Goal: Task Accomplishment & Management: Manage account settings

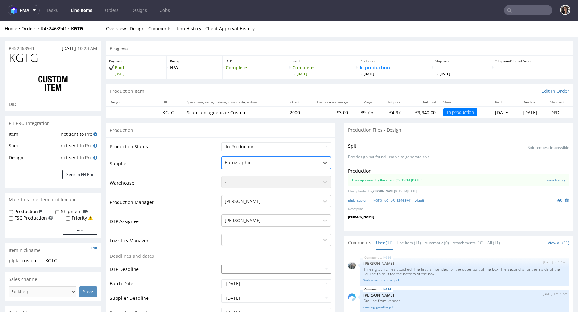
scroll to position [304, 0]
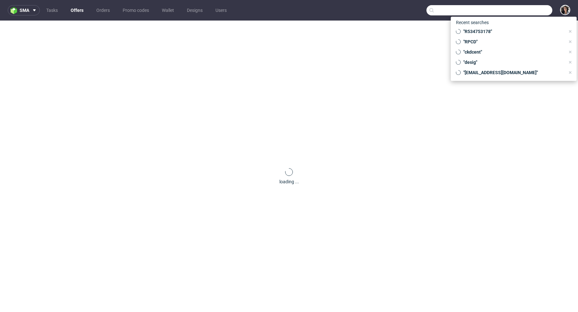
click at [532, 13] on input "text" at bounding box center [490, 10] width 126 height 10
paste input "CBAE"
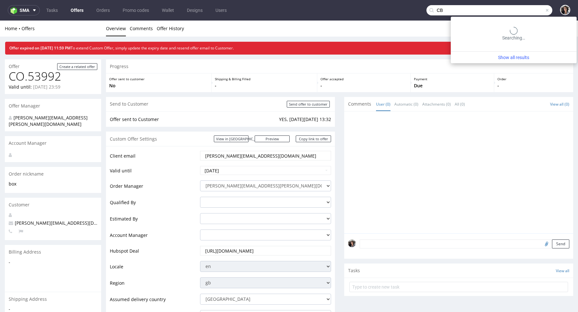
type input "C"
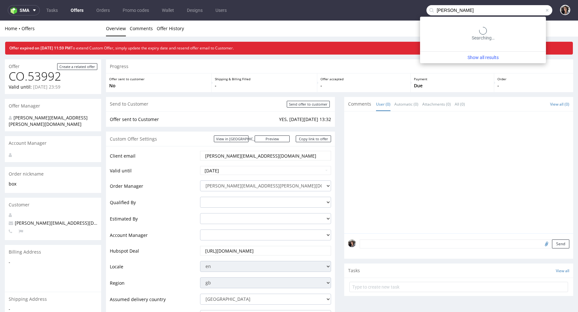
type input "[PERSON_NAME]"
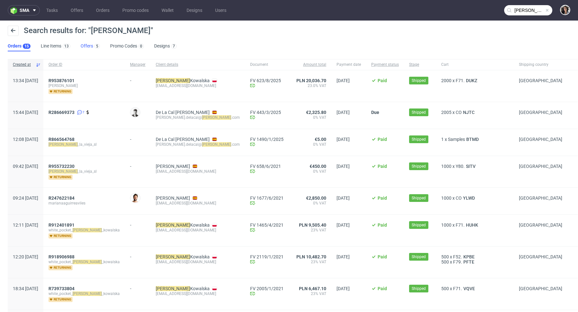
click at [88, 41] on link "Offers 5" at bounding box center [90, 46] width 19 height 10
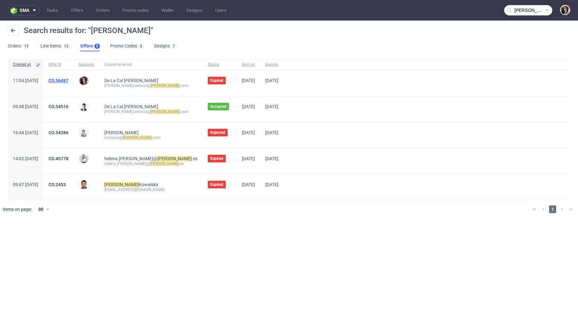
click at [68, 79] on link "CO.56487" at bounding box center [58, 80] width 20 height 5
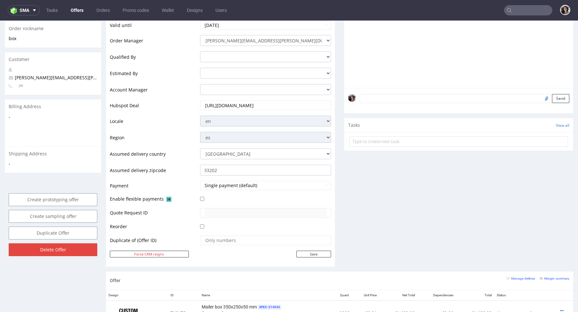
scroll to position [102, 0]
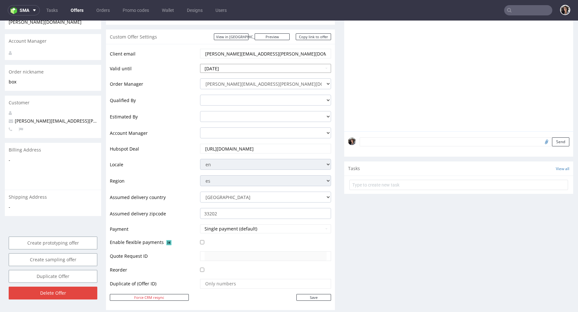
click at [258, 68] on input "2025-08-27" at bounding box center [265, 68] width 131 height 9
click at [252, 139] on td "29" at bounding box center [255, 141] width 10 height 10
click at [280, 64] on input "2025-08-29" at bounding box center [265, 68] width 131 height 9
click at [252, 151] on td "5" at bounding box center [255, 150] width 10 height 10
type input "[DATE]"
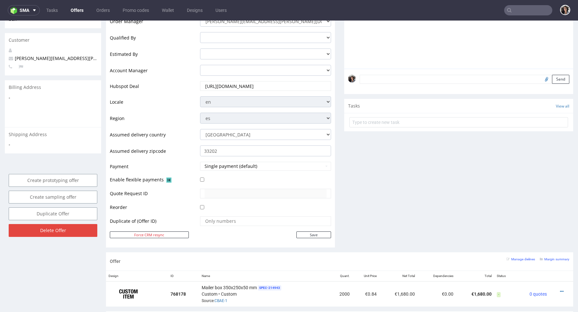
scroll to position [220, 0]
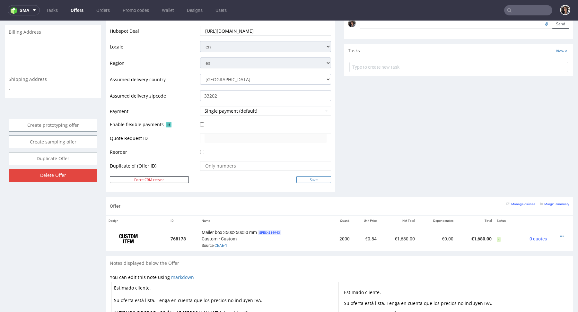
click at [315, 178] on input "Save" at bounding box center [313, 179] width 35 height 7
type input "In progress..."
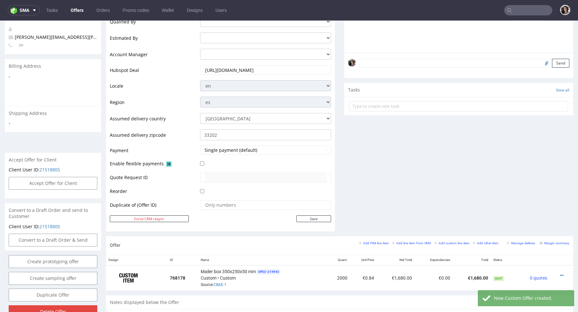
scroll to position [258, 0]
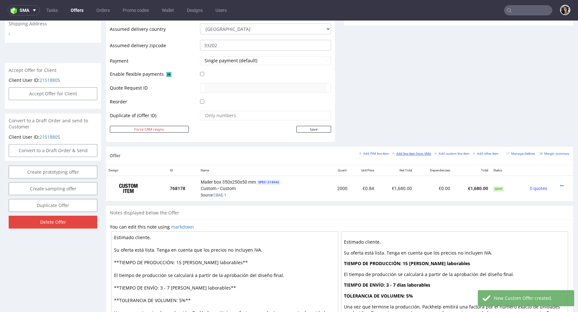
click at [410, 151] on link "Add line item from VMA" at bounding box center [411, 153] width 39 height 4
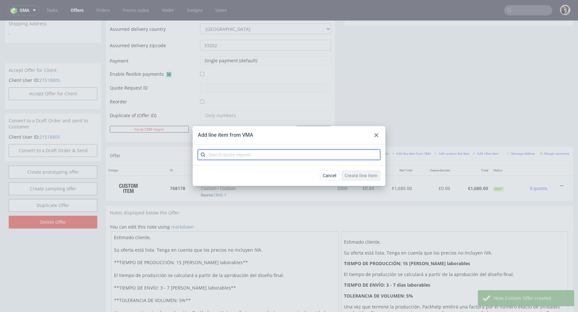
click at [329, 154] on input "text" at bounding box center [289, 155] width 182 height 10
paste input "CBAE"
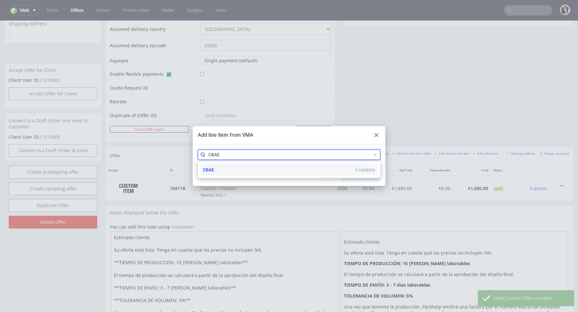
type input "CBAE"
click at [213, 169] on span "CBAE" at bounding box center [208, 169] width 11 height 5
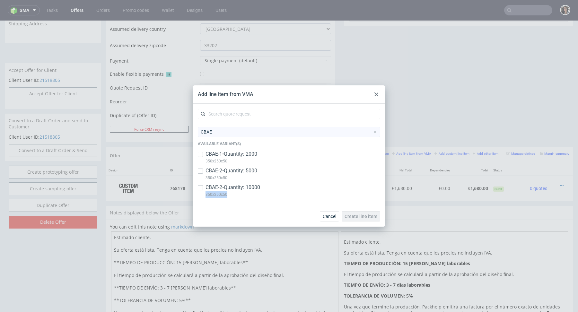
drag, startPoint x: 232, startPoint y: 195, endPoint x: 205, endPoint y: 195, distance: 27.0
click at [205, 195] on div "CBAE-2 • Quantity: 10000 350x250x50" at bounding box center [289, 192] width 182 height 17
checkbox input "true"
drag, startPoint x: 229, startPoint y: 176, endPoint x: 202, endPoint y: 178, distance: 27.7
click at [202, 178] on div "CBAE-2 • Quantity: 5000 350x250x50" at bounding box center [289, 175] width 182 height 17
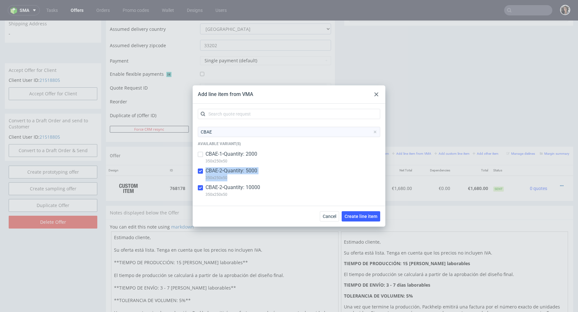
checkbox input "true"
click at [201, 187] on input "checkbox" at bounding box center [200, 187] width 5 height 5
checkbox input "true"
click at [225, 177] on p "350x250x50" at bounding box center [232, 177] width 52 height 7
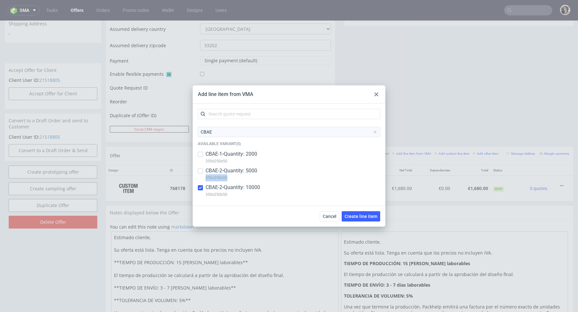
copy p "350x250x50"
drag, startPoint x: 230, startPoint y: 178, endPoint x: 206, endPoint y: 178, distance: 24.4
click at [206, 178] on p "350x250x50" at bounding box center [232, 177] width 52 height 7
checkbox input "true"
click at [200, 186] on input "checkbox" at bounding box center [200, 187] width 5 height 5
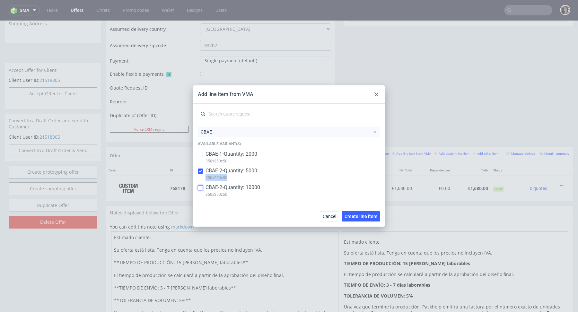
click at [200, 186] on input "checkbox" at bounding box center [200, 187] width 5 height 5
checkbox input "true"
click at [364, 218] on span "Create line item" at bounding box center [361, 216] width 33 height 4
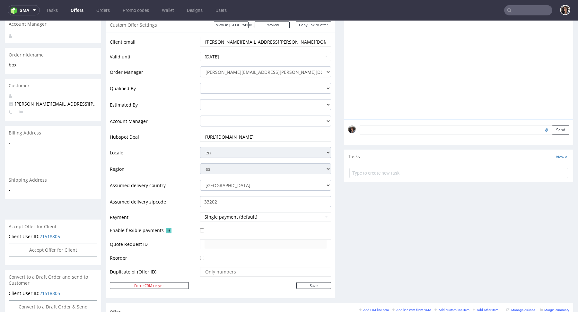
scroll to position [269, 0]
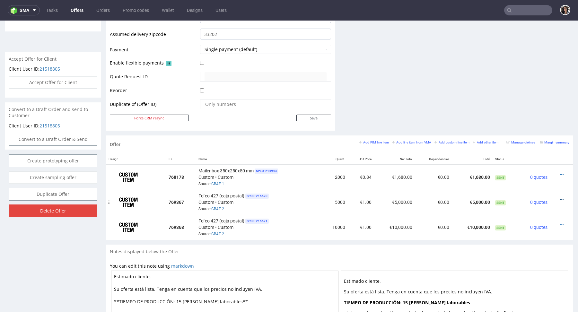
click at [560, 198] on icon at bounding box center [562, 200] width 4 height 4
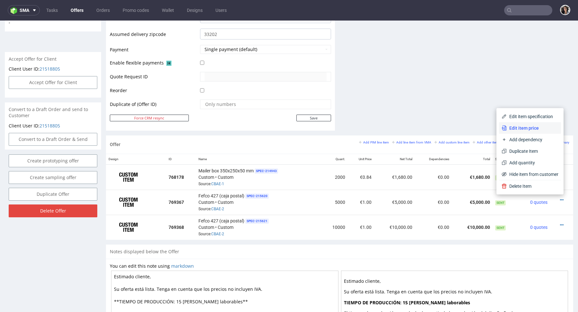
click at [523, 129] on span "Edit item price" at bounding box center [533, 128] width 52 height 6
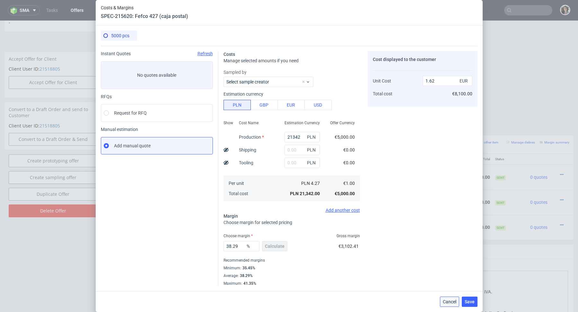
drag, startPoint x: 448, startPoint y: 304, endPoint x: 503, endPoint y: 221, distance: 99.6
click at [448, 304] on span "Cancel" at bounding box center [449, 302] width 13 height 4
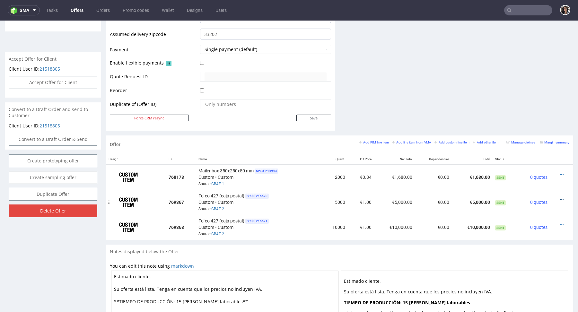
click at [560, 198] on icon at bounding box center [562, 200] width 4 height 4
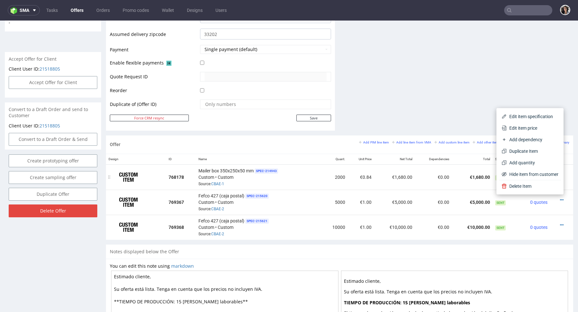
click at [218, 169] on span "Mailer box 350x250x50 mm" at bounding box center [225, 171] width 55 height 6
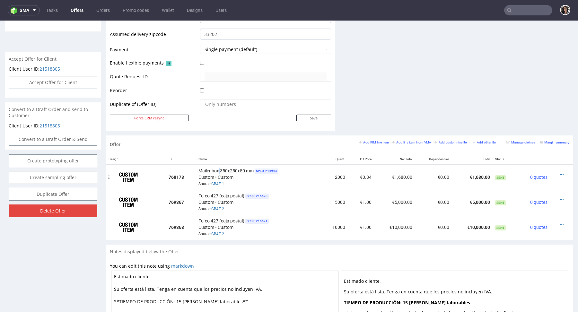
click at [218, 169] on span "Mailer box 350x250x50 mm" at bounding box center [225, 171] width 55 height 6
click at [256, 172] on span "SPEC- 214943" at bounding box center [266, 171] width 23 height 5
drag, startPoint x: 252, startPoint y: 168, endPoint x: 197, endPoint y: 168, distance: 55.2
click at [197, 168] on td "Mailer box 350x250x50 mm SPEC- 214943 Custom • Custom Source: CBAE-1" at bounding box center [259, 176] width 126 height 25
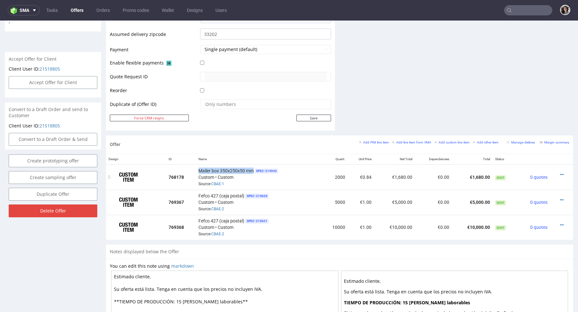
copy span "Mailer box 350x250x50 mm"
click at [560, 198] on icon at bounding box center [562, 200] width 4 height 4
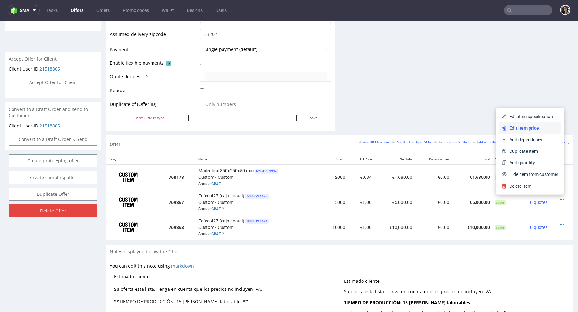
click at [524, 128] on span "Edit item price" at bounding box center [533, 128] width 52 height 6
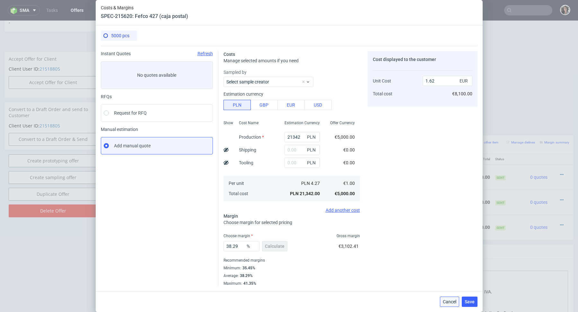
click at [448, 300] on span "Cancel" at bounding box center [449, 302] width 13 height 4
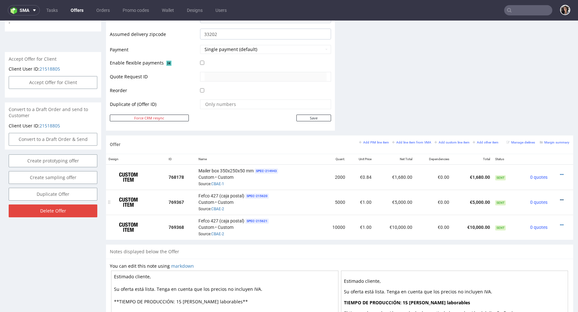
click at [560, 199] on icon at bounding box center [562, 200] width 4 height 4
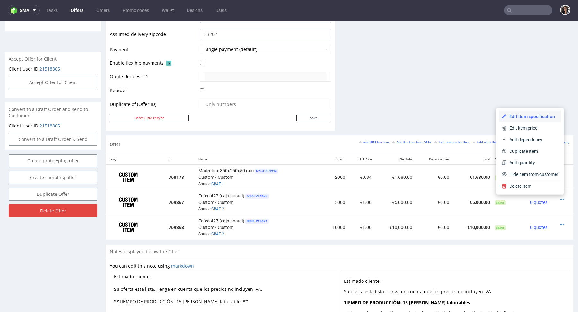
click at [524, 112] on li "Edit item specification" at bounding box center [530, 117] width 62 height 12
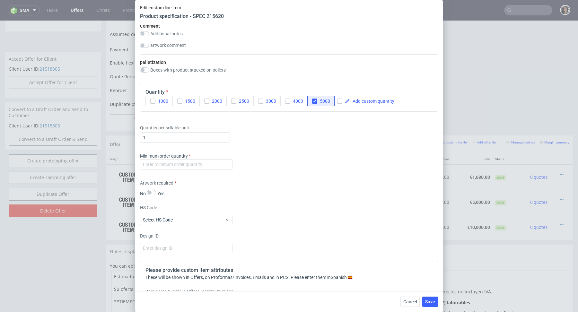
scroll to position [740, 0]
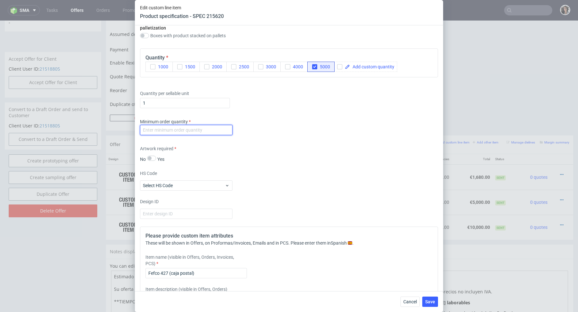
click at [203, 131] on input "number" at bounding box center [186, 130] width 92 height 10
type input "1"
click at [262, 158] on div "Artwork required No Yes" at bounding box center [289, 153] width 298 height 17
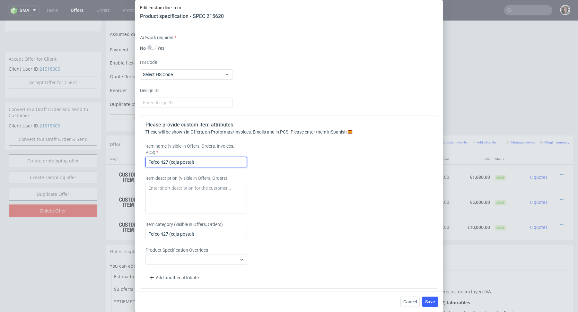
click at [193, 164] on input "Fefco 427 (caja postal)" at bounding box center [195, 162] width 101 height 10
paste input "Mailer box 350x250x50 mm"
type input "Mailer box 350x250x50 mm"
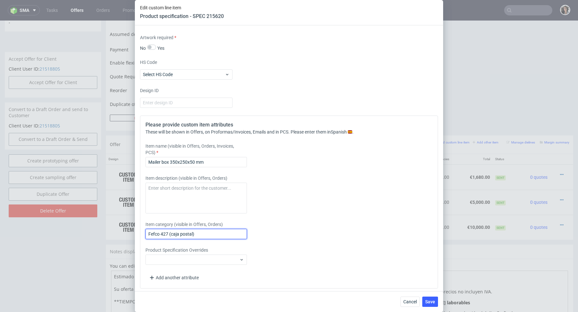
click at [195, 236] on input "Fefco 427 (caja postal)" at bounding box center [195, 234] width 101 height 10
paste input "Mailer box 350x250x50 mm"
type input "Mailer box 350x250x50 mm"
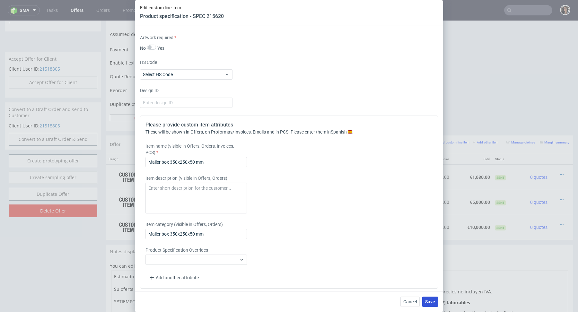
click at [429, 303] on span "Save" at bounding box center [430, 302] width 10 height 4
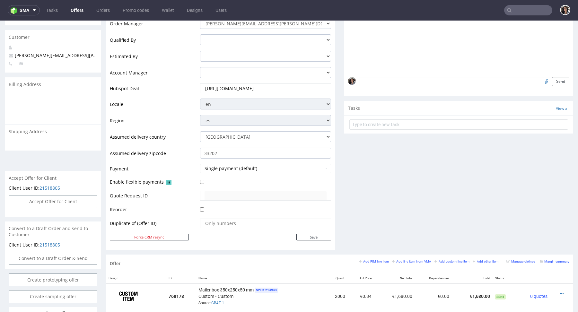
scroll to position [330, 0]
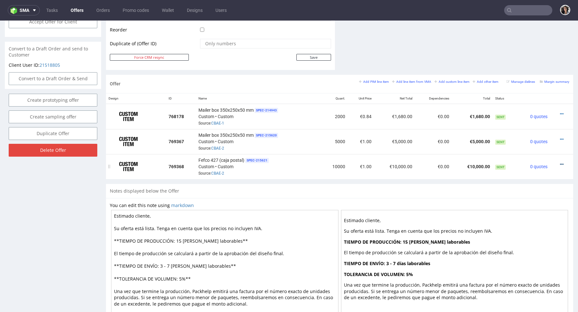
click at [560, 163] on icon at bounding box center [562, 164] width 4 height 4
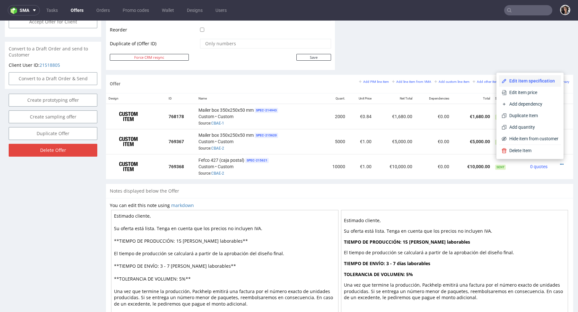
click at [510, 81] on span "Edit item specification" at bounding box center [533, 81] width 52 height 6
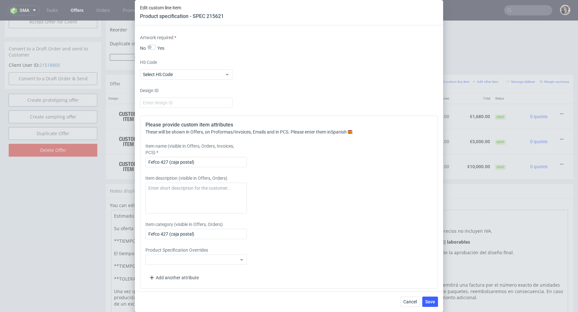
scroll to position [809, 0]
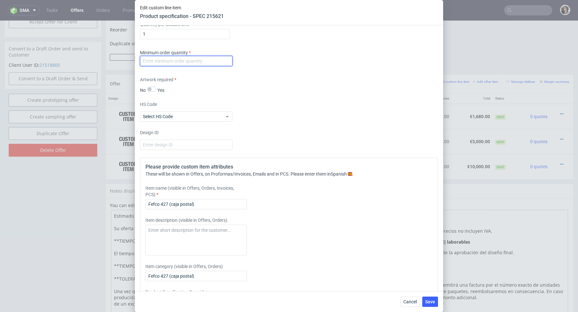
click at [189, 58] on input "number" at bounding box center [186, 61] width 92 height 10
type input "1"
click at [255, 101] on div "HS Code Select HS Code" at bounding box center [289, 111] width 298 height 21
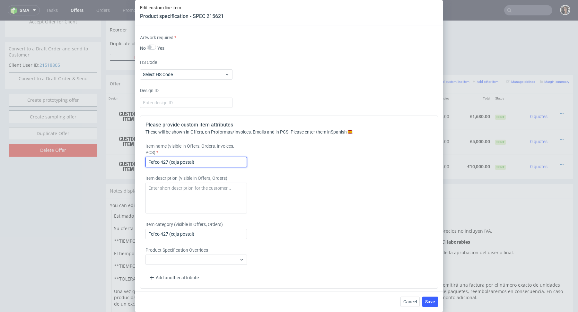
click at [203, 157] on input "Fefco 427 (caja postal)" at bounding box center [195, 162] width 101 height 10
paste input "Mailer box 350x250x50 mm"
type input "Mailer box 350x250x50 mm"
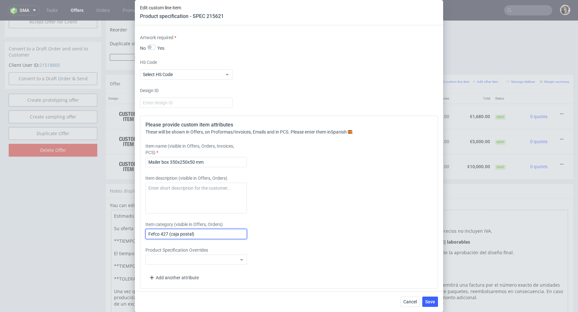
click at [196, 230] on input "Fefco 427 (caja postal)" at bounding box center [195, 234] width 101 height 10
paste input "Mailer box 350x250x50 mm"
type input "Mailer box 350x250x50 mm"
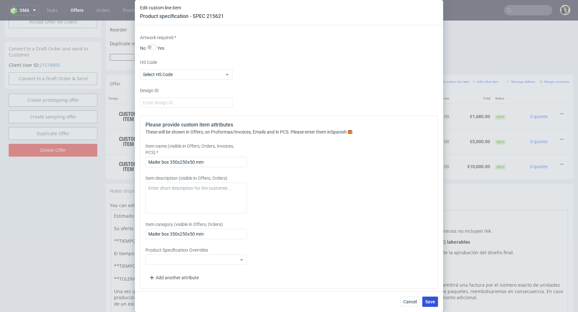
click at [436, 304] on button "Save" at bounding box center [430, 302] width 16 height 10
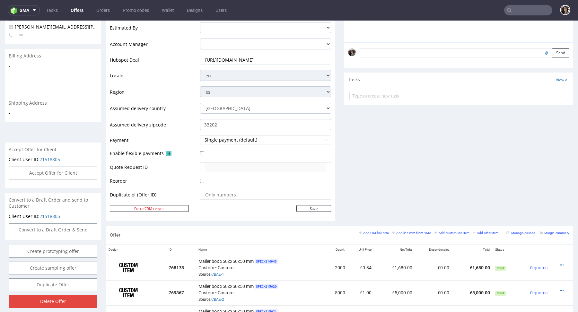
scroll to position [363, 0]
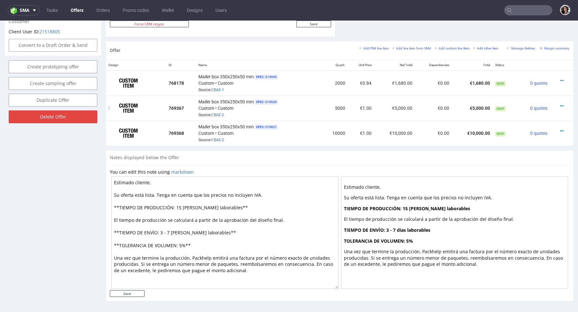
click at [553, 105] on div at bounding box center [560, 106] width 14 height 6
click at [560, 104] on icon at bounding box center [562, 106] width 4 height 4
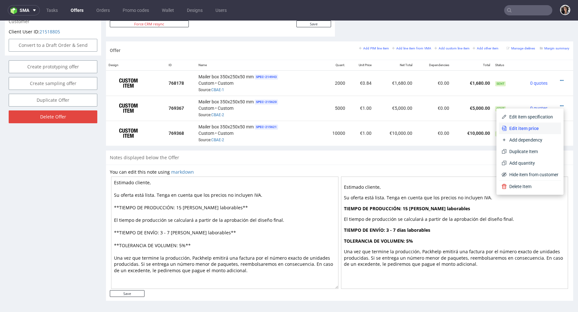
click at [524, 126] on span "Edit item price" at bounding box center [533, 128] width 52 height 6
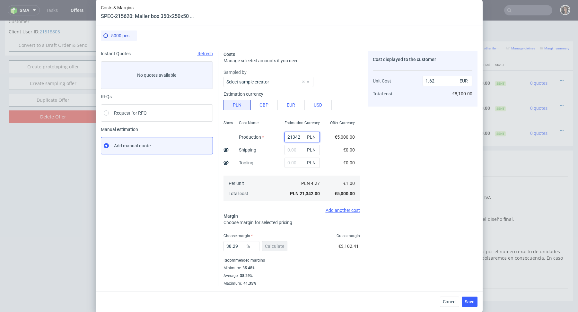
click at [291, 140] on input "21342" at bounding box center [302, 137] width 35 height 10
paste input "4250"
type input "4250"
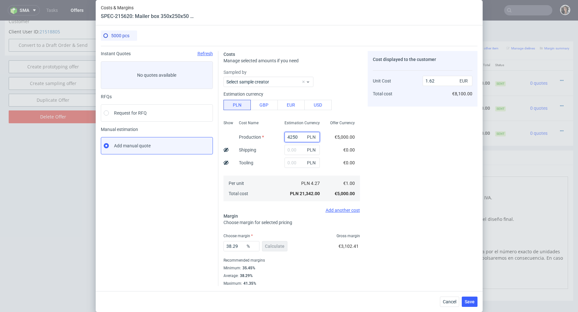
type input "0.32"
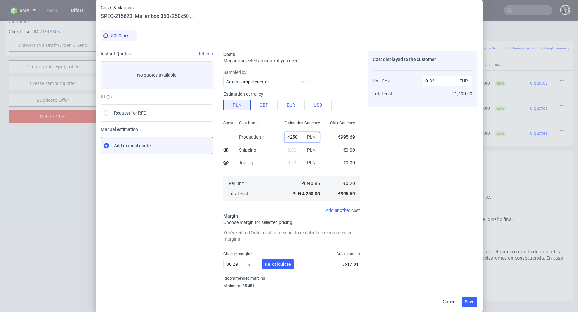
type input "4250"
click at [294, 162] on input "text" at bounding box center [302, 163] width 35 height 10
paste input "300"
type input "300"
type input "0.34"
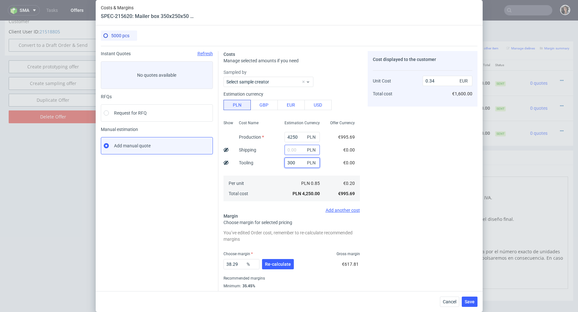
type input "300"
click at [294, 150] on input "text" at bounding box center [302, 150] width 35 height 10
click at [275, 260] on button "Re-calculate" at bounding box center [278, 264] width 32 height 10
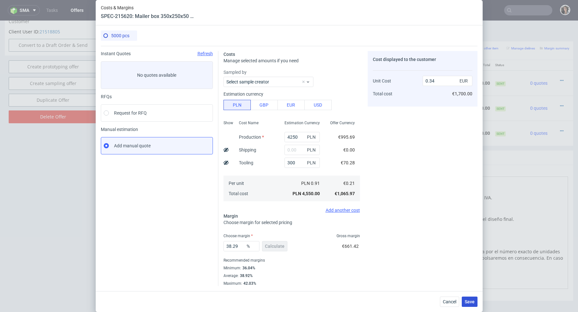
click at [469, 303] on span "Save" at bounding box center [470, 302] width 10 height 4
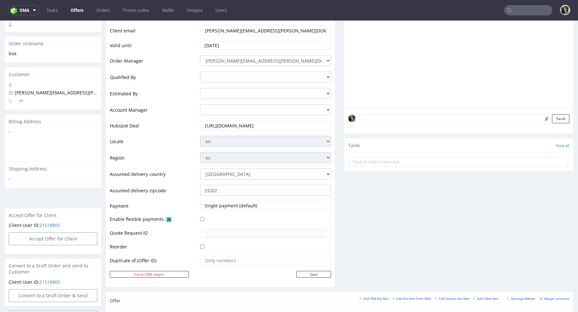
scroll to position [355, 0]
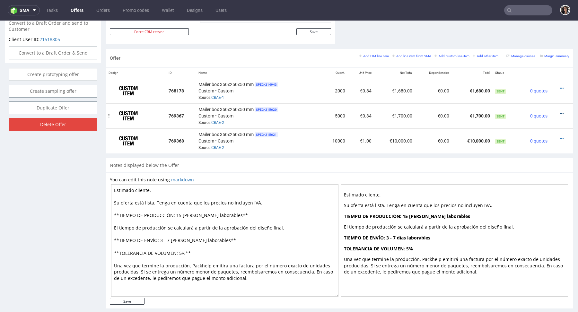
click at [560, 112] on icon at bounding box center [562, 113] width 4 height 4
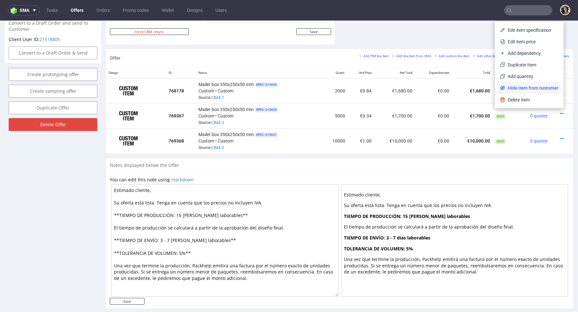
click at [521, 89] on span "Hide item from customer" at bounding box center [531, 88] width 53 height 6
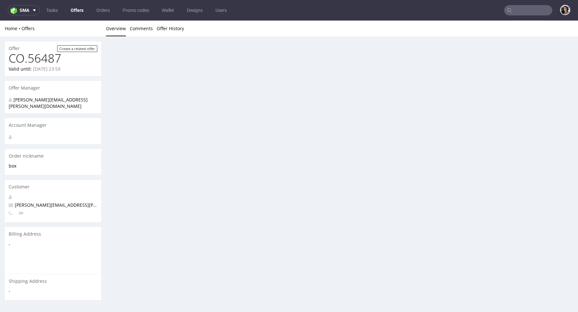
scroll to position [0, 0]
click at [555, 138] on div "Offer Create a related offer CO.56487 Valid until: September 05, 2025 23:59 Off…" at bounding box center [289, 195] width 578 height 317
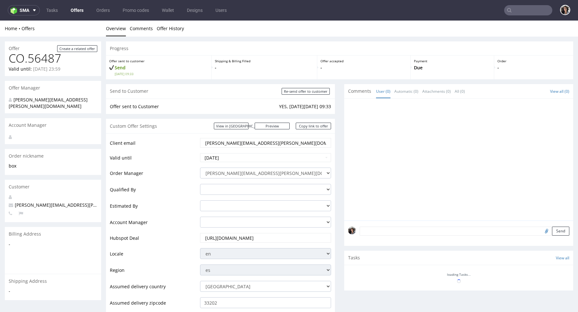
scroll to position [263, 0]
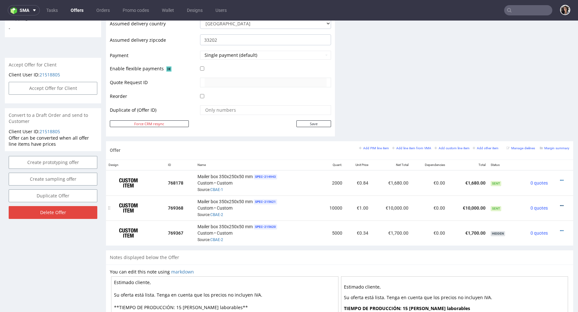
click at [560, 204] on icon at bounding box center [562, 206] width 4 height 4
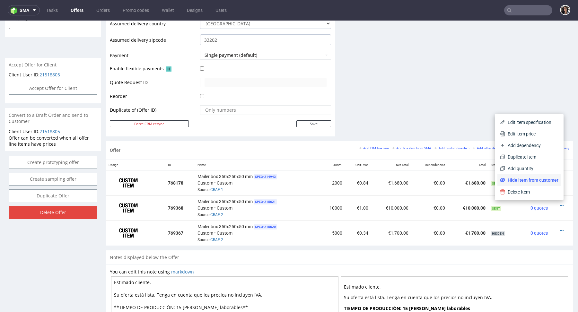
click at [544, 179] on span "Hide item from customer" at bounding box center [531, 180] width 53 height 6
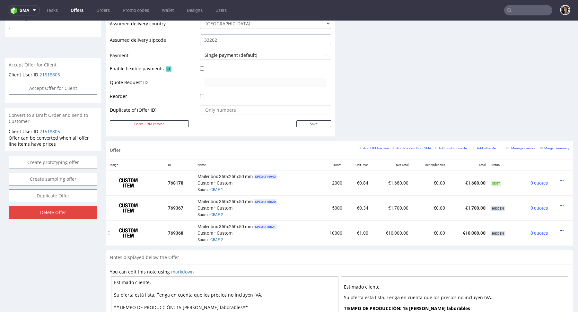
click at [560, 230] on icon at bounding box center [562, 231] width 4 height 4
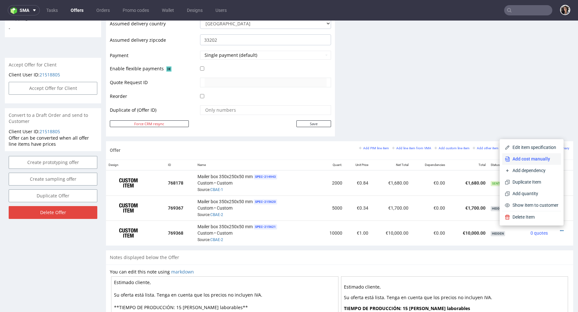
click at [528, 158] on span "Add cost manually" at bounding box center [534, 159] width 48 height 6
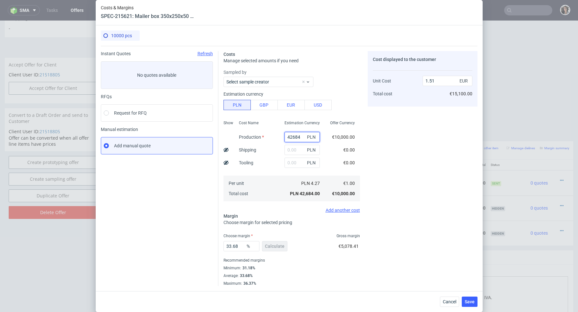
click at [293, 137] on input "42684" at bounding box center [302, 137] width 35 height 10
paste input "8200"
type input "8200"
type input "0.29"
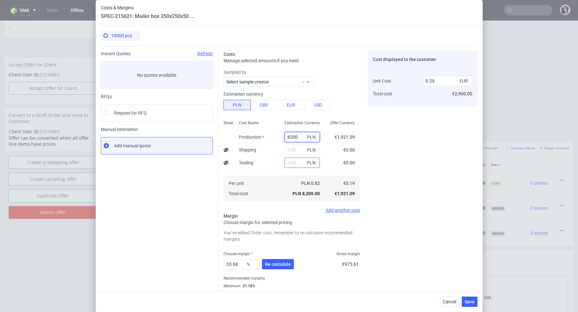
type input "8200"
click at [295, 164] on input "text" at bounding box center [302, 163] width 35 height 10
type input "300"
type input "0.3"
type input "300"
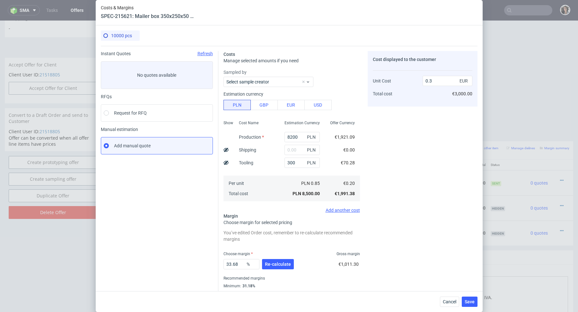
click at [276, 203] on div "Sampled by Select sample creator Estimation currency PLN GBP EUR USD Show Cost …" at bounding box center [292, 141] width 137 height 144
click at [280, 265] on span "Re-calculate" at bounding box center [278, 264] width 26 height 4
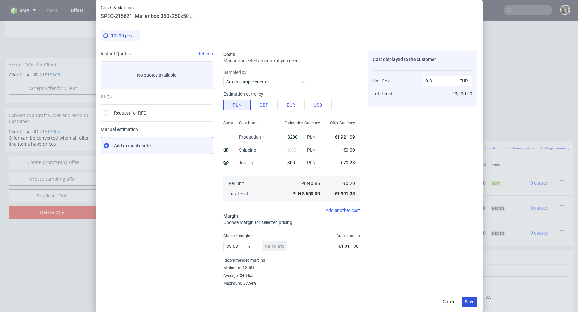
click at [468, 305] on button "Save" at bounding box center [470, 302] width 16 height 10
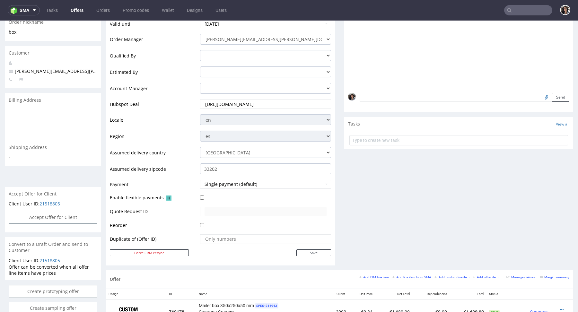
scroll to position [156, 0]
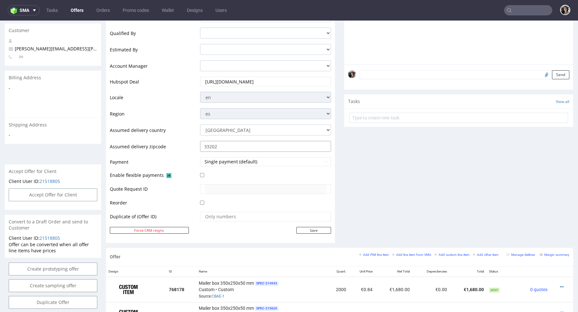
click at [234, 145] on input "33202" at bounding box center [265, 146] width 131 height 11
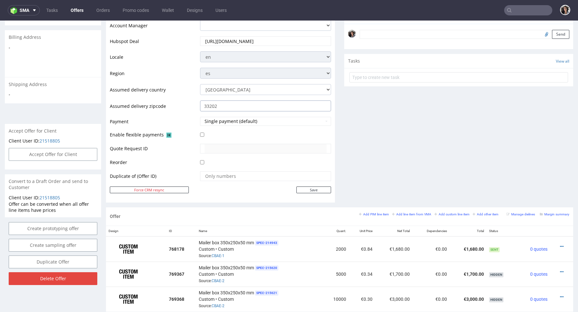
scroll to position [277, 0]
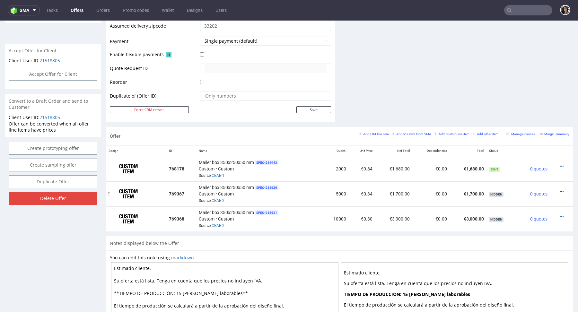
click at [560, 190] on icon at bounding box center [562, 191] width 4 height 4
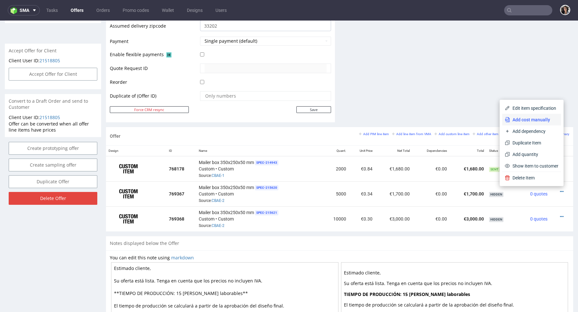
click at [522, 120] on span "Add cost manually" at bounding box center [534, 120] width 48 height 6
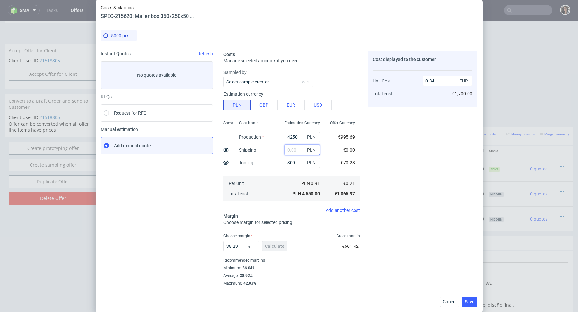
click at [290, 149] on input "text" at bounding box center [302, 150] width 35 height 10
paste input "2 418,42"
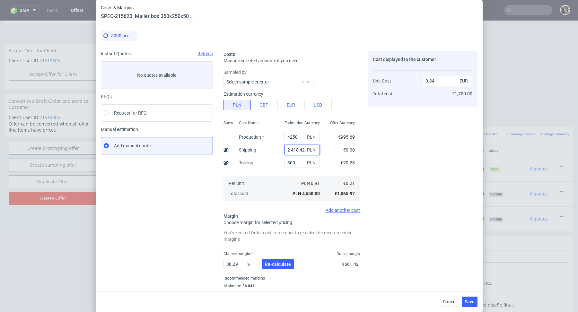
click at [290, 149] on input "2 418,42" at bounding box center [302, 150] width 35 height 10
type input "2418.42"
type input "0.52"
type input "2418.42"
click at [274, 267] on button "Re-calculate" at bounding box center [278, 264] width 32 height 10
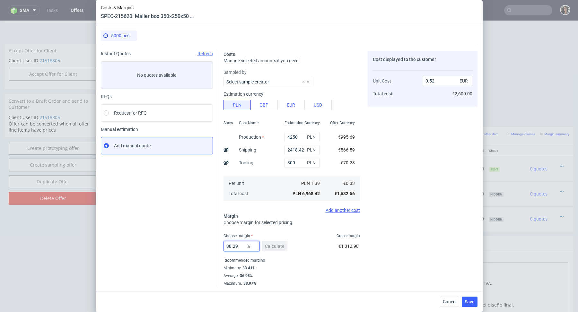
drag, startPoint x: 242, startPoint y: 248, endPoint x: 212, endPoint y: 248, distance: 29.2
click at [212, 248] on div "Instant Quotes Refresh No quotes available RFQs Request for RFQ Manual estimati…" at bounding box center [289, 166] width 377 height 240
type input "3"
type input "0.33"
type input "36"
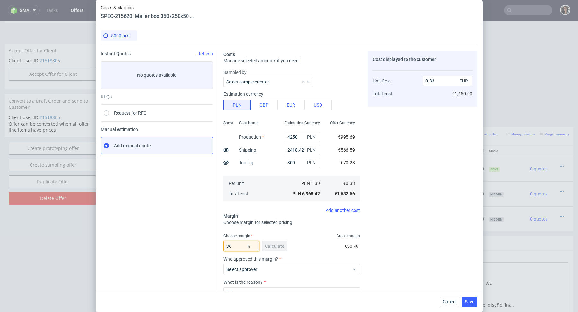
type input "0.5"
type input "368"
type input "-0.13"
type input "36.08"
type input "0.5"
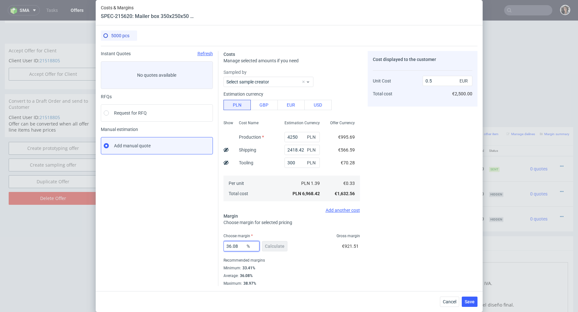
drag, startPoint x: 238, startPoint y: 246, endPoint x: 214, endPoint y: 246, distance: 24.4
click at [214, 246] on div "Instant Quotes Refresh No quotes available RFQs Request for RFQ Manual estimati…" at bounding box center [289, 166] width 377 height 240
type input "7"
type input "0.34"
type input "37"
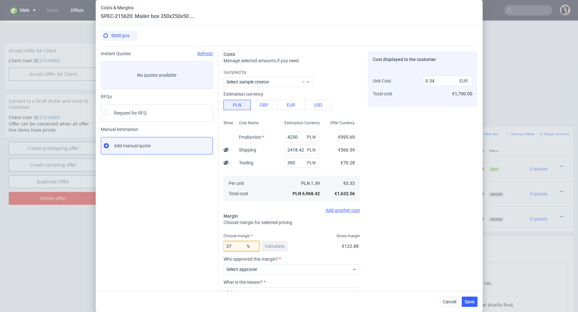
type input "0.51"
type input "37.5"
type input "0.52"
type input "37"
type input "0.51"
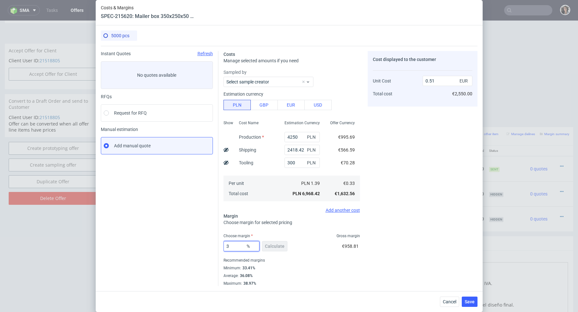
type input "38"
type input "0.52"
type input "38"
click at [471, 303] on span "Save" at bounding box center [470, 302] width 10 height 4
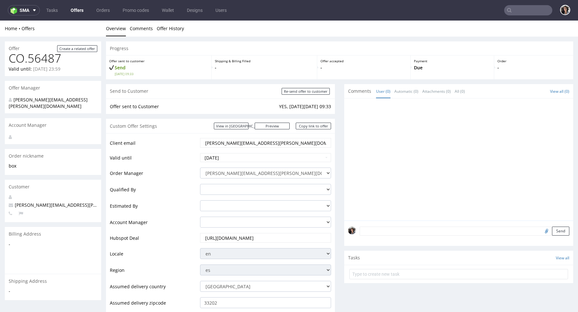
scroll to position [303, 0]
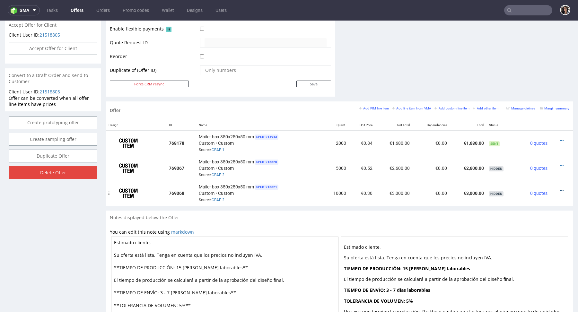
click at [560, 190] on icon at bounding box center [562, 191] width 4 height 4
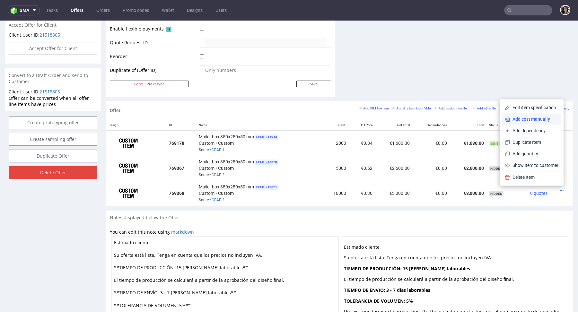
click at [518, 121] on span "Add cost manually" at bounding box center [534, 119] width 48 height 6
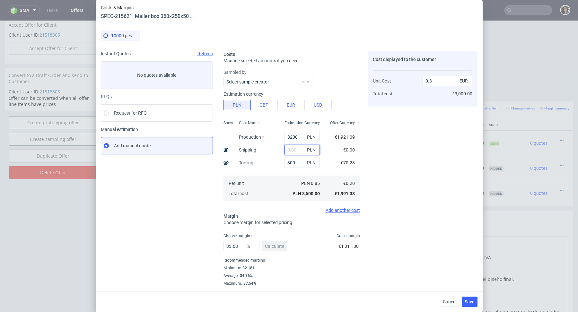
click at [300, 150] on input "text" at bounding box center [302, 150] width 35 height 10
paste input "3 812,16"
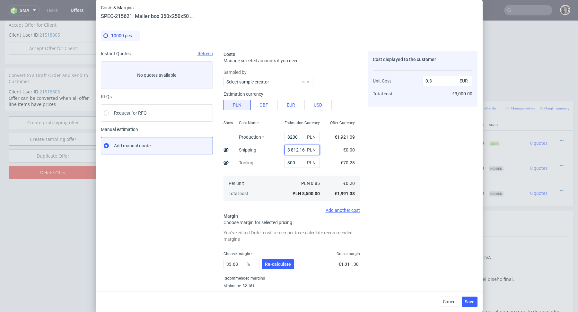
click at [291, 151] on input "3 812,16" at bounding box center [302, 150] width 35 height 10
type input "3812.16"
type input "0.44"
type input "3812.16"
click at [281, 266] on span "Re-calculate" at bounding box center [278, 264] width 26 height 4
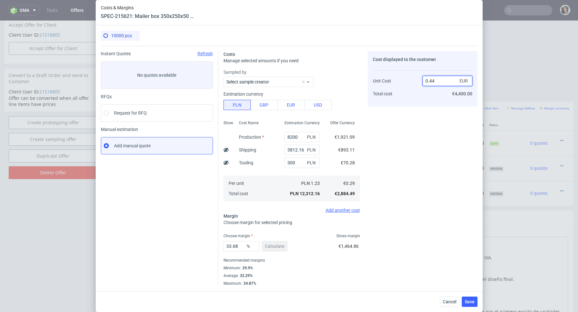
click at [439, 79] on input "0.44" at bounding box center [448, 81] width 50 height 10
type input "0.45"
type input "35.55555555555556"
type input "0.45"
click at [403, 129] on div "Cost displayed to the customer Unit Cost Total cost 0.45 EUR €4,500.00" at bounding box center [423, 168] width 110 height 235
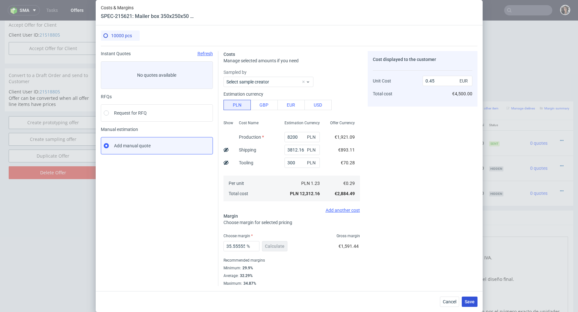
click at [469, 300] on span "Save" at bounding box center [470, 302] width 10 height 4
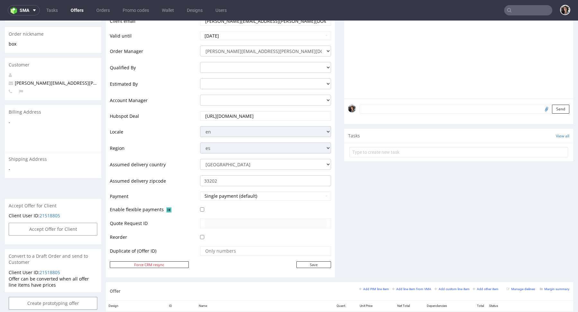
scroll to position [307, 0]
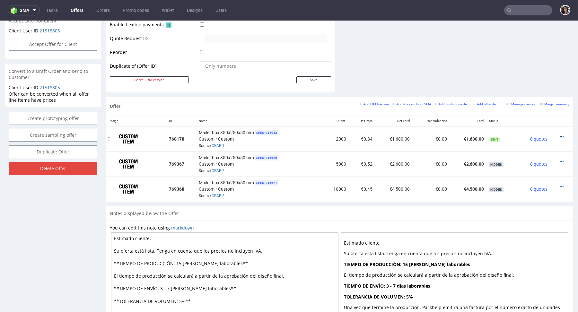
click at [560, 135] on icon at bounding box center [562, 136] width 4 height 4
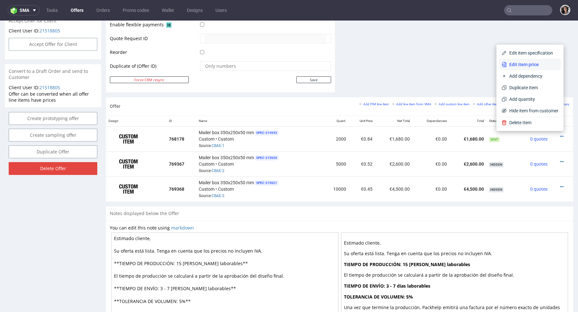
click at [517, 66] on span "Edit item price" at bounding box center [533, 64] width 52 height 6
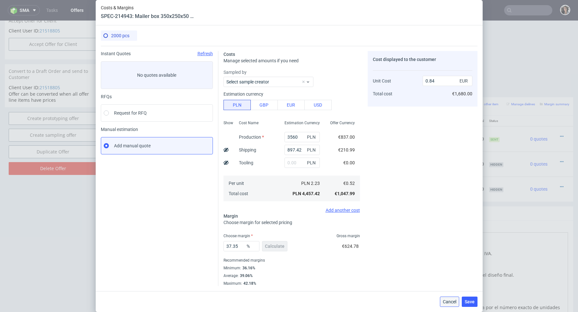
click at [451, 300] on span "Cancel" at bounding box center [449, 302] width 13 height 4
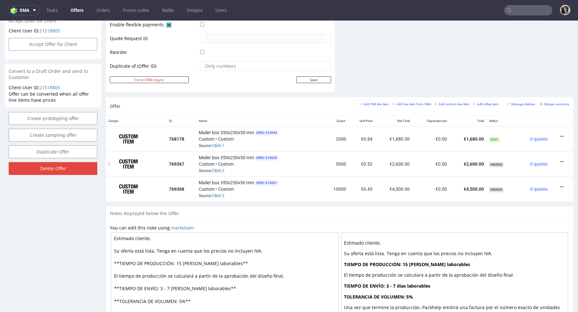
scroll to position [0, 0]
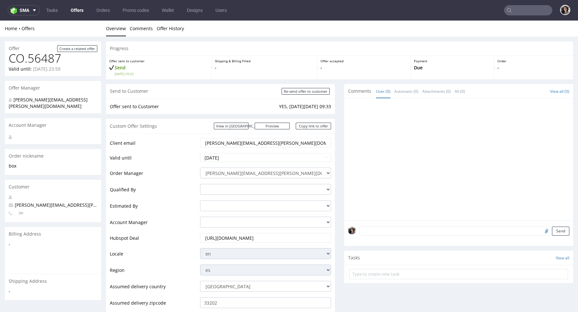
click at [273, 144] on input "sara.delacal@romualda.com" at bounding box center [266, 142] width 122 height 9
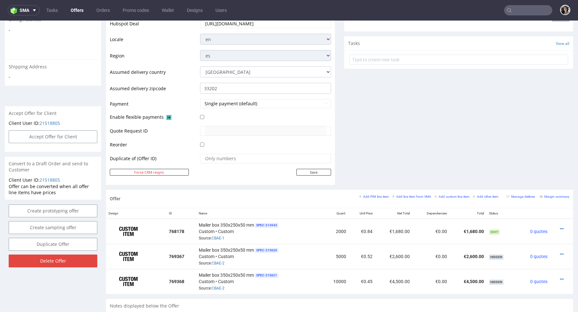
scroll to position [271, 0]
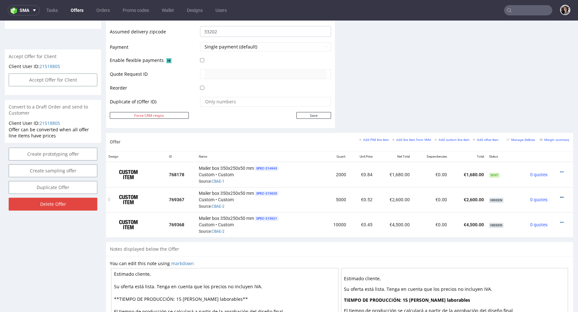
click at [560, 195] on icon at bounding box center [562, 197] width 4 height 4
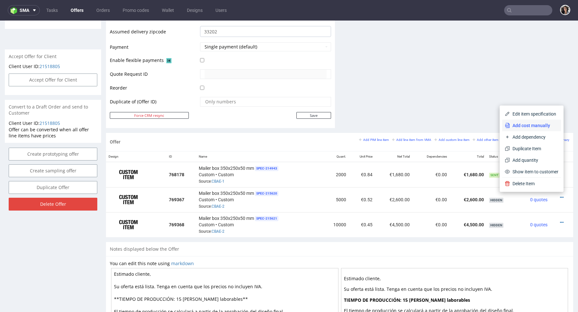
click at [531, 128] on span "Add cost manually" at bounding box center [534, 125] width 48 height 6
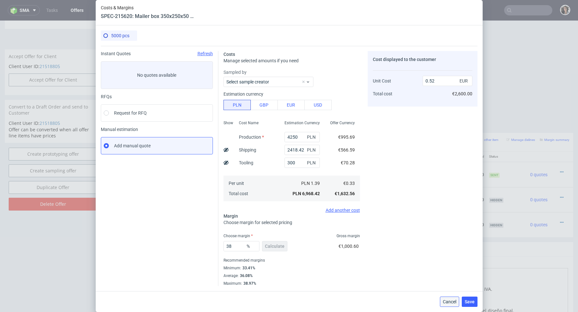
click at [453, 301] on span "Cancel" at bounding box center [449, 302] width 13 height 4
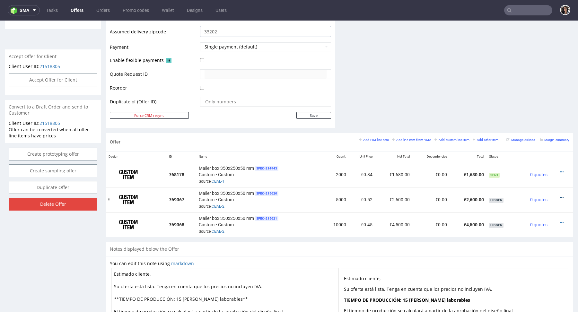
click at [560, 195] on icon at bounding box center [562, 197] width 4 height 4
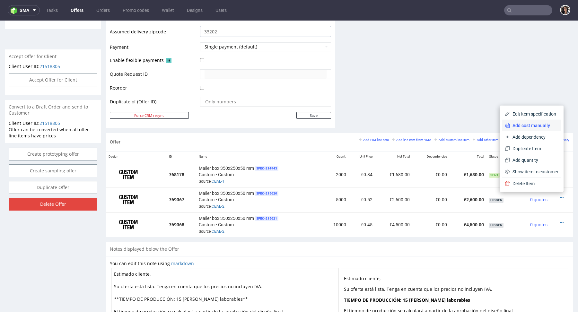
click at [517, 126] on span "Add cost manually" at bounding box center [534, 125] width 48 height 6
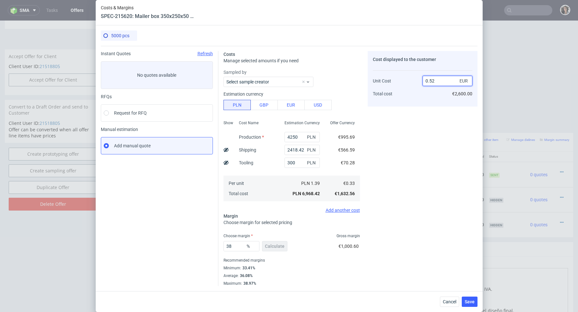
drag, startPoint x: 430, startPoint y: 80, endPoint x: 437, endPoint y: 79, distance: 7.1
click at [437, 79] on input "0.52" at bounding box center [448, 81] width 50 height 10
type input "0.60"
type input "45"
type input "0.59"
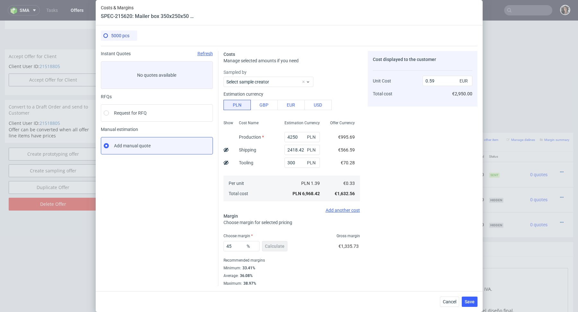
click at [399, 142] on div "Cost displayed to the customer Unit Cost Total cost 0.59 EUR €2,950.00" at bounding box center [423, 168] width 110 height 235
click at [473, 303] on span "Save" at bounding box center [470, 302] width 10 height 4
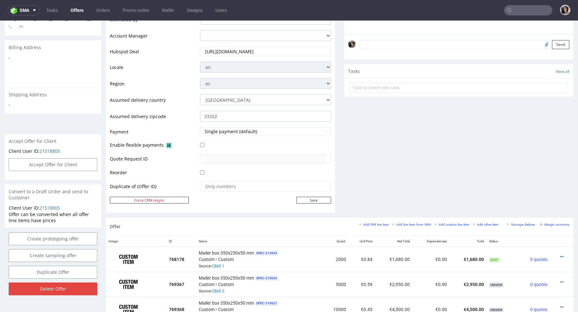
scroll to position [215, 0]
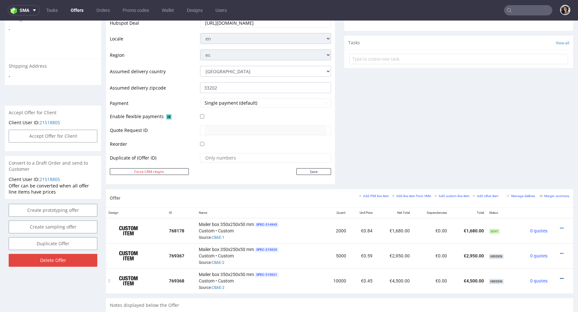
click at [560, 277] on icon at bounding box center [562, 279] width 4 height 4
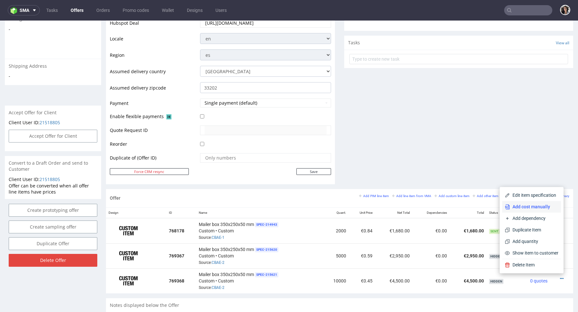
click at [532, 206] on span "Add cost manually" at bounding box center [534, 207] width 48 height 6
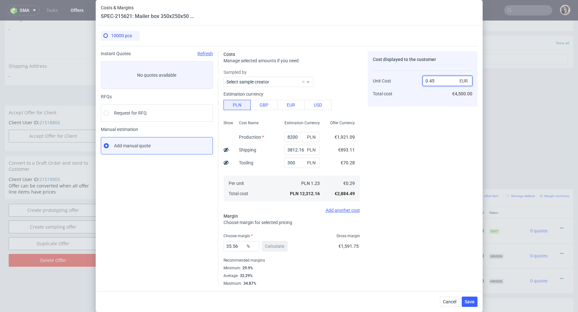
click at [440, 83] on input "0.45" at bounding box center [448, 81] width 50 height 10
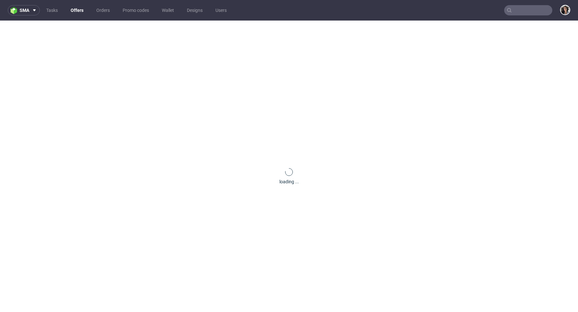
click at [514, 10] on input "text" at bounding box center [528, 10] width 48 height 10
paste input "NJTC"
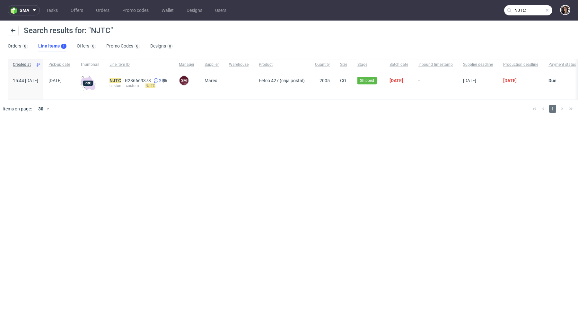
click at [518, 10] on input "NJTC" at bounding box center [528, 10] width 48 height 10
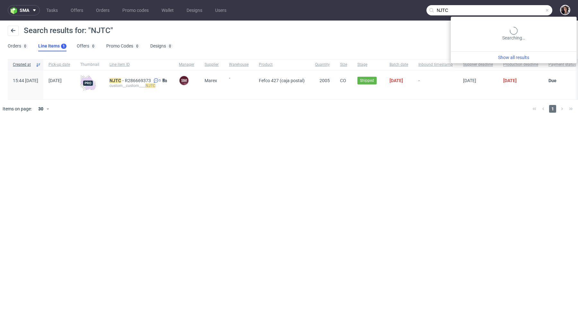
click at [518, 10] on input "NJTC" at bounding box center [490, 10] width 126 height 10
paste input "[PERSON_NAME][EMAIL_ADDRESS][PERSON_NAME][DOMAIN_NAME]"
type input "[PERSON_NAME][EMAIL_ADDRESS][PERSON_NAME][DOMAIN_NAME]"
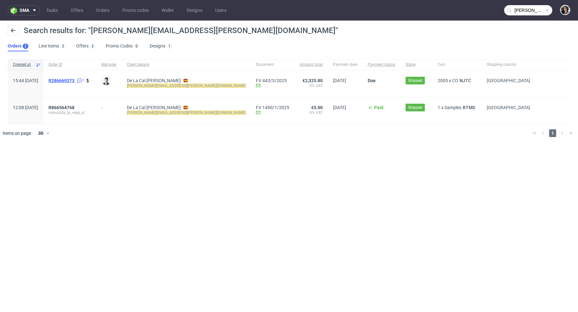
click at [75, 80] on span "R286669373" at bounding box center [61, 80] width 26 height 5
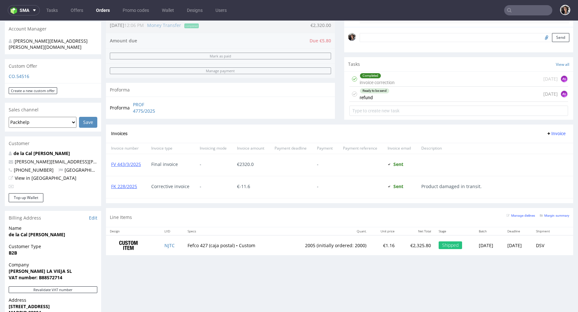
scroll to position [23, 0]
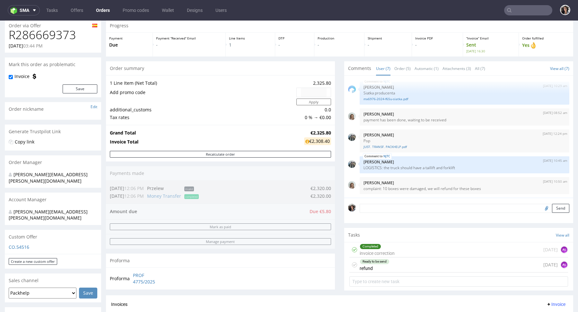
type input "[PERSON_NAME][EMAIL_ADDRESS][PERSON_NAME][DOMAIN_NAME]"
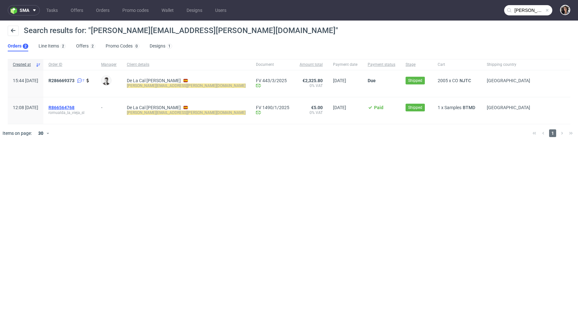
click at [75, 106] on span "R866564768" at bounding box center [61, 107] width 26 height 5
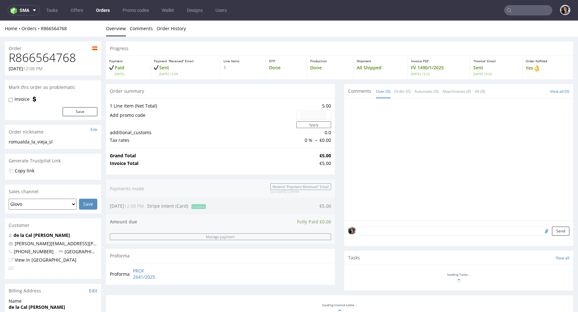
type input "[PERSON_NAME][EMAIL_ADDRESS][PERSON_NAME][DOMAIN_NAME]"
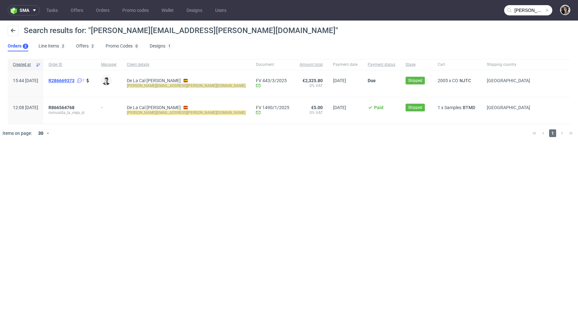
click at [75, 79] on span "R286669373" at bounding box center [61, 80] width 26 height 5
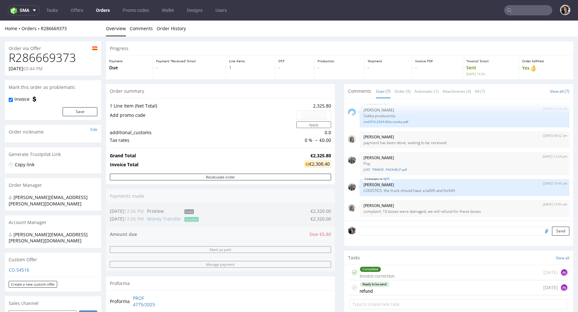
scroll to position [277, 0]
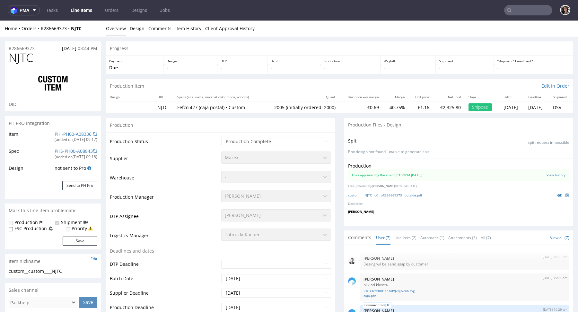
scroll to position [55, 0]
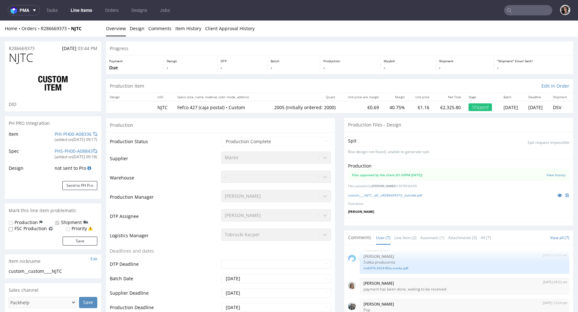
select select "in_progress"
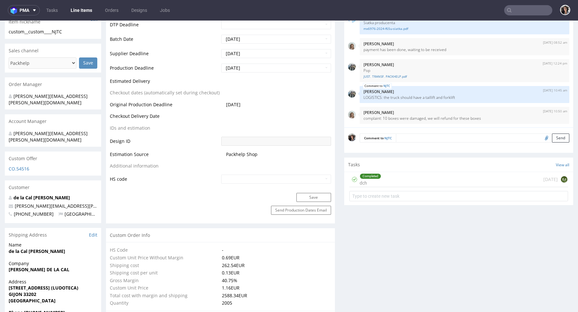
scroll to position [0, 0]
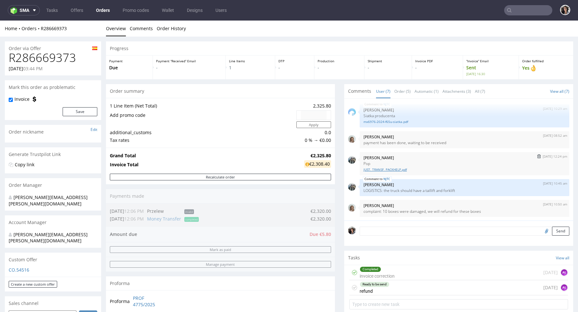
scroll to position [299, 0]
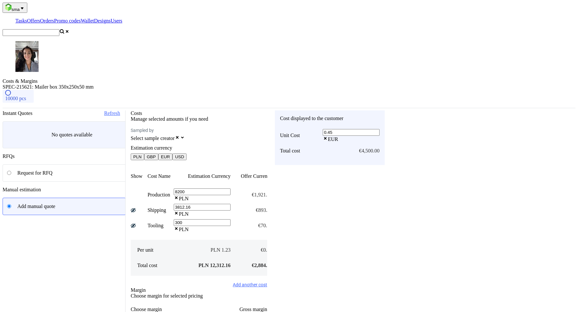
scroll to position [215, 0]
type input "0.49"
type input "40.816326530612244"
click at [385, 132] on div "Cost displayed to the customer Unit Cost Total cost 0.49 EUR €4,900.00" at bounding box center [330, 236] width 110 height 252
drag, startPoint x: 437, startPoint y: 81, endPoint x: 413, endPoint y: 82, distance: 24.1
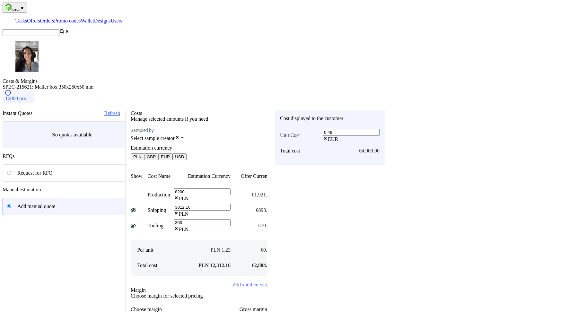
click at [390, 127] on div "Unit Cost Total cost 0.49 EUR €4,900.00" at bounding box center [335, 143] width 110 height 33
type input "50"
type input "99.42"
type input "4"
type input "-Infinity"
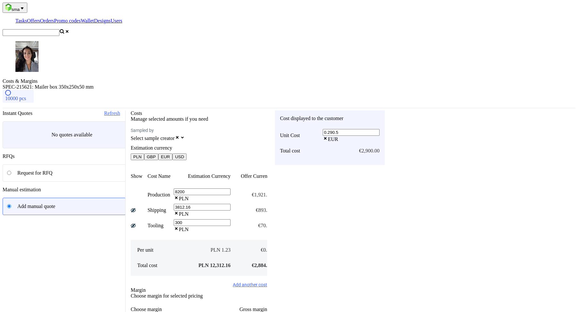
type input "0.290.50"
type input "NaN"
type input "0"
type input "-Infinity"
type input "0.5"
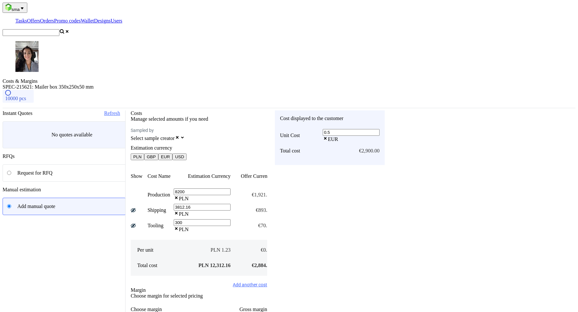
type input "42"
type input "0.5"
click at [385, 113] on div "Cost displayed to the customer Unit Cost Total cost 0.5 EUR €5,000.00" at bounding box center [330, 236] width 110 height 252
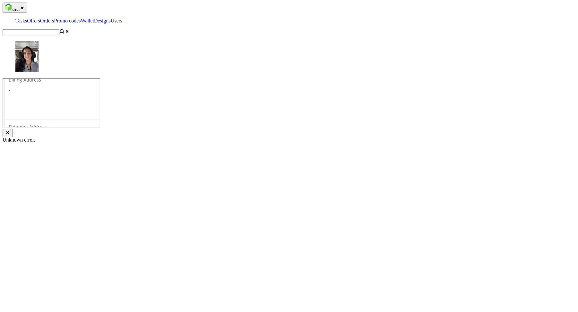
scroll to position [234, 0]
click at [415, 93] on icon at bounding box center [413, 91] width 4 height 4
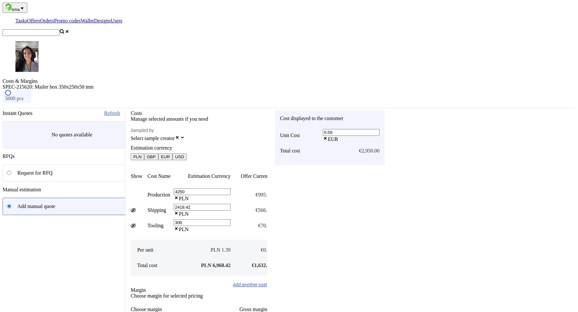
click at [380, 129] on input "0.59" at bounding box center [351, 132] width 57 height 7
type input "0.6"
click at [385, 114] on div "Cost displayed to the customer Unit Cost Total cost 0.6 EUR €2,950.00" at bounding box center [330, 236] width 110 height 252
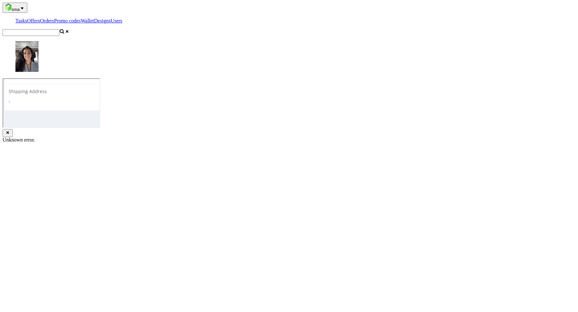
scroll to position [258, 0]
click at [418, 71] on div at bounding box center [414, 67] width 7 height 6
click at [415, 70] on icon at bounding box center [413, 67] width 4 height 4
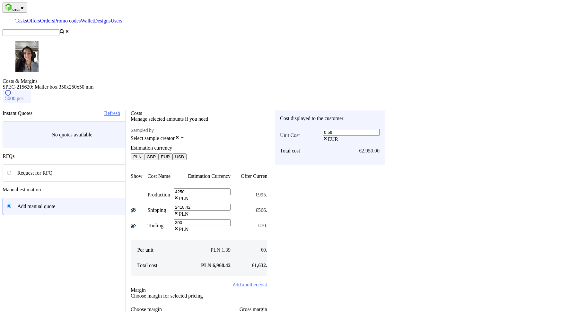
drag, startPoint x: 441, startPoint y: 79, endPoint x: 429, endPoint y: 79, distance: 11.9
click at [380, 129] on input "0.59" at bounding box center [351, 132] width 57 height 7
type input "0.61"
type input "45.90163934426229"
type input "0.6"
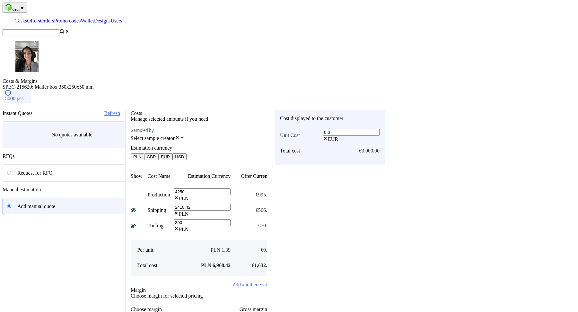
click at [385, 110] on div "Cost displayed to the customer Unit Cost Total cost 0.6 EUR €3,000.00" at bounding box center [330, 236] width 110 height 252
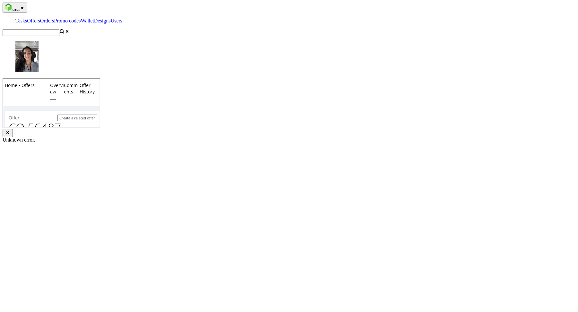
scroll to position [290, 0]
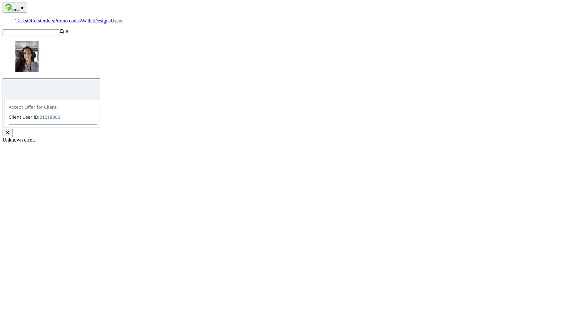
click at [415, 37] on icon at bounding box center [413, 35] width 4 height 4
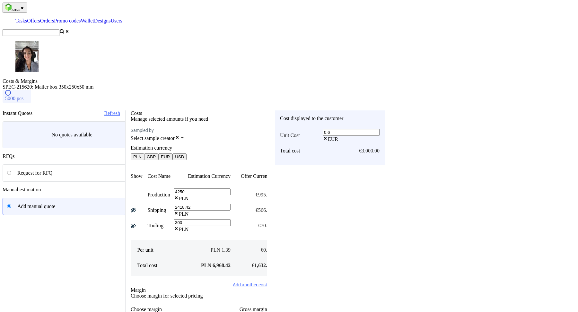
click at [380, 129] on input "0.6" at bounding box center [351, 132] width 57 height 7
type input "0.57"
type input "42.105263157894726"
type input "0.55"
type input "40"
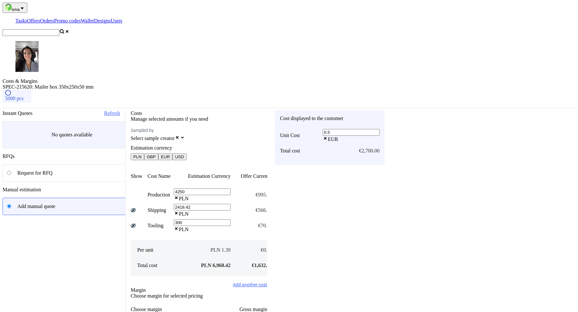
type input "0.56"
type input "41.071428571428584"
click at [385, 255] on div "Cost displayed to the customer Unit Cost Total cost 0.55 EUR €2,750.00" at bounding box center [330, 236] width 110 height 252
click at [380, 129] on input "0.55" at bounding box center [351, 132] width 57 height 7
click at [395, 110] on div "Cost displayed to the customer Unit Cost Total cost 0.56 EUR €2,750.00" at bounding box center [335, 137] width 120 height 55
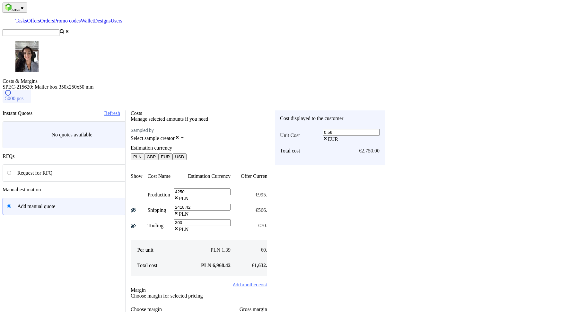
click at [380, 128] on div "0.56 EUR" at bounding box center [355, 135] width 50 height 15
click at [380, 129] on input "0.56" at bounding box center [351, 132] width 57 height 7
type input "0.57"
type input "42.105263157894726"
type input "0.56"
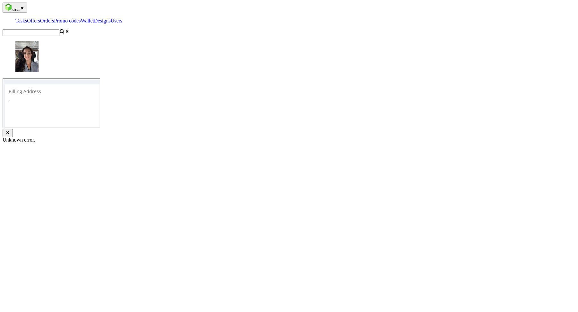
scroll to position [325, 0]
click at [418, 29] on div at bounding box center [414, 25] width 7 height 6
click at [415, 28] on icon at bounding box center [413, 25] width 4 height 4
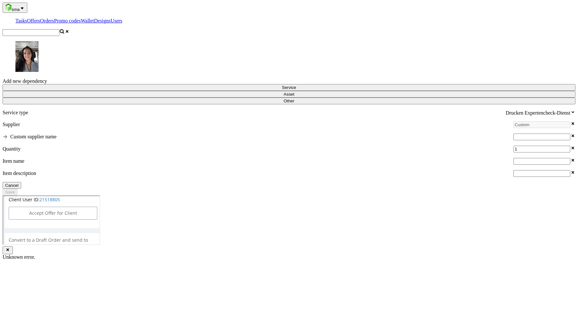
click at [21, 189] on button "Cancel" at bounding box center [12, 185] width 19 height 7
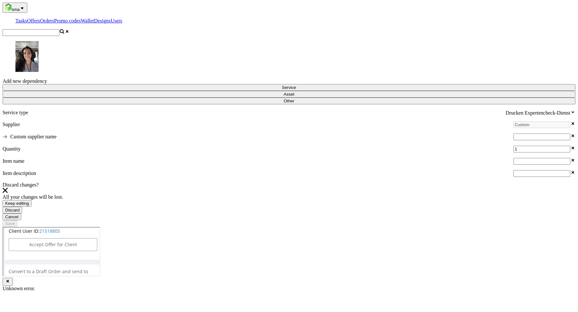
click at [20, 208] on span "Discard" at bounding box center [12, 210] width 14 height 5
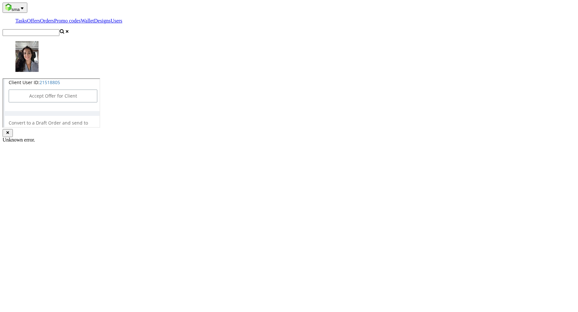
click at [415, 28] on icon at bounding box center [413, 25] width 4 height 4
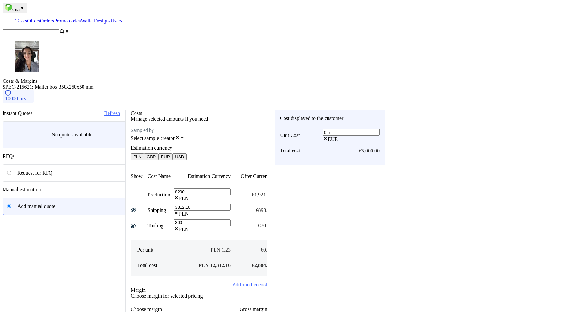
drag, startPoint x: 437, startPoint y: 79, endPoint x: 429, endPoint y: 79, distance: 7.4
click at [380, 129] on input "0.5" at bounding box center [351, 132] width 57 height 7
type input "0.45"
type input "35.55555555555556"
type input "0.44"
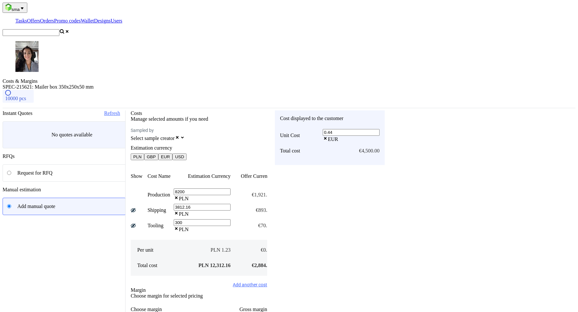
type input "34.090909090909086"
type input "0.44"
click at [330, 127] on div "Unit Cost Total cost" at bounding box center [305, 143] width 50 height 33
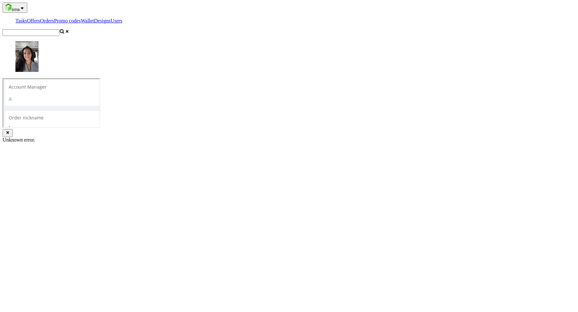
scroll to position [64, 0]
click at [231, 292] on link "Copy link to offer" at bounding box center [213, 295] width 35 height 7
click at [148, 292] on link "View in [GEOGRAPHIC_DATA]" at bounding box center [130, 295] width 35 height 7
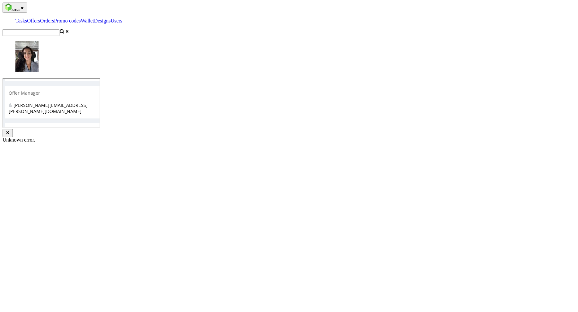
click at [231, 292] on link "Copy link to offer" at bounding box center [213, 295] width 35 height 7
click at [162, 84] on input "Re-send offer to customer" at bounding box center [137, 87] width 48 height 7
type input "In progress..."
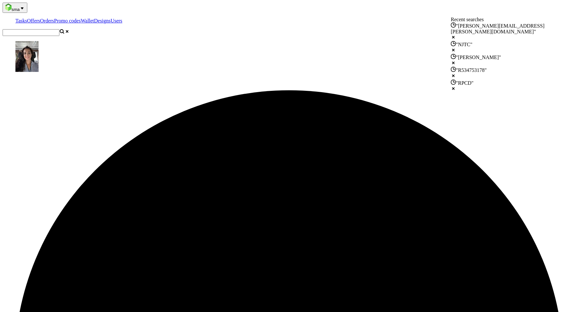
click at [59, 29] on input "text" at bounding box center [31, 32] width 57 height 7
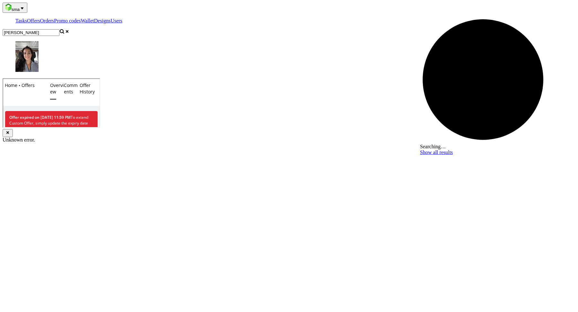
type input "[PERSON_NAME]"
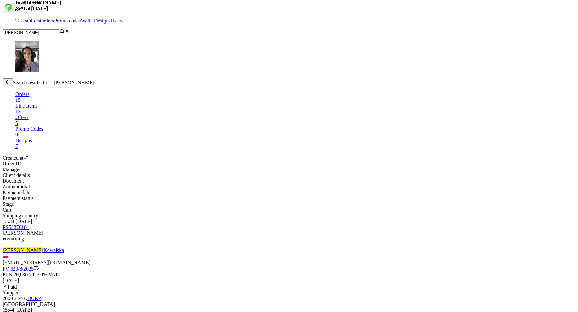
click at [85, 115] on link "Offers 5" at bounding box center [295, 121] width 560 height 12
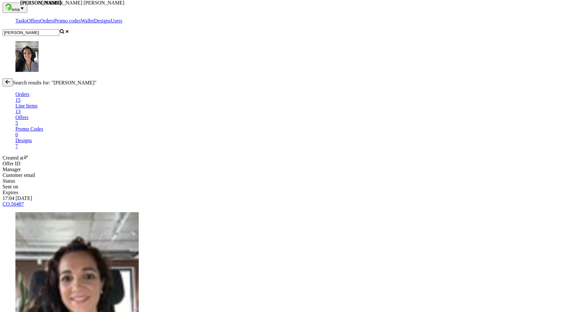
click at [24, 201] on span "CO.56487" at bounding box center [13, 203] width 21 height 5
click at [24, 201] on link "CO.56487" at bounding box center [13, 203] width 21 height 5
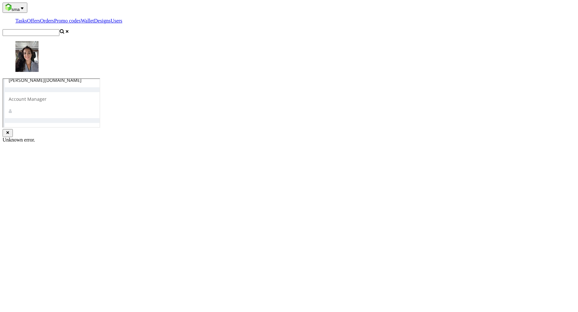
scroll to position [241, 0]
click at [415, 86] on icon at bounding box center [413, 84] width 4 height 4
click at [79, 20] on span "Show item to customer" at bounding box center [54, 16] width 49 height 6
click at [415, 111] on icon at bounding box center [413, 109] width 4 height 4
click at [105, 287] on div "Progress Offer sent to customer Send [DATE] 12:04 Shipping & Billing Filled - O…" at bounding box center [105, 153] width 0 height 568
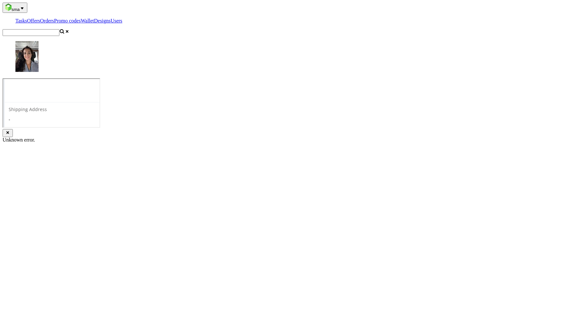
click at [415, 111] on icon at bounding box center [413, 109] width 4 height 4
click at [79, 45] on span "Show item to customer" at bounding box center [54, 41] width 49 height 6
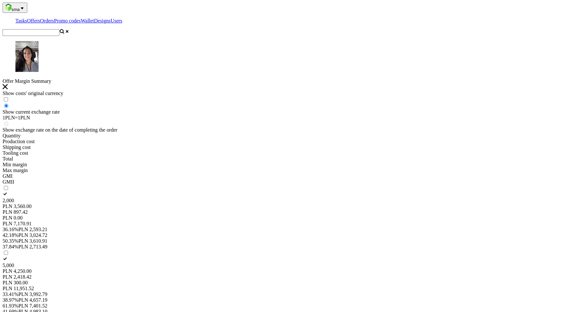
click at [8, 84] on use at bounding box center [5, 86] width 5 height 5
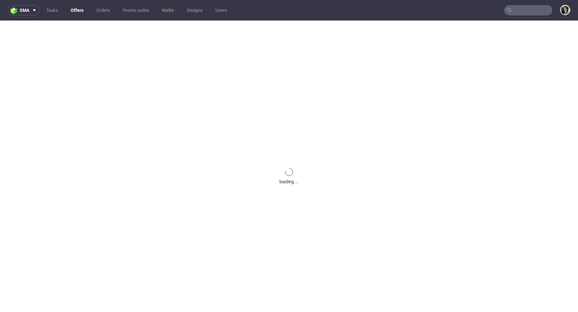
click at [516, 6] on input "text" at bounding box center [528, 10] width 48 height 10
paste input "[EMAIL_ADDRESS][DOMAIN_NAME]"
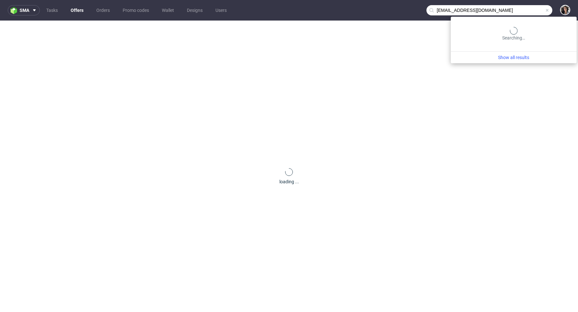
type input "[EMAIL_ADDRESS][DOMAIN_NAME]"
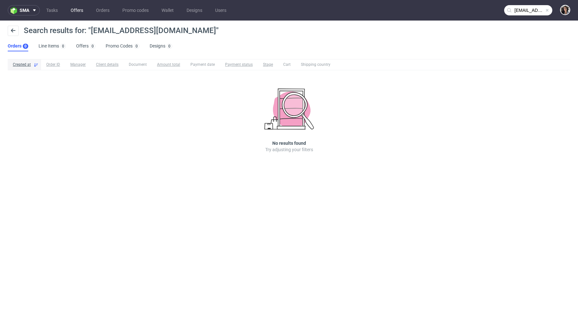
click at [78, 11] on link "Offers" at bounding box center [77, 10] width 20 height 10
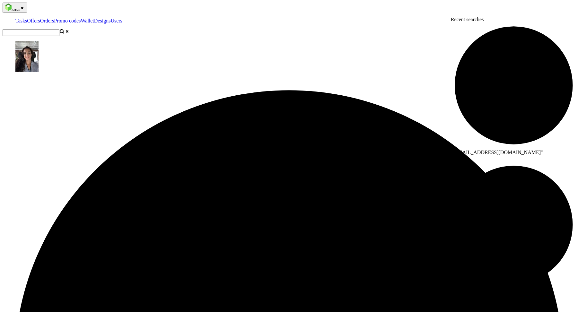
click at [59, 29] on input "text" at bounding box center [31, 32] width 57 height 7
paste input "[EMAIL_ADDRESS][DOMAIN_NAME]"
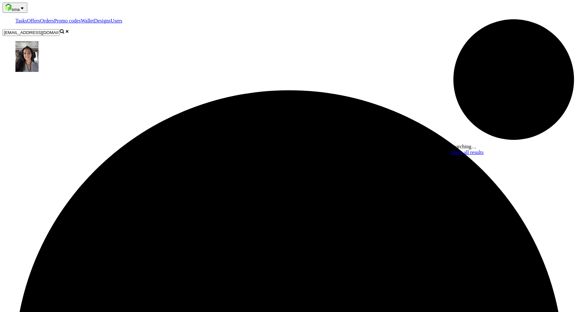
type input "[EMAIL_ADDRESS][DOMAIN_NAME]"
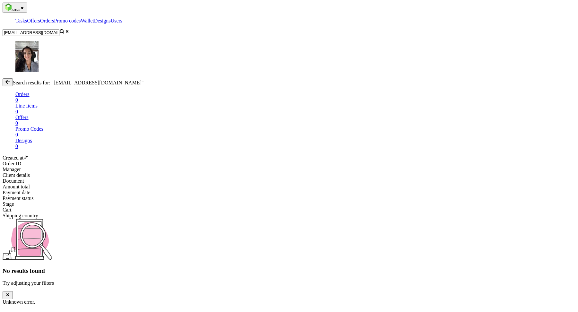
click at [40, 18] on link "Offers" at bounding box center [33, 20] width 13 height 5
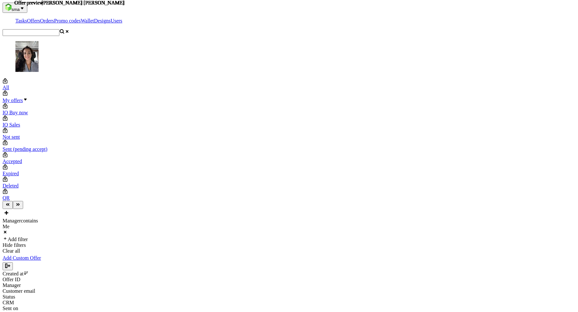
click at [41, 255] on link "Add Custom Offer" at bounding box center [22, 258] width 39 height 6
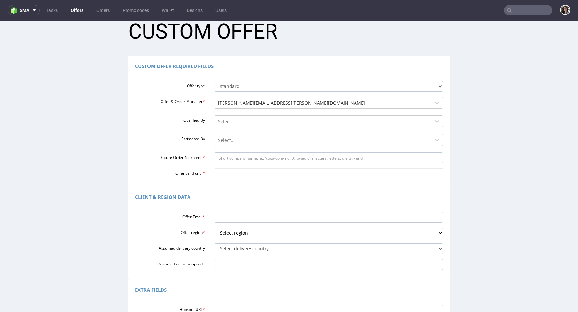
scroll to position [29, 0]
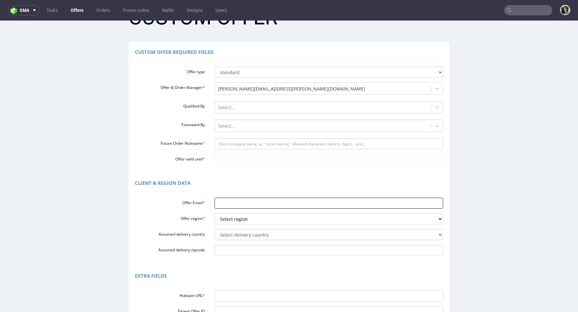
click at [238, 201] on input "Offer Email *" at bounding box center [329, 203] width 229 height 11
paste input "[EMAIL_ADDRESS][DOMAIN_NAME]"
type input "[EMAIL_ADDRESS][DOMAIN_NAME]"
click at [227, 221] on select "Select region eu gb de pl fr it es" at bounding box center [329, 219] width 229 height 11
select select "gb"
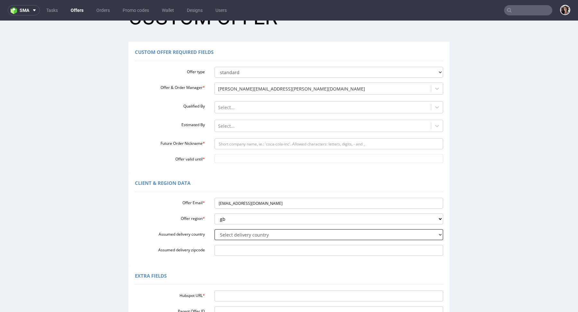
click at [226, 235] on select "Select delivery country [GEOGRAPHIC_DATA] [GEOGRAPHIC_DATA] [GEOGRAPHIC_DATA] […" at bounding box center [329, 234] width 229 height 11
select select "77"
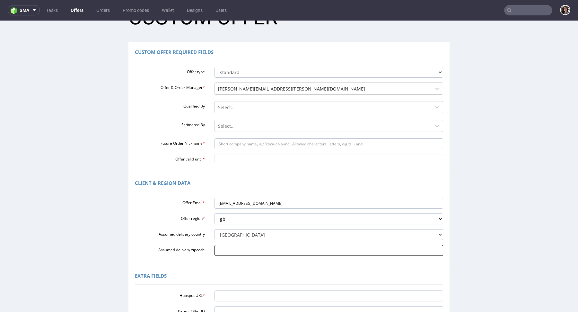
click at [246, 247] on input "Assumed delivery zipcode" at bounding box center [329, 250] width 229 height 11
paste input "[GEOGRAPHIC_DATA] W1K 5DE"
type input "[GEOGRAPHIC_DATA] W1K 5DE"
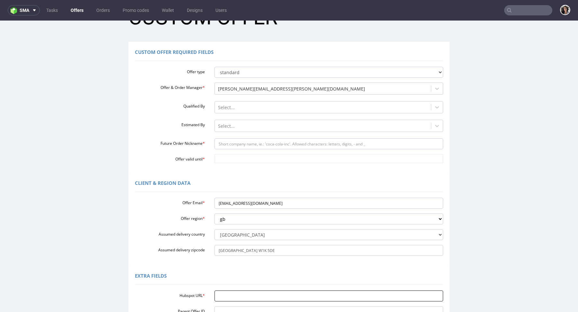
click at [241, 296] on input "Hubspot URL *" at bounding box center [329, 296] width 229 height 11
paste input "[URL][DOMAIN_NAME]"
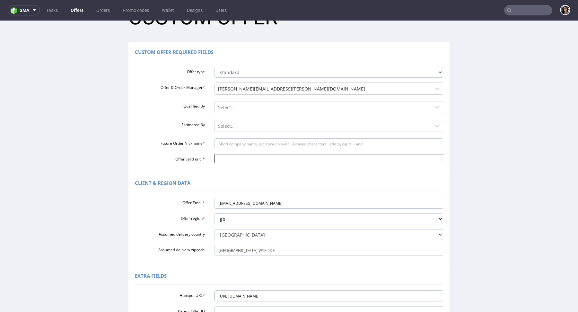
type input "[URL][DOMAIN_NAME]"
click at [224, 160] on input "Offer valid until *" at bounding box center [329, 158] width 229 height 9
click at [269, 102] on td "5" at bounding box center [267, 101] width 10 height 10
type input "2025-09-05"
click at [242, 137] on div "Offer type standard prototyping sampling Offer & Order Manager * cristina.marti…" at bounding box center [289, 113] width 308 height 99
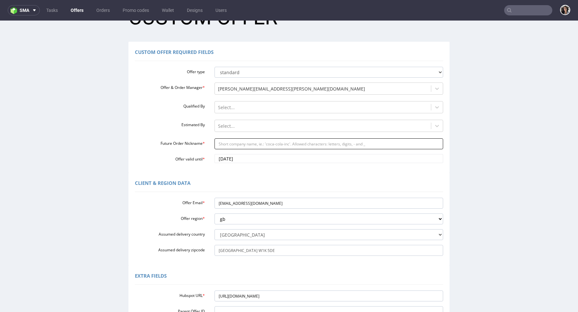
click at [242, 144] on input "Future Order Nickname *" at bounding box center [329, 143] width 229 height 11
type input "custom"
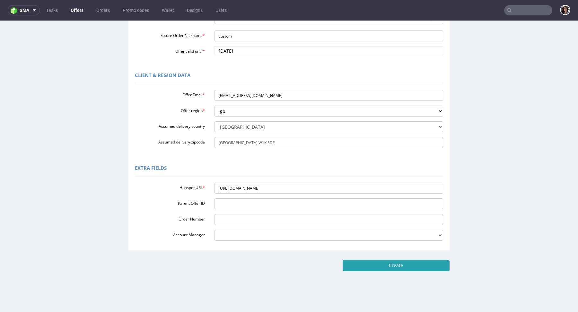
click at [411, 266] on input "Create" at bounding box center [396, 265] width 107 height 11
type input "Please wait..."
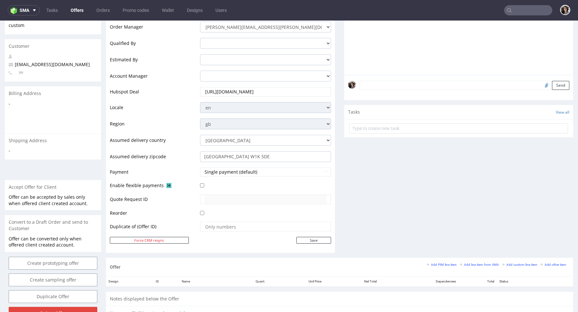
scroll to position [281, 0]
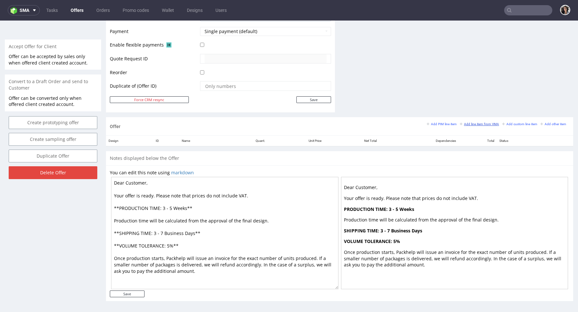
click at [473, 123] on small "Add line item from VMA" at bounding box center [479, 124] width 39 height 4
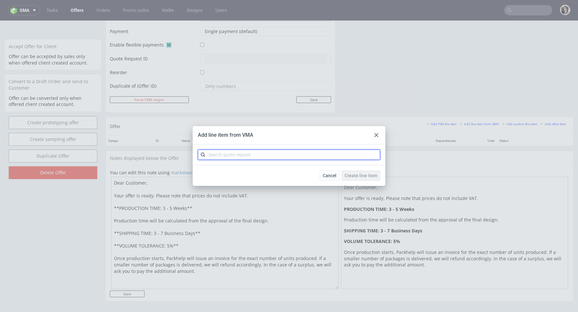
click at [317, 158] on input "text" at bounding box center [289, 155] width 182 height 10
paste input "CBED"
type input "CBED"
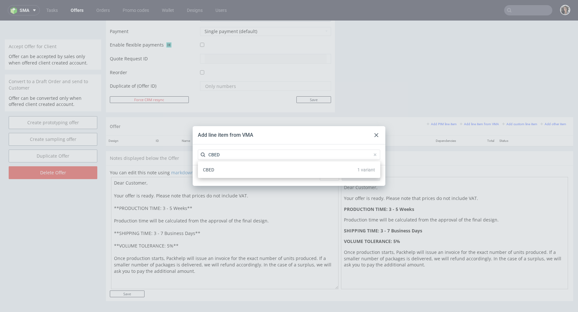
click at [225, 170] on div "CBED 1 variant" at bounding box center [288, 170] width 177 height 12
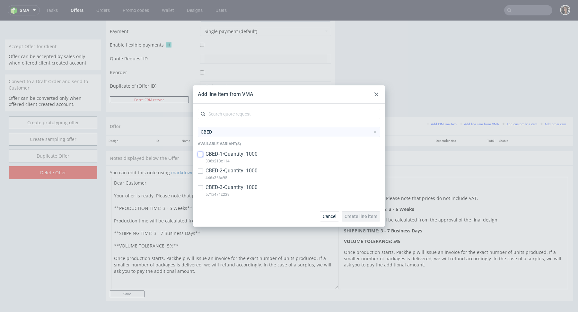
click at [200, 154] on input "checkbox" at bounding box center [200, 154] width 5 height 5
checkbox input "true"
click at [201, 172] on input "checkbox" at bounding box center [200, 171] width 5 height 5
checkbox input "true"
click at [199, 188] on input "checkbox" at bounding box center [200, 187] width 5 height 5
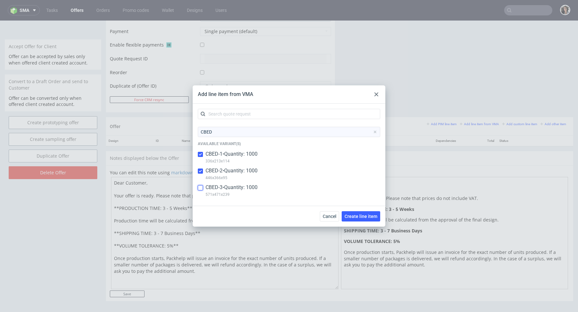
checkbox input "true"
click at [202, 170] on input "checkbox" at bounding box center [200, 171] width 5 height 5
checkbox input "false"
click at [201, 187] on input "checkbox" at bounding box center [200, 187] width 5 height 5
checkbox input "false"
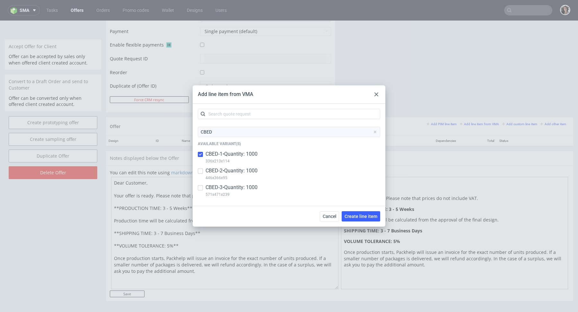
click at [351, 210] on div "Cancel Create line item" at bounding box center [289, 216] width 193 height 21
click at [358, 220] on button "Create line item" at bounding box center [361, 216] width 39 height 10
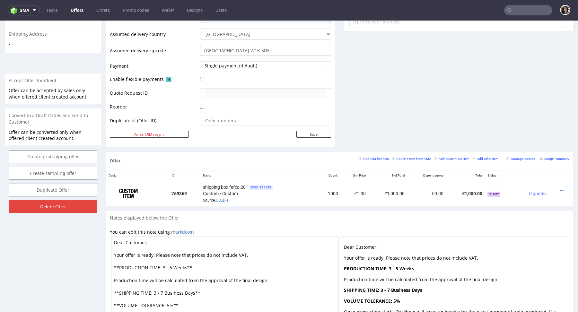
scroll to position [291, 0]
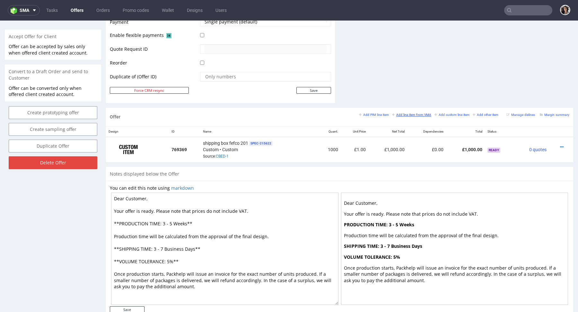
click at [404, 115] on link "Add line item from VMA" at bounding box center [411, 114] width 39 height 4
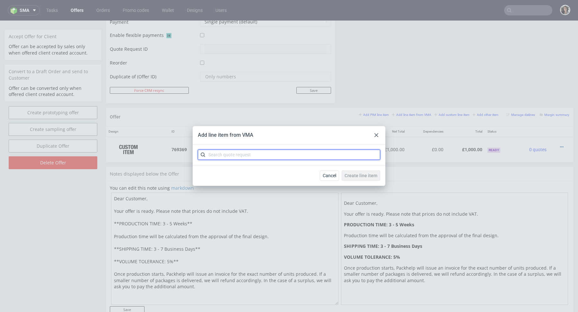
click at [292, 156] on input "text" at bounding box center [289, 155] width 182 height 10
paste input "CBED"
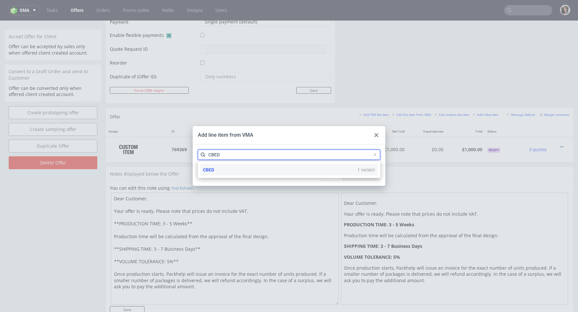
type input "CBED"
click at [222, 169] on div "CBED 1 variant" at bounding box center [288, 170] width 177 height 12
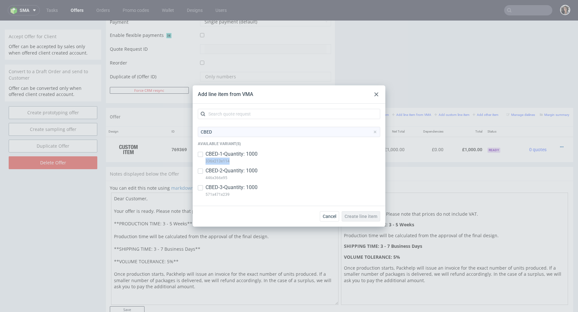
drag, startPoint x: 234, startPoint y: 159, endPoint x: 205, endPoint y: 161, distance: 29.9
click at [205, 161] on div "CBED-1 • Quantity: 1000 336x213x114" at bounding box center [289, 159] width 182 height 17
checkbox input "true"
copy p "336x213x114"
click at [377, 93] on icon at bounding box center [376, 94] width 4 height 4
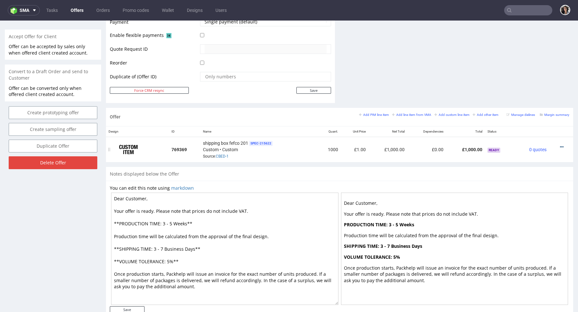
click at [560, 146] on icon at bounding box center [562, 147] width 4 height 4
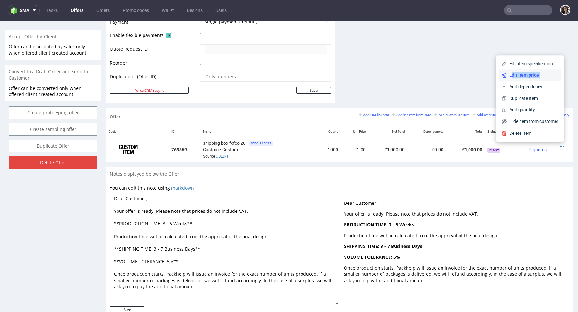
drag, startPoint x: 507, startPoint y: 83, endPoint x: 505, endPoint y: 78, distance: 5.3
click at [505, 78] on div "Edit item specification Edit item price Add dependency Duplicate Item Add quant…" at bounding box center [530, 92] width 62 height 69
click at [507, 78] on span "Edit item price" at bounding box center [533, 75] width 52 height 6
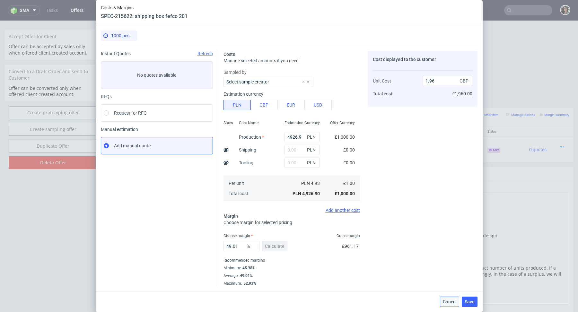
click at [450, 297] on button "Cancel" at bounding box center [449, 302] width 19 height 10
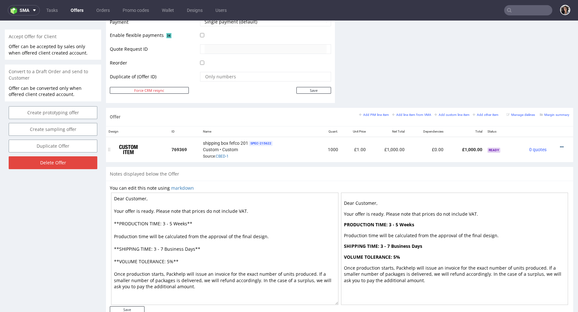
click at [560, 145] on icon at bounding box center [562, 147] width 4 height 4
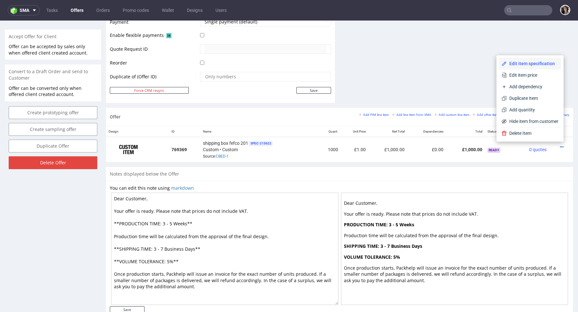
click at [530, 64] on span "Edit item specification" at bounding box center [533, 63] width 52 height 6
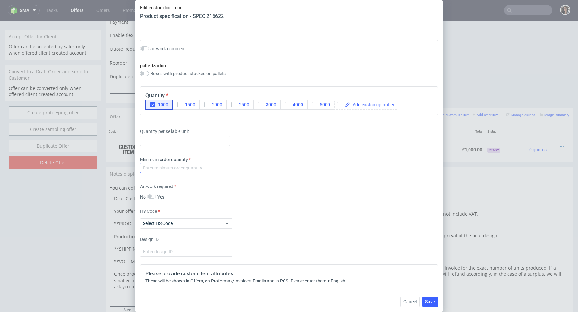
scroll to position [709, 0]
click at [200, 163] on input "number" at bounding box center [186, 168] width 92 height 10
type input "1"
click at [295, 178] on div "Supplier Marex Technical specification Instant price RFQ type name corrugated c…" at bounding box center [289, 158] width 308 height 266
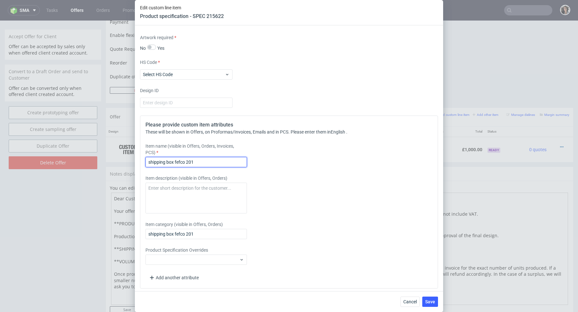
click at [204, 160] on input "shipping box fefco 201" at bounding box center [195, 162] width 101 height 10
click at [176, 161] on input "shipping box fefco 201" at bounding box center [195, 162] width 101 height 10
click at [198, 160] on input "shipping box fefco 201" at bounding box center [195, 162] width 101 height 10
paste input "336x213x114"
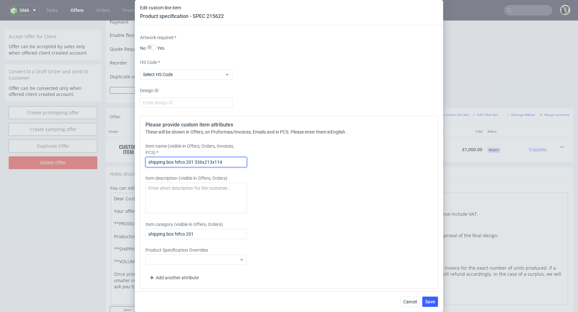
click at [196, 160] on input "shipping box fefco 201 336x213x114" at bounding box center [195, 162] width 101 height 10
click at [235, 161] on input "shipping box fefco 201 - 336x213x114" at bounding box center [195, 162] width 101 height 10
click at [235, 161] on input "shipping box fefco 201 - 336x213x114mm" at bounding box center [195, 162] width 101 height 10
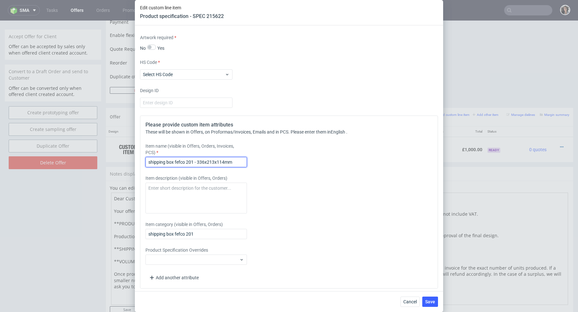
click at [153, 164] on input "shipping box fefco 201 - 336x213x114mm" at bounding box center [195, 162] width 101 height 10
click at [149, 160] on input "shipping box fefco 201 - 336x213x114mm" at bounding box center [195, 162] width 101 height 10
click at [180, 160] on input "Shipping box fefco 201 - 336x213x114mm" at bounding box center [195, 162] width 101 height 10
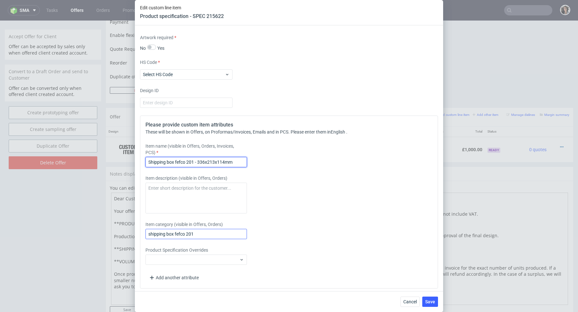
type input "Shipping box fefco 201 - 336x213x114mm"
click at [175, 234] on input "shipping box fefco 201" at bounding box center [195, 234] width 101 height 10
paste input "Shipping box fefco 201 - 336x213x114mm"
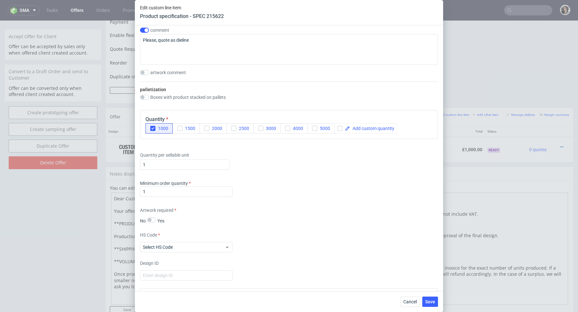
scroll to position [615, 0]
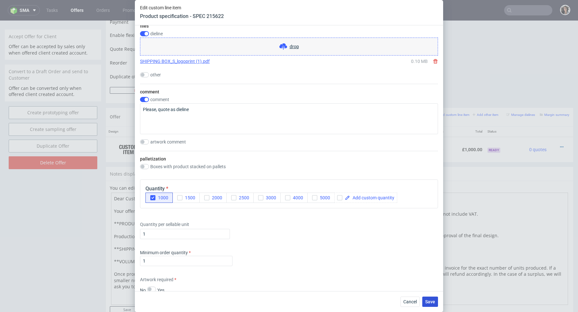
type input "Shipping box fefco 201 - 336x213x114mm"
click at [429, 300] on span "Save" at bounding box center [430, 302] width 10 height 4
copy link "SHIPPING BOX_S_logoprint"
drag, startPoint x: 138, startPoint y: 62, endPoint x: 195, endPoint y: 62, distance: 57.2
click at [195, 62] on div "Supplier Marex Technical specification Instant price RFQ type name corrugated c…" at bounding box center [289, 158] width 308 height 266
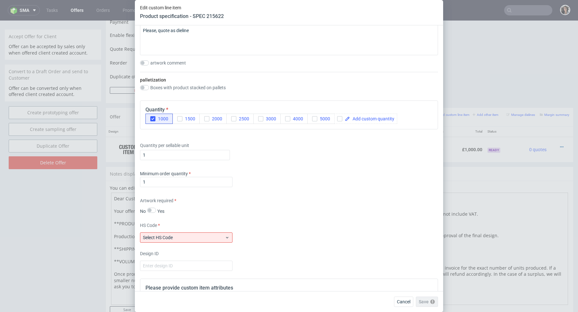
scroll to position [792, 0]
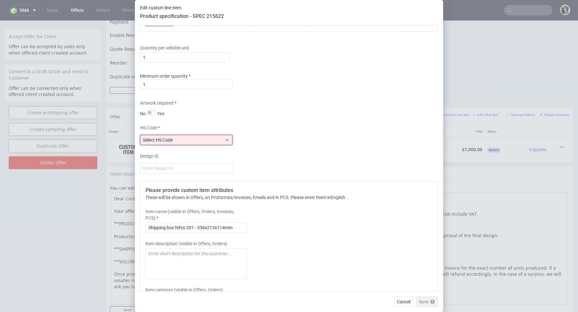
click at [198, 137] on span "Select HS Code" at bounding box center [184, 140] width 82 height 6
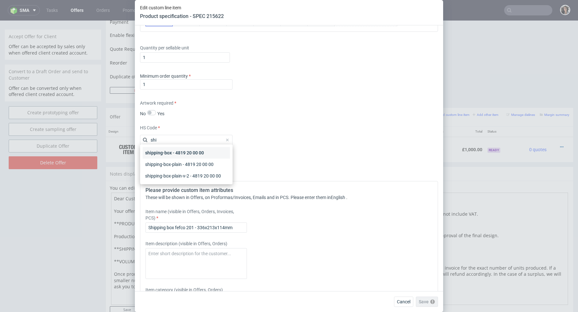
type input "shi"
click at [177, 154] on div "shipping-box - 4819 20 00 00" at bounding box center [186, 153] width 87 height 12
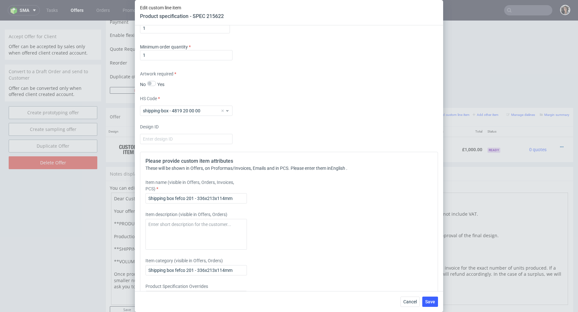
scroll to position [839, 0]
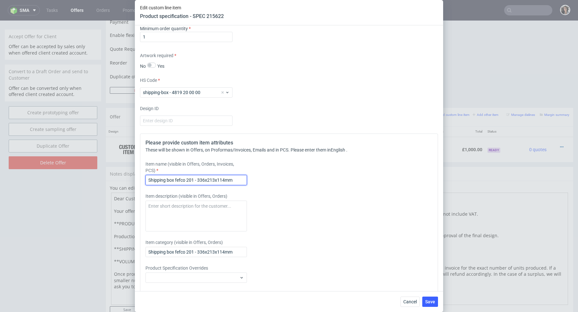
click at [194, 181] on input "Shipping box fefco 201 - 336x213x114mm" at bounding box center [195, 180] width 101 height 10
drag, startPoint x: 193, startPoint y: 177, endPoint x: 142, endPoint y: 176, distance: 51.4
click at [142, 176] on div "Please provide custom item attributes These will be shown in Offers, on Proform…" at bounding box center [289, 220] width 298 height 173
paste input "HIPPING BOX_S_logoprint"
type input "SHIPPING BOX_S_logoprint - 336x213x114mm"
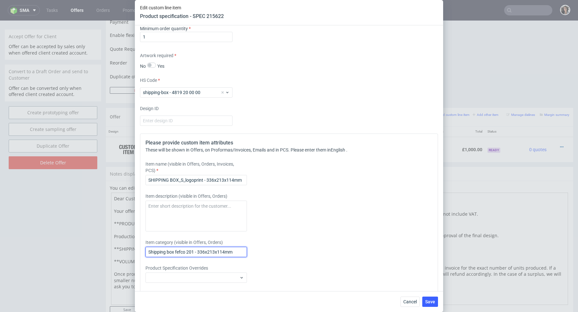
drag, startPoint x: 194, startPoint y: 248, endPoint x: 124, endPoint y: 249, distance: 70.3
click at [124, 248] on div "Edit custom line item Product specification - SPEC 215622 Supplier Marex Techni…" at bounding box center [289, 156] width 578 height 312
paste input "HIPPING BOX_S_logoprint"
type input "SHIPPING BOX_S_logoprint - 336x213x114mm"
click at [431, 300] on span "Save" at bounding box center [430, 302] width 10 height 4
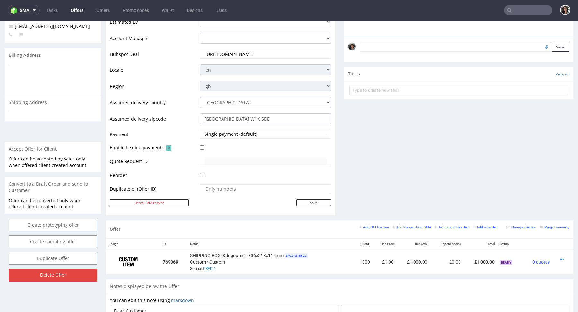
scroll to position [308, 0]
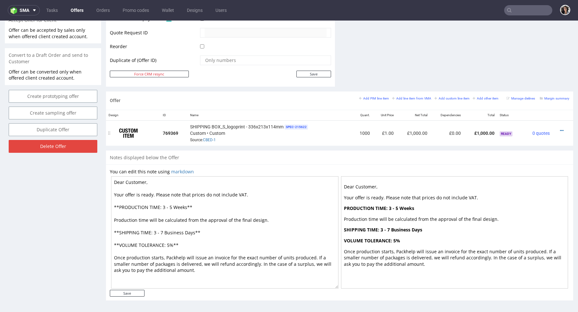
click at [555, 130] on div at bounding box center [561, 131] width 12 height 6
click at [560, 130] on icon at bounding box center [562, 130] width 4 height 4
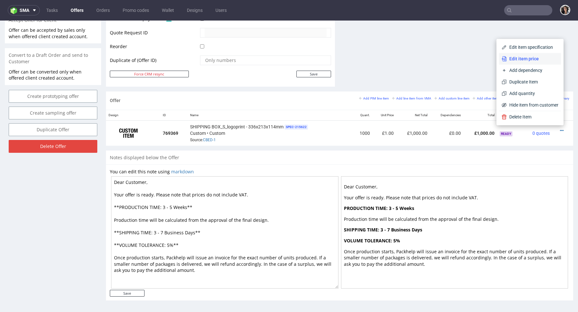
click at [518, 61] on span "Edit item price" at bounding box center [533, 59] width 52 height 6
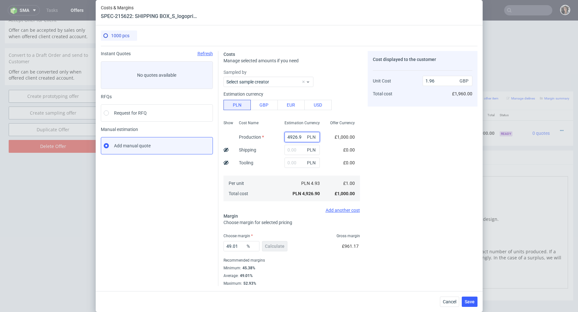
click at [296, 138] on input "4926.9" at bounding box center [302, 137] width 35 height 10
paste input "1720"
type input "1720"
type input "0.68"
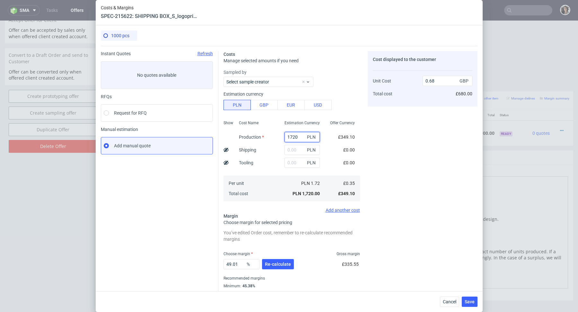
type input "1720"
click at [287, 163] on input "text" at bounding box center [302, 163] width 35 height 10
paste input "100"
type input "100"
type input "0.72"
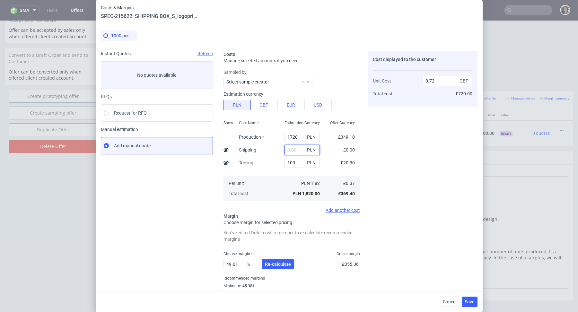
click at [292, 147] on input "text" at bounding box center [302, 150] width 35 height 10
click at [470, 300] on span "Save" at bounding box center [470, 302] width 10 height 4
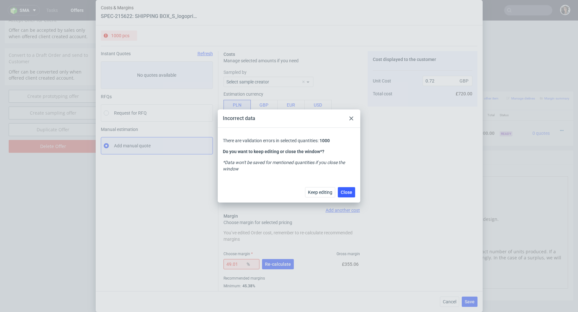
click at [349, 120] on use at bounding box center [351, 119] width 4 height 4
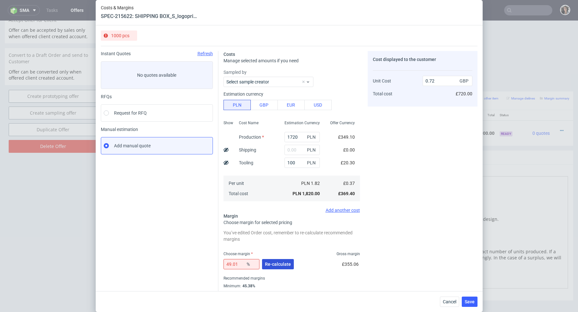
click at [271, 265] on span "Re-calculate" at bounding box center [278, 264] width 26 height 4
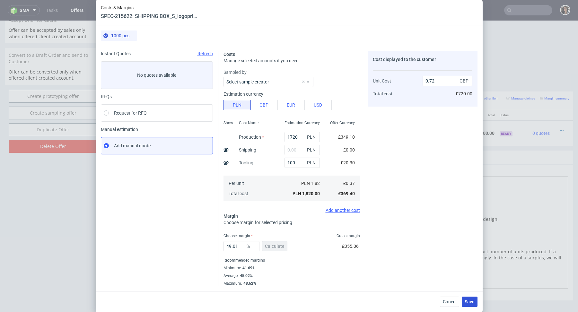
click at [471, 302] on span "Save" at bounding box center [470, 302] width 10 height 4
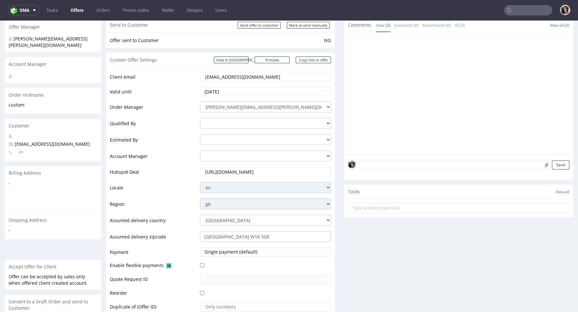
scroll to position [169, 0]
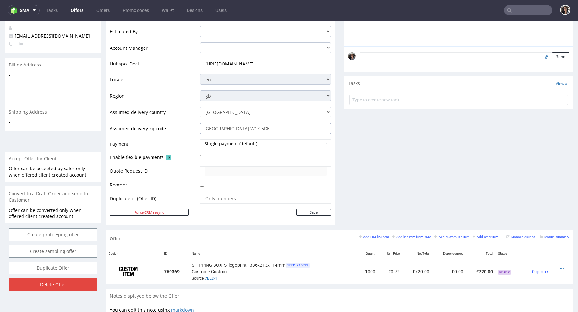
click at [220, 128] on input "[GEOGRAPHIC_DATA] W1K 5DE" at bounding box center [265, 128] width 131 height 11
click at [560, 268] on icon at bounding box center [562, 269] width 4 height 4
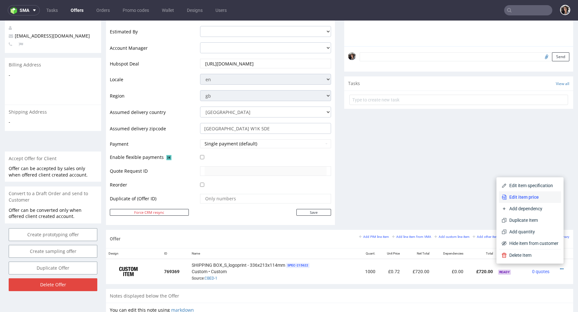
click at [540, 195] on span "Edit item price" at bounding box center [533, 197] width 52 height 6
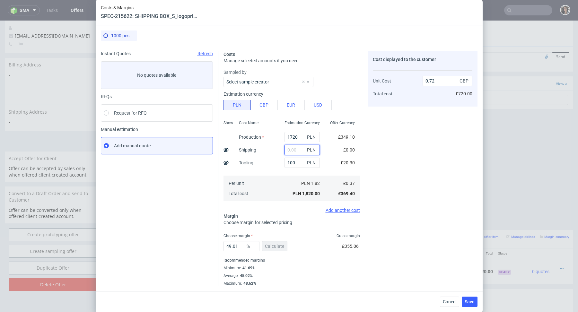
click at [296, 150] on input "text" at bounding box center [302, 150] width 35 height 10
paste input "891,22"
type input "891.22"
type input "1.08"
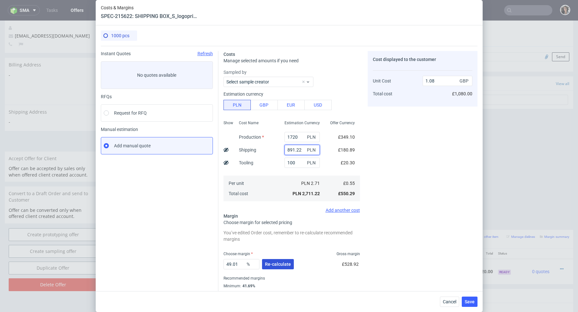
type input "891.22"
click at [273, 265] on span "Re-calculate" at bounding box center [278, 264] width 26 height 4
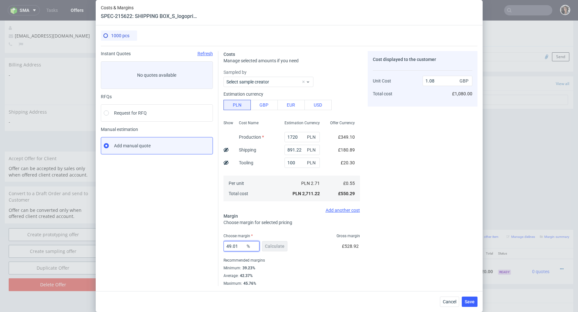
drag, startPoint x: 240, startPoint y: 246, endPoint x: 218, endPoint y: 246, distance: 21.8
click at [218, 246] on div "Costs Manage selected amounts if you need Sampled by Select sample creator Esti…" at bounding box center [347, 166] width 259 height 240
type input "42"
type input "0.95"
type input "42.37"
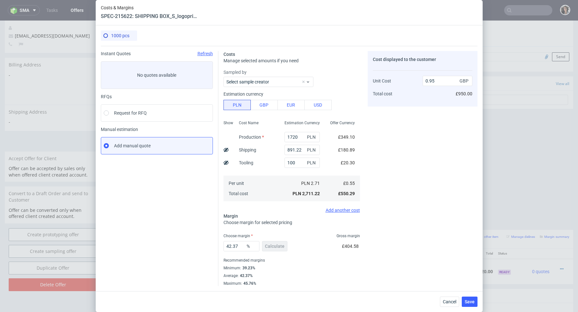
click at [277, 276] on div "Average : 42.37%" at bounding box center [292, 276] width 137 height 8
click at [471, 301] on span "Save" at bounding box center [470, 302] width 10 height 4
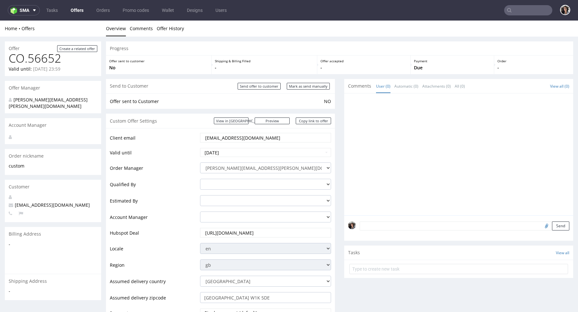
scroll to position [278, 0]
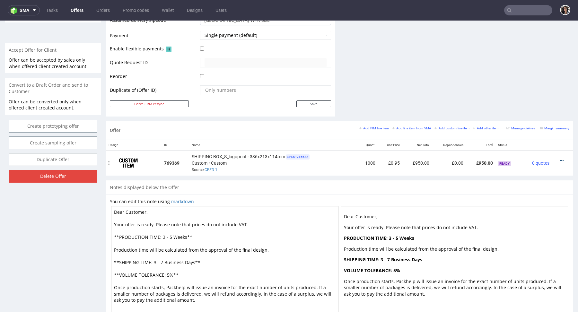
click at [560, 161] on icon at bounding box center [562, 160] width 4 height 4
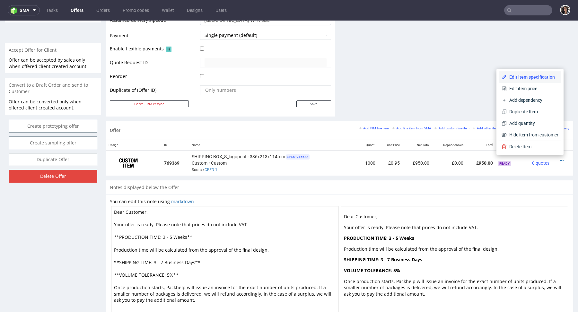
click at [525, 77] on span "Edit item specification" at bounding box center [533, 77] width 52 height 6
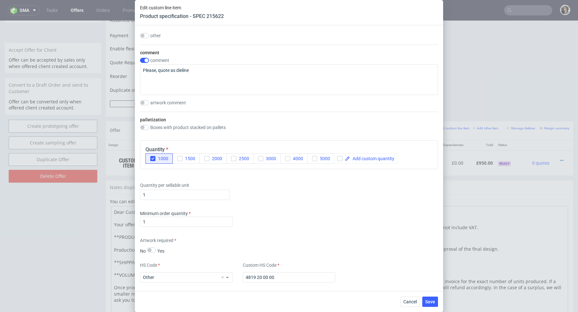
scroll to position [793, 0]
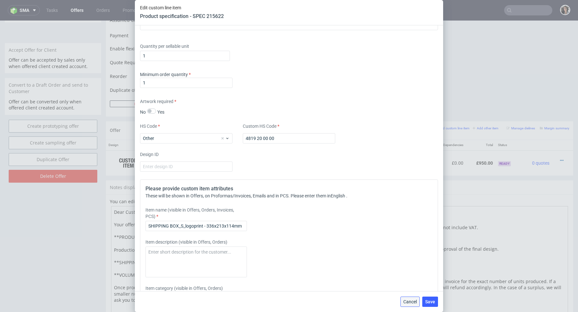
click at [407, 304] on button "Cancel" at bounding box center [410, 302] width 19 height 10
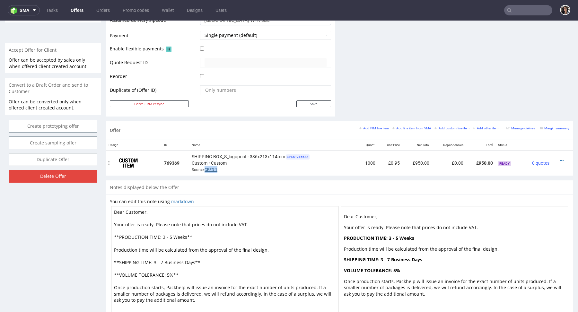
copy link "CBED-1"
drag, startPoint x: 222, startPoint y: 168, endPoint x: 205, endPoint y: 168, distance: 17.0
click at [205, 168] on div "SHIPPING BOX_S_logoprint - 336x213x114mm SPEC- 215622 Custom • Custom Source: C…" at bounding box center [273, 163] width 163 height 20
click at [400, 127] on small "Add line item from VMA" at bounding box center [411, 129] width 39 height 4
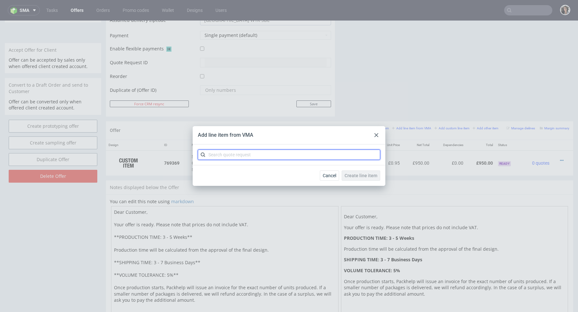
click at [316, 152] on input "text" at bounding box center [289, 155] width 182 height 10
paste input "CBED-1"
type input "CBED"
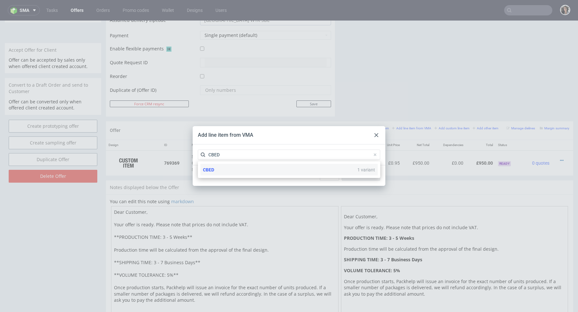
click at [213, 169] on span "CBED" at bounding box center [208, 169] width 11 height 5
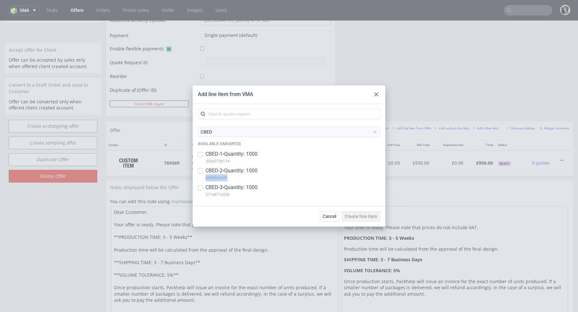
copy p "446x366x95"
drag, startPoint x: 232, startPoint y: 177, endPoint x: 204, endPoint y: 177, distance: 27.9
click at [204, 177] on div "CBED-2 • Quantity: 1000 446x366x95" at bounding box center [289, 175] width 182 height 17
checkbox input "true"
click at [365, 216] on span "Create line item" at bounding box center [361, 216] width 33 height 4
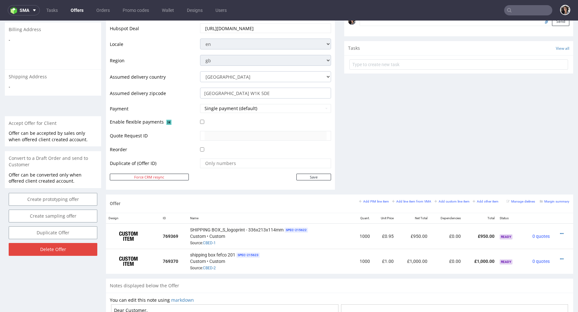
scroll to position [333, 0]
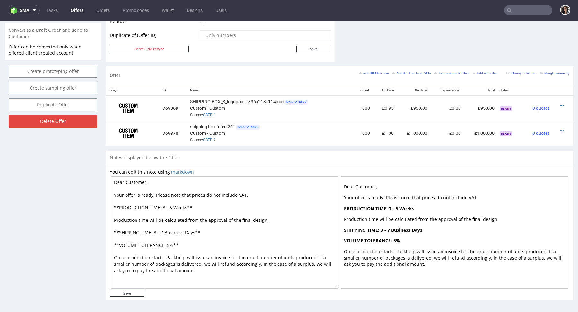
drag, startPoint x: 187, startPoint y: 206, endPoint x: 162, endPoint y: 206, distance: 25.7
click at [162, 206] on textarea "Dear Customer, Your offer is ready. Please note that prices do not include VAT.…" at bounding box center [224, 232] width 227 height 112
type textarea "Dear Customer, Your offer is ready. Please note that prices do not include VAT.…"
click at [132, 291] on input "Save" at bounding box center [127, 293] width 35 height 7
type input "In progress..."
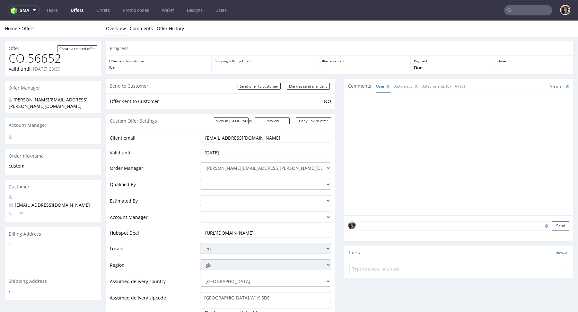
scroll to position [300, 0]
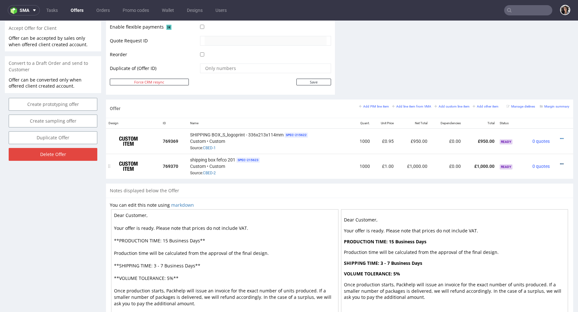
click at [560, 162] on icon at bounding box center [562, 164] width 4 height 4
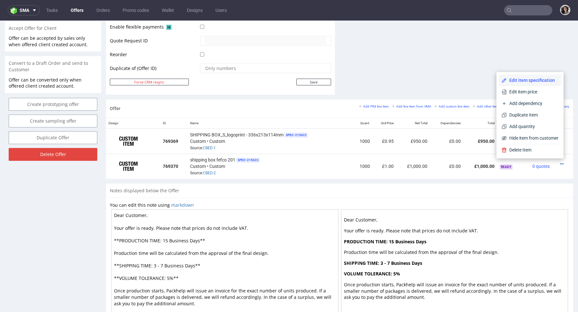
click at [529, 81] on span "Edit item specification" at bounding box center [533, 80] width 52 height 6
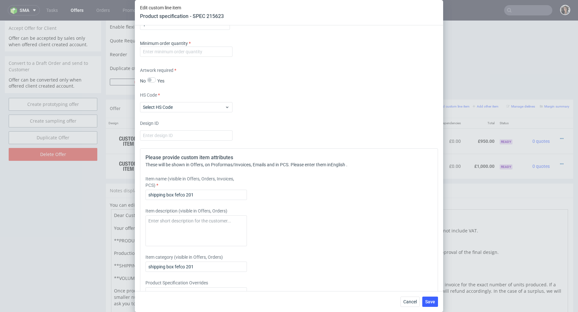
scroll to position [857, 0]
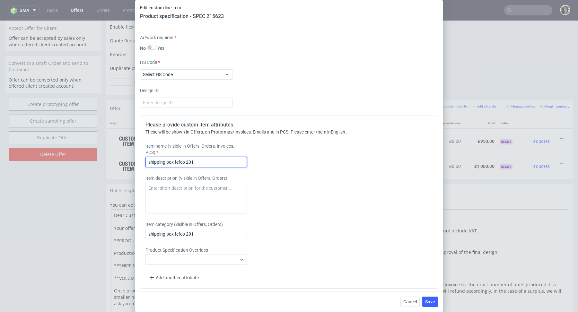
click at [197, 160] on input "shipping box fefco 201" at bounding box center [195, 162] width 101 height 10
paste input "SHIPPING BOX_M(low)_logoprint"
type input "SHIPPING BOX_M(low)_logoprint -"
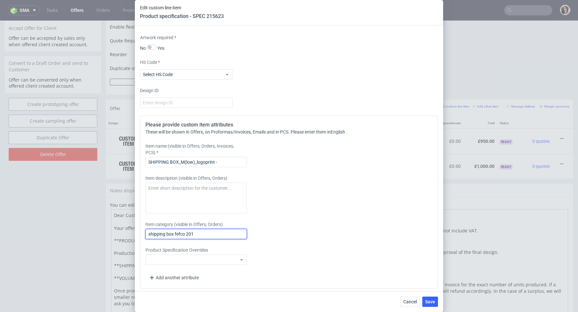
click at [201, 230] on input "shipping box fefco 201" at bounding box center [195, 234] width 101 height 10
paste input "SHIPPING BOX_M(low)_logoprint"
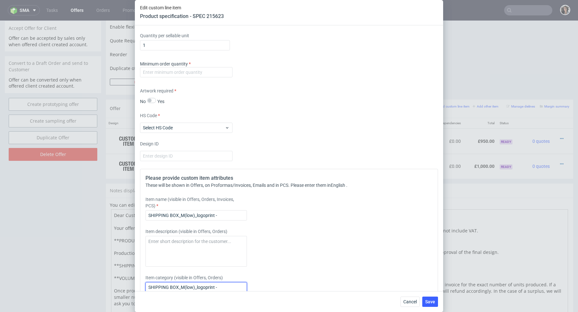
scroll to position [732, 0]
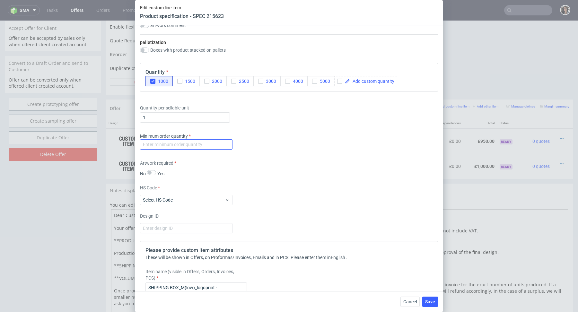
type input "SHIPPING BOX_M(low)_logoprint -"
click at [223, 144] on input "number" at bounding box center [186, 144] width 92 height 10
type input "1"
click at [315, 145] on div "Minimum order quantity 1" at bounding box center [289, 142] width 298 height 19
click at [175, 198] on span "Select HS Code" at bounding box center [184, 200] width 82 height 6
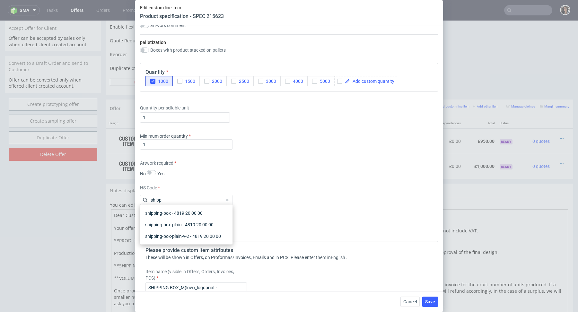
type input "shipp"
click at [175, 214] on div "shipping-box - 4819 20 00 00" at bounding box center [186, 213] width 87 height 12
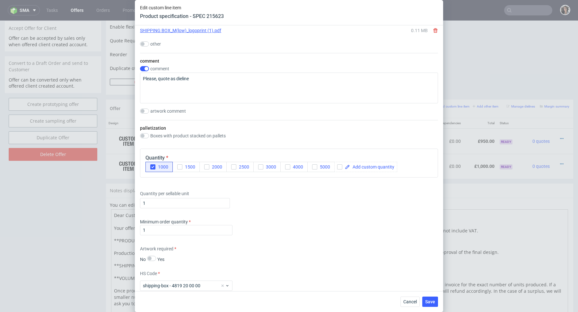
scroll to position [817, 0]
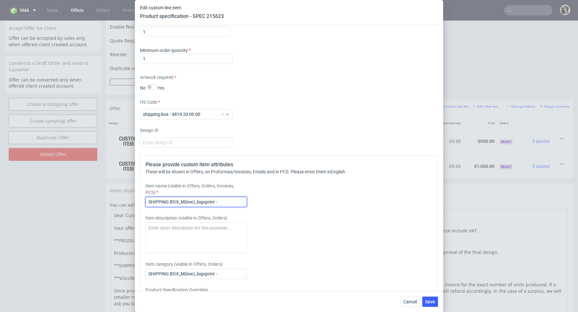
click at [230, 199] on input "SHIPPING BOX_M(low)_logoprint -" at bounding box center [195, 202] width 101 height 10
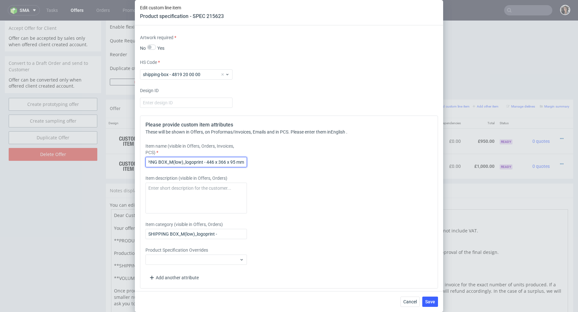
scroll to position [0, 13]
type input "SHIPPING BOX_M(low)_logoprint - 446 x 366 x 95 mm"
click at [436, 305] on button "Save" at bounding box center [430, 302] width 16 height 10
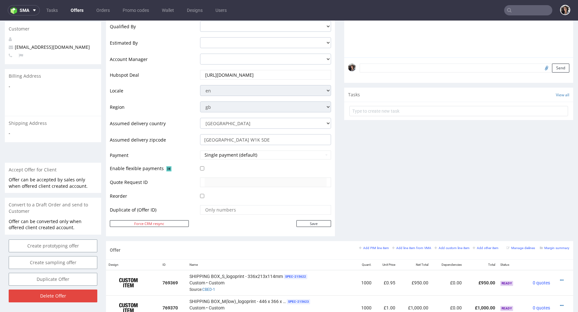
scroll to position [333, 0]
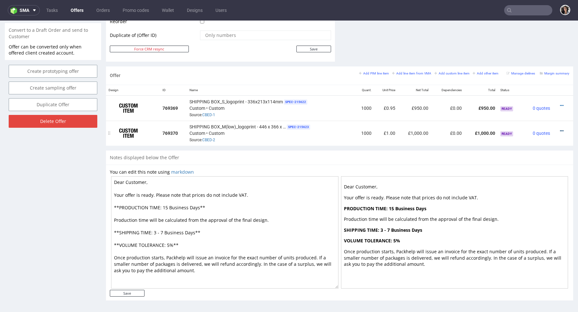
click at [560, 129] on icon at bounding box center [562, 131] width 4 height 4
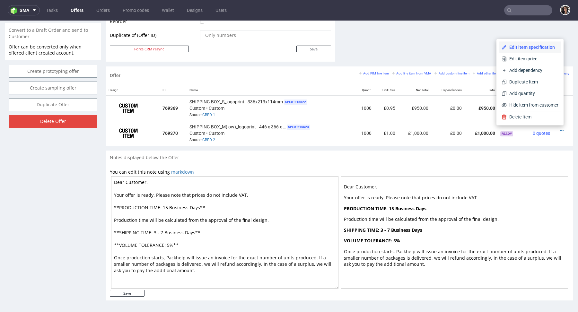
click at [508, 47] on span "Edit item specification" at bounding box center [533, 47] width 52 height 6
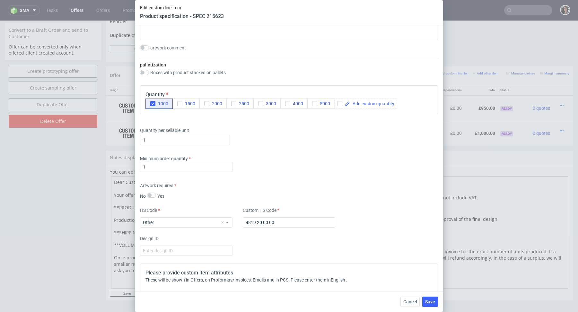
scroll to position [857, 0]
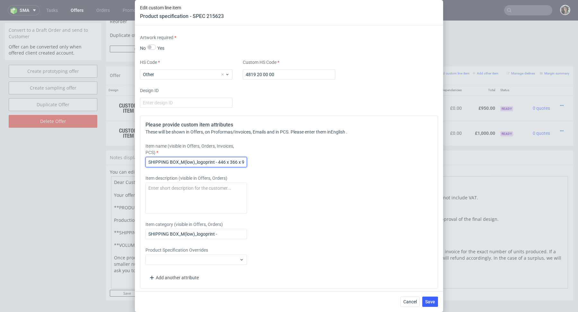
click at [221, 161] on input "SHIPPING BOX_M(low)_logoprint - 446 x 366 x 95 mm" at bounding box center [195, 162] width 101 height 10
click at [205, 232] on input "SHIPPING BOX_M(low)_logoprint -" at bounding box center [195, 234] width 101 height 10
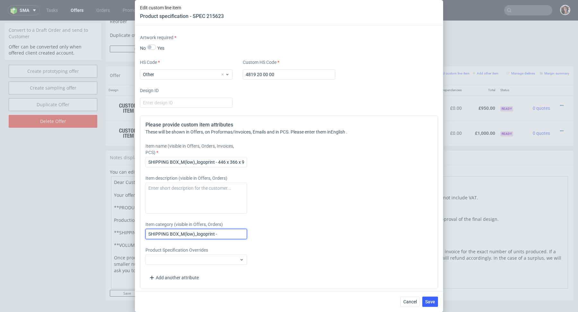
click at [205, 232] on input "SHIPPING BOX_M(low)_logoprint -" at bounding box center [195, 234] width 101 height 10
paste input "446 x 366 x 95 mm"
type input "SHIPPING BOX_M(low)_logoprint - 446 x 366 x 95 mm"
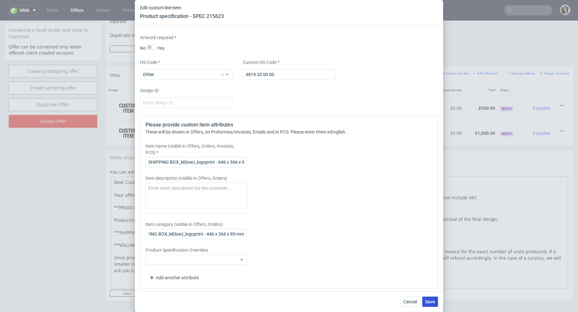
click at [426, 302] on span "Save" at bounding box center [430, 302] width 10 height 4
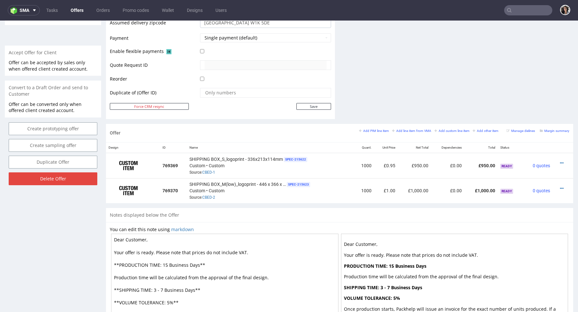
scroll to position [333, 0]
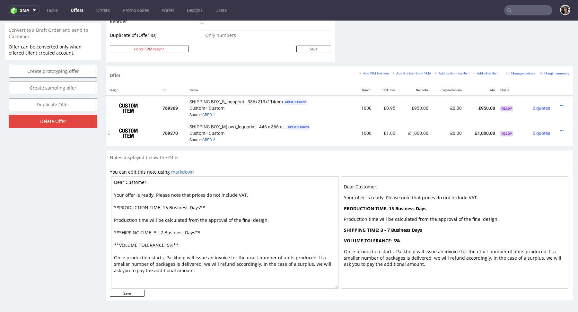
click at [557, 129] on div at bounding box center [561, 131] width 12 height 6
click at [560, 130] on icon at bounding box center [562, 131] width 4 height 4
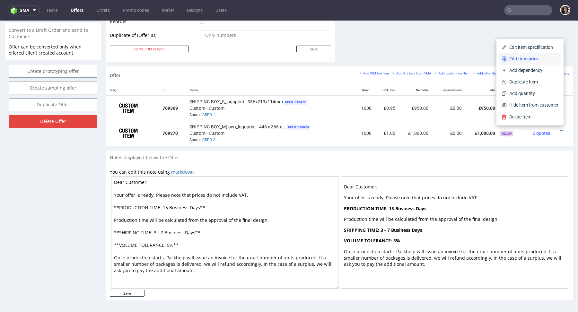
click at [527, 58] on span "Edit item price" at bounding box center [533, 59] width 52 height 6
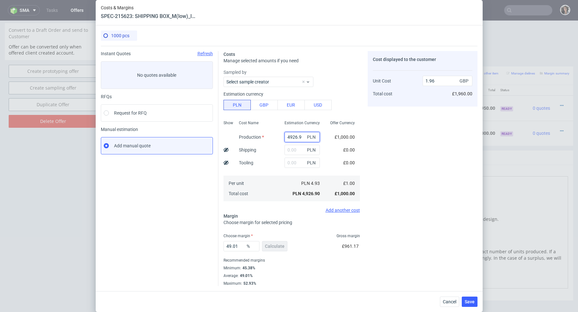
click at [304, 138] on input "4926.9" at bounding box center [302, 137] width 35 height 10
paste input "2590"
type input "2590"
type input "1.03"
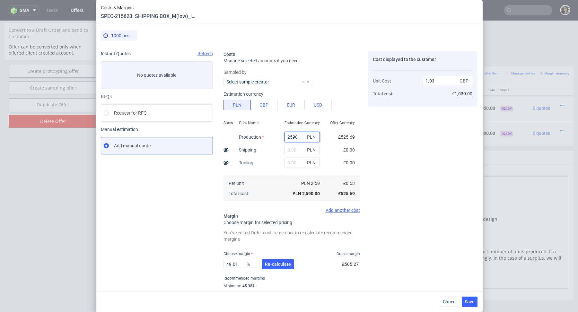
type input "2590"
click at [283, 162] on div "PLN" at bounding box center [302, 162] width 46 height 13
click at [294, 162] on input "text" at bounding box center [302, 163] width 35 height 10
paste input "100"
type input "100"
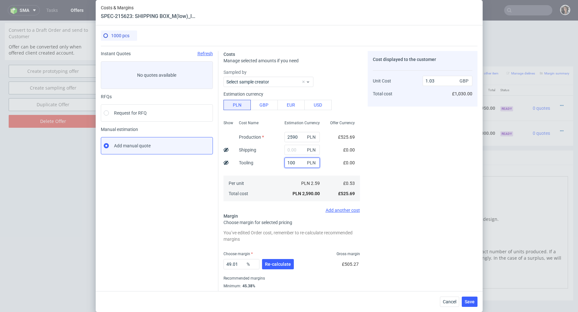
type input "1.07"
type input "100"
click at [291, 149] on input "text" at bounding box center [302, 150] width 35 height 10
paste input "1 420,15"
click at [291, 148] on input "1 420,15" at bounding box center [302, 150] width 35 height 10
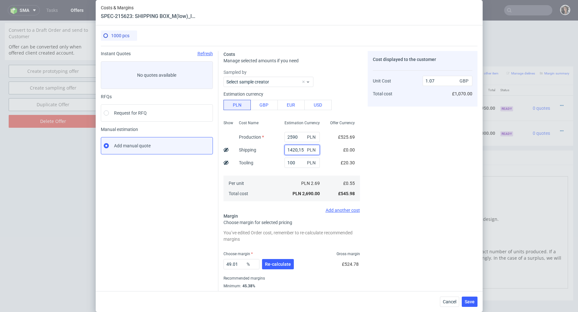
type input "1420.15"
type input "1.64"
type input "1420.15"
click at [278, 266] on span "Re-calculate" at bounding box center [278, 264] width 26 height 4
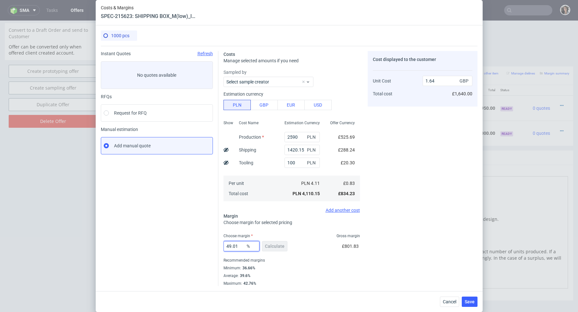
drag, startPoint x: 239, startPoint y: 246, endPoint x: 213, endPoint y: 246, distance: 26.3
click at [213, 246] on div "Instant Quotes Refresh No quotes available RFQs Request for RFQ Manual estimati…" at bounding box center [289, 166] width 377 height 240
type input "396"
type input "-0.28"
type input "39.6"
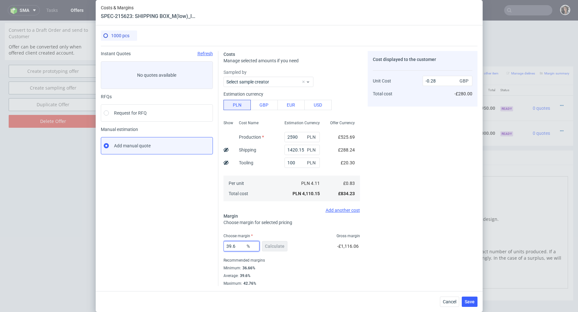
type input "1.38"
type input "39.6"
click at [284, 275] on div "Average : 39.6%" at bounding box center [292, 276] width 137 height 8
click at [468, 300] on span "Save" at bounding box center [470, 302] width 10 height 4
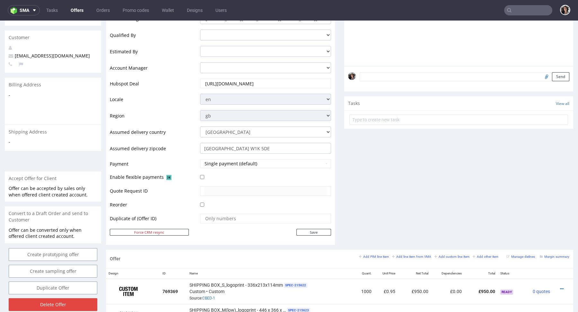
scroll to position [152, 0]
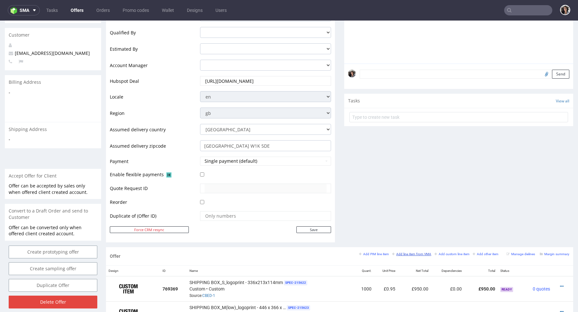
click at [408, 254] on small "Add line item from VMA" at bounding box center [411, 254] width 39 height 4
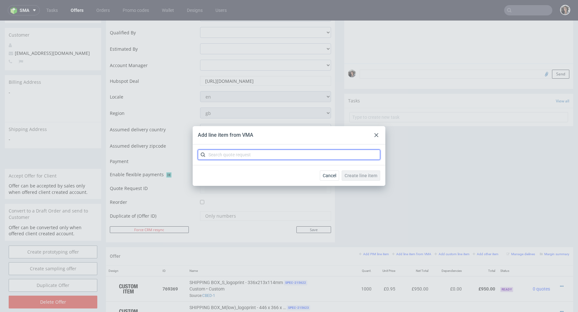
click at [268, 157] on input "text" at bounding box center [289, 155] width 182 height 10
type input "CBED"
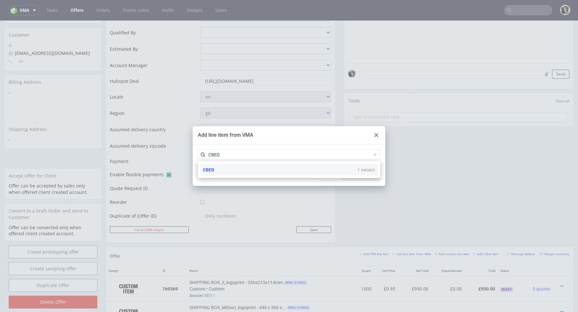
click at [226, 170] on div "CBED 1 variant" at bounding box center [288, 170] width 177 height 12
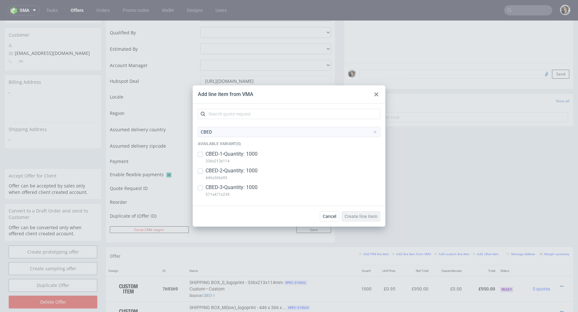
click at [203, 188] on div "CBED-3 • Quantity: 1000 571x471x239" at bounding box center [289, 192] width 182 height 17
copy p "571x471x239"
drag, startPoint x: 236, startPoint y: 194, endPoint x: 206, endPoint y: 194, distance: 29.9
click at [206, 194] on p "571x471x239" at bounding box center [232, 194] width 52 height 7
click at [202, 185] on input "checkbox" at bounding box center [200, 187] width 5 height 5
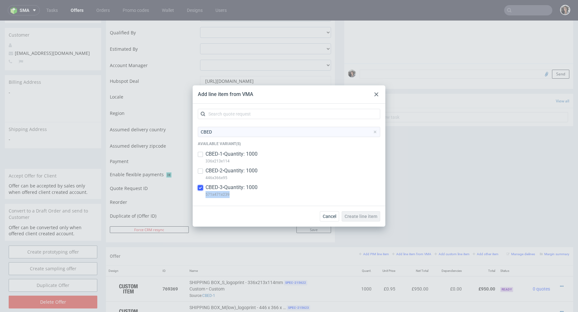
checkbox input "true"
click at [366, 216] on span "Create line item" at bounding box center [361, 216] width 33 height 4
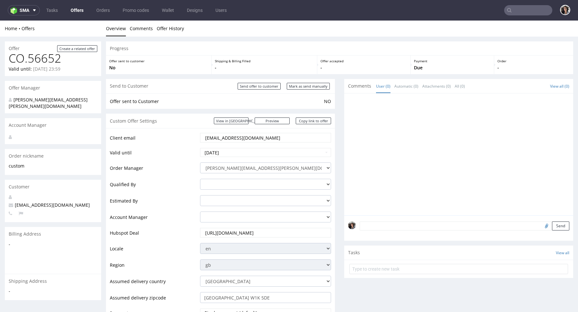
scroll to position [288, 0]
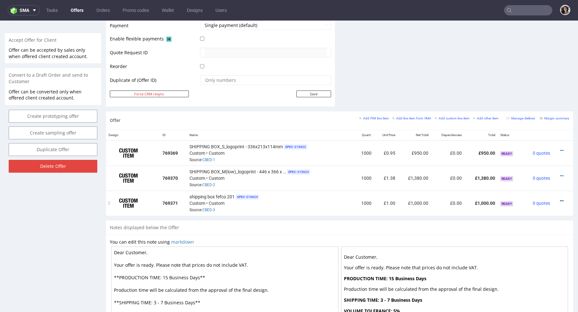
click at [560, 199] on icon at bounding box center [562, 201] width 4 height 4
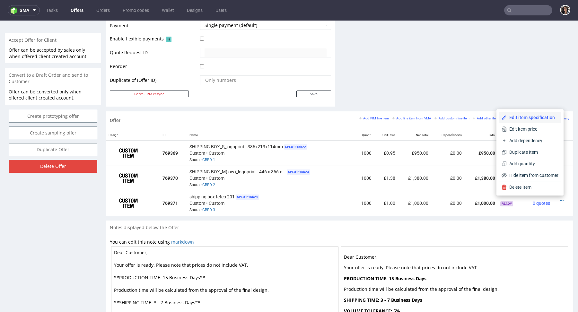
click at [523, 118] on span "Edit item specification" at bounding box center [533, 117] width 52 height 6
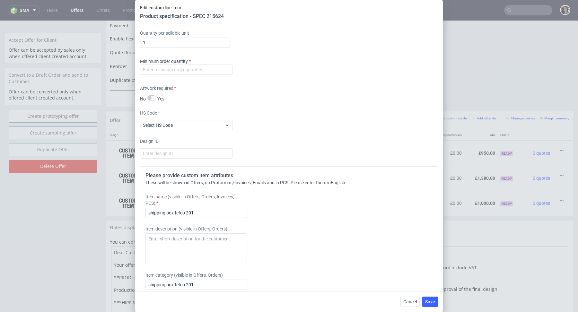
scroll to position [857, 0]
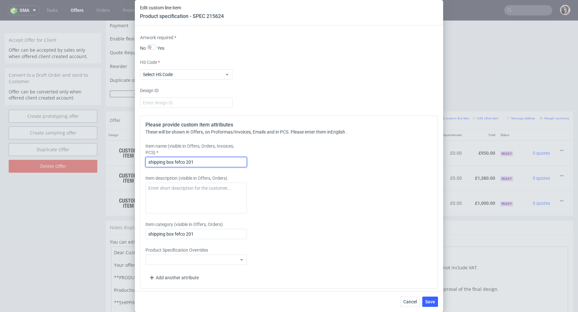
click at [206, 161] on input "shipping box fefco 201" at bounding box center [195, 162] width 101 height 10
paste input "571x471x239"
type input "shipping box fefco 201 - 571x471x239 mm"
click at [214, 233] on input "shipping box fefco 201" at bounding box center [195, 234] width 101 height 10
paste input "571x471x239"
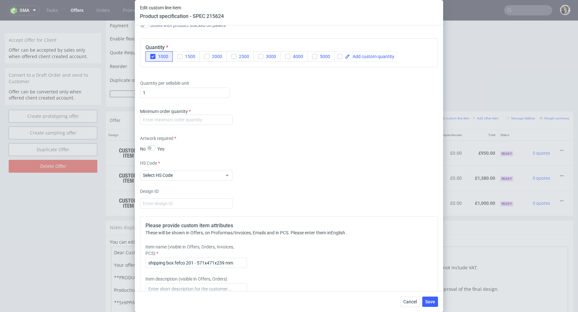
scroll to position [752, 0]
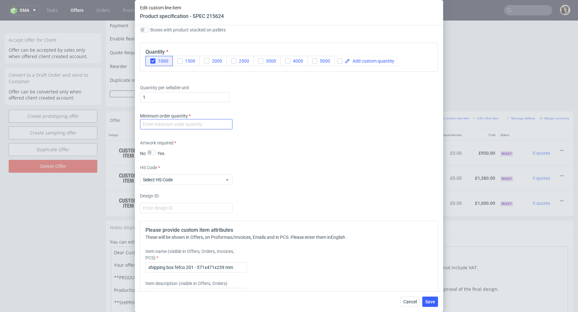
type input "shipping box fefco 201 - 571x471x239 mm"
click at [186, 122] on input "number" at bounding box center [186, 124] width 92 height 10
type input "1"
click at [202, 172] on div "HS Code Select HS Code" at bounding box center [289, 174] width 298 height 21
click at [193, 179] on span "Select HS Code" at bounding box center [184, 180] width 82 height 6
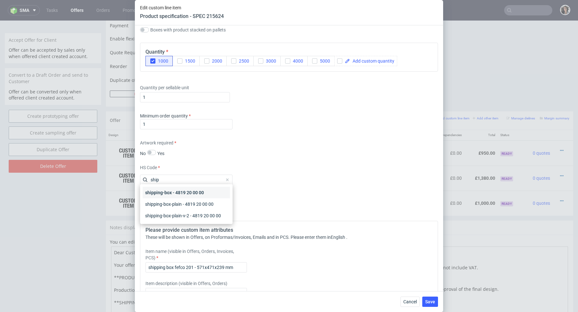
type input "ship"
click at [191, 194] on div "shipping-box - 4819 20 00 00" at bounding box center [186, 193] width 87 height 12
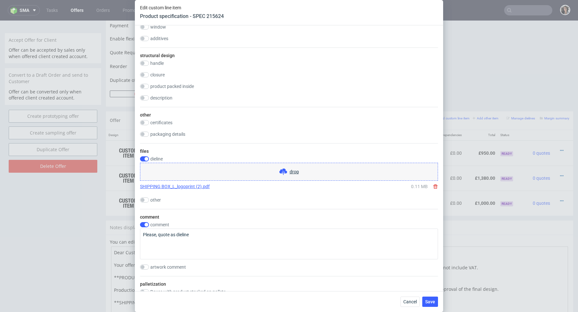
scroll to position [489, 0]
copy link "SHIPPING BOX_L_logoprint"
drag, startPoint x: 135, startPoint y: 186, endPoint x: 195, endPoint y: 186, distance: 59.7
click at [195, 186] on div "Supplier Marex Technical specification Instant price RFQ type name corrugated c…" at bounding box center [289, 158] width 308 height 266
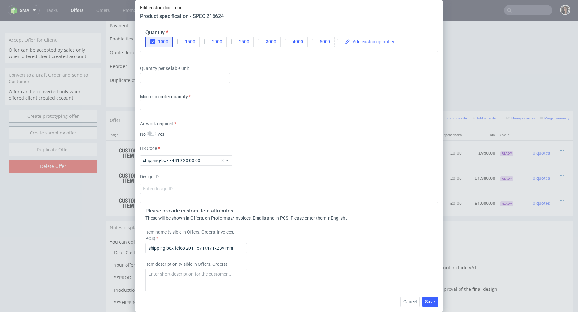
scroll to position [857, 0]
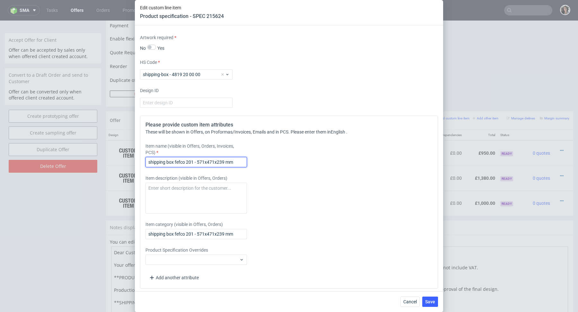
drag, startPoint x: 193, startPoint y: 159, endPoint x: 128, endPoint y: 159, distance: 65.5
click at [128, 159] on div "Edit custom line item Product specification - SPEC 215624 Supplier Marex Techni…" at bounding box center [289, 156] width 578 height 312
paste input "SHIPPING BOX_L_logoprint"
type input "SHIPPING BOX_L_logoprint - 571x471x239 mm"
drag, startPoint x: 194, startPoint y: 232, endPoint x: 140, endPoint y: 232, distance: 54.0
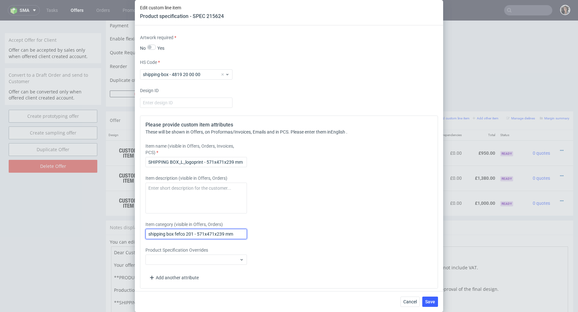
click at [140, 232] on div "Please provide custom item attributes These will be shown in Offers, on Proform…" at bounding box center [289, 202] width 298 height 173
paste input "SHIPPING BOX_L_logoprint"
type input "SHIPPING BOX_L_logoprint - 571x471x239 mm"
click at [435, 305] on button "Save" at bounding box center [430, 302] width 16 height 10
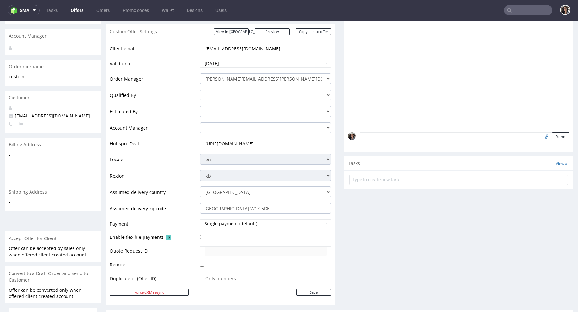
scroll to position [312, 0]
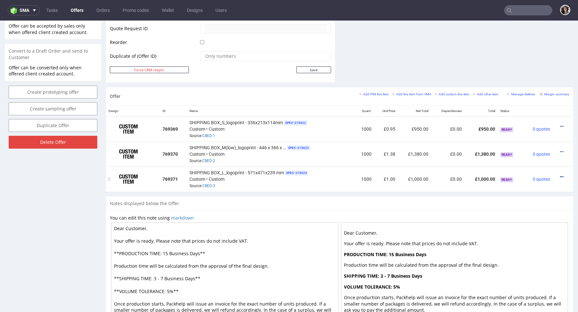
click at [560, 176] on icon at bounding box center [562, 177] width 4 height 4
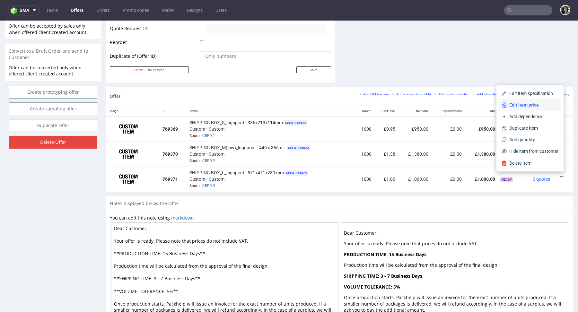
click at [528, 107] on span "Edit item price" at bounding box center [533, 105] width 52 height 6
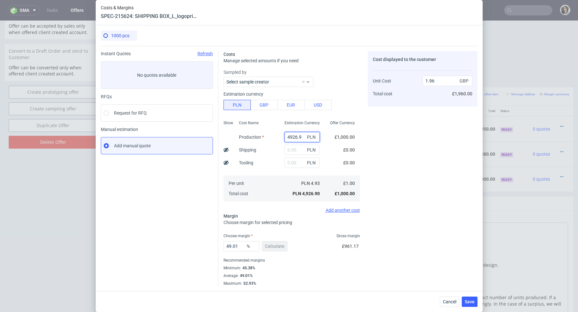
click at [292, 139] on input "4926.9" at bounding box center [302, 137] width 35 height 10
paste input "480"
type input "4480"
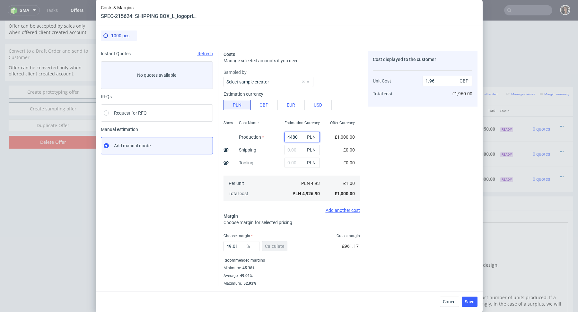
type input "1.78"
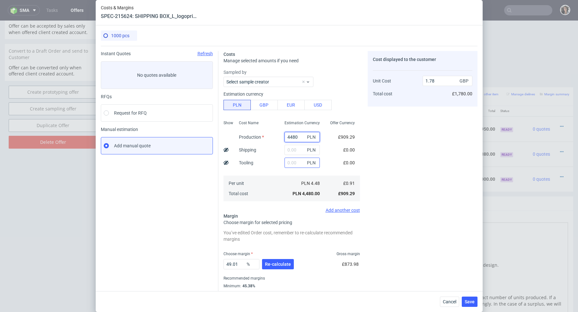
type input "4480"
click at [296, 161] on input "text" at bounding box center [302, 163] width 35 height 10
type input "100"
type input "1.82"
type input "100"
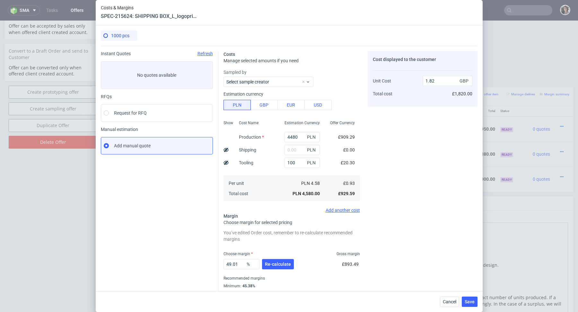
click at [427, 161] on div "Cost displayed to the customer Unit Cost Total cost 1.82 GBP £1,820.00" at bounding box center [423, 177] width 110 height 253
click at [299, 146] on input "text" at bounding box center [302, 150] width 35 height 10
paste input "1 860,93"
click at [291, 149] on input "1 860,93" at bounding box center [302, 150] width 35 height 10
type input "1860.93"
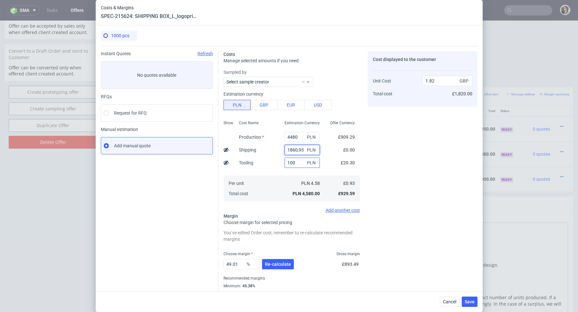
type input "2.57"
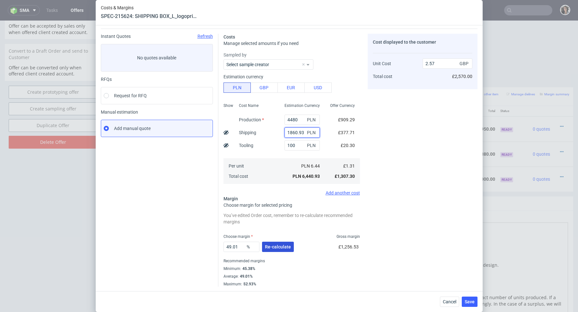
type input "1860.93"
click at [275, 245] on span "Re-calculate" at bounding box center [278, 247] width 26 height 4
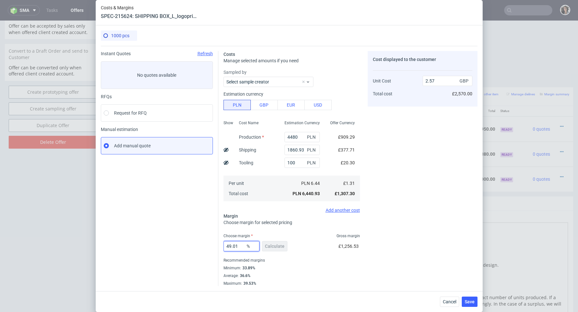
drag, startPoint x: 240, startPoint y: 247, endPoint x: 207, endPoint y: 247, distance: 33.4
click at [207, 247] on div "Instant Quotes Refresh No quotes available RFQs Request for RFQ Manual estimati…" at bounding box center [289, 166] width 377 height 240
type input "36"
type input "2.04"
type input "36.6"
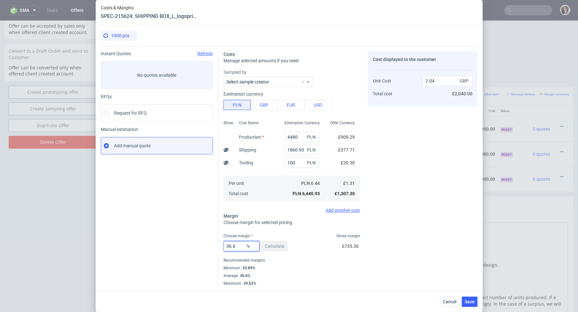
type input "2.06"
type input "36.6"
click at [265, 238] on div "Choose margin Gross margin" at bounding box center [292, 235] width 137 height 5
click at [469, 300] on span "Save" at bounding box center [470, 302] width 10 height 4
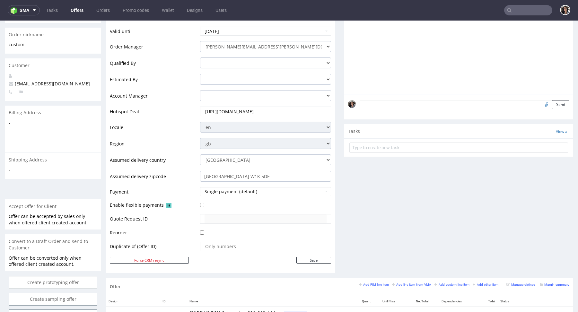
scroll to position [333, 0]
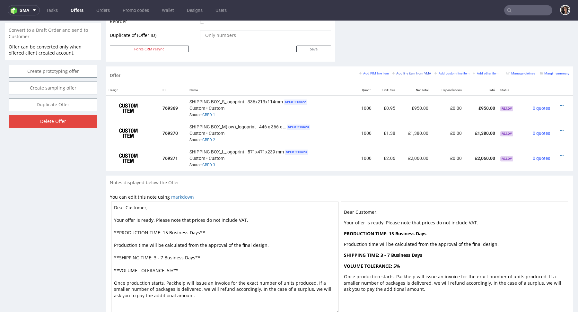
click at [412, 72] on small "Add line item from VMA" at bounding box center [411, 74] width 39 height 4
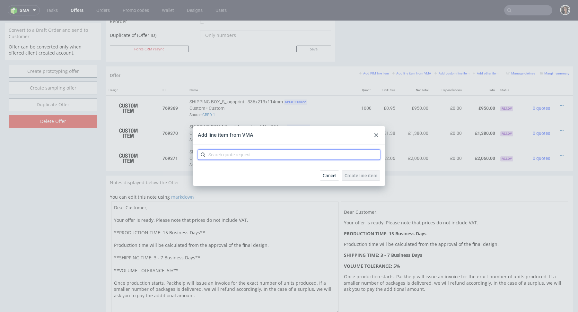
click at [285, 152] on input "text" at bounding box center [289, 155] width 182 height 10
paste input "CBEE"
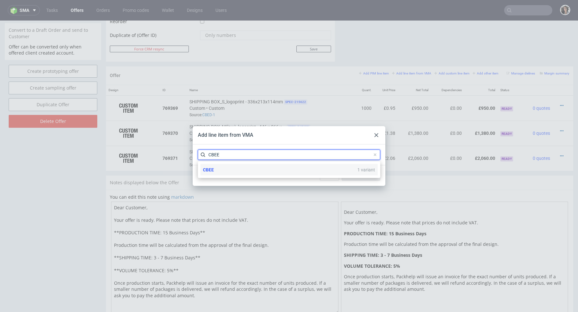
type input "CBEE"
click at [219, 167] on div "CBEE 1 variant" at bounding box center [288, 170] width 177 height 12
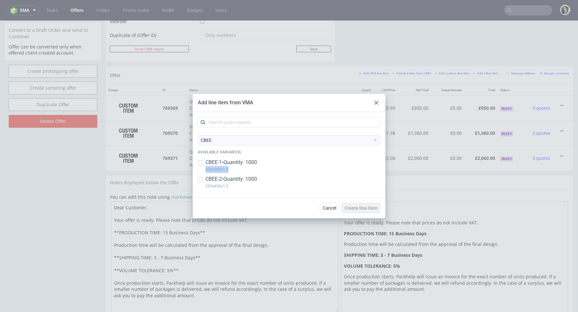
drag, startPoint x: 232, startPoint y: 171, endPoint x: 200, endPoint y: 172, distance: 31.2
click at [200, 172] on div "CBEE-1 • Quantity: 1000 430x345x1.5" at bounding box center [289, 167] width 182 height 17
checkbox input "true"
click at [202, 180] on input "checkbox" at bounding box center [200, 179] width 5 height 5
checkbox input "true"
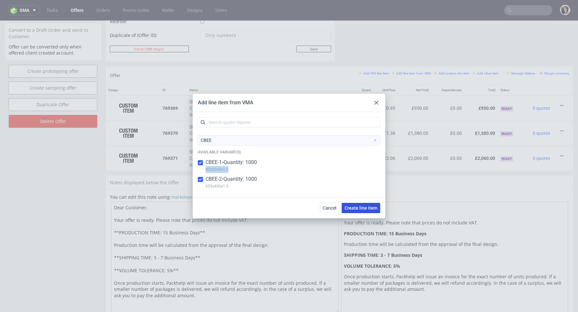
click at [359, 209] on span "Create line item" at bounding box center [361, 208] width 33 height 4
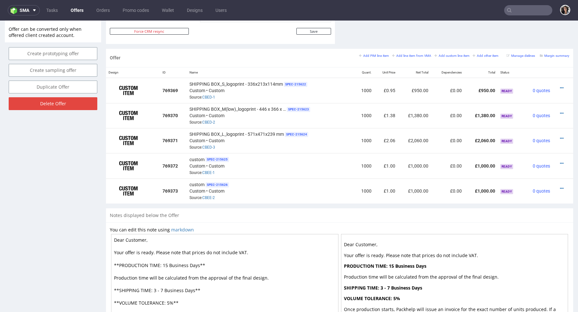
scroll to position [334, 0]
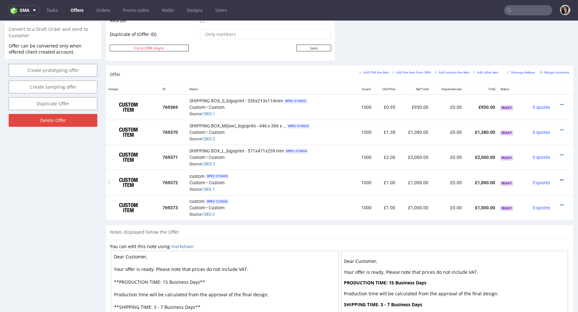
click at [560, 179] on icon at bounding box center [562, 180] width 4 height 4
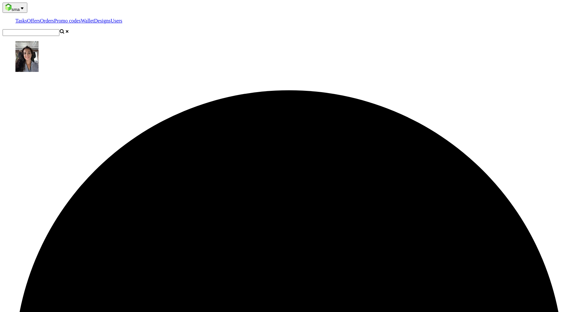
click at [59, 29] on input "text" at bounding box center [31, 32] width 57 height 7
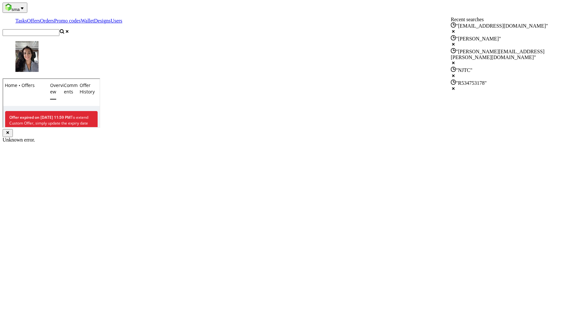
paste input "[EMAIL_ADDRESS][DOMAIN_NAME]"
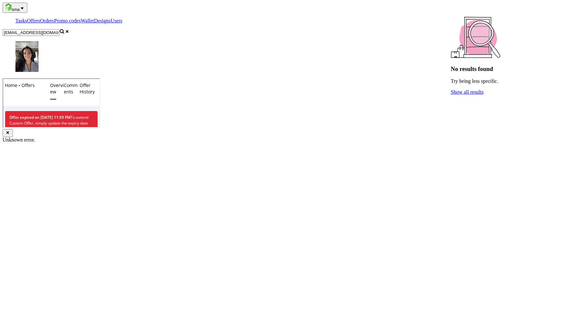
drag, startPoint x: 443, startPoint y: 9, endPoint x: 414, endPoint y: 9, distance: 28.6
click at [414, 9] on nav "sma Tasks Offers Orders Promo codes Wallet Designs Users kirstie@issey.co.uk" at bounding box center [289, 38] width 573 height 71
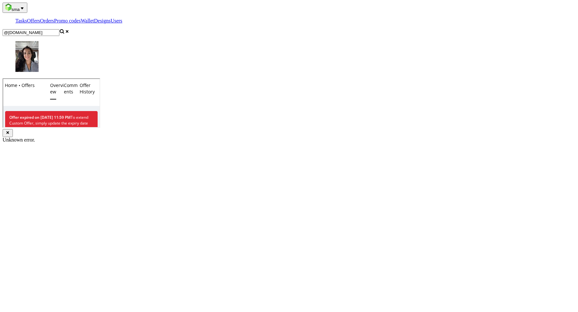
type input "@issey.co.uk"
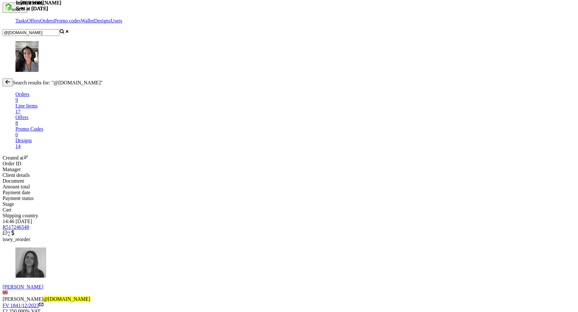
click at [29, 225] on span "R517246548" at bounding box center [16, 227] width 27 height 5
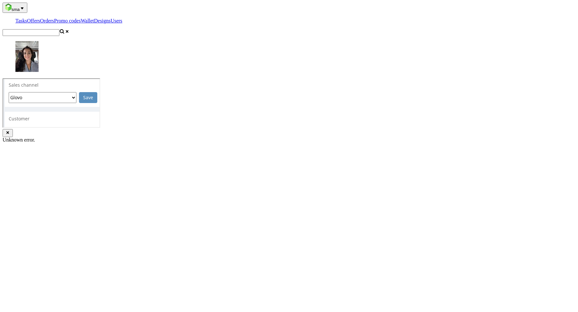
scroll to position [2, 0]
drag, startPoint x: 53, startPoint y: 336, endPoint x: 3, endPoint y: 336, distance: 50.4
click at [3, 312] on div "Order via Offer R517246548 24.11.2023 02:46 PM Mark this order as problematic I…" at bounding box center [50, 315] width 103 height 1009
copy strong "[GEOGRAPHIC_DATA] W1K 5DE"
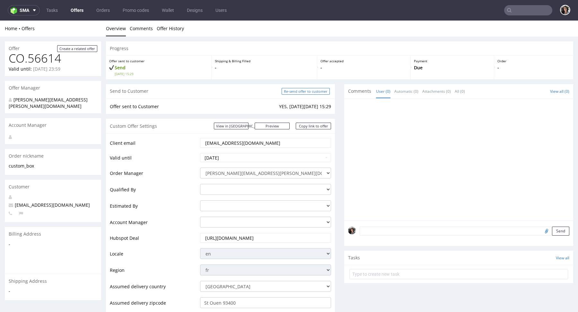
click at [297, 90] on input "Re-send offer to customer" at bounding box center [306, 91] width 48 height 7
type input "In progress..."
click at [308, 127] on link "Copy link to offer" at bounding box center [313, 126] width 35 height 7
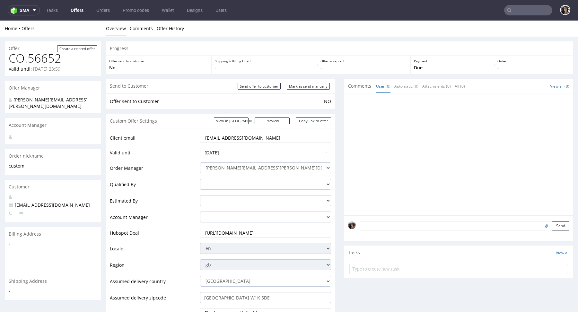
scroll to position [334, 0]
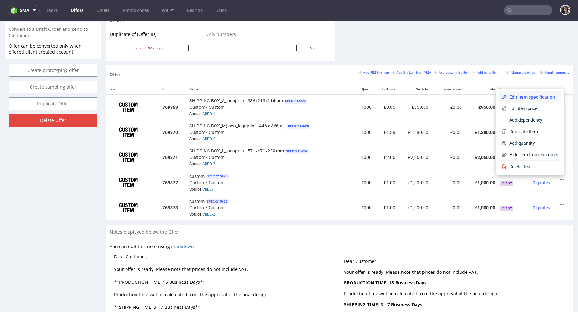
click at [518, 98] on span "Edit item specification" at bounding box center [533, 97] width 52 height 6
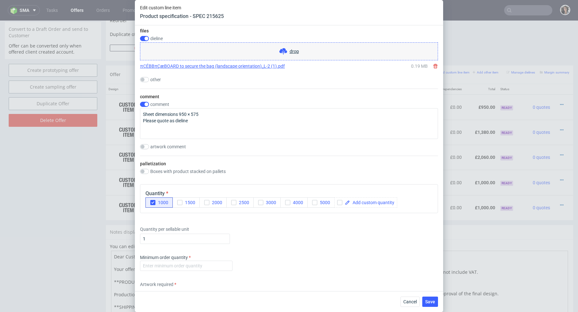
scroll to position [551, 0]
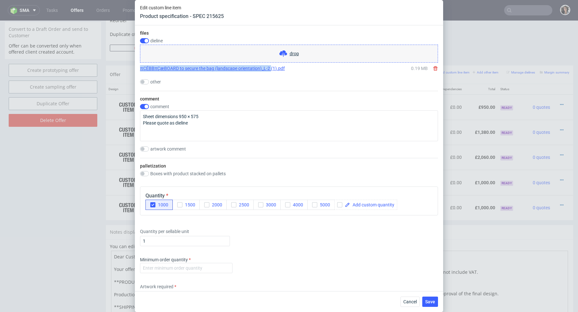
copy link "πÇÉBBπÇæBOARD to secure the bag (landscape orientation)_L-2"
drag, startPoint x: 137, startPoint y: 66, endPoint x: 270, endPoint y: 67, distance: 132.3
click at [270, 67] on div "Supplier Marex Technical specification Instant price RFQ type name corrugated c…" at bounding box center [289, 158] width 308 height 266
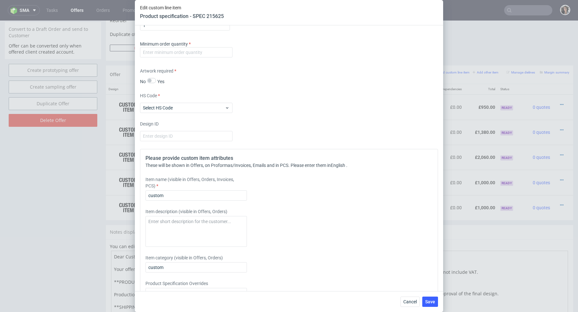
scroll to position [768, 0]
click at [175, 49] on input "number" at bounding box center [186, 52] width 92 height 10
type input "1"
click at [271, 92] on div "HS Code Select HS Code" at bounding box center [289, 102] width 298 height 21
click at [171, 197] on input "custom" at bounding box center [195, 195] width 101 height 10
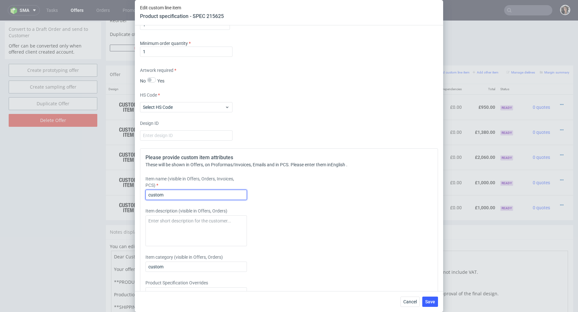
click at [171, 197] on input "custom" at bounding box center [195, 195] width 101 height 10
paste input "πÇÉBBπÇæBOARD to secure the bag (landscape orientation)_L-2"
drag, startPoint x: 155, startPoint y: 192, endPoint x: 119, endPoint y: 192, distance: 36.0
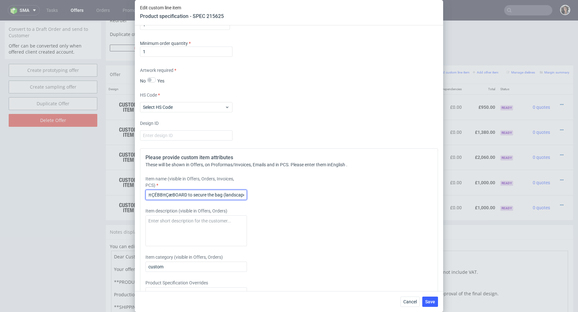
click at [119, 192] on div "Edit custom line item Product specification - SPEC 215625 Supplier Marex Techni…" at bounding box center [289, 156] width 578 height 312
click at [184, 193] on input "πÇÉBBπÇæBOARD to secure the bag (landscape orientation)_L-2" at bounding box center [195, 195] width 101 height 10
drag, startPoint x: 172, startPoint y: 191, endPoint x: 126, endPoint y: 193, distance: 46.0
click at [126, 193] on div "Edit custom line item Product specification - SPEC 215625 Supplier Marex Techni…" at bounding box center [289, 156] width 578 height 312
click at [228, 194] on input "BOARD to secure the bag (landscape orientation)_L-2" at bounding box center [195, 195] width 101 height 10
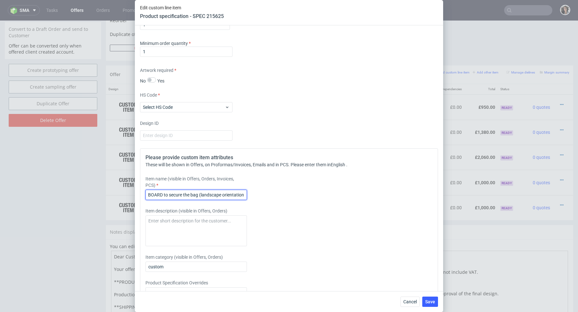
scroll to position [0, 11]
click at [224, 194] on input "BOARD to secure the bag (landscape orientation)_L-2" at bounding box center [195, 195] width 101 height 10
type input "BOARD to secure the bag (landscape orientation)_L-2"
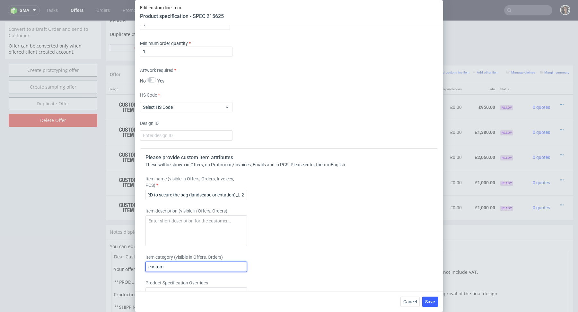
click at [189, 265] on input "custom" at bounding box center [195, 267] width 101 height 10
paste input "BOARD to secure the bag (landscape orientation)_L-2"
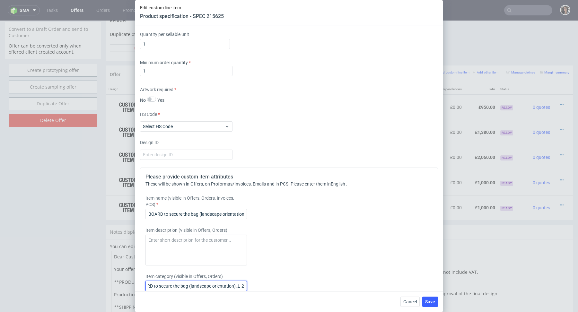
scroll to position [738, 0]
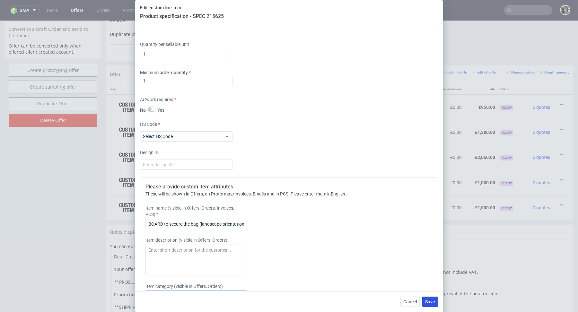
type input "BOARD to secure the bag (landscape orientation)_L-2"
click at [432, 305] on button "Save" at bounding box center [430, 302] width 16 height 10
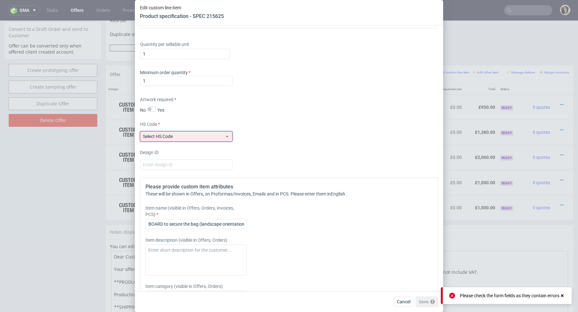
click at [216, 135] on span "Select HS Code" at bounding box center [184, 136] width 82 height 6
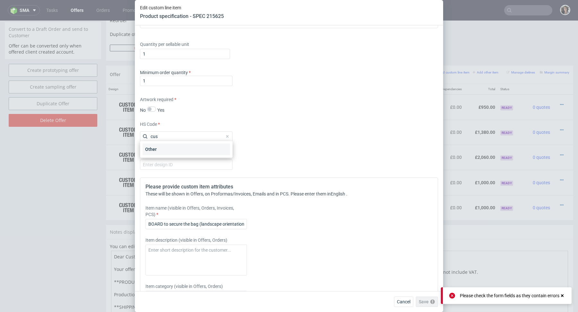
type input "cus"
click at [187, 149] on div "Other" at bounding box center [186, 150] width 87 height 12
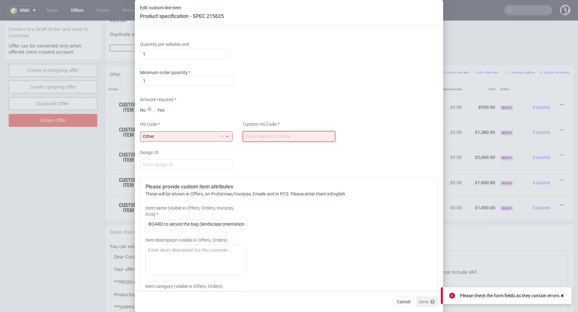
click at [276, 137] on input "text" at bounding box center [289, 136] width 92 height 10
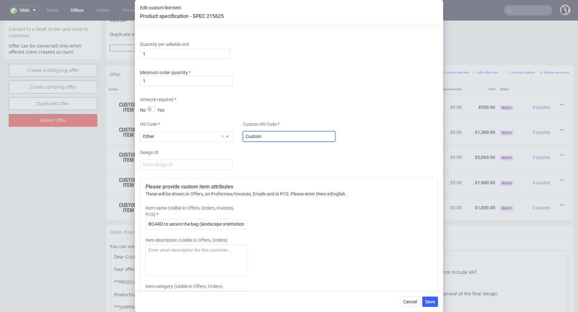
type input "custom"
click at [430, 300] on span "Save" at bounding box center [430, 302] width 10 height 4
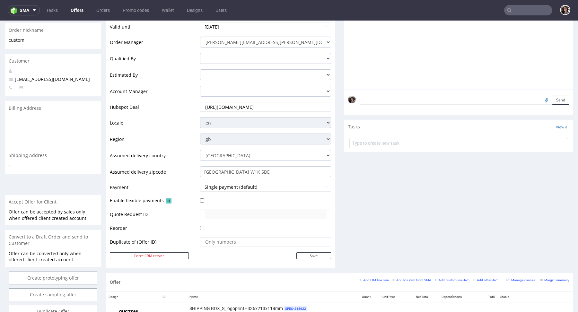
scroll to position [304, 0]
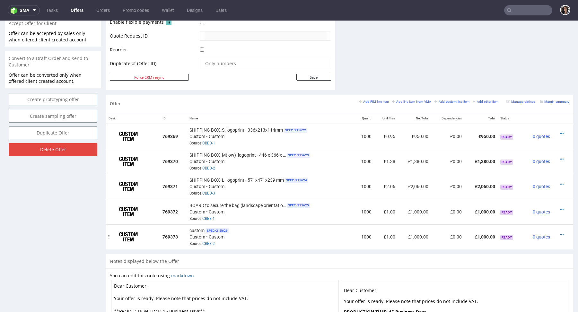
click at [560, 233] on icon at bounding box center [562, 234] width 4 height 4
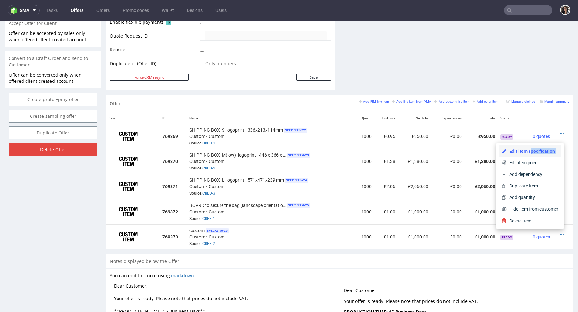
drag, startPoint x: 526, startPoint y: 157, endPoint x: 524, endPoint y: 154, distance: 4.1
click at [524, 154] on div "Edit item specification Edit item price Add dependency Duplicate Item Add quant…" at bounding box center [530, 179] width 62 height 69
click at [515, 151] on span "Edit item specification" at bounding box center [533, 151] width 52 height 6
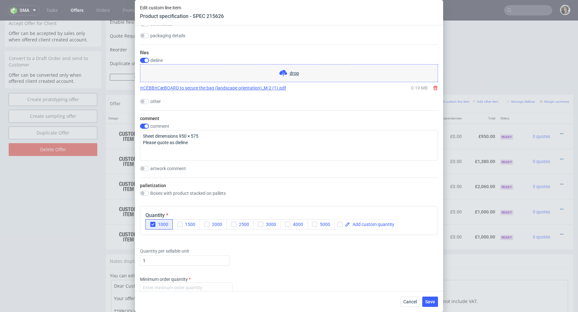
scroll to position [516, 0]
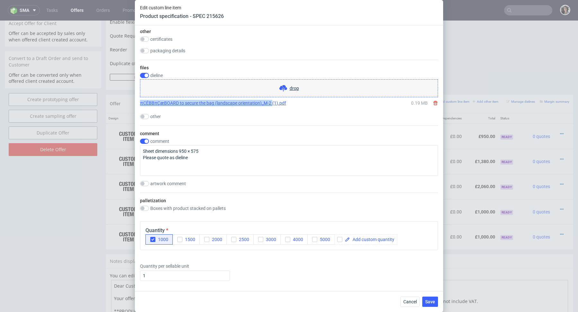
copy link "πÇÉBBπÇæBOARD to secure the bag (landscape orientation)_M-2"
drag, startPoint x: 137, startPoint y: 102, endPoint x: 272, endPoint y: 103, distance: 135.9
click at [272, 103] on div "Supplier Marex Technical specification Instant price RFQ type name corrugated c…" at bounding box center [289, 158] width 308 height 266
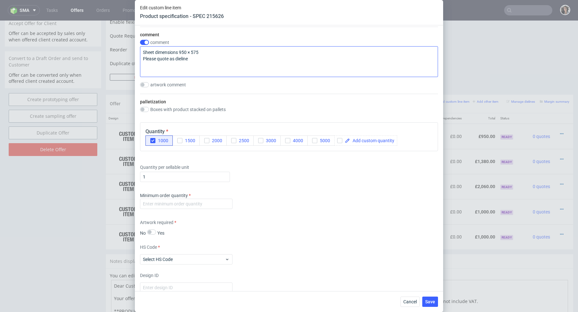
scroll to position [752, 0]
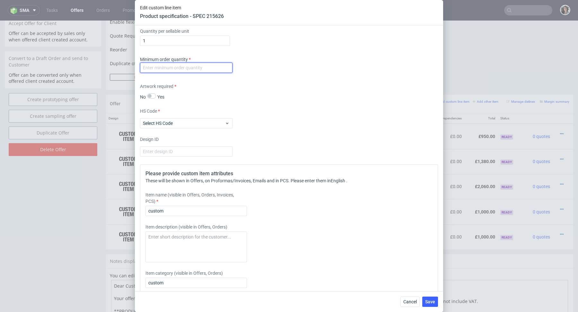
click at [182, 70] on input "number" at bounding box center [186, 68] width 92 height 10
type input "1"
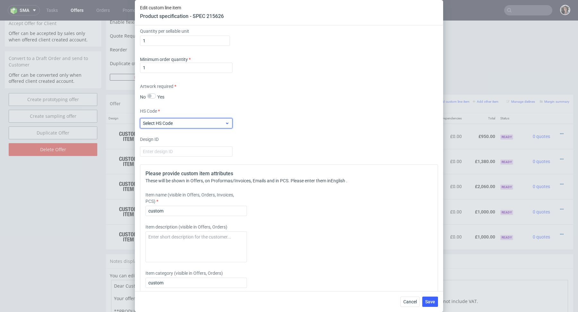
click at [179, 123] on span "Select HS Code" at bounding box center [184, 123] width 82 height 6
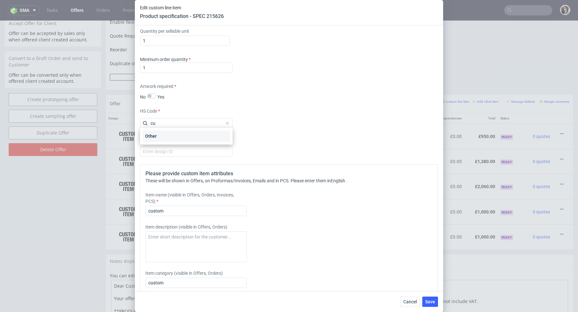
type input "cu"
click at [177, 138] on div "Other" at bounding box center [186, 136] width 87 height 12
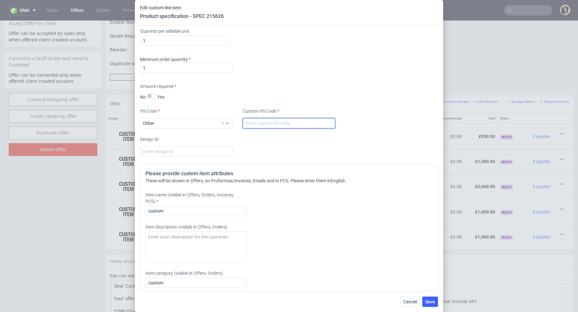
click at [273, 122] on input "text" at bounding box center [289, 123] width 92 height 10
type input "custom"
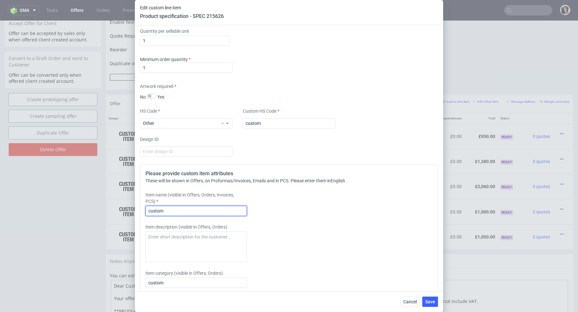
click at [167, 206] on input "custom" at bounding box center [195, 211] width 101 height 10
paste input "πÇÉBBπÇæBOARD to secure the bag (landscape orientation)_M-2"
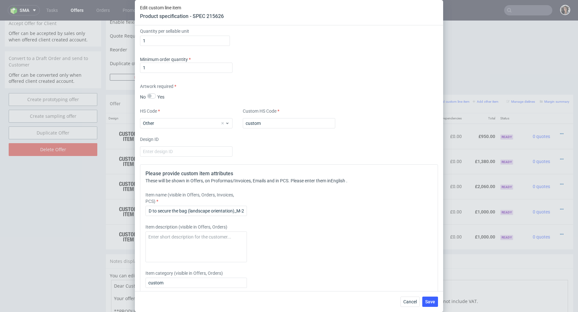
click at [163, 203] on div "Item name (visible in Offers, Orders, Invoices, PCS) πÇÉBBπÇæBOARD to secure…" at bounding box center [251, 204] width 213 height 24
click at [163, 208] on input "πÇÉBBπÇæBOARD to secure the bag (landscape orientation)_M-2" at bounding box center [195, 211] width 101 height 10
drag, startPoint x: 170, startPoint y: 208, endPoint x: 136, endPoint y: 206, distance: 34.4
click at [136, 206] on div "Supplier Marex Technical specification Instant price RFQ type name corrugated c…" at bounding box center [289, 158] width 308 height 266
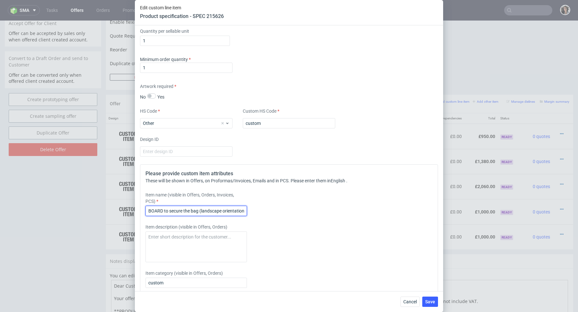
type input "BOARD to secure the bag (landscape orientation)_M-2"
click at [181, 203] on div "Item name (visible in Offers, Orders, Invoices, PCS) BOARD to secure the bag (l…" at bounding box center [251, 204] width 213 height 24
click at [181, 207] on input "BOARD to secure the bag (landscape orientation)_M-2" at bounding box center [195, 211] width 101 height 10
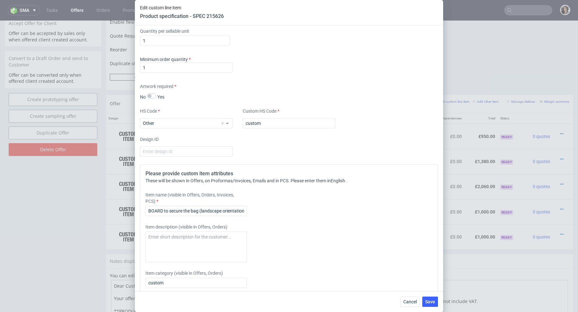
click at [180, 272] on label "Item category (visible in Offers, Orders)" at bounding box center [195, 273] width 101 height 6
click at [179, 285] on input "custom" at bounding box center [195, 283] width 101 height 10
paste input "BOARD to secure the bag (landscape orientation)_M-2"
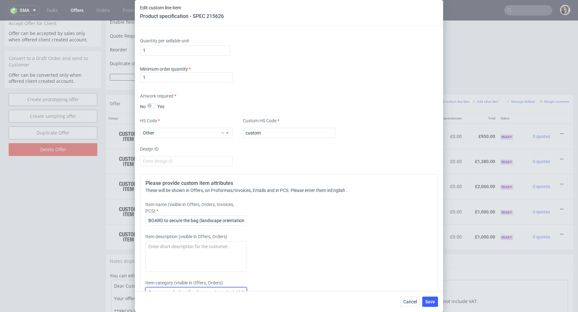
scroll to position [801, 0]
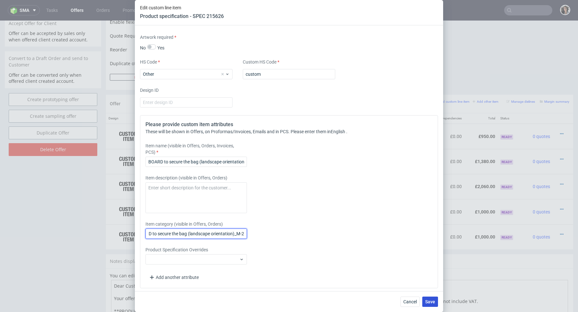
type input "BOARD to secure the bag (landscape orientation)_M-2"
click at [433, 304] on span "Save" at bounding box center [430, 302] width 10 height 4
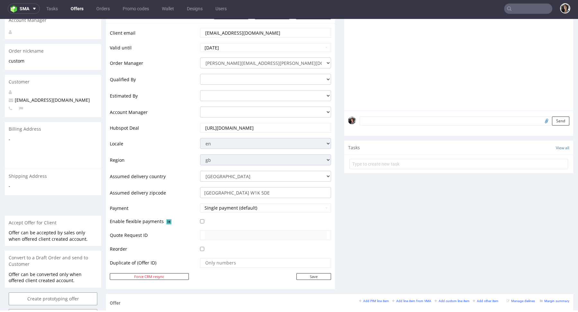
scroll to position [325, 0]
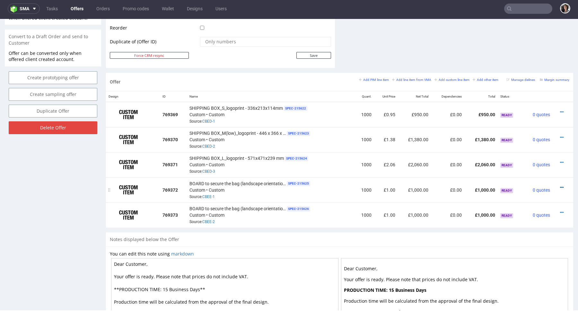
click at [560, 187] on icon at bounding box center [562, 187] width 4 height 4
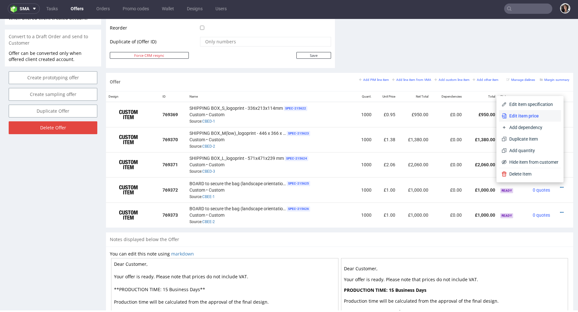
click at [525, 117] on span "Edit item price" at bounding box center [533, 116] width 52 height 6
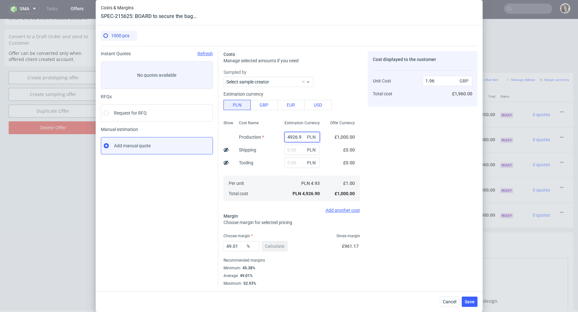
click at [302, 135] on input "4926.9" at bounding box center [302, 137] width 35 height 10
paste input "700"
type input "700"
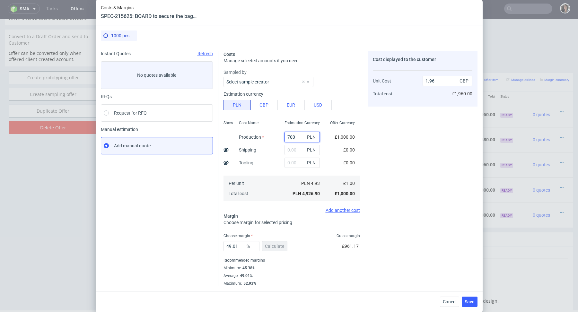
type input "0.28"
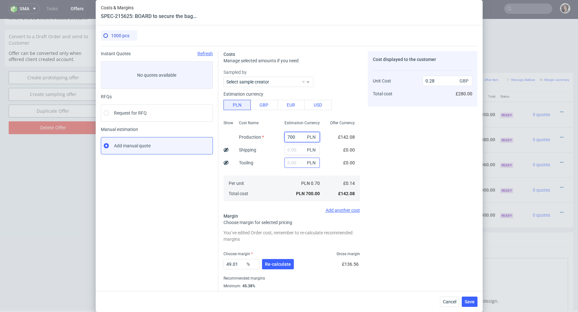
type input "700"
click at [288, 162] on input "text" at bounding box center [302, 163] width 35 height 10
paste input "700"
type input "700"
type input "0.56"
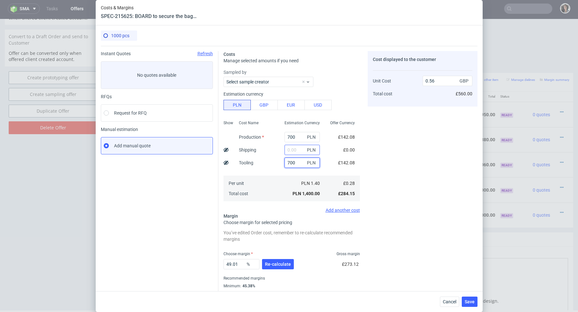
type input "700"
click at [296, 152] on input "text" at bounding box center [302, 150] width 35 height 10
paste input "744,05"
type input "744.05"
type input "0.85"
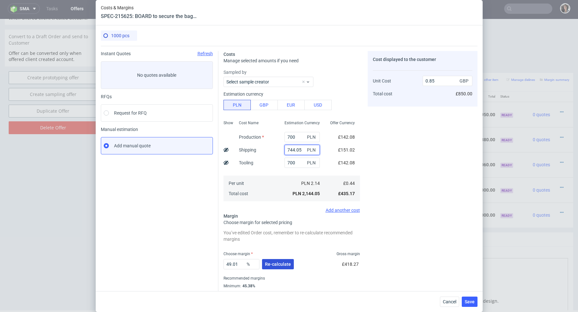
type input "744.05"
click at [280, 263] on span "Re-calculate" at bounding box center [278, 264] width 26 height 4
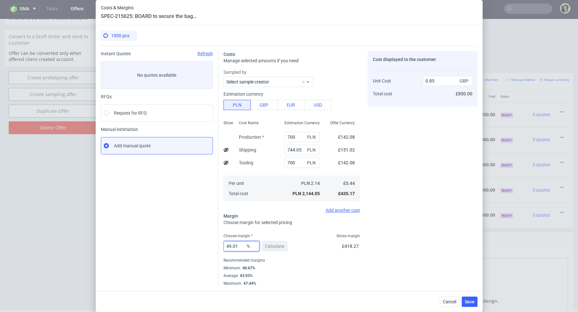
drag, startPoint x: 240, startPoint y: 246, endPoint x: 207, endPoint y: 246, distance: 32.8
click at [207, 246] on div "Instant Quotes Refresh No quotes available RFQs Request for RFQ Manual estimati…" at bounding box center [289, 166] width 377 height 240
type input "43"
type input "0.76"
type input "43.9"
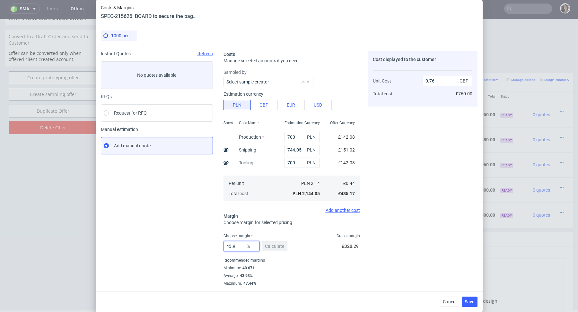
type input "0.77"
type input "43.93"
click at [278, 223] on span "Choose margin for selected pricing" at bounding box center [258, 222] width 69 height 5
click at [470, 305] on button "Save" at bounding box center [470, 302] width 16 height 10
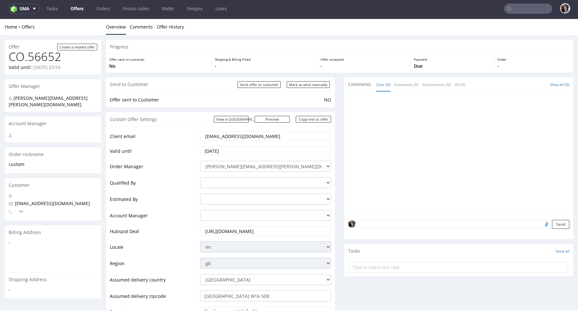
scroll to position [317, 0]
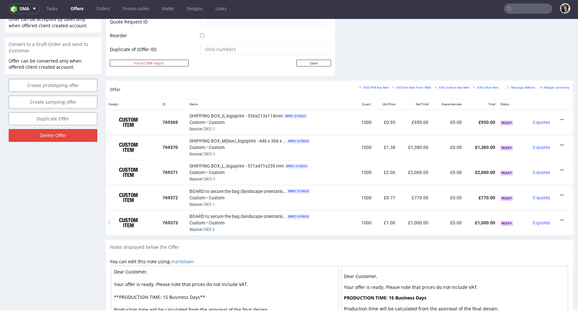
click at [557, 219] on div at bounding box center [561, 220] width 12 height 6
click at [560, 219] on icon at bounding box center [562, 220] width 4 height 4
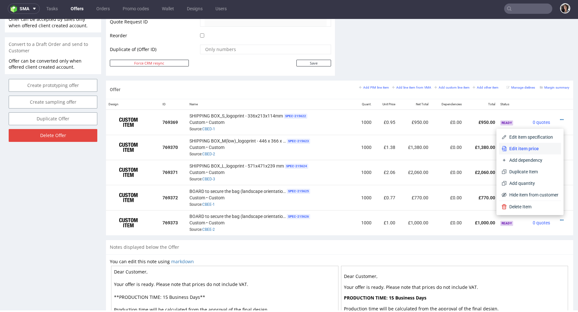
click at [530, 152] on span "Edit item price" at bounding box center [533, 148] width 52 height 6
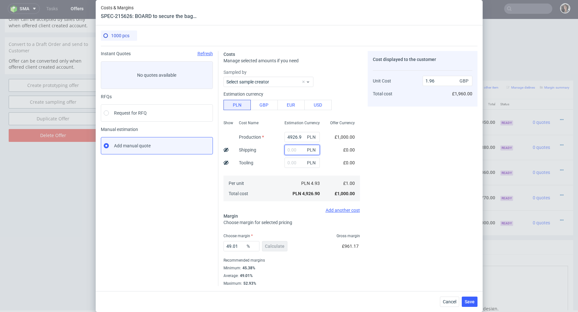
click at [296, 150] on input "text" at bounding box center [302, 150] width 35 height 10
paste input "744,05"
type input "744.05"
type input "2.26"
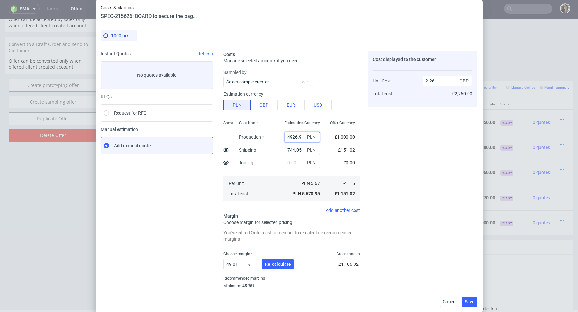
click at [298, 138] on input "4926.9" at bounding box center [302, 137] width 35 height 10
type input "0.3"
type input "970"
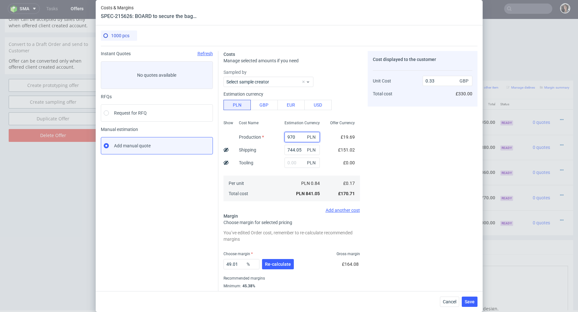
type input "0.68"
type input "970"
click at [295, 165] on input "text" at bounding box center [302, 163] width 35 height 10
type input "700"
type input "0.96"
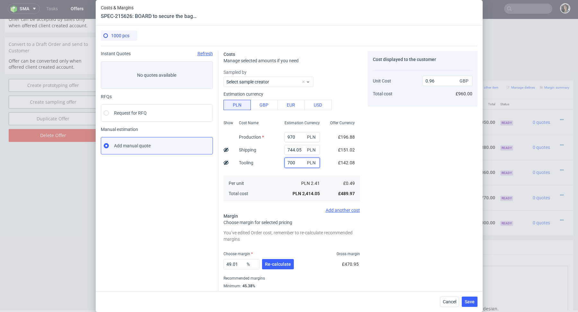
type input "700"
click at [270, 213] on fieldset "Costs Manage selected amounts if you need Sampled by Select sample creator Esti…" at bounding box center [292, 177] width 137 height 253
click at [273, 260] on button "Re-calculate" at bounding box center [278, 264] width 32 height 10
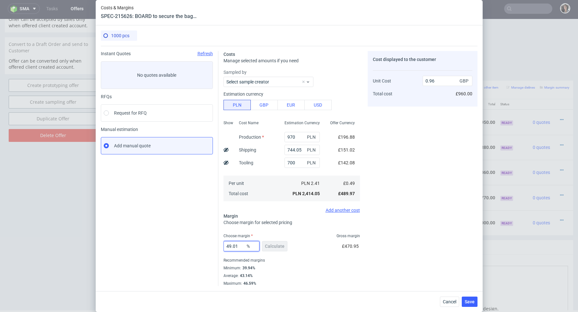
drag, startPoint x: 240, startPoint y: 247, endPoint x: 221, endPoint y: 247, distance: 19.6
click at [221, 247] on div "Costs Manage selected amounts if you need Sampled by Select sample creator Esti…" at bounding box center [347, 166] width 259 height 240
type input "43"
type input "0.86"
type input "43.14"
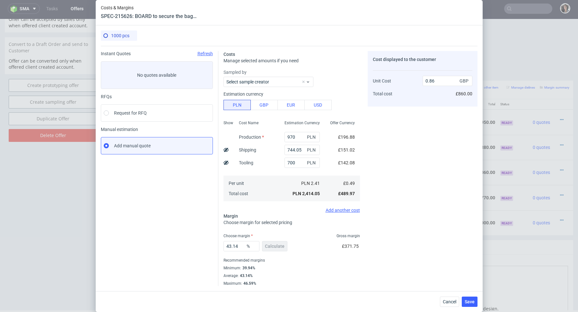
click at [247, 227] on fieldset "Costs Manage selected amounts if you need Sampled by Select sample creator Esti…" at bounding box center [292, 168] width 137 height 235
click at [471, 304] on button "Save" at bounding box center [470, 302] width 16 height 10
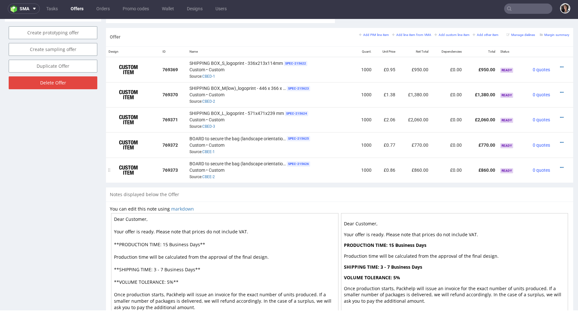
scroll to position [336, 0]
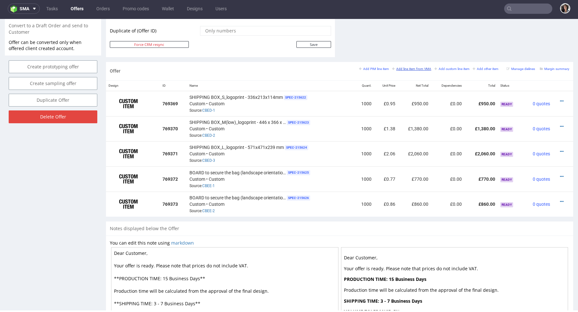
click at [409, 68] on small "Add line item from VMA" at bounding box center [411, 69] width 39 height 4
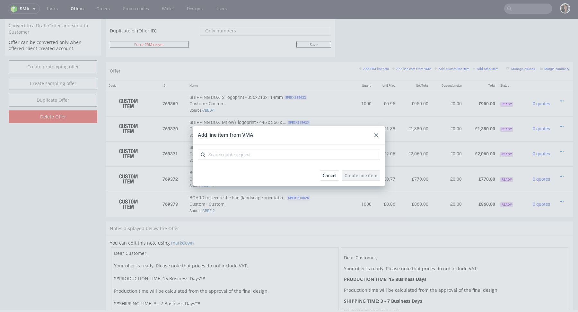
click at [327, 148] on div at bounding box center [289, 155] width 193 height 21
click at [323, 153] on input "text" at bounding box center [289, 155] width 182 height 10
paste input "CBEC"
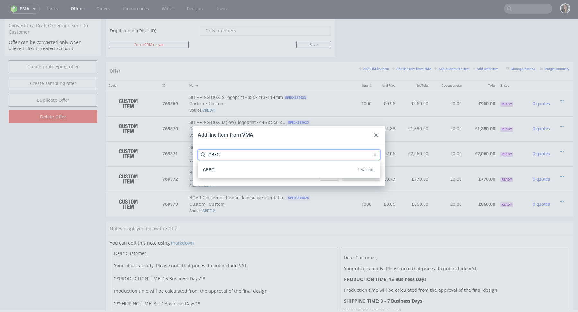
type input "CBEC"
click at [225, 170] on div "CBEC 1 variant" at bounding box center [288, 170] width 177 height 12
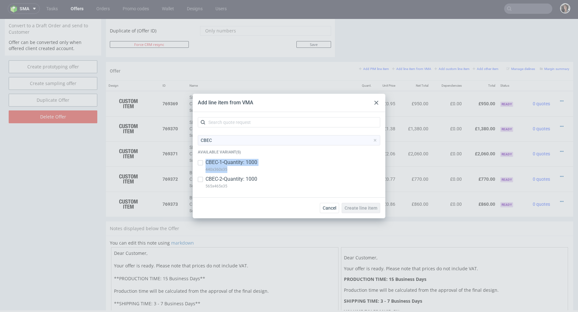
drag, startPoint x: 230, startPoint y: 170, endPoint x: 200, endPoint y: 170, distance: 29.2
click at [200, 170] on div "CBEC-1 • Quantity: 1000 440x360x35" at bounding box center [289, 167] width 182 height 17
checkbox input "true"
click at [200, 179] on input "checkbox" at bounding box center [200, 179] width 5 height 5
checkbox input "true"
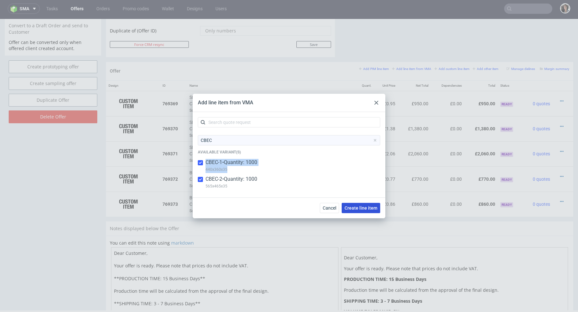
click at [366, 209] on span "Create line item" at bounding box center [361, 208] width 33 height 4
click at [366, 206] on span "Create line item" at bounding box center [361, 208] width 33 height 4
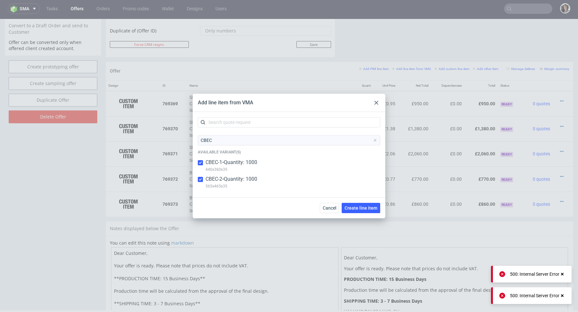
click at [379, 101] on div at bounding box center [377, 103] width 8 height 8
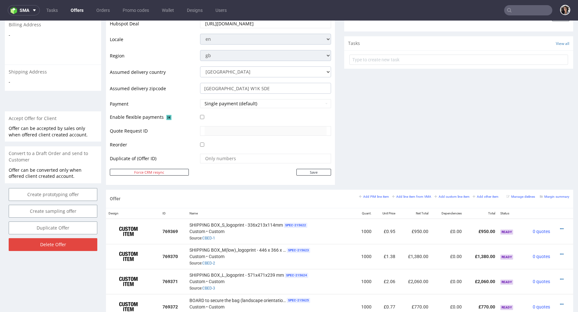
scroll to position [323, 0]
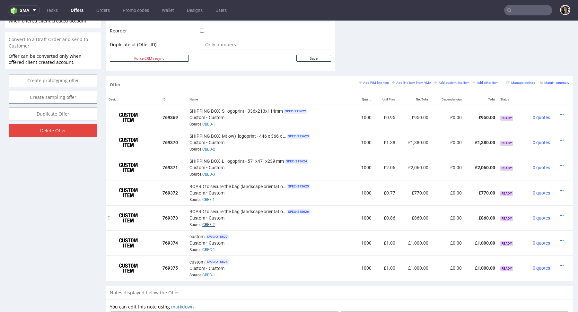
click at [208, 223] on link "CBEE-2" at bounding box center [208, 225] width 13 height 4
click at [560, 239] on icon at bounding box center [562, 241] width 4 height 4
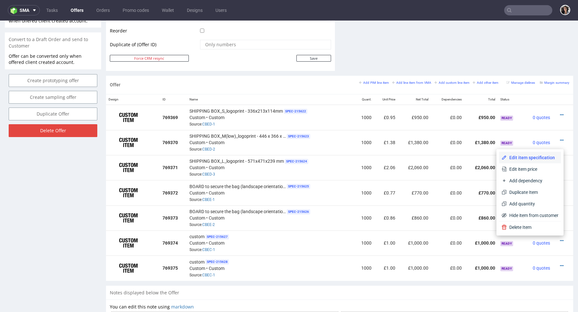
click at [528, 158] on span "Edit item specification" at bounding box center [533, 157] width 52 height 6
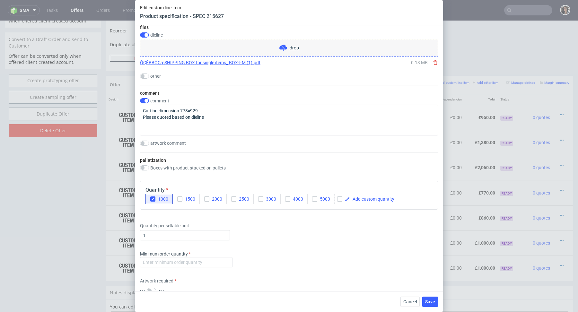
scroll to position [567, 0]
copy link "ÒÇÉBBÒÇæSHIPPING BOX for single items_ BOX-FM ("
drag, startPoint x: 137, startPoint y: 63, endPoint x: 248, endPoint y: 62, distance: 110.5
click at [248, 62] on div "Supplier JANBOX Technical specification Instant price RFQ type name corrugated …" at bounding box center [289, 158] width 308 height 266
click at [185, 261] on input "number" at bounding box center [186, 263] width 92 height 10
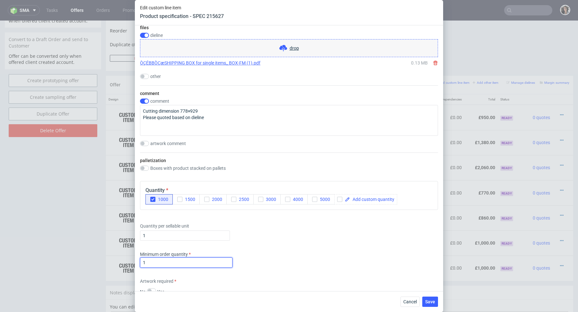
type input "1"
click at [312, 262] on div "Minimum order quantity 1" at bounding box center [289, 260] width 298 height 19
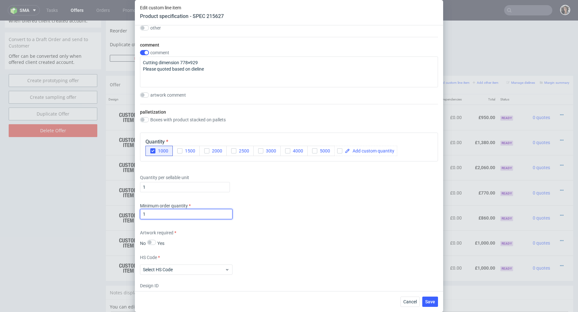
scroll to position [712, 0]
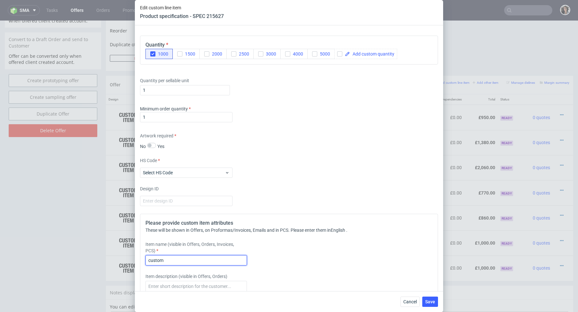
click at [164, 260] on input "custom" at bounding box center [195, 260] width 101 height 10
paste input "ÒÇÉBBÒÇæSHIPPING BOX for single items_ BOX-FM ("
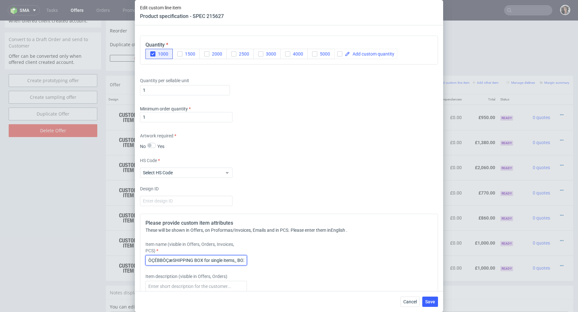
drag, startPoint x: 161, startPoint y: 259, endPoint x: 116, endPoint y: 255, distance: 44.4
click at [116, 255] on div "Edit custom line item Product specification - SPEC 215627 Supplier JANBOX Techn…" at bounding box center [289, 156] width 578 height 312
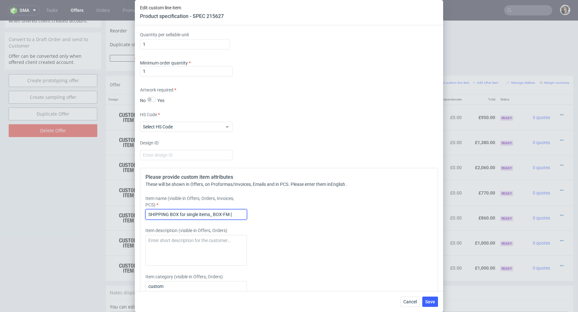
click at [241, 211] on input "SHIPPING BOX for single items_ BOX-FM (" at bounding box center [195, 214] width 101 height 10
click at [238, 209] on input "SHIPPING BOX for single items_ BOX-FM" at bounding box center [195, 214] width 101 height 10
type input "SHIPPING BOX for single items_ BOX-FM"
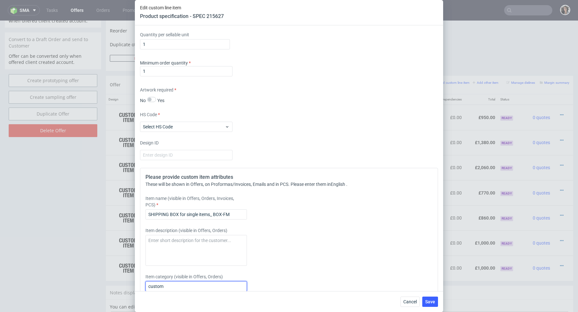
click at [191, 283] on input "custom" at bounding box center [195, 286] width 101 height 10
paste input "SHIPPING BOX for single items_ BOX-FM"
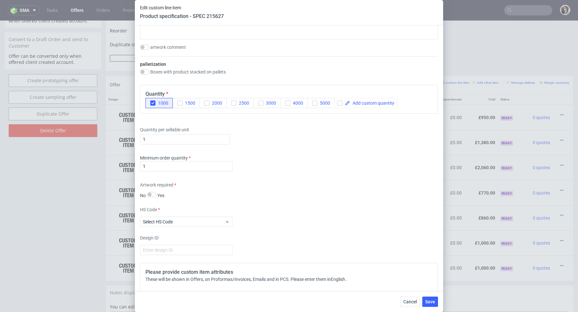
scroll to position [811, 0]
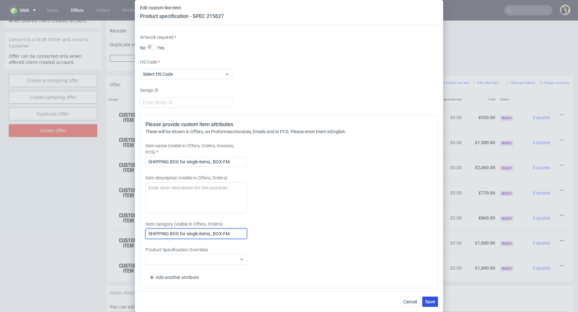
type input "SHIPPING BOX for single items_ BOX-FM"
click at [429, 304] on span "Save" at bounding box center [430, 302] width 10 height 4
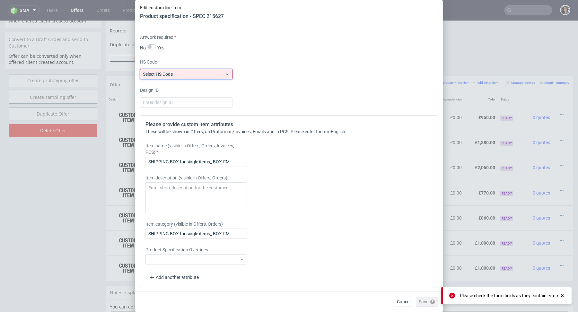
click at [214, 71] on span "Select HS Code" at bounding box center [184, 74] width 82 height 6
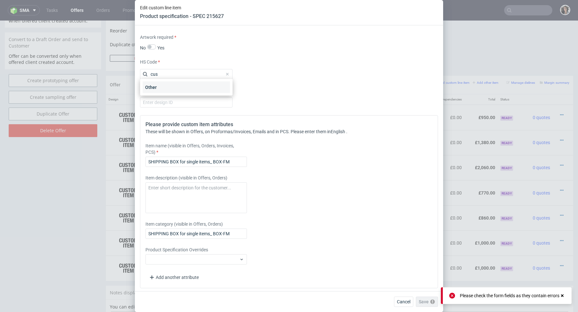
type input "cus"
click at [197, 87] on div "Other" at bounding box center [186, 88] width 87 height 12
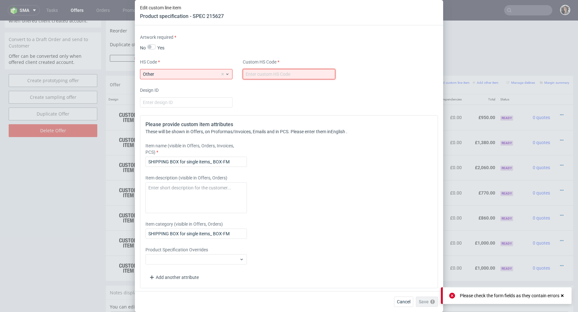
click at [287, 74] on input "text" at bounding box center [289, 74] width 92 height 10
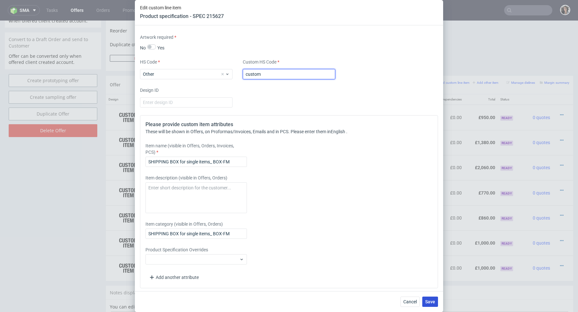
type input "custom"
click at [431, 301] on span "Save" at bounding box center [430, 302] width 10 height 4
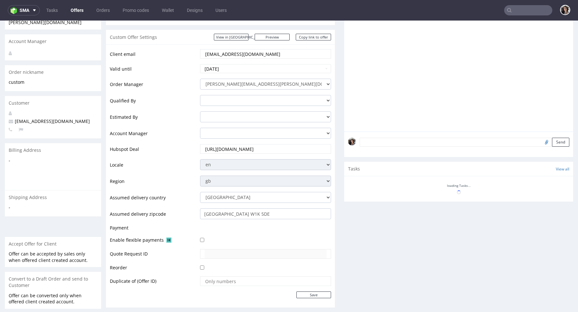
scroll to position [356, 0]
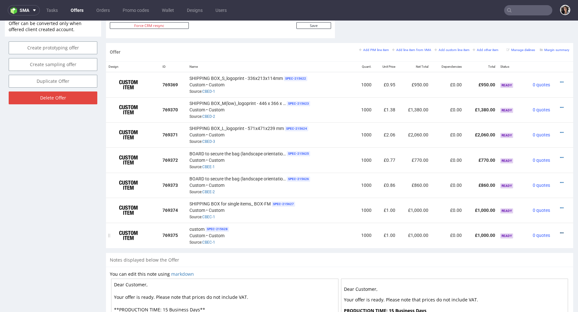
click at [560, 232] on icon at bounding box center [562, 233] width 4 height 4
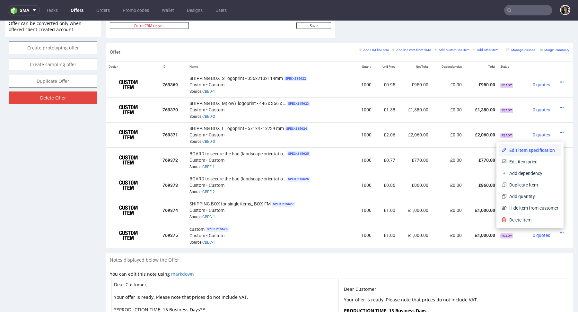
click at [522, 148] on span "Edit item specification" at bounding box center [533, 150] width 52 height 6
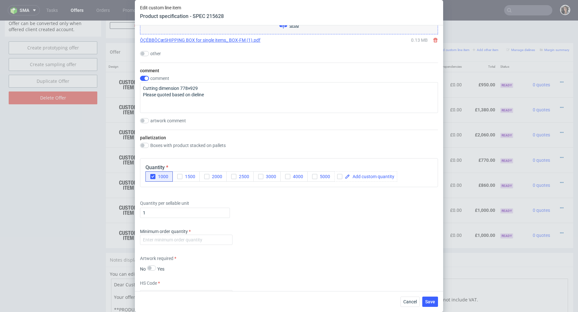
scroll to position [570, 0]
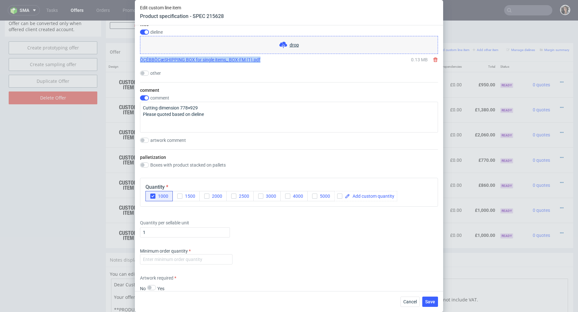
drag, startPoint x: 136, startPoint y: 58, endPoint x: 262, endPoint y: 57, distance: 125.9
click at [262, 57] on div "Supplier JANBOX Technical specification Instant price RFQ type name corrugated …" at bounding box center [289, 158] width 308 height 266
copy link "ÒÇÉBBÒÇæSHIPPING BOX for single items_ BOX-FM (1).pdf"
click at [412, 304] on span "Cancel" at bounding box center [409, 302] width 13 height 4
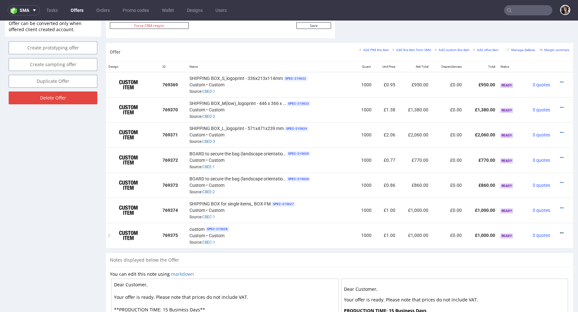
click at [560, 231] on icon at bounding box center [562, 233] width 4 height 4
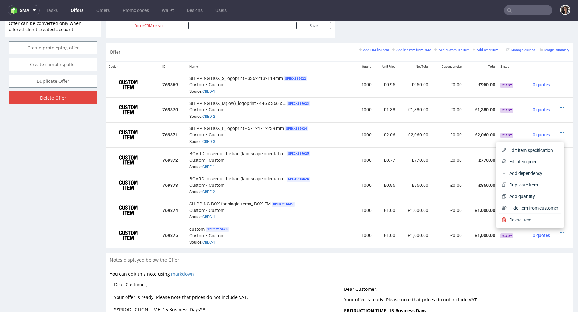
click at [313, 255] on div "Notes displayed below the Offer" at bounding box center [339, 260] width 467 height 14
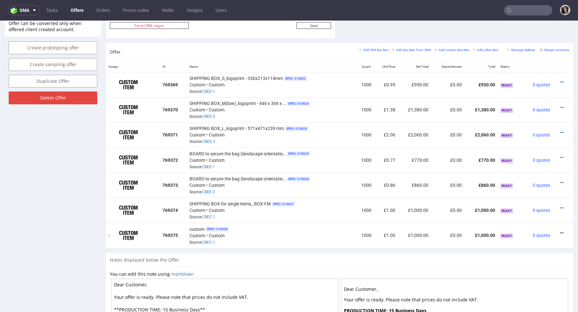
click at [560, 232] on icon at bounding box center [562, 233] width 4 height 4
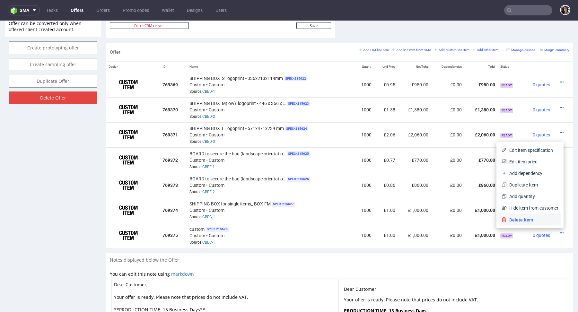
click at [547, 223] on li "Delete Item" at bounding box center [530, 220] width 62 height 12
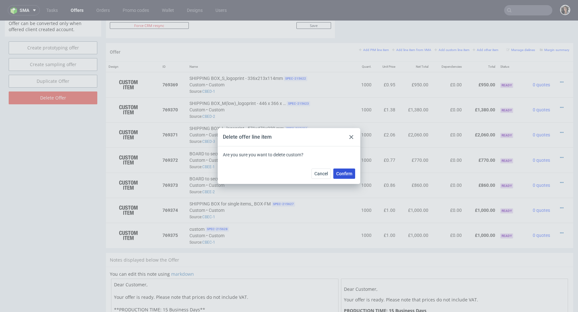
click at [346, 175] on span "Confirm" at bounding box center [344, 174] width 16 height 4
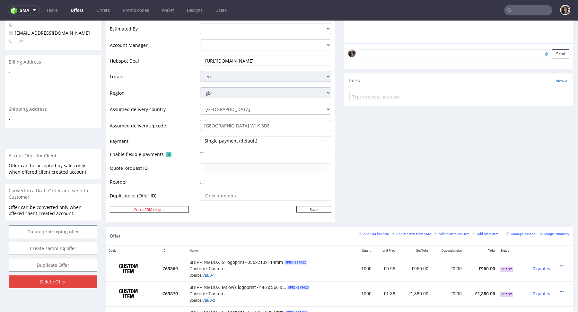
scroll to position [434, 0]
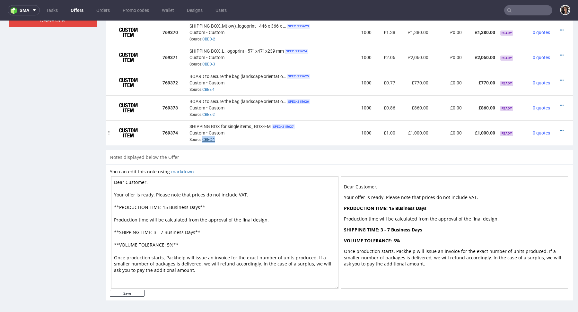
drag, startPoint x: 219, startPoint y: 141, endPoint x: 202, endPoint y: 141, distance: 17.3
click at [202, 141] on div "SHIPPING BOX for single items_ BOX-FM SPEC- 215627 Custom • Custom Source: CBEC…" at bounding box center [270, 133] width 162 height 20
copy link "CBEC-1"
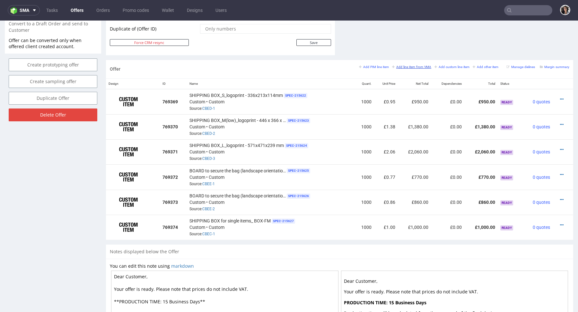
click at [411, 66] on small "Add line item from VMA" at bounding box center [411, 67] width 39 height 4
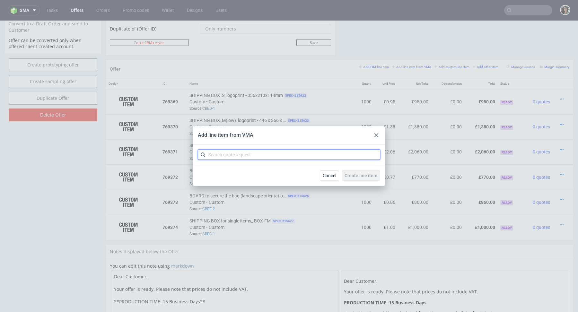
click at [270, 156] on input "text" at bounding box center [289, 155] width 182 height 10
paste input "CBEC-1"
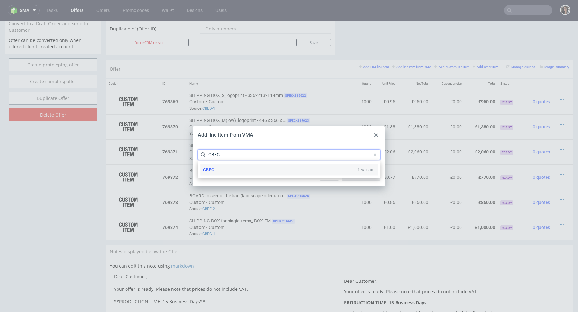
type input "CBEC"
click at [208, 168] on span "CBEC" at bounding box center [208, 169] width 11 height 5
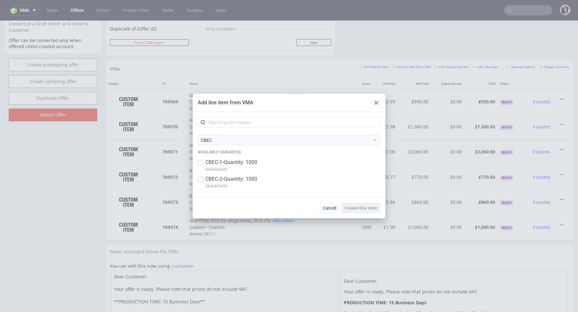
click at [209, 178] on p "CBEC-2 • Quantity: 1000" at bounding box center [232, 179] width 52 height 7
checkbox input "true"
click at [357, 211] on button "Create line item" at bounding box center [361, 208] width 39 height 10
click at [362, 207] on span "Create line item" at bounding box center [361, 208] width 33 height 4
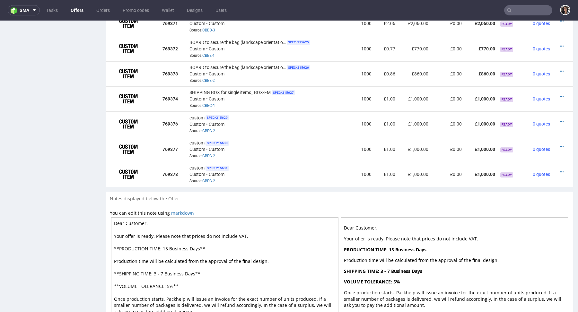
scroll to position [461, 0]
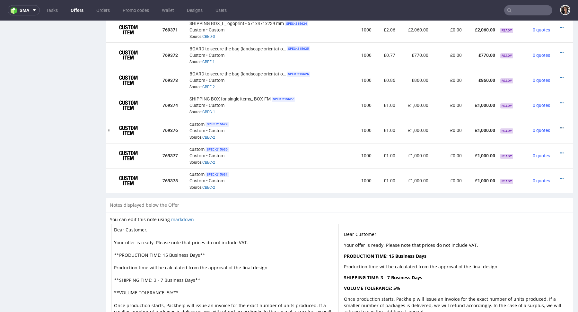
click at [560, 127] on icon at bounding box center [562, 128] width 4 height 4
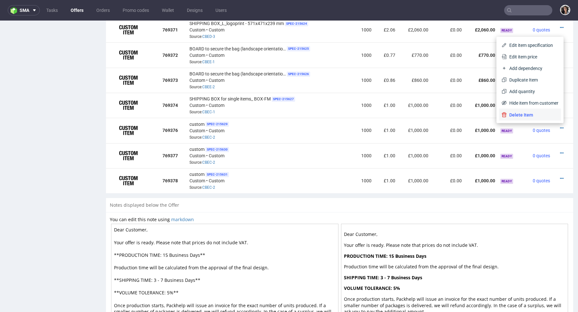
click at [522, 113] on span "Delete Item" at bounding box center [533, 115] width 52 height 6
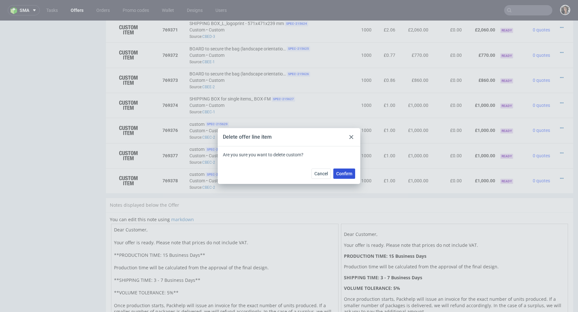
click at [339, 172] on span "Confirm" at bounding box center [344, 174] width 16 height 4
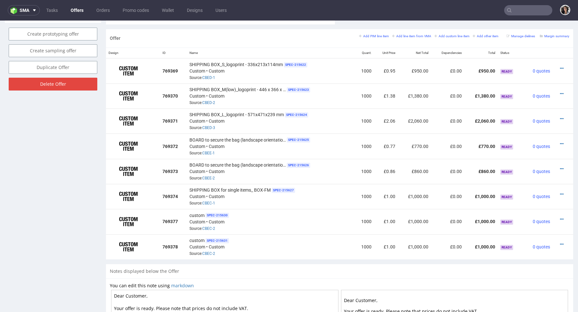
scroll to position [403, 0]
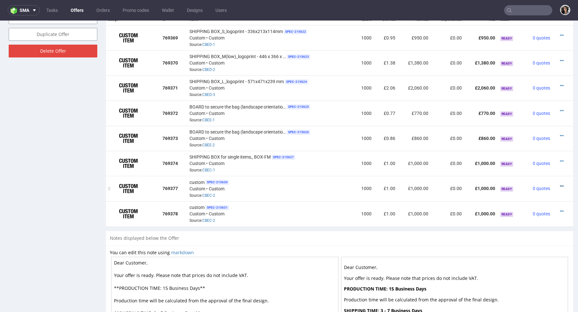
click at [560, 184] on icon at bounding box center [562, 186] width 4 height 4
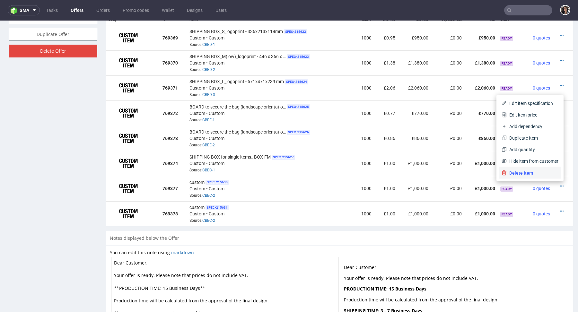
click at [533, 171] on span "Delete Item" at bounding box center [533, 173] width 52 height 6
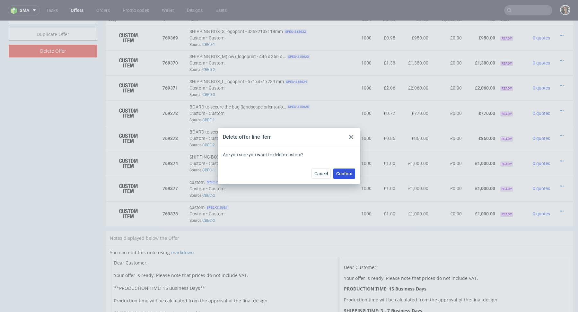
click at [346, 173] on span "Confirm" at bounding box center [344, 174] width 16 height 4
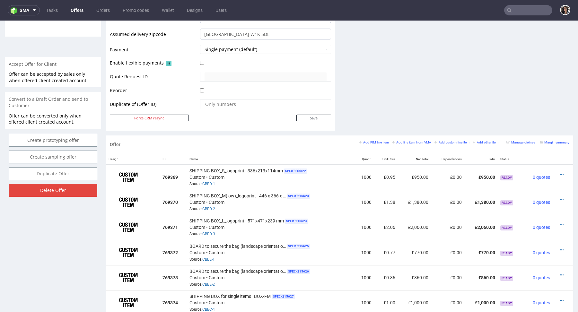
scroll to position [423, 0]
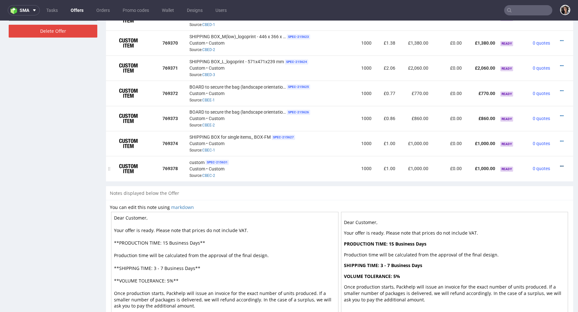
click at [560, 164] on icon at bounding box center [562, 166] width 4 height 4
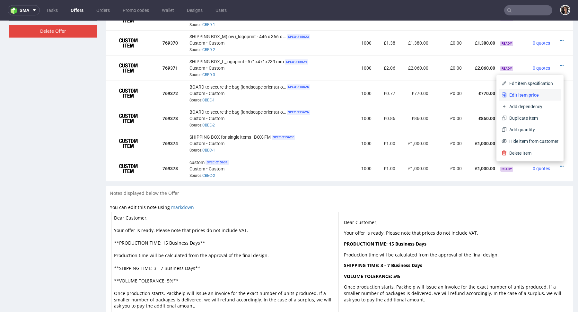
click at [522, 94] on span "Edit item price" at bounding box center [533, 95] width 52 height 6
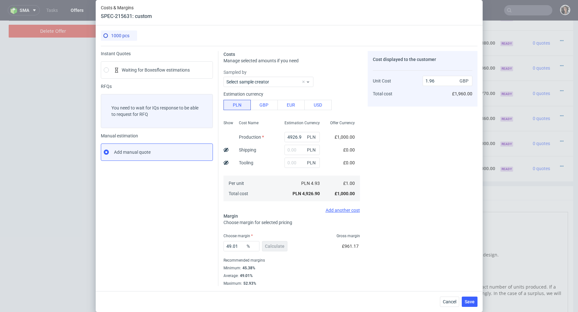
click at [449, 307] on div "Cancel Save" at bounding box center [289, 301] width 387 height 21
click at [448, 306] on button "Cancel" at bounding box center [449, 302] width 19 height 10
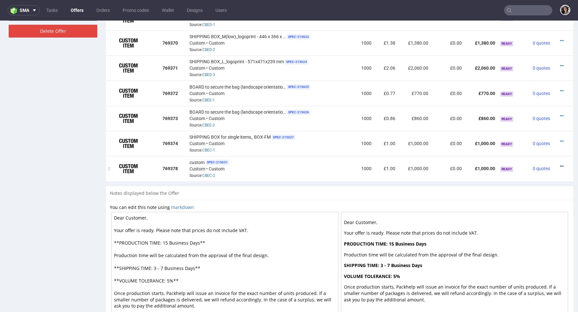
click at [560, 166] on icon at bounding box center [562, 166] width 4 height 4
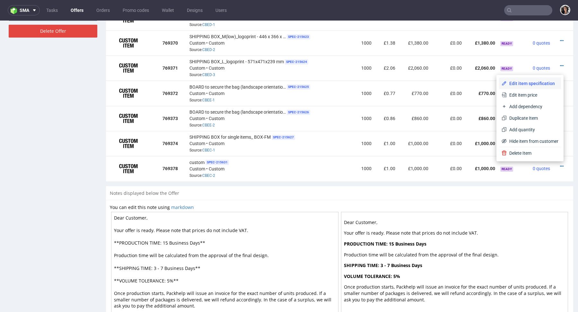
click at [507, 86] on span "Edit item specification" at bounding box center [533, 83] width 52 height 6
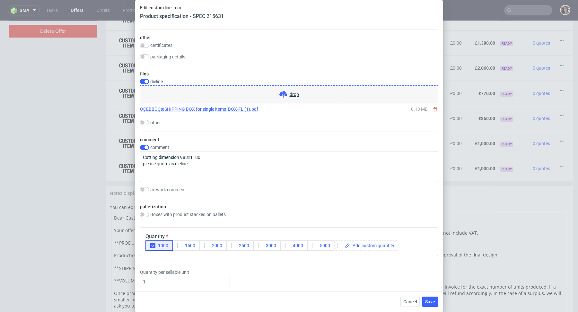
scroll to position [449, 0]
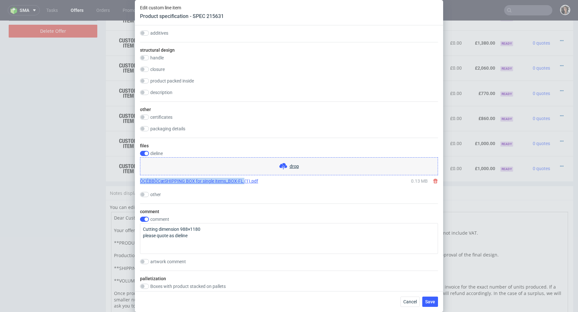
copy link "ÒÇÉBBÒÇæSHIPPING BOX for single items_BOX-FL"
drag, startPoint x: 138, startPoint y: 181, endPoint x: 245, endPoint y: 181, distance: 107.0
click at [245, 181] on div "Supplier JANBOX Technical specification Instant price RFQ type name corrugated …" at bounding box center [289, 158] width 308 height 266
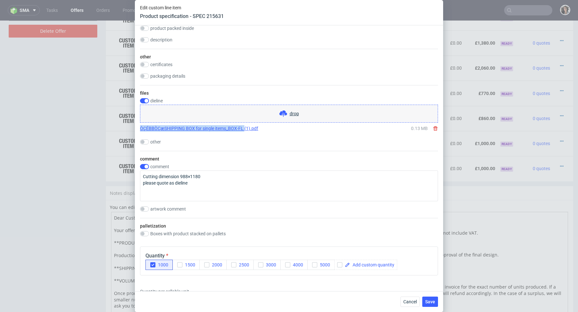
scroll to position [543, 0]
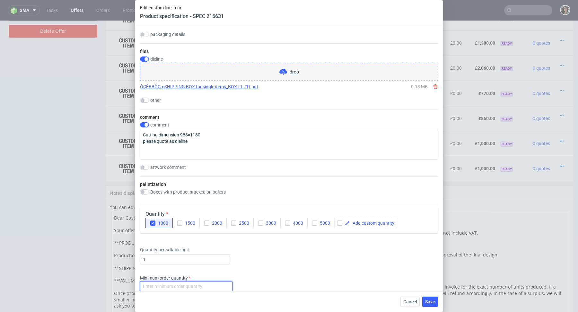
click at [179, 284] on input "number" at bounding box center [186, 286] width 92 height 10
type input "1"
click at [298, 269] on div "Supplier JANBOX Technical specification Instant price RFQ type name corrugated …" at bounding box center [289, 158] width 308 height 266
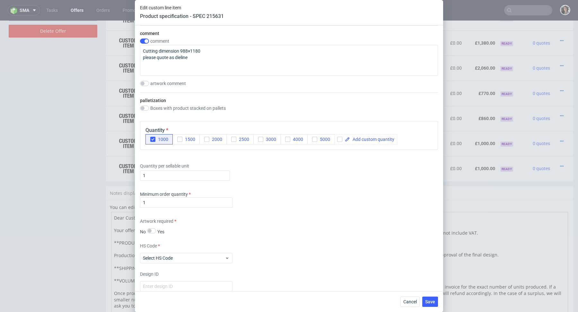
scroll to position [717, 0]
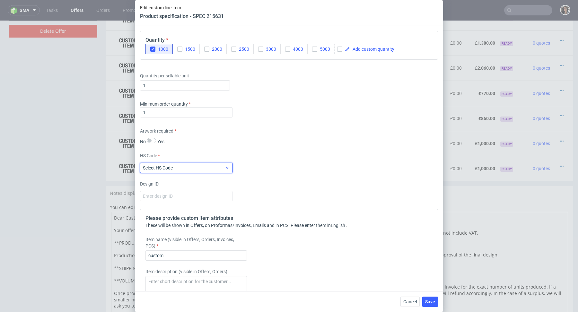
click at [183, 166] on span "Select HS Code" at bounding box center [184, 168] width 82 height 6
type input "cus"
click at [182, 183] on div "Other" at bounding box center [186, 181] width 87 height 12
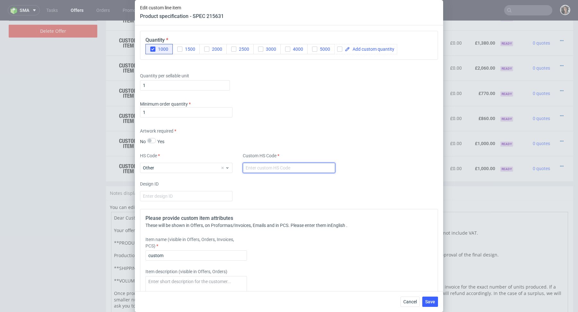
click at [277, 168] on input "text" at bounding box center [289, 168] width 92 height 10
type input "custom"
click at [182, 253] on input "custom" at bounding box center [195, 256] width 101 height 10
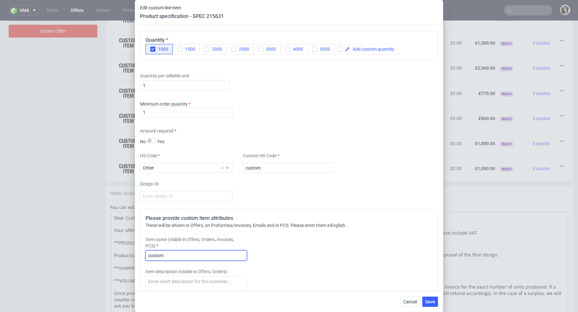
paste input "ÒÇÉBBÒÇæSHIPPING BOX for single items_BOX-FL"
drag, startPoint x: 165, startPoint y: 254, endPoint x: 117, endPoint y: 254, distance: 48.2
click at [117, 254] on div "Edit custom line item Product specification - SPEC 215631 Supplier JANBOX Techn…" at bounding box center [289, 156] width 578 height 312
click at [209, 251] on input "SHIPPING BOX for single items_BOX-[GEOGRAPHIC_DATA]" at bounding box center [195, 256] width 101 height 10
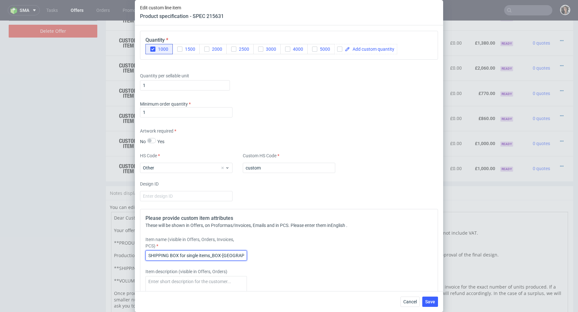
click at [209, 251] on input "SHIPPING BOX for single items_BOX-[GEOGRAPHIC_DATA]" at bounding box center [195, 256] width 101 height 10
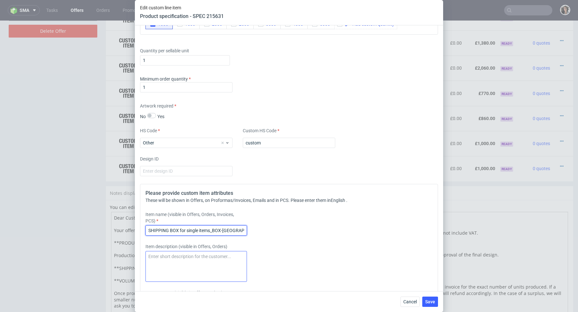
scroll to position [758, 0]
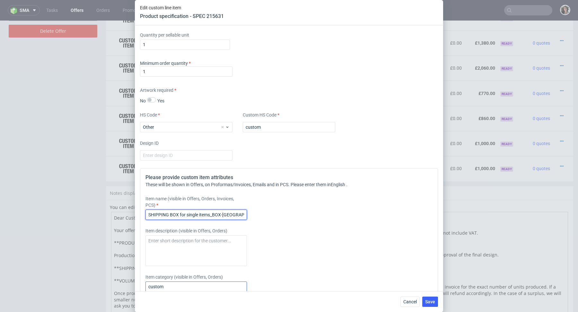
type input "SHIPPING BOX for single items_BOX-[GEOGRAPHIC_DATA]"
click at [192, 285] on input "custom" at bounding box center [195, 287] width 101 height 10
paste input "SHIPPING BOX for single items_BOX-[GEOGRAPHIC_DATA]"
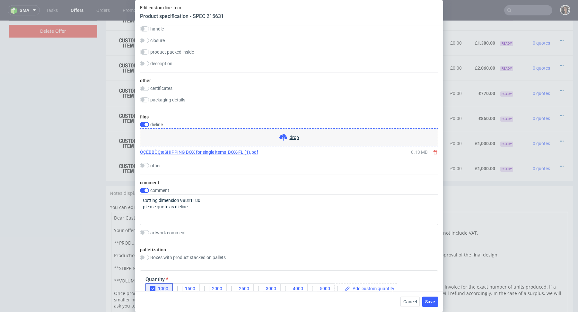
scroll to position [811, 0]
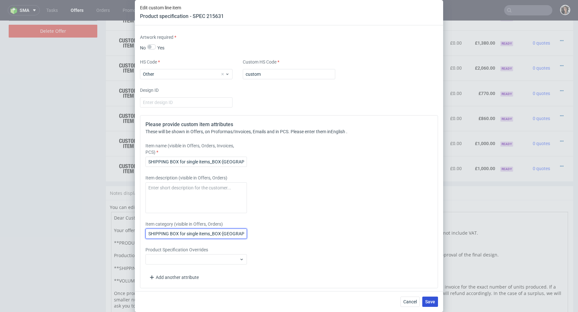
type input "SHIPPING BOX for single items_BOX-[GEOGRAPHIC_DATA]"
click at [424, 305] on button "Save" at bounding box center [430, 302] width 16 height 10
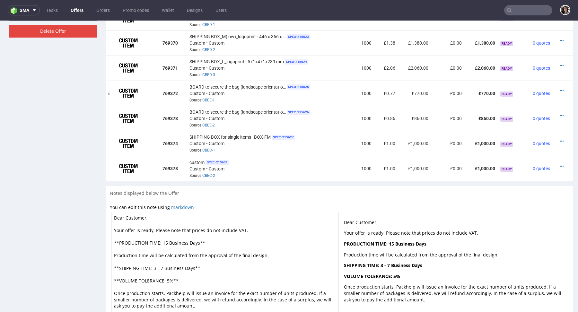
scroll to position [374, 0]
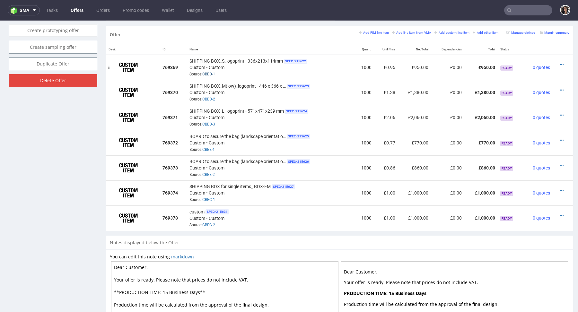
click at [208, 72] on link "CBED-1" at bounding box center [208, 74] width 13 height 4
click at [207, 147] on link "CBEE-1" at bounding box center [208, 149] width 13 height 4
click at [210, 172] on link "CBEE-2" at bounding box center [208, 174] width 13 height 4
click at [560, 189] on icon at bounding box center [562, 191] width 4 height 4
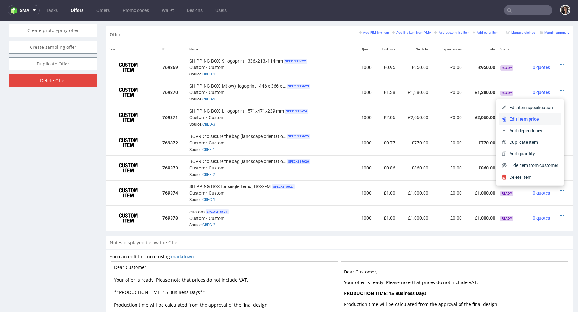
click at [518, 123] on li "Edit item price" at bounding box center [530, 119] width 62 height 12
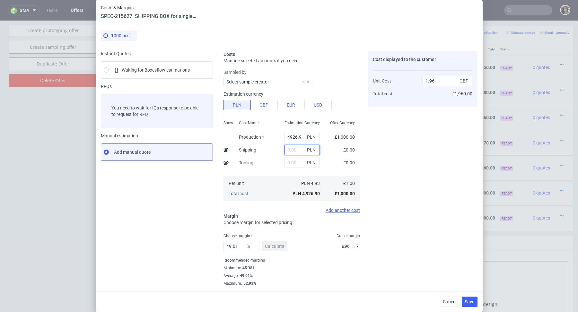
click at [293, 149] on input "text" at bounding box center [302, 150] width 35 height 10
paste input "1 430,66"
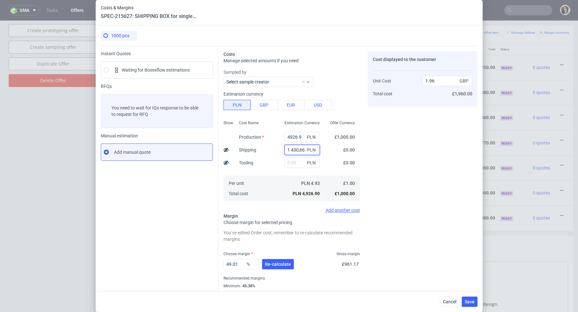
click at [290, 148] on input "1 430,66" at bounding box center [302, 150] width 35 height 10
type input "1430.66"
type input "2.53"
type input "1430.66"
click at [291, 138] on input "4926.9" at bounding box center [302, 137] width 35 height 10
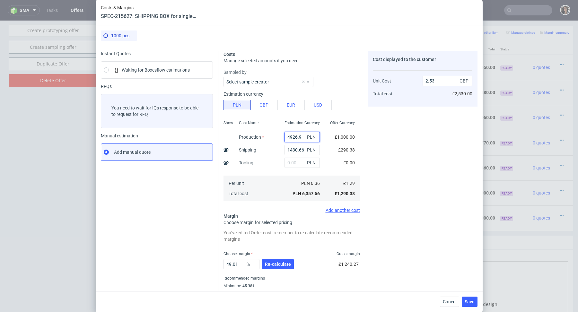
click at [291, 138] on input "4926.9" at bounding box center [302, 137] width 35 height 10
type input "0.57"
paste input "2540"
type input "2540"
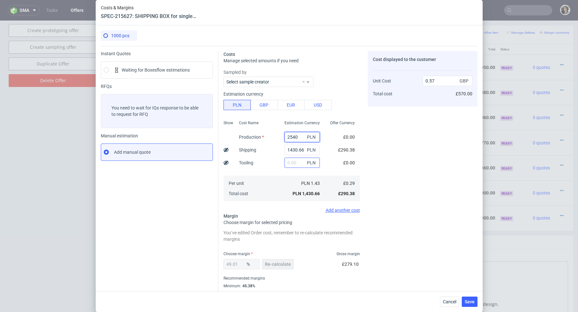
type input "1.58"
type input "2540"
click at [289, 164] on input "text" at bounding box center [302, 163] width 35 height 10
type input "2300"
type input "2.5"
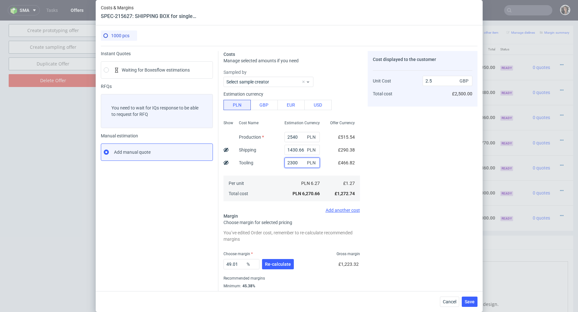
type input "2300"
click at [271, 188] on div "Per unit Total cost" at bounding box center [257, 189] width 46 height 26
click at [278, 267] on button "Re-calculate" at bounding box center [278, 264] width 32 height 10
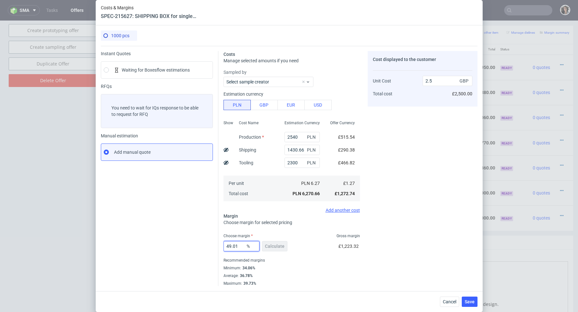
drag, startPoint x: 239, startPoint y: 246, endPoint x: 213, endPoint y: 246, distance: 25.4
click at [213, 246] on div "Instant Quotes Waiting for Boxesflow estimations RFQs You need to wait for IQs …" at bounding box center [289, 166] width 377 height 240
type input "36"
type input "1.99"
type input "36.78"
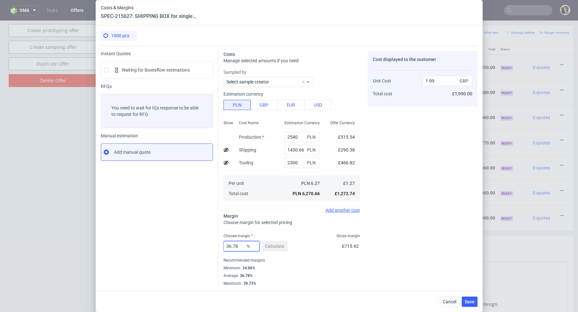
type input "2.02"
type input "36.78"
click at [468, 300] on span "Save" at bounding box center [470, 302] width 10 height 4
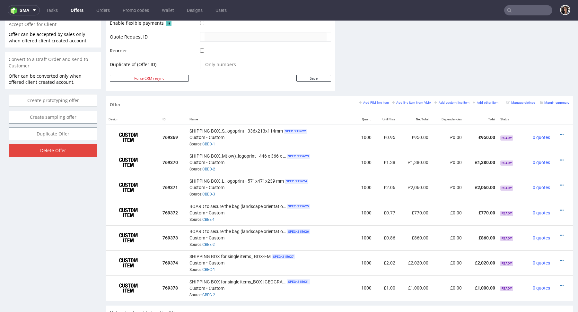
scroll to position [344, 0]
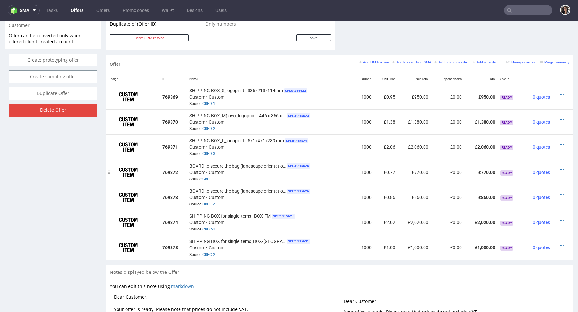
click at [211, 180] on div "BOARD to secure the bag (landscape orientation)_L-2 SPEC- 215625 Custom • Custo…" at bounding box center [270, 172] width 162 height 20
click at [210, 178] on link "CBEE-1" at bounding box center [208, 179] width 13 height 4
click at [560, 244] on icon at bounding box center [562, 245] width 4 height 4
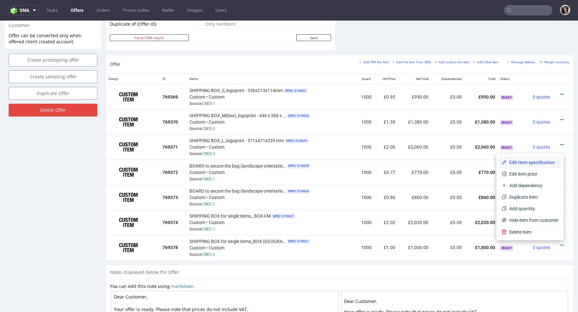
click at [527, 164] on span "Edit item specification" at bounding box center [533, 162] width 52 height 6
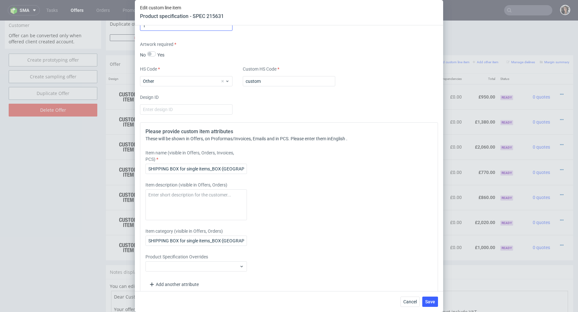
scroll to position [811, 0]
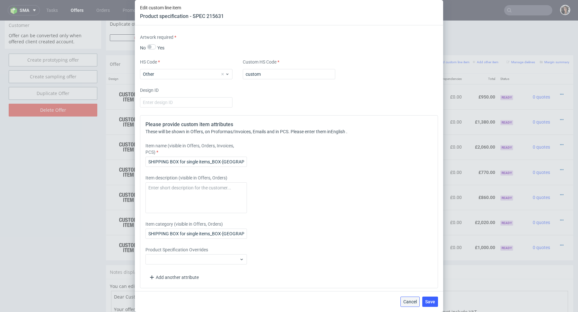
click at [418, 305] on button "Cancel" at bounding box center [410, 302] width 19 height 10
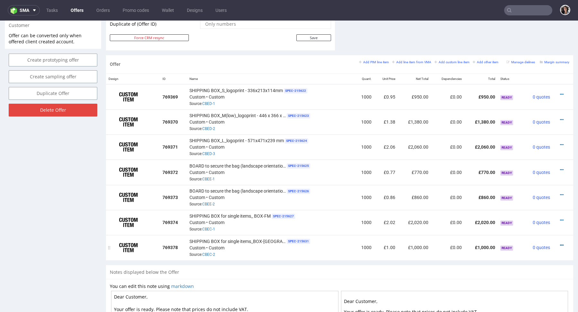
click at [560, 245] on icon at bounding box center [562, 245] width 4 height 4
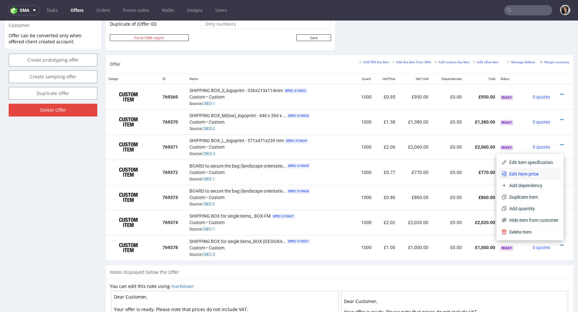
click at [537, 175] on span "Edit item price" at bounding box center [533, 174] width 52 height 6
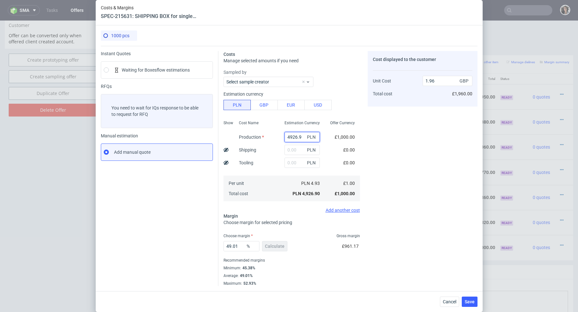
click at [303, 136] on input "4926.9" at bounding box center [302, 137] width 35 height 10
paste input "3720"
type input "3720"
type input "1.48"
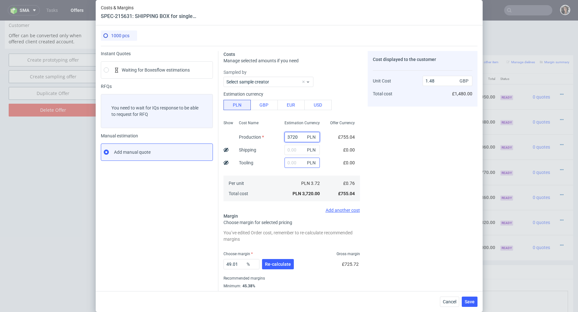
type input "3720"
click at [294, 164] on input "text" at bounding box center [302, 163] width 35 height 10
type input "270"
type input "1.5"
type input "2700"
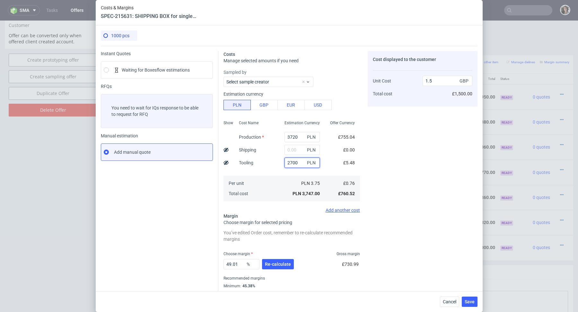
type input "2.56"
type input "2700"
click at [297, 152] on input "text" at bounding box center [302, 150] width 35 height 10
paste input "1 652,97"
click at [291, 148] on input "1 652,97" at bounding box center [302, 150] width 35 height 10
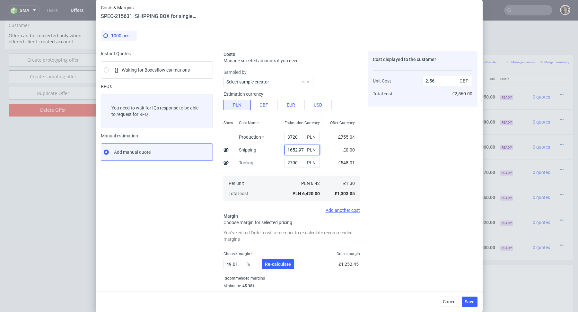
type input "1652.97"
type input "3.22"
type input "1652.97"
click at [277, 261] on button "Re-calculate" at bounding box center [278, 264] width 32 height 10
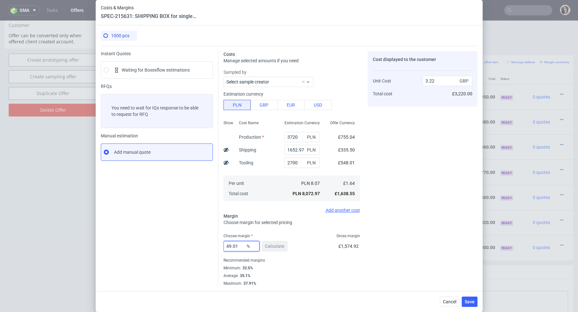
drag, startPoint x: 241, startPoint y: 248, endPoint x: 210, endPoint y: 247, distance: 31.5
click at [210, 247] on div "Instant Quotes Waiting for Boxesflow estimations RFQs You need to wait for IQs …" at bounding box center [289, 166] width 377 height 240
type input "36"
type input "2.57"
type input "35."
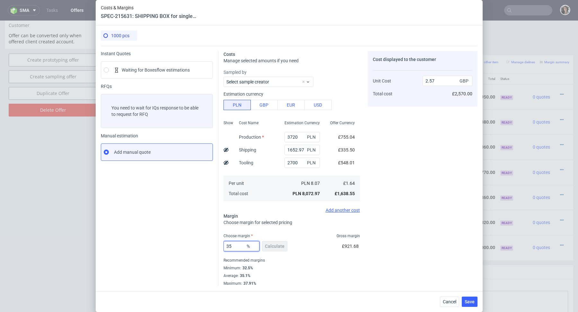
type input "2.53"
type input "35.1"
click at [361, 234] on div "Costs Manage selected amounts if you need Sampled by Select sample creator Esti…" at bounding box center [347, 166] width 259 height 240
click at [469, 300] on span "Save" at bounding box center [470, 302] width 10 height 4
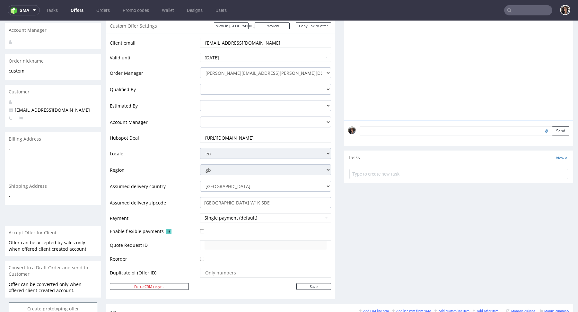
scroll to position [139, 0]
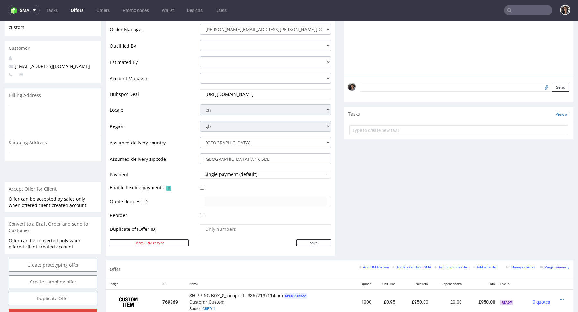
click at [550, 266] on small "Margin summary" at bounding box center [555, 268] width 30 height 4
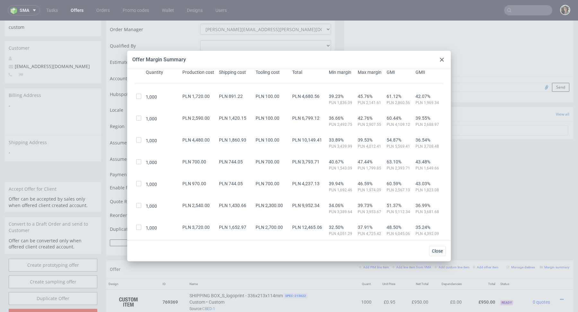
scroll to position [73, 0]
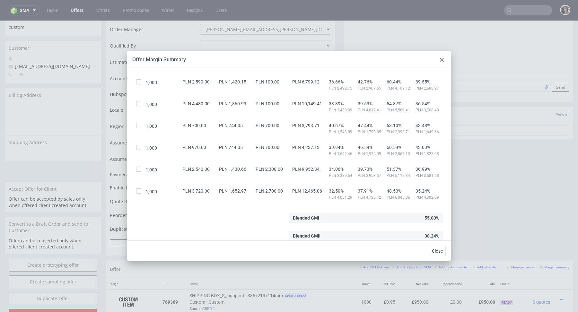
click at [439, 59] on div at bounding box center [442, 60] width 8 height 8
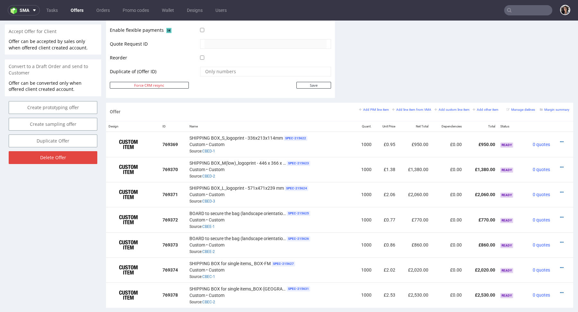
scroll to position [441, 0]
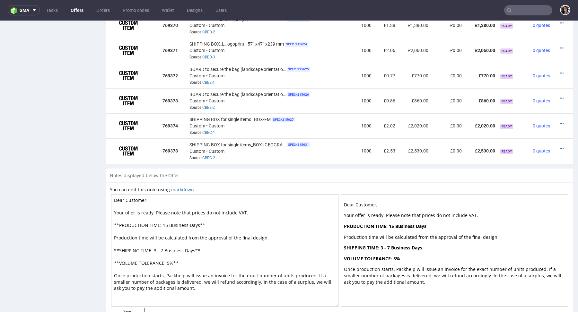
click at [250, 214] on textarea "Dear Customer, Your offer is ready. Please note that prices do not include VAT.…" at bounding box center [224, 250] width 227 height 112
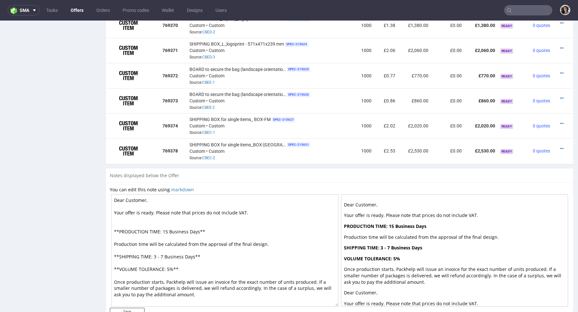
paste textarea "60 GBP import fees when receiving the order in the UK."
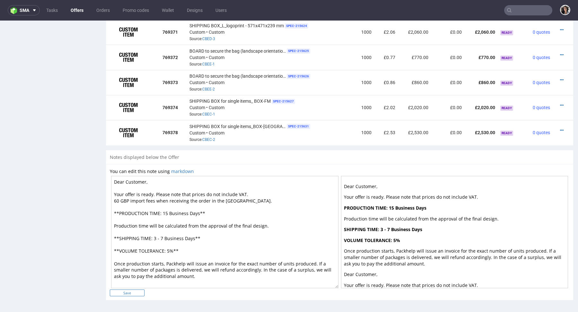
type textarea "Dear Customer, Your offer is ready. Please note that prices do not include VAT.…"
click at [130, 293] on input "Save" at bounding box center [127, 293] width 35 height 7
type input "In progress..."
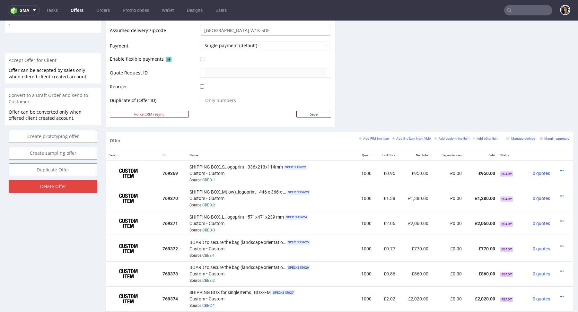
scroll to position [0, 0]
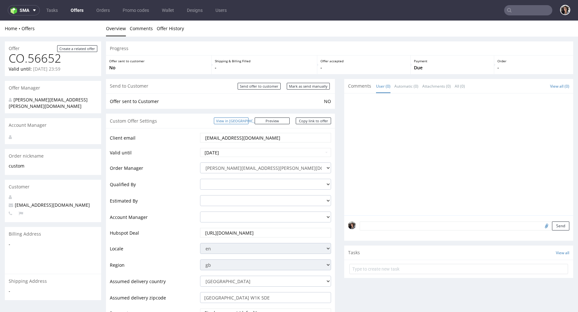
click at [249, 120] on link "View in [GEOGRAPHIC_DATA]" at bounding box center [231, 121] width 35 height 7
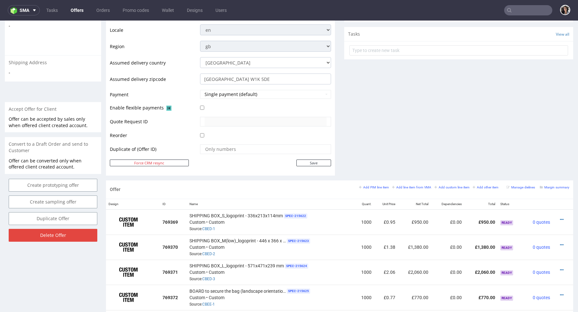
scroll to position [225, 0]
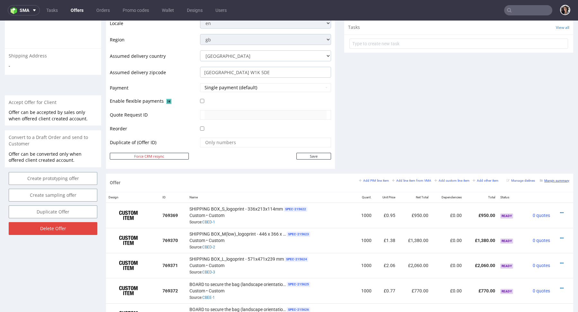
click at [550, 180] on small "Margin summary" at bounding box center [555, 181] width 30 height 4
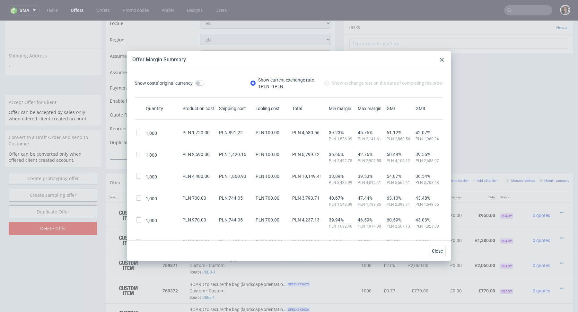
scroll to position [73, 0]
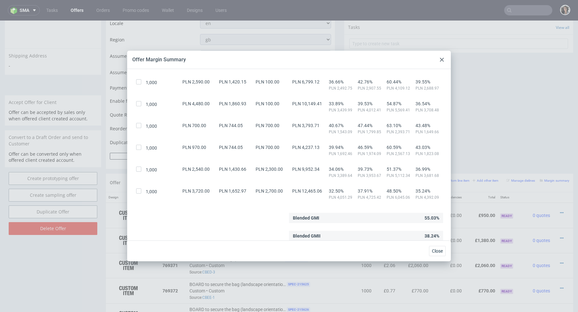
click at [444, 58] on icon at bounding box center [442, 60] width 4 height 4
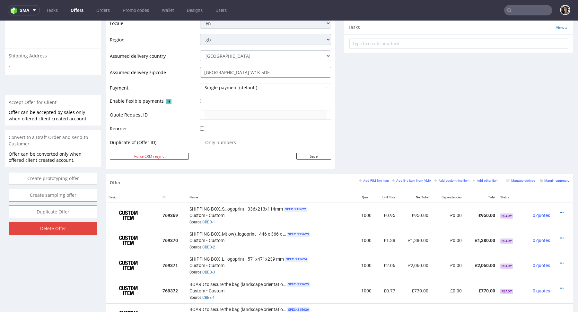
click at [246, 72] on input "London W1K 5DE" at bounding box center [265, 72] width 131 height 11
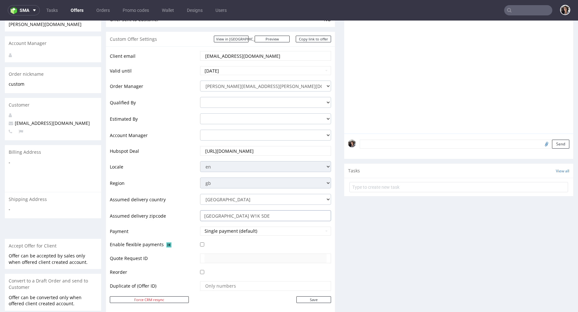
scroll to position [0, 0]
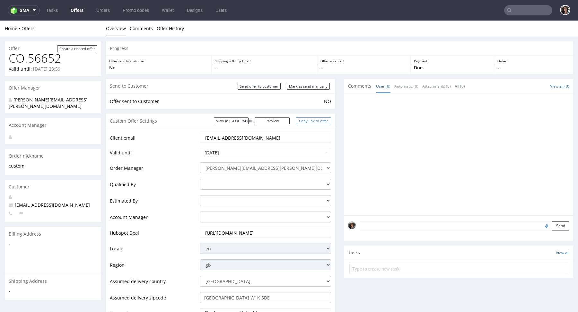
click at [313, 118] on link "Copy link to offer" at bounding box center [313, 121] width 35 height 7
click at [309, 86] on input "Mark as send manually" at bounding box center [308, 86] width 43 height 7
type input "In progress..."
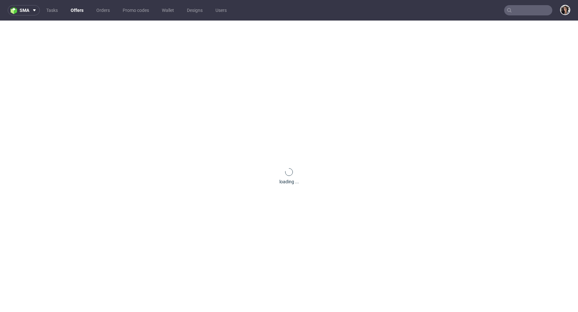
click at [77, 11] on link "Offers" at bounding box center [77, 10] width 21 height 10
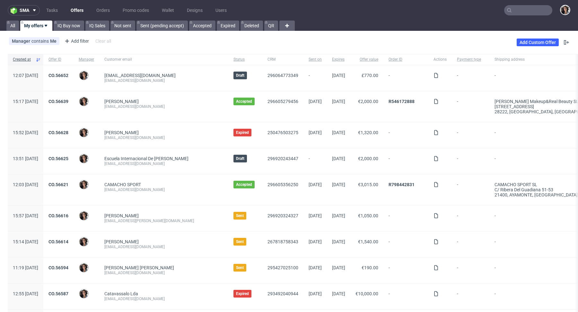
click at [76, 11] on link "Offers" at bounding box center [77, 10] width 21 height 10
click at [99, 12] on link "Orders" at bounding box center [102, 10] width 21 height 10
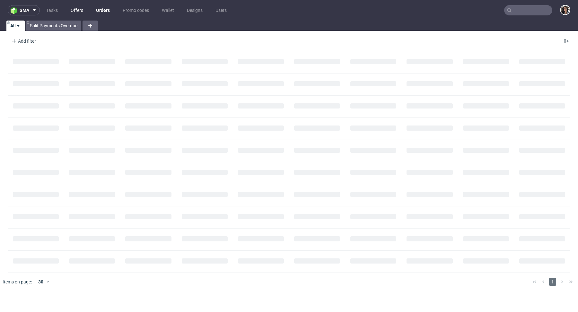
click at [80, 9] on link "Offers" at bounding box center [77, 10] width 20 height 10
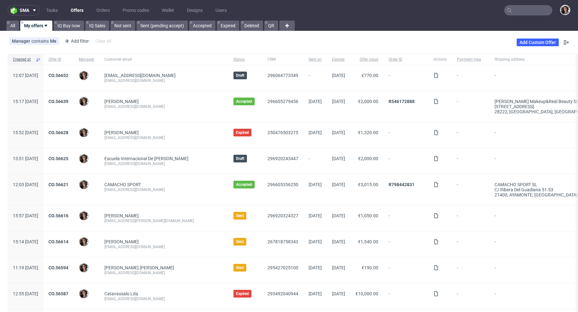
scroll to position [139, 0]
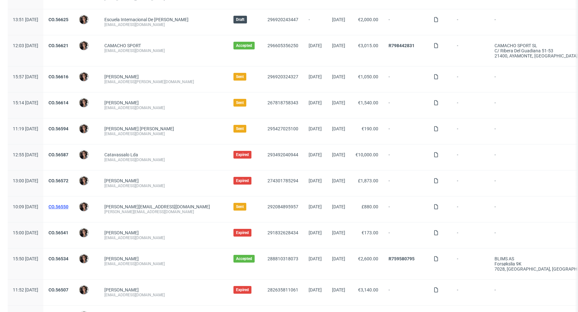
click at [68, 205] on link "CO.56550" at bounding box center [58, 206] width 20 height 5
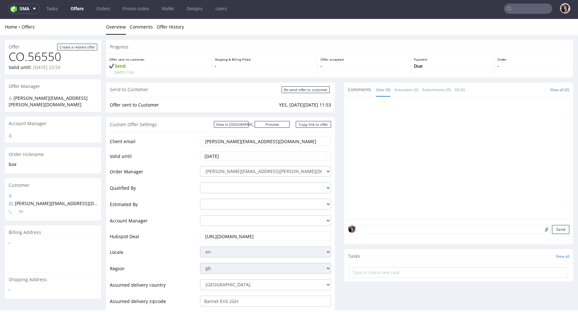
scroll to position [347, 0]
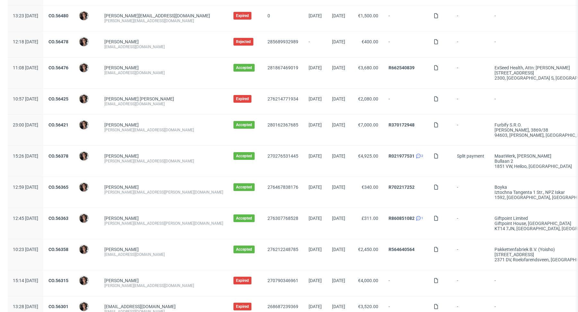
scroll to position [527, 0]
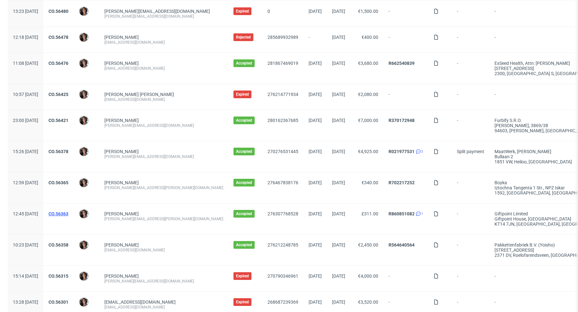
click at [68, 211] on link "CO.56363" at bounding box center [58, 213] width 20 height 5
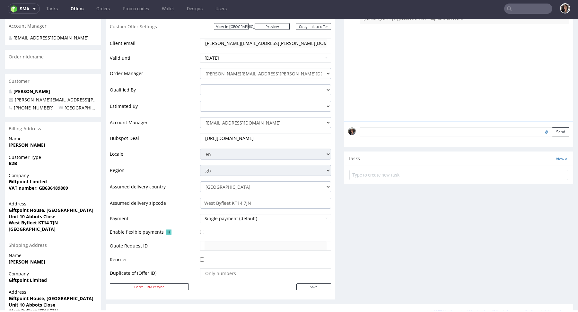
scroll to position [336, 0]
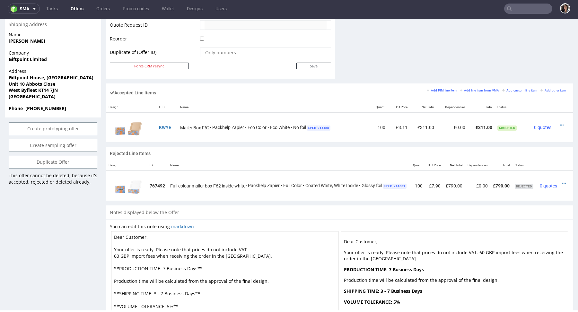
click at [218, 257] on textarea "Dear Customer, Your offer is ready. Please note that prices do not include VAT.…" at bounding box center [224, 287] width 227 height 112
click at [209, 251] on textarea "Dear Customer, Your offer is ready. Please note that prices do not include VAT.…" at bounding box center [224, 287] width 227 height 112
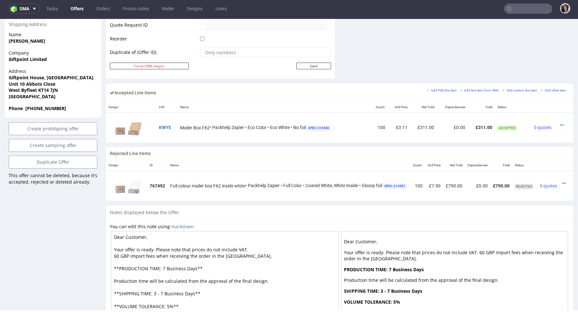
click at [209, 251] on textarea "Dear Customer, Your offer is ready. Please note that prices do not include VAT.…" at bounding box center [224, 287] width 227 height 112
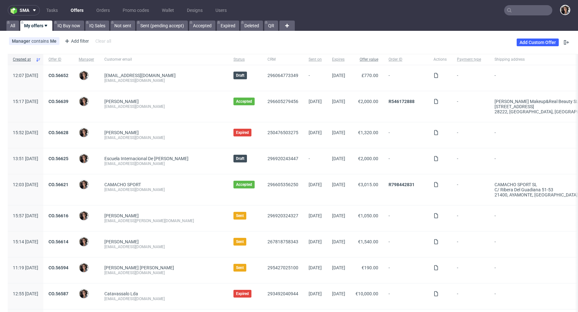
click at [377, 58] on span "Offer value" at bounding box center [367, 59] width 23 height 5
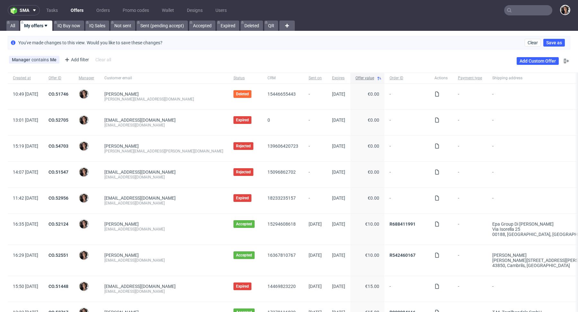
click at [356, 77] on span "Offer value" at bounding box center [365, 77] width 19 height 5
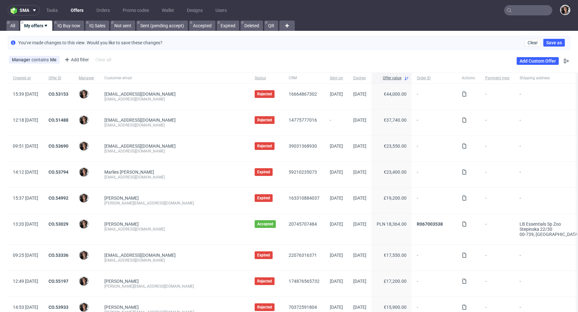
click at [82, 8] on link "Offers" at bounding box center [77, 10] width 21 height 10
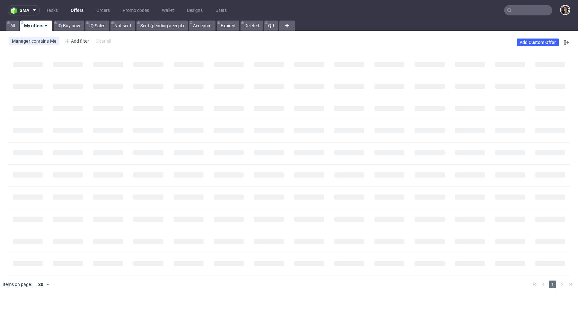
click at [82, 8] on link "Offers" at bounding box center [77, 10] width 21 height 10
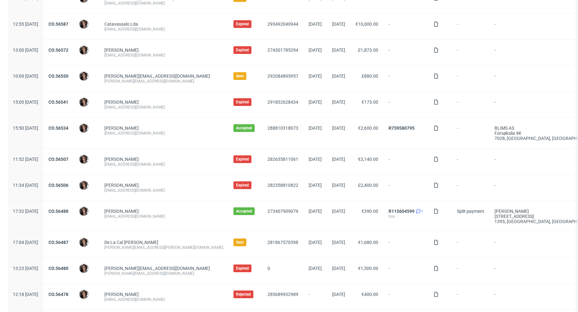
scroll to position [251, 0]
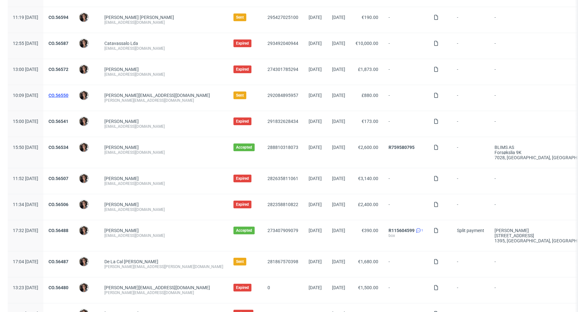
click at [68, 93] on link "CO.56550" at bounding box center [58, 95] width 20 height 5
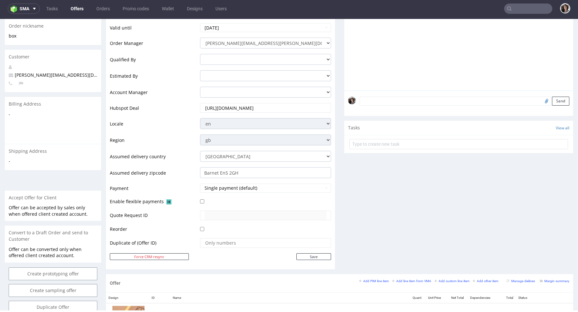
scroll to position [347, 0]
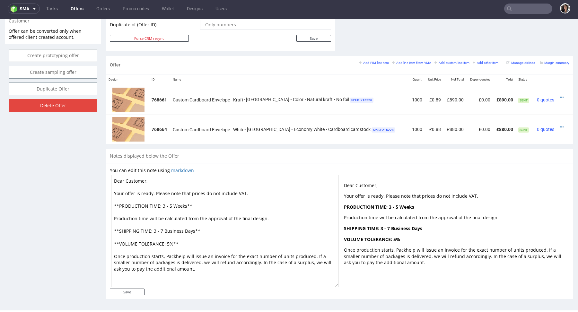
click at [246, 193] on textarea "Dear Customer, Your offer is ready. Please note that prices do not include VAT.…" at bounding box center [224, 231] width 227 height 112
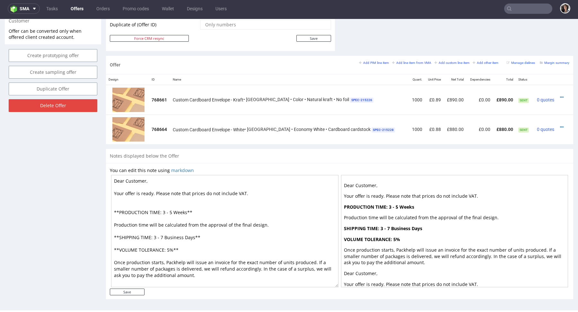
paste textarea "60 GBP import fees when receiving the order in the UK."
type textarea "Dear Customer, Your offer is ready. Please note that prices do not include VAT.…"
click at [130, 289] on input "Save" at bounding box center [127, 292] width 35 height 7
type input "In progress..."
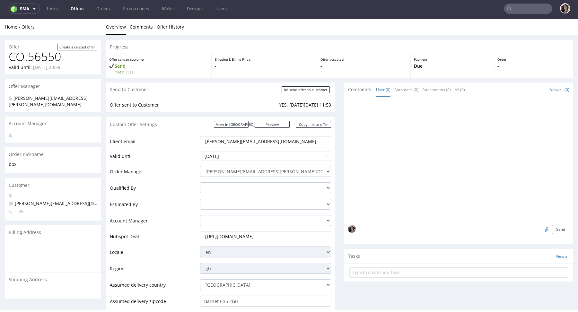
scroll to position [0, 0]
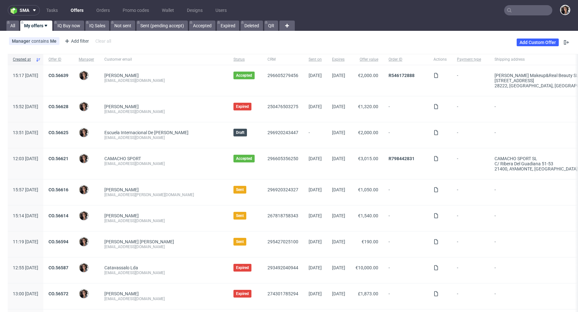
click at [37, 25] on link "My offers" at bounding box center [36, 26] width 32 height 10
click at [75, 9] on link "Offers" at bounding box center [77, 10] width 21 height 10
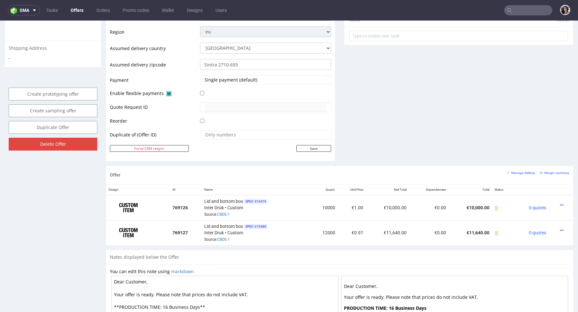
scroll to position [289, 0]
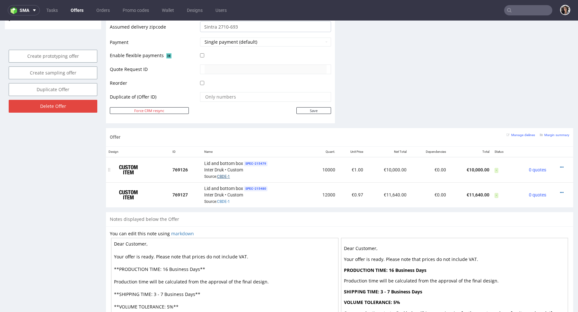
click at [226, 175] on link "CBDE-1" at bounding box center [223, 176] width 13 height 4
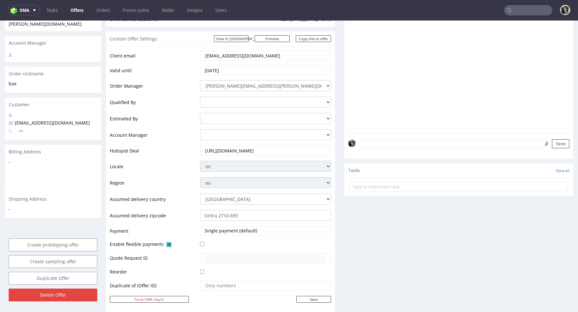
scroll to position [270, 0]
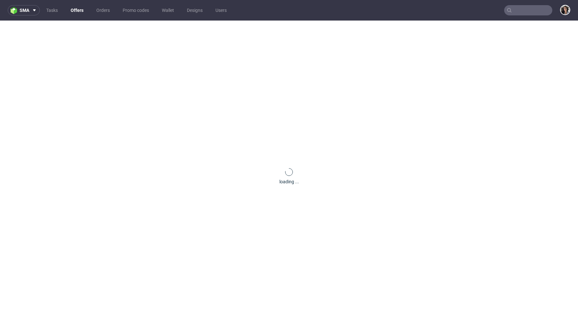
click at [526, 9] on input "text" at bounding box center [528, 10] width 48 height 10
paste input "[EMAIL_ADDRESS][DOMAIN_NAME]"
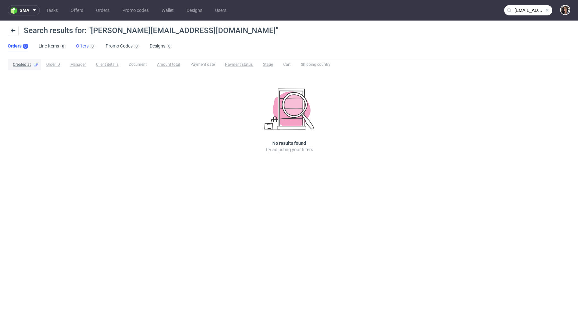
click at [77, 48] on link "Offers 0" at bounding box center [85, 46] width 19 height 10
click at [507, 9] on icon at bounding box center [509, 10] width 5 height 5
click at [509, 9] on icon at bounding box center [509, 10] width 5 height 5
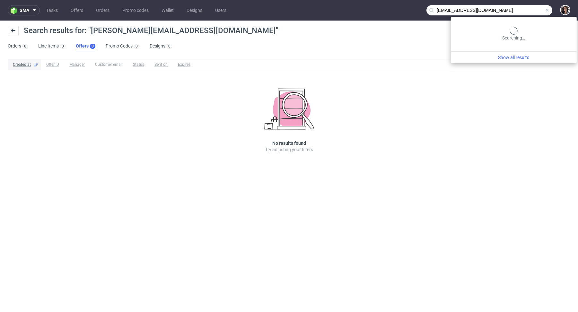
click at [515, 11] on input "[EMAIL_ADDRESS][DOMAIN_NAME]" at bounding box center [490, 10] width 126 height 10
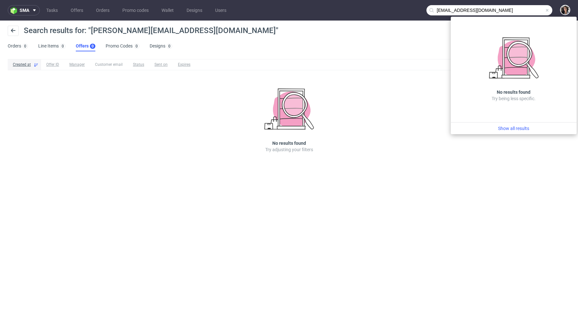
drag, startPoint x: 447, startPoint y: 9, endPoint x: 428, endPoint y: 9, distance: 18.3
click at [428, 9] on input "[EMAIL_ADDRESS][DOMAIN_NAME]" at bounding box center [490, 10] width 126 height 10
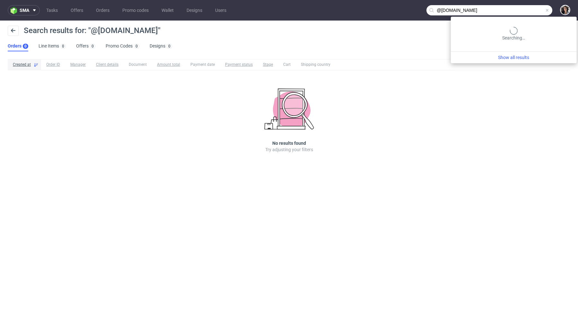
drag, startPoint x: 525, startPoint y: 11, endPoint x: 571, endPoint y: 12, distance: 45.6
click at [571, 12] on nav "sma Tasks Offers Orders Promo codes Wallet Designs Users @[DOMAIN_NAME]" at bounding box center [289, 10] width 578 height 21
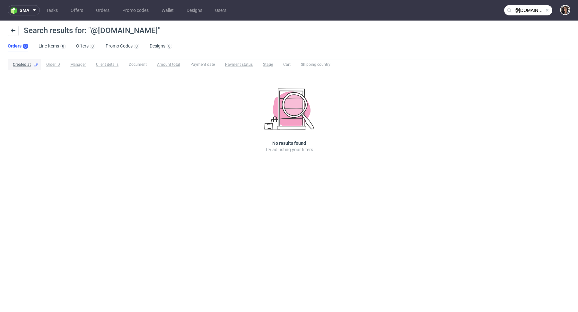
click at [528, 5] on nav "sma Tasks Offers Orders Promo codes Wallet Designs Users @[DOMAIN_NAME]" at bounding box center [289, 10] width 578 height 21
click at [528, 10] on input "@[DOMAIN_NAME]" at bounding box center [528, 10] width 48 height 10
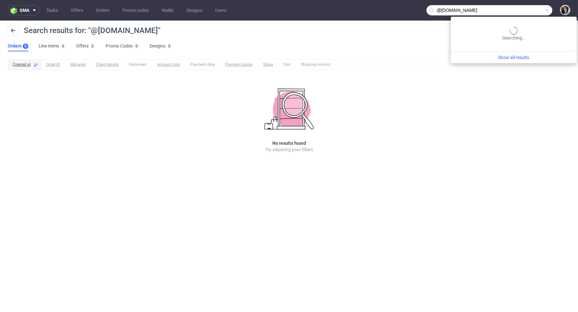
click at [528, 10] on input "@[DOMAIN_NAME]" at bounding box center [490, 10] width 126 height 10
paste input "[PERSON_NAME]"
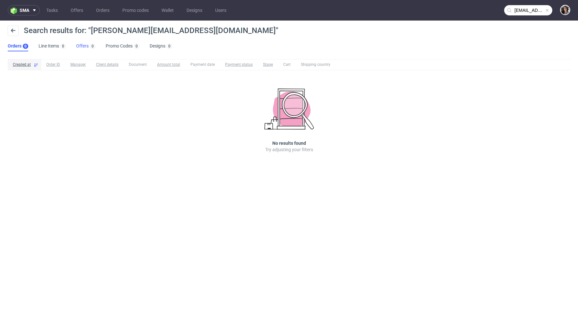
click at [83, 46] on link "Offers 0" at bounding box center [85, 46] width 19 height 10
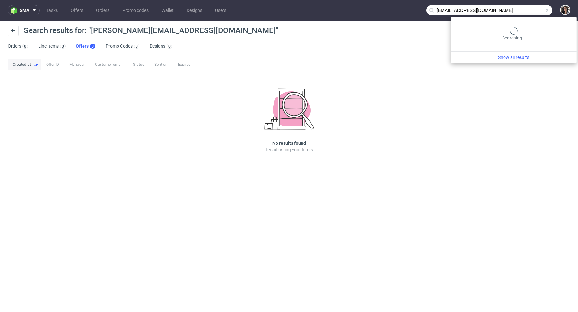
click at [527, 12] on input "[EMAIL_ADDRESS][DOMAIN_NAME]" at bounding box center [490, 10] width 126 height 10
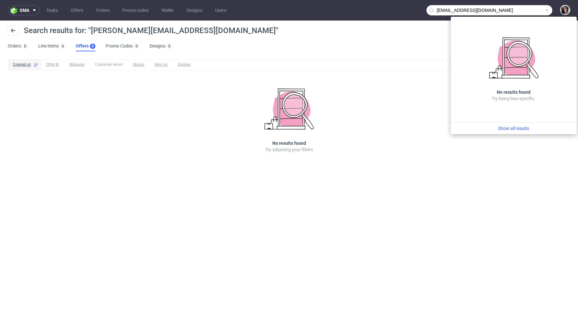
drag, startPoint x: 448, startPoint y: 8, endPoint x: 429, endPoint y: 8, distance: 18.9
click at [429, 8] on div "[EMAIL_ADDRESS][DOMAIN_NAME]" at bounding box center [490, 10] width 126 height 10
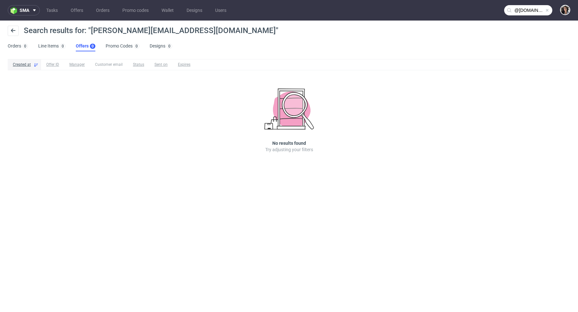
type input "@[DOMAIN_NAME]"
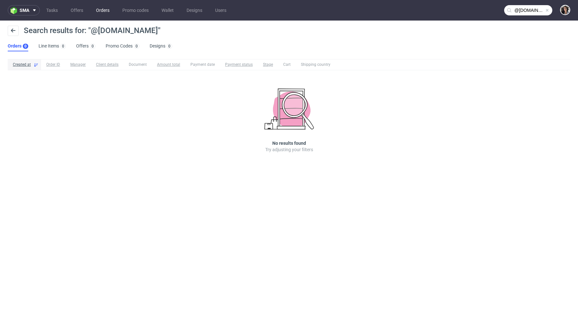
click at [98, 11] on link "Orders" at bounding box center [102, 10] width 21 height 10
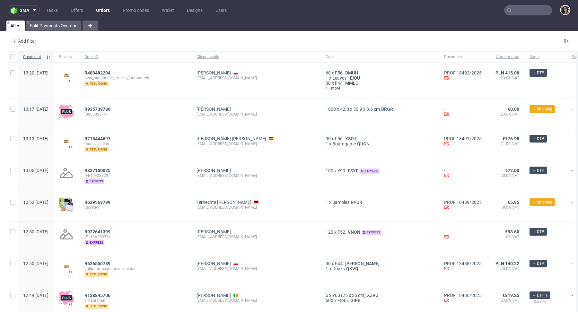
click at [516, 8] on input "text" at bounding box center [528, 10] width 48 height 10
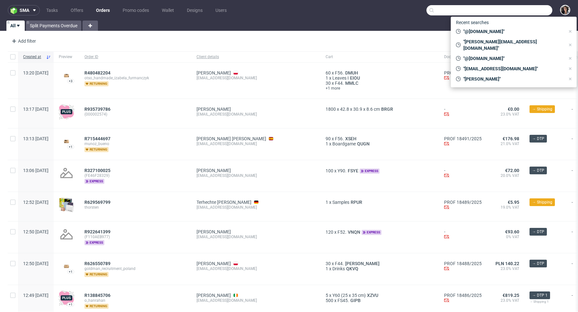
paste input "[EMAIL_ADDRESS][DOMAIN_NAME]"
type input "[EMAIL_ADDRESS][DOMAIN_NAME]"
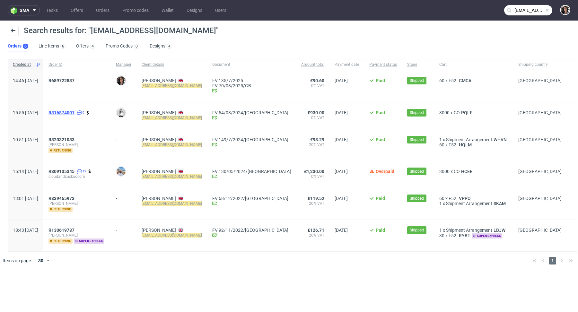
click at [75, 112] on span "R316874001" at bounding box center [61, 112] width 26 height 5
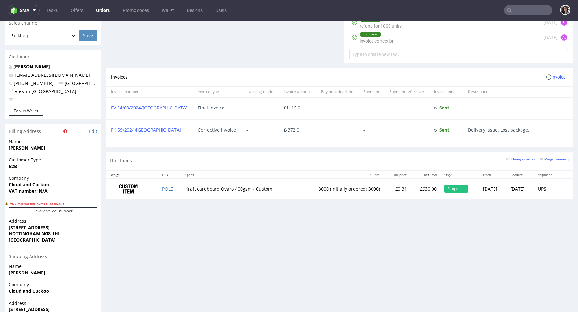
scroll to position [306, 0]
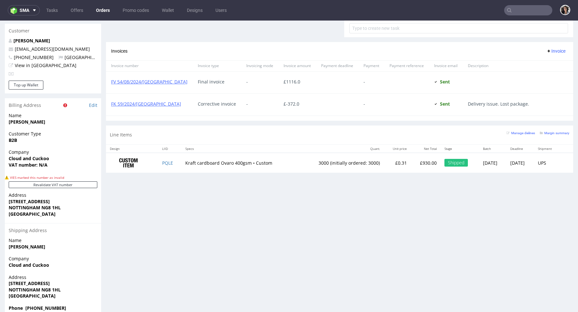
type input "[EMAIL_ADDRESS][DOMAIN_NAME]"
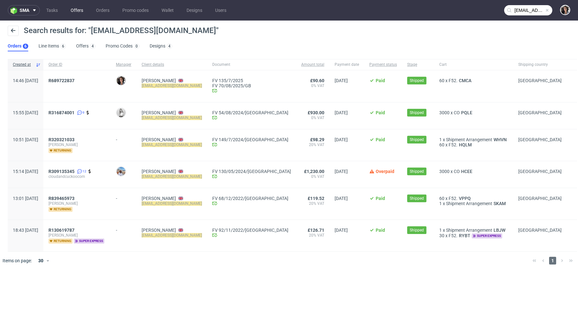
click at [75, 11] on link "Offers" at bounding box center [77, 10] width 20 height 10
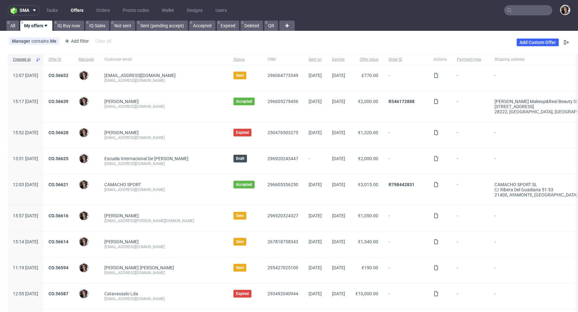
click at [525, 8] on input "text" at bounding box center [528, 10] width 48 height 10
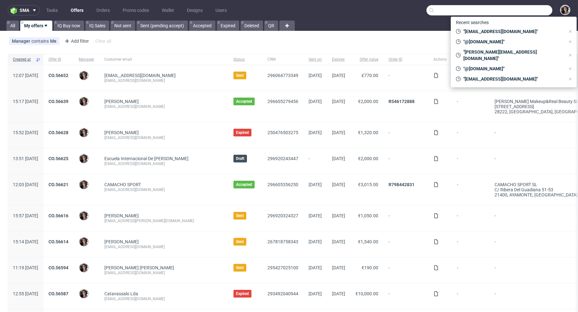
paste input "[EMAIL_ADDRESS][DOMAIN_NAME]"
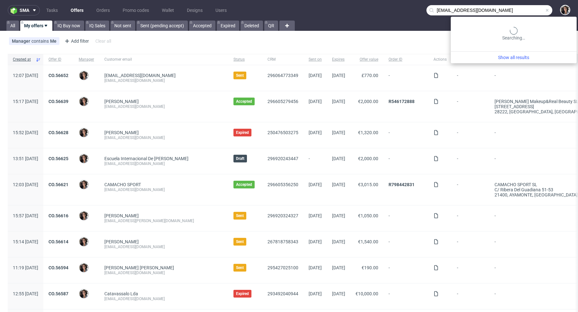
type input "[EMAIL_ADDRESS][DOMAIN_NAME]"
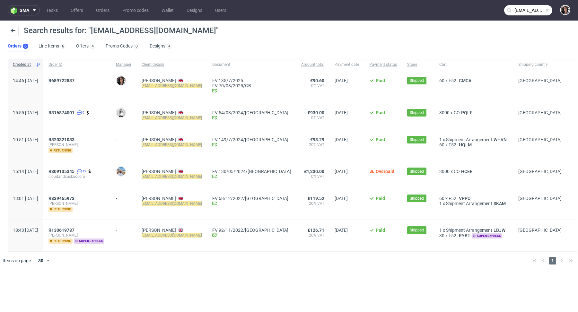
click at [75, 76] on div "R689722837" at bounding box center [76, 86] width 67 height 32
click at [75, 78] on span "R689722837" at bounding box center [61, 80] width 26 height 5
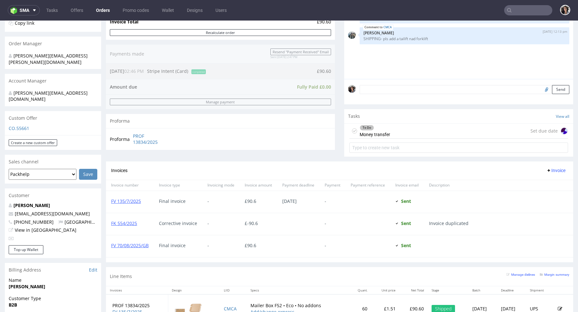
scroll to position [118, 0]
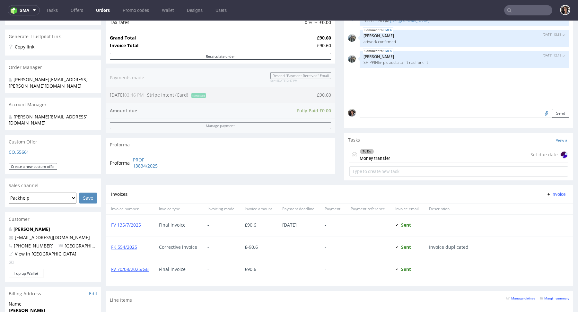
click at [18, 149] on p "CO.55661" at bounding box center [53, 152] width 89 height 6
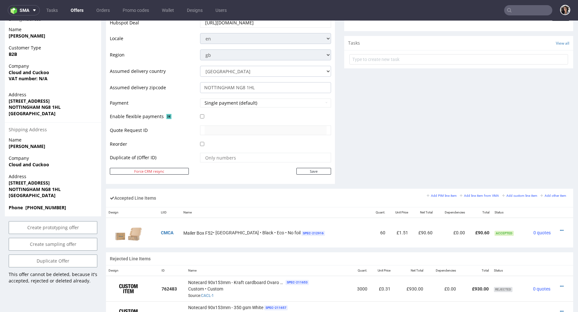
scroll to position [352, 0]
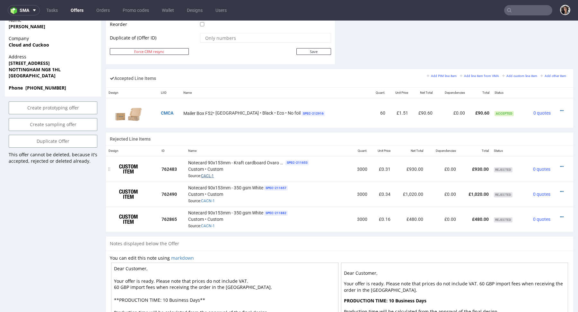
click at [212, 175] on link "CACL-1" at bounding box center [207, 176] width 13 height 4
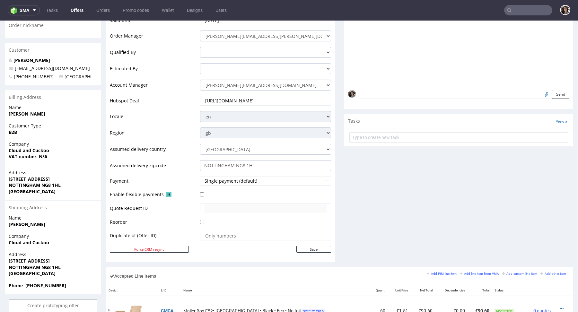
scroll to position [0, 0]
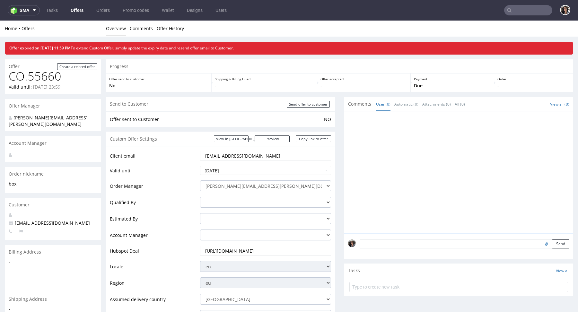
click at [235, 154] on input "[EMAIL_ADDRESS][DOMAIN_NAME]" at bounding box center [266, 155] width 122 height 9
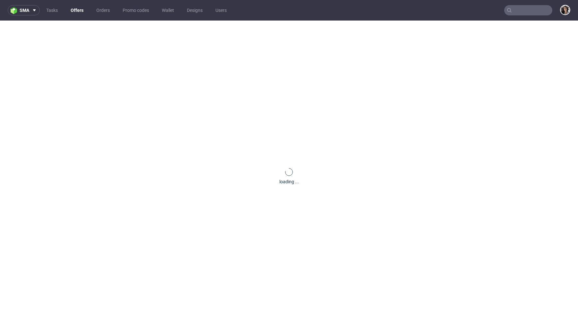
click at [517, 13] on input "text" at bounding box center [528, 10] width 48 height 10
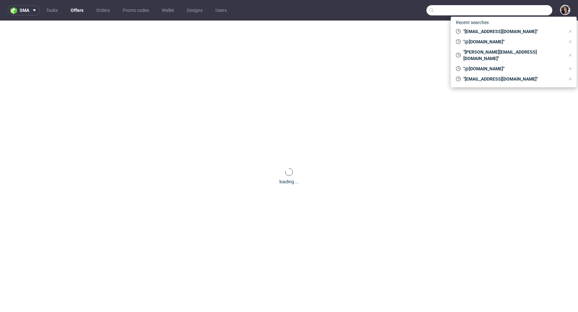
paste input "[EMAIL_ADDRESS][DOMAIN_NAME]"
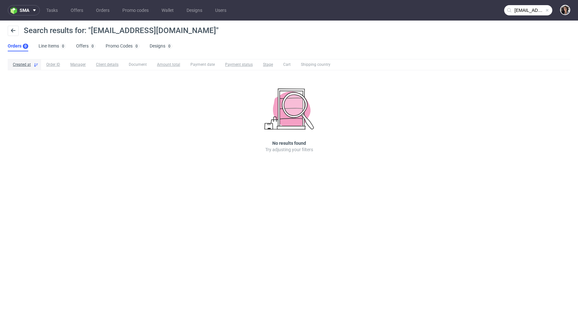
click at [520, 13] on input "[EMAIL_ADDRESS][DOMAIN_NAME]" at bounding box center [528, 10] width 48 height 10
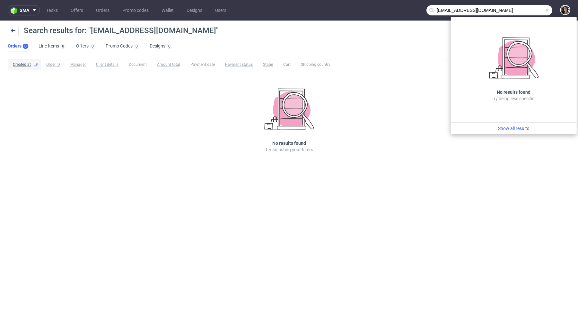
drag, startPoint x: 446, startPoint y: 9, endPoint x: 421, endPoint y: 10, distance: 25.7
click at [421, 10] on nav "sma Tasks Offers Orders Promo codes Wallet Designs Users [EMAIL_ADDRESS][DOMAIN…" at bounding box center [289, 10] width 578 height 21
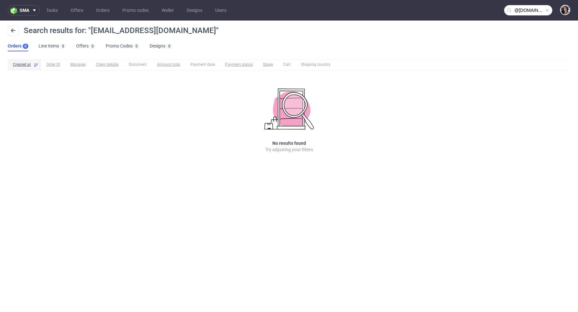
type input "@[DOMAIN_NAME]"
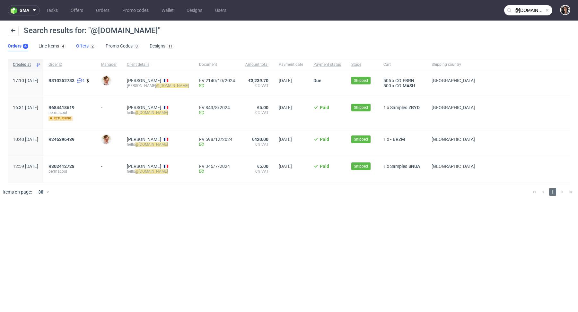
click at [84, 47] on link "Offers 2" at bounding box center [85, 46] width 19 height 10
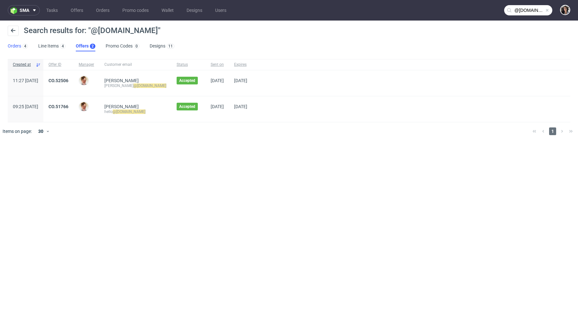
click at [15, 45] on link "Orders 4" at bounding box center [18, 46] width 20 height 10
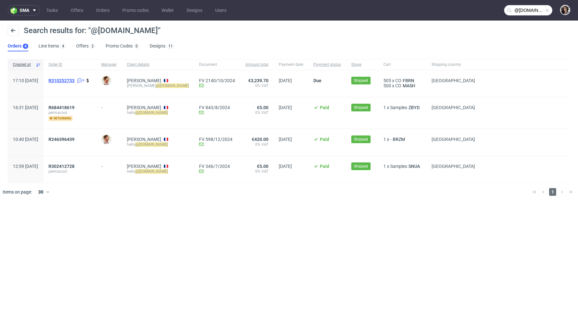
click at [75, 80] on span "R310252733" at bounding box center [61, 80] width 26 height 5
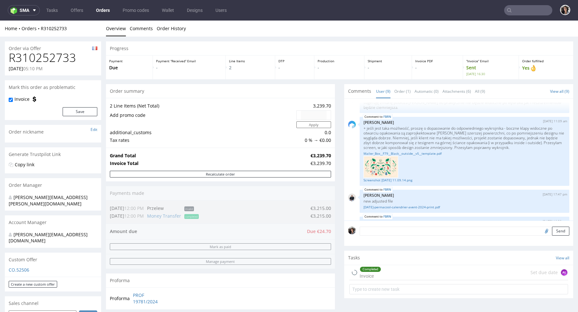
scroll to position [242, 0]
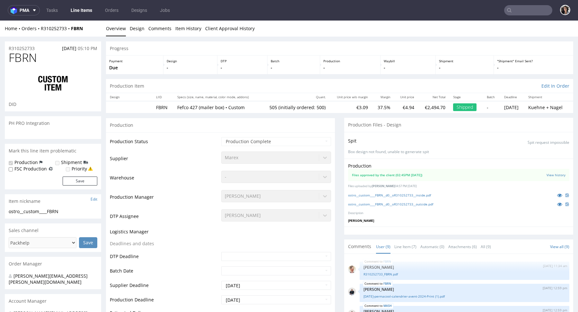
scroll to position [151, 0]
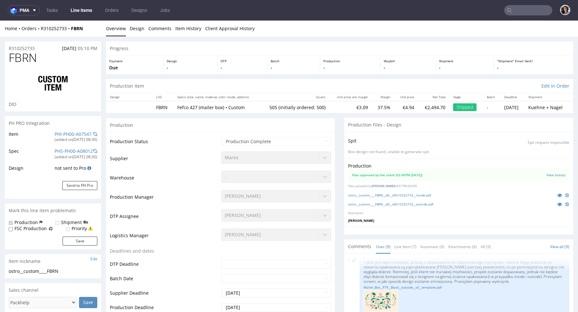
type input "505"
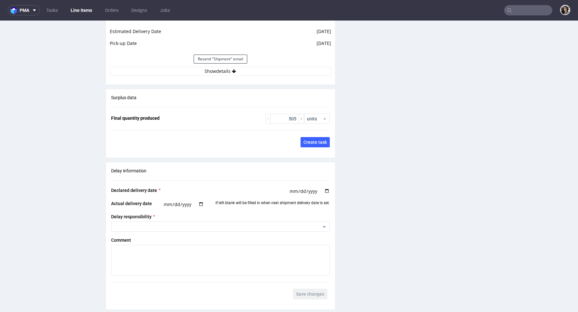
scroll to position [651, 0]
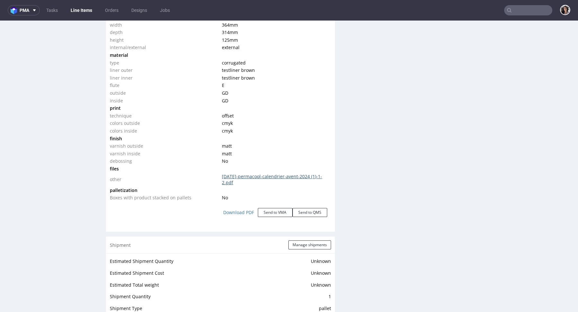
click at [243, 176] on link "2024-08-19-permacool-calendrier-avent-2024 (1)-1-2.pdf" at bounding box center [272, 179] width 100 height 13
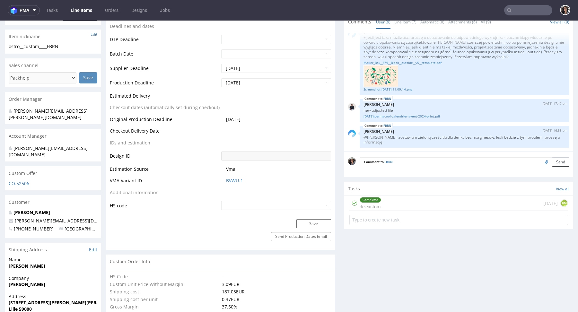
scroll to position [0, 0]
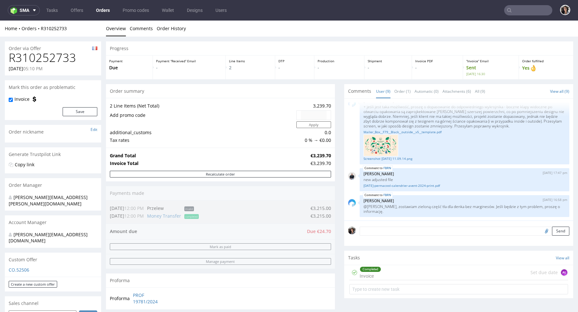
scroll to position [228, 0]
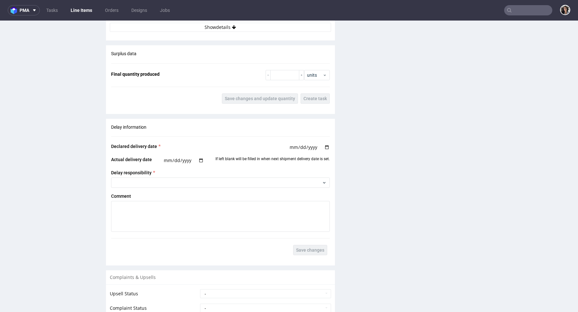
scroll to position [1009, 0]
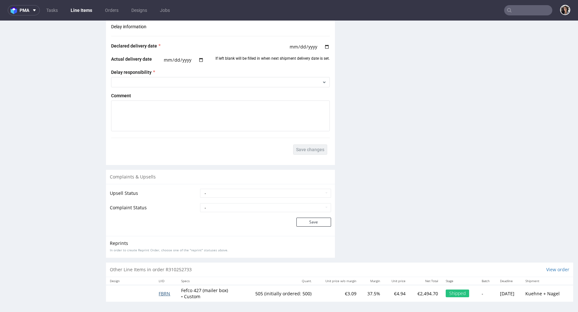
click at [163, 291] on span "FBRN" at bounding box center [165, 294] width 12 height 6
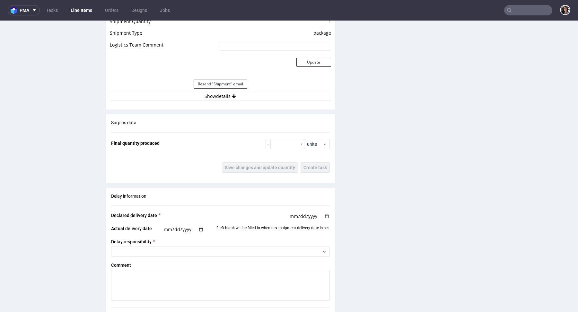
scroll to position [1009, 0]
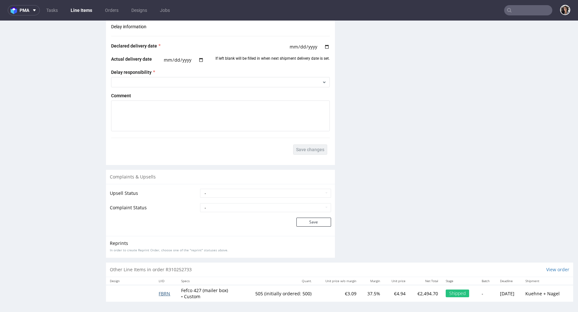
click at [161, 293] on span "FBRN" at bounding box center [165, 294] width 12 height 6
click at [159, 293] on span "FBRN" at bounding box center [165, 294] width 12 height 6
click at [163, 291] on span "FBRN" at bounding box center [165, 294] width 12 height 6
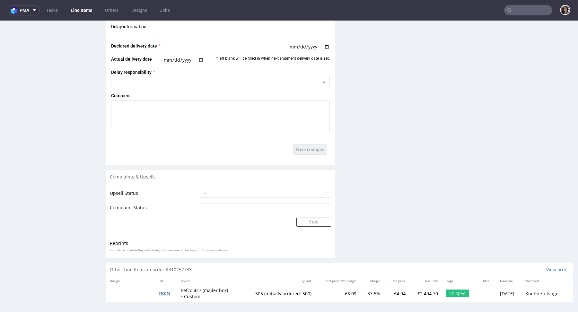
click at [163, 291] on span "FBRN" at bounding box center [165, 294] width 12 height 6
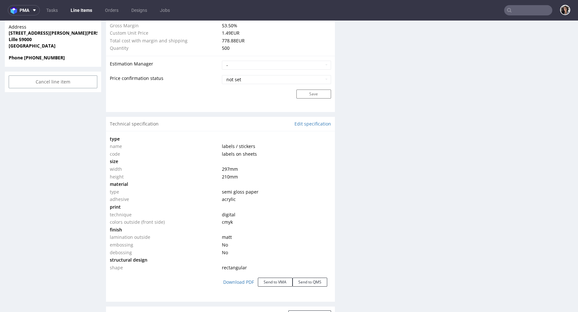
scroll to position [0, 0]
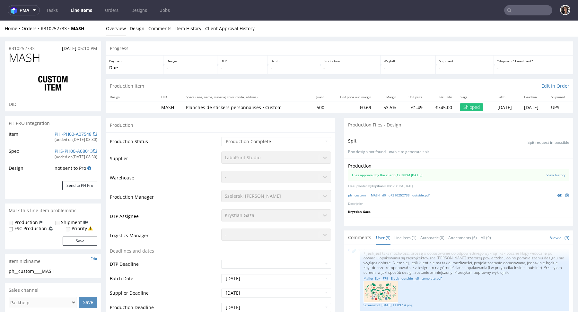
click at [393, 190] on div "Production Files approved by the client (12:38PM 15 Oct 2024) View history File…" at bounding box center [458, 188] width 229 height 59
click at [393, 194] on link "ph__custom____MASH__d0__oR310252733__outside.pdf" at bounding box center [389, 195] width 82 height 4
click at [375, 182] on div "Production Files approved by the client (12:38PM 15 Oct 2024) View history File…" at bounding box center [458, 188] width 229 height 59
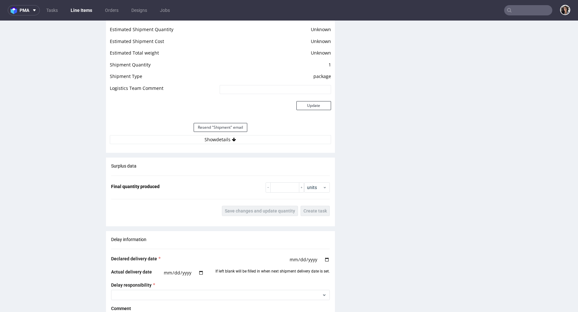
scroll to position [620, 0]
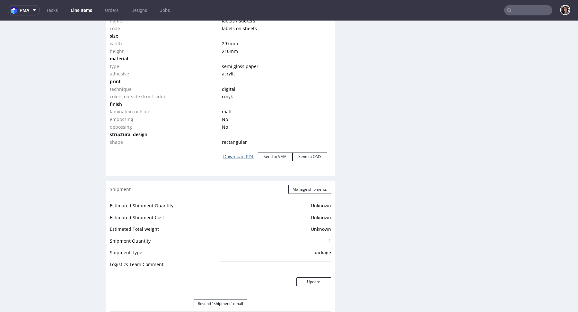
click link "Download PDF"
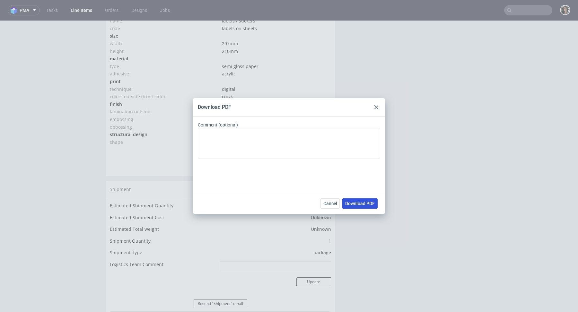
click at [361, 202] on span "Download PDF" at bounding box center [360, 203] width 30 height 4
click at [307, 103] on div "Download PDF" at bounding box center [289, 107] width 193 height 18
click at [309, 81] on div "Download PDF Comment (optional) Cancel Download PDF" at bounding box center [289, 156] width 578 height 312
click at [375, 105] on div at bounding box center [377, 107] width 8 height 8
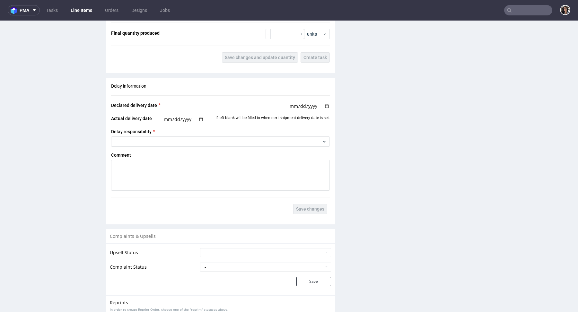
scroll to position [1009, 0]
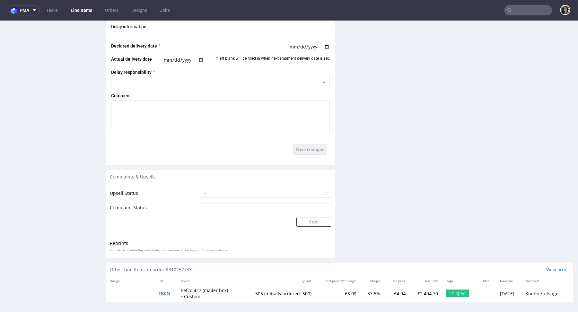
click at [161, 292] on span "FBRN" at bounding box center [165, 294] width 12 height 6
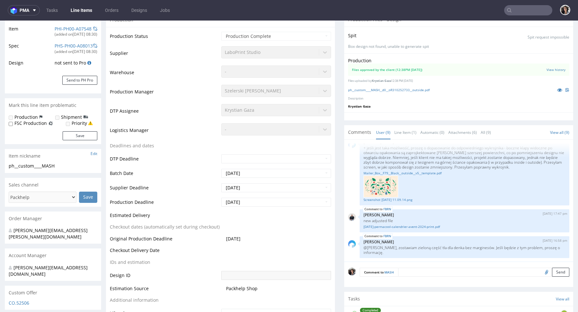
scroll to position [0, 0]
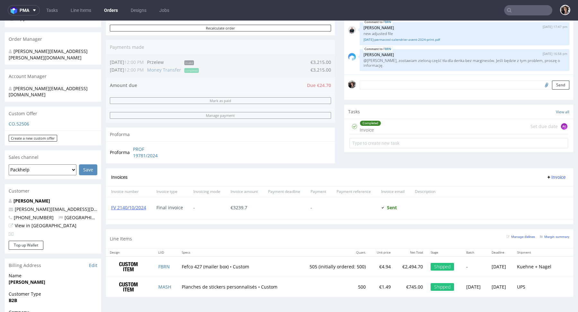
scroll to position [299, 0]
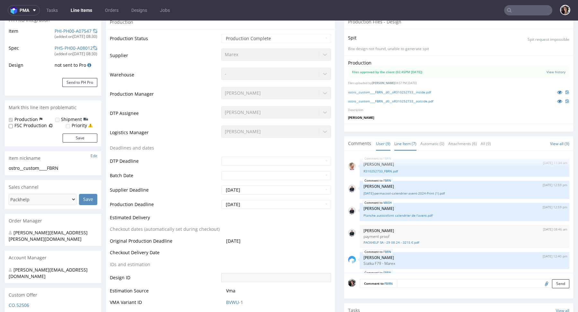
scroll to position [103, 0]
click at [396, 99] on link "ostro__custom____FBRN__d0__oR310252733__outside.pdf" at bounding box center [390, 101] width 85 height 4
click at [373, 90] on link "ostro__custom____FBRN__d0__oR310252733__inside.pdf" at bounding box center [389, 92] width 83 height 4
click at [396, 88] on div "ostro__custom____FBRN__d0__oR310252733__inside.pdf" at bounding box center [458, 91] width 221 height 7
click at [396, 90] on link "ostro__custom____FBRN__d0__oR310252733__inside.pdf" at bounding box center [389, 92] width 83 height 4
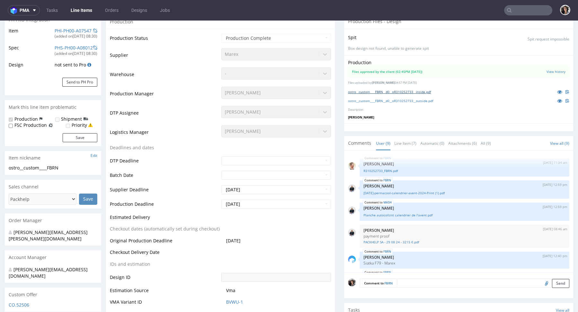
scroll to position [0, 0]
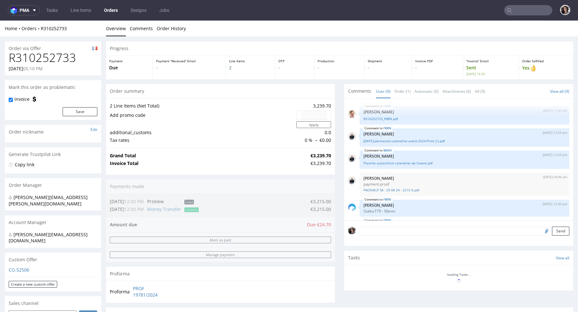
scroll to position [151, 0]
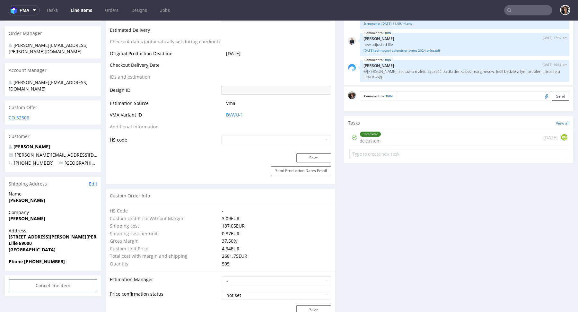
scroll to position [305, 0]
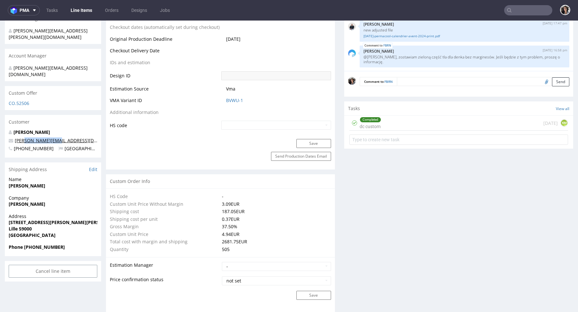
drag, startPoint x: 66, startPoint y: 128, endPoint x: 29, endPoint y: 128, distance: 37.6
click at [29, 137] on p "emma@permacool.fr" at bounding box center [53, 140] width 89 height 6
copy link "@permacool.fr"
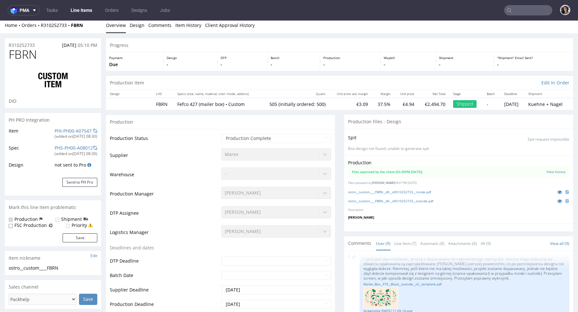
scroll to position [0, 0]
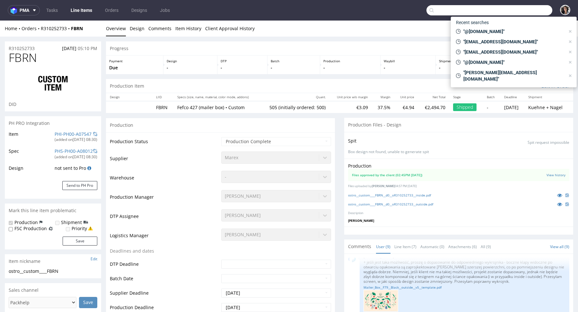
click at [514, 13] on input "text" at bounding box center [490, 10] width 126 height 10
paste input "@permacool.fr"
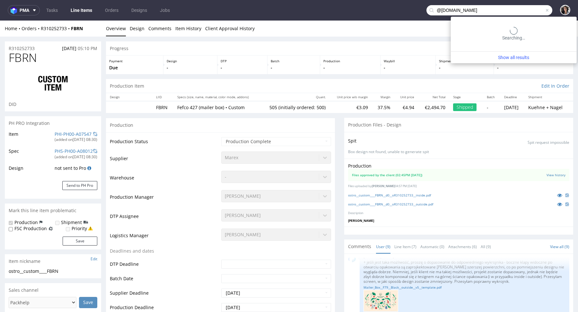
type input "@permacool.fr"
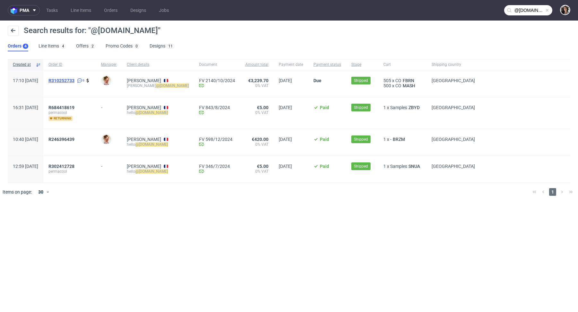
click at [75, 78] on span "R310252733" at bounding box center [61, 80] width 26 height 5
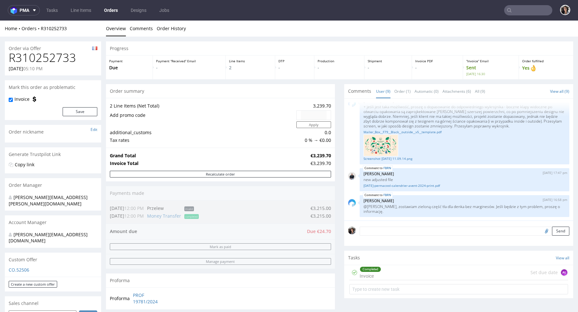
scroll to position [299, 0]
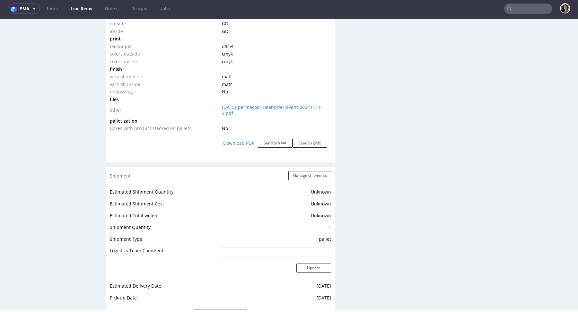
scroll to position [712, 0]
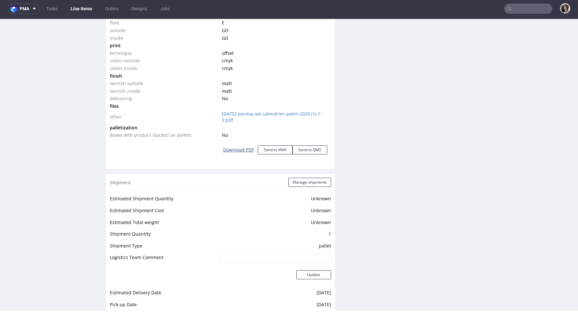
click at [239, 149] on link "Download PDF" at bounding box center [238, 150] width 39 height 14
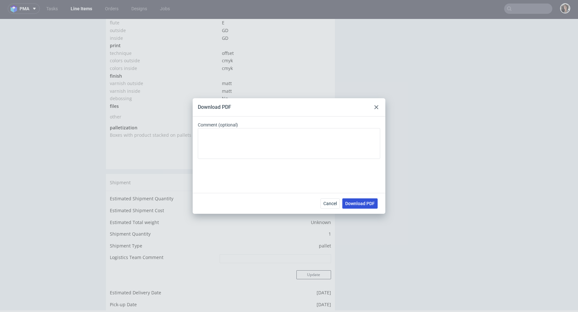
click at [365, 206] on span "Download PDF" at bounding box center [360, 203] width 30 height 4
click at [375, 106] on use at bounding box center [376, 107] width 4 height 4
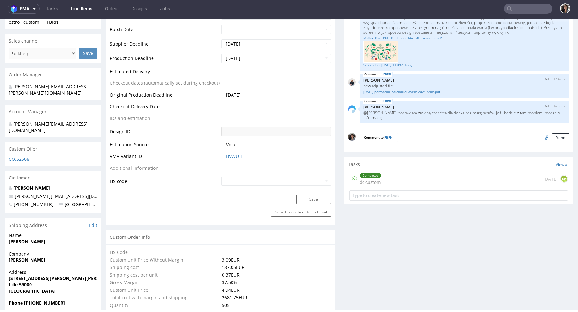
scroll to position [0, 0]
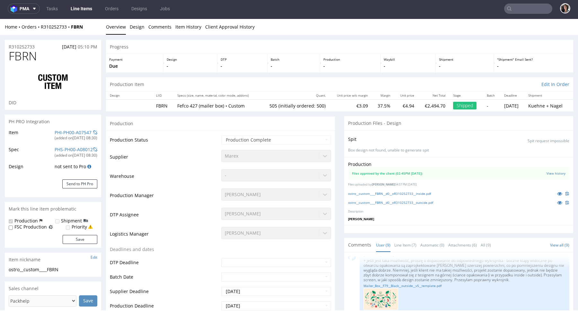
drag, startPoint x: 51, startPoint y: 47, endPoint x: 76, endPoint y: 47, distance: 24.7
click at [76, 47] on div "R310252733 28.08.2024 05:10 PM" at bounding box center [53, 45] width 96 height 10
copy span "28.08.2024"
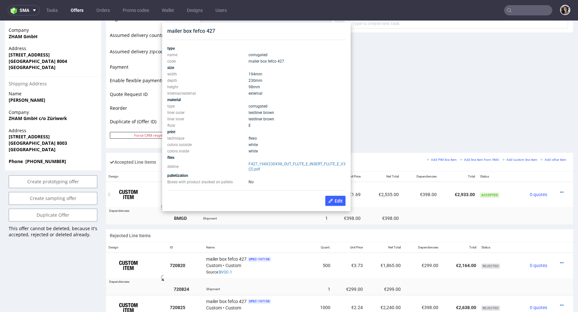
scroll to position [268, 0]
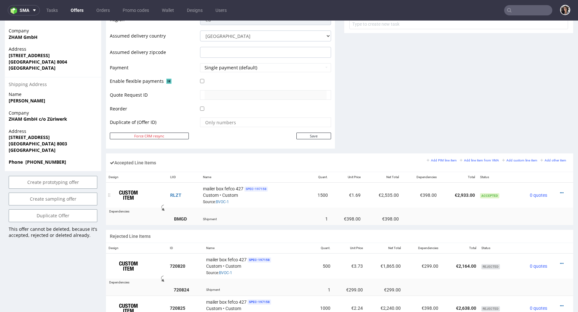
click at [260, 187] on span "SPEC- 197158" at bounding box center [255, 189] width 23 height 5
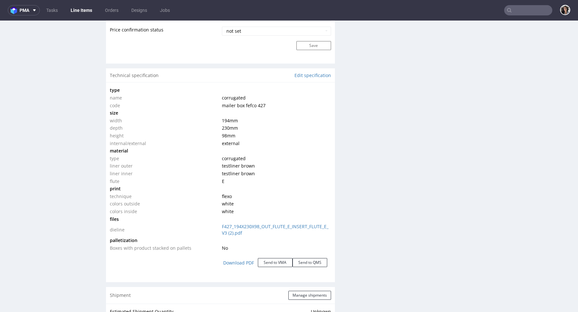
scroll to position [667, 0]
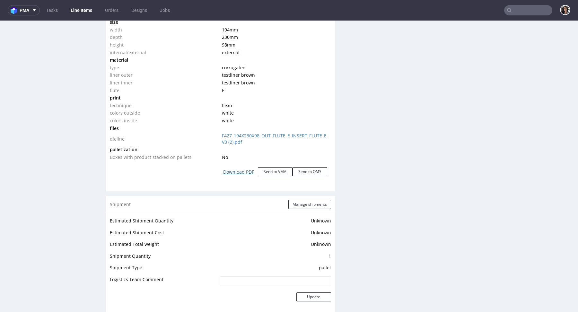
click at [249, 170] on link "Download PDF" at bounding box center [238, 172] width 39 height 14
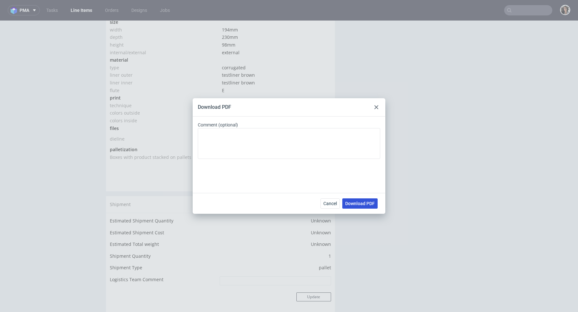
click at [366, 207] on button "Download PDF" at bounding box center [359, 203] width 35 height 10
click at [375, 109] on div at bounding box center [377, 107] width 8 height 8
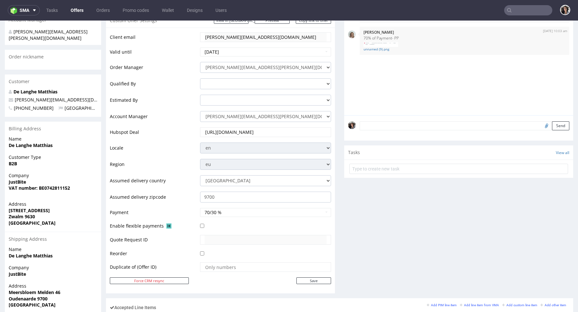
scroll to position [262, 0]
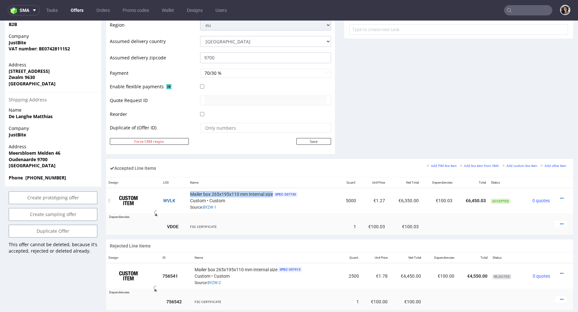
copy span "Mailer box 265x195x110 mm Internal size"
drag, startPoint x: 273, startPoint y: 193, endPoint x: 189, endPoint y: 191, distance: 83.2
click at [190, 191] on div "Mailer box 265x195x110 mm Internal size SPEC- 207730 Custom • Custom Source: BY…" at bounding box center [262, 201] width 145 height 20
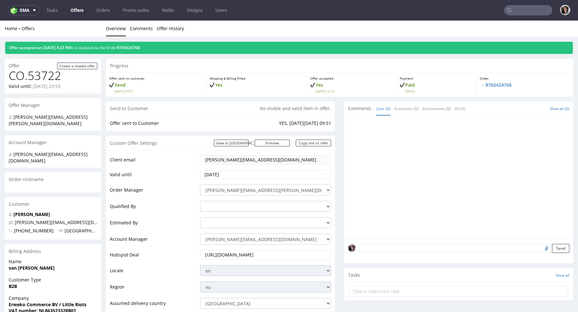
click at [520, 9] on input "text" at bounding box center [528, 10] width 48 height 10
paste input "eric@littleriots.com"
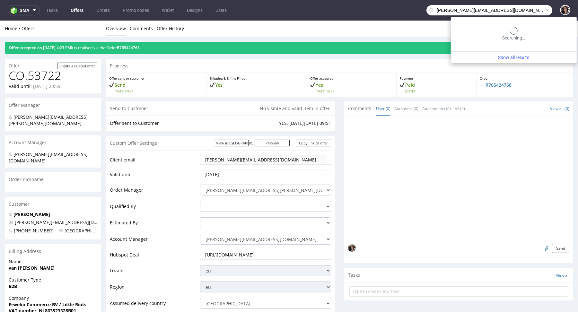
type input "eric@littleriots.com"
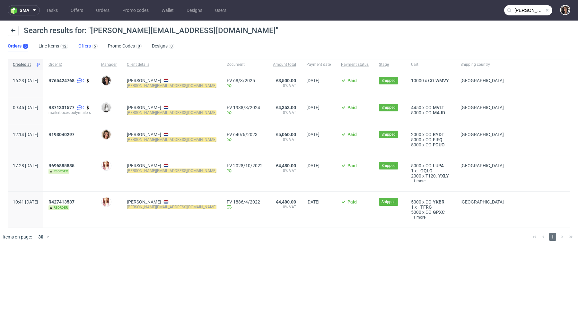
click at [85, 45] on link "Offers 5" at bounding box center [87, 46] width 19 height 10
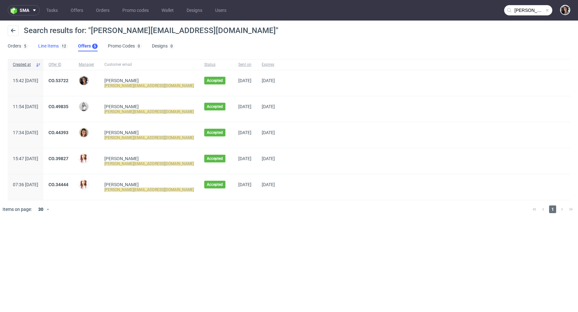
click at [46, 45] on link "Line Items 12" at bounding box center [53, 46] width 30 height 10
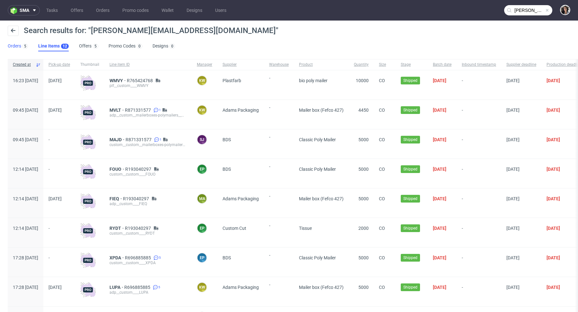
click at [14, 44] on link "Orders 5" at bounding box center [18, 46] width 20 height 10
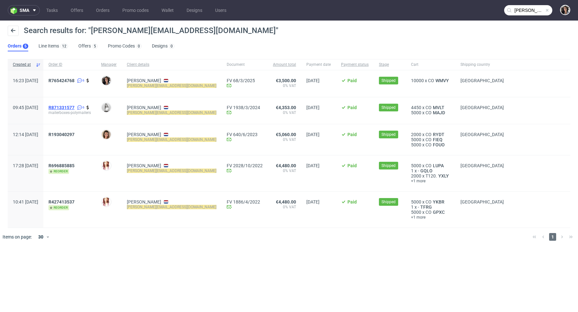
click at [75, 106] on span "R871331577" at bounding box center [61, 107] width 26 height 5
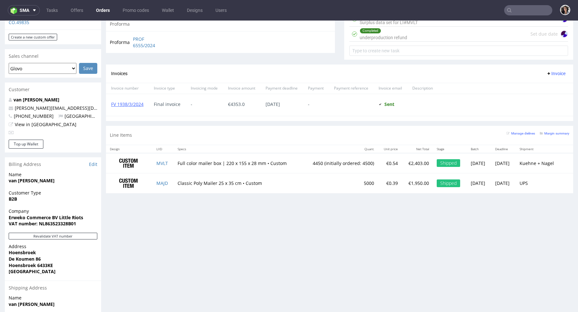
scroll to position [317, 0]
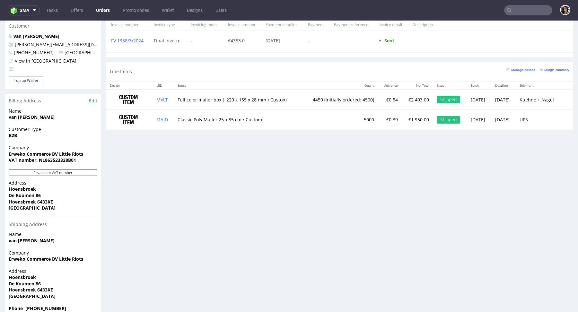
type input "eric@littleriots.com"
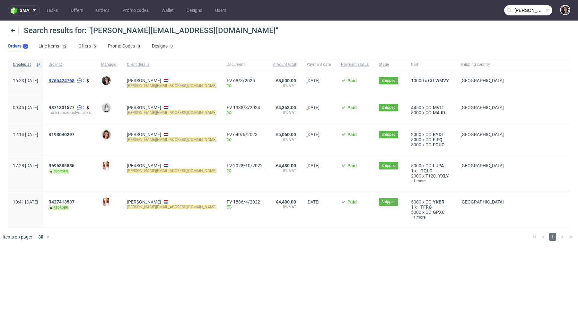
click at [75, 80] on span "R765424768" at bounding box center [61, 80] width 26 height 5
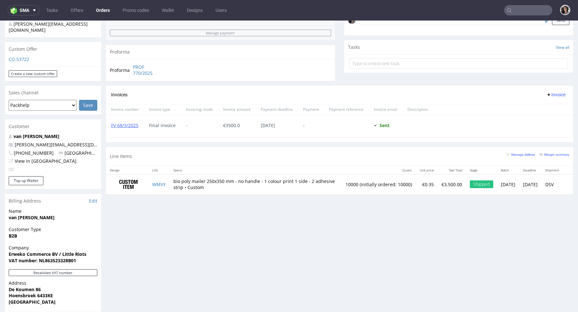
scroll to position [141, 0]
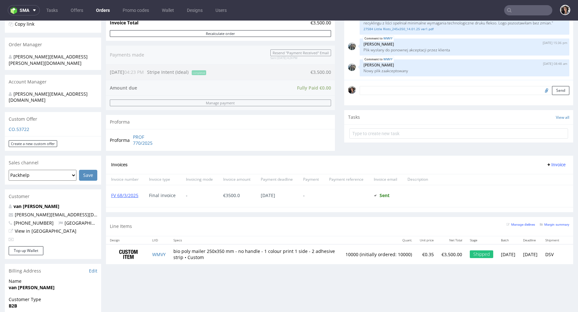
click at [204, 257] on td "bio poly mailer 250x350 mm - no handle - 1 colour print 1 side - 2 adhesive str…" at bounding box center [256, 254] width 172 height 20
drag, startPoint x: 225, startPoint y: 258, endPoint x: 174, endPoint y: 250, distance: 51.6
click at [174, 250] on td "bio poly mailer 250x350 mm - no handle - 1 colour print 1 side - 2 adhesive str…" at bounding box center [256, 254] width 172 height 20
copy td "bio poly mailer 250x350 mm - no handle - 1 colour print 1 side - 2 adhesive str…"
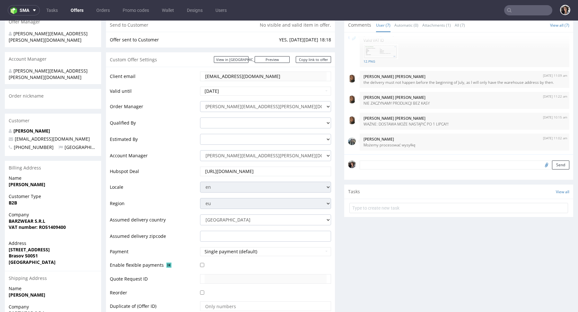
scroll to position [343, 0]
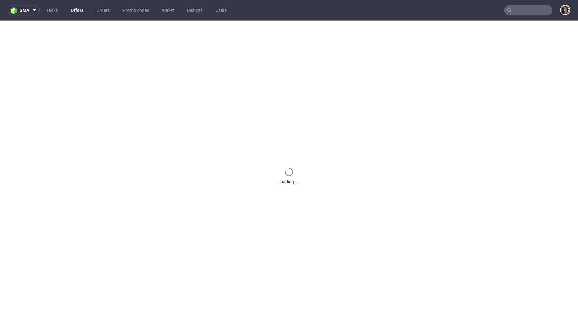
click at [524, 10] on input "text" at bounding box center [528, 10] width 48 height 10
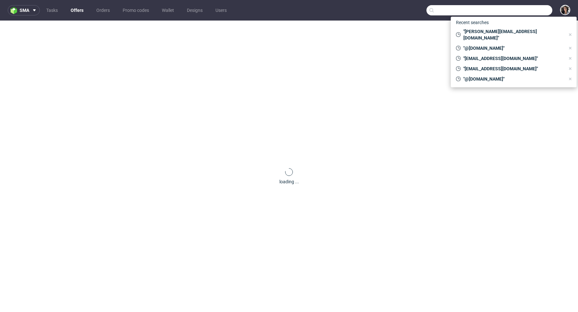
paste input "[EMAIL_ADDRESS][DOMAIN_NAME]"
type input "[EMAIL_ADDRESS][DOMAIN_NAME]"
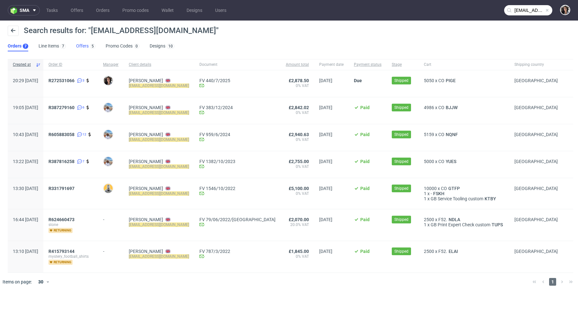
click at [83, 47] on link "Offers 5" at bounding box center [85, 46] width 19 height 10
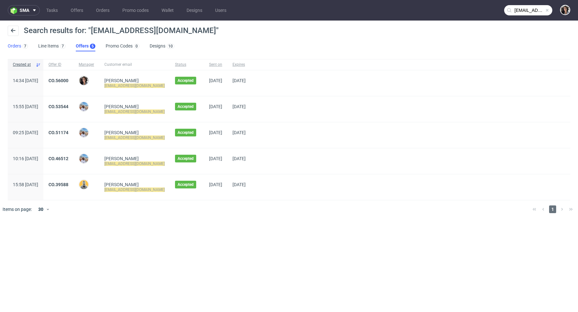
click at [18, 42] on link "Orders 7" at bounding box center [18, 46] width 20 height 10
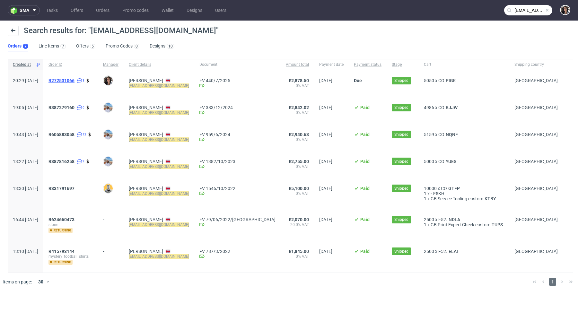
click at [75, 83] on span "R272531066" at bounding box center [61, 80] width 26 height 5
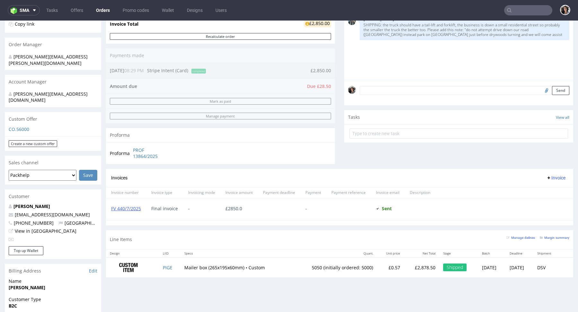
scroll to position [243, 0]
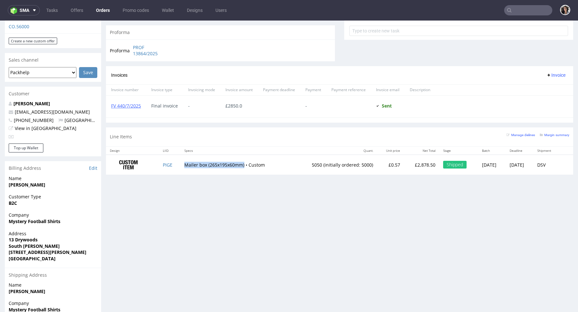
drag, startPoint x: 240, startPoint y: 162, endPoint x: 179, endPoint y: 162, distance: 60.4
click at [181, 162] on td "Mailer box (265x195x60mm) • Custom" at bounding box center [236, 165] width 110 height 20
copy td "Mailer box (265x195x60mm)"
type input "[EMAIL_ADDRESS][DOMAIN_NAME]"
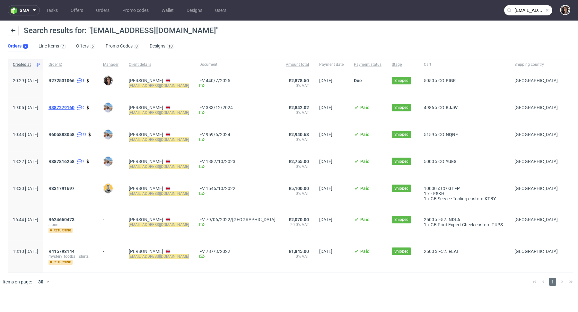
click at [75, 106] on span "R387279160" at bounding box center [61, 107] width 26 height 5
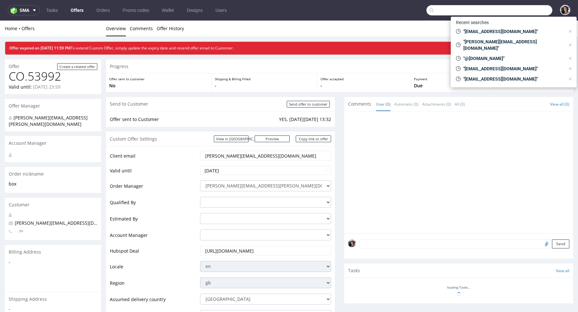
click at [528, 11] on input "text" at bounding box center [490, 10] width 126 height 10
paste input "Hi [PERSON_NAME], I hope you're doing well and that you had a great summer! 😊 A…"
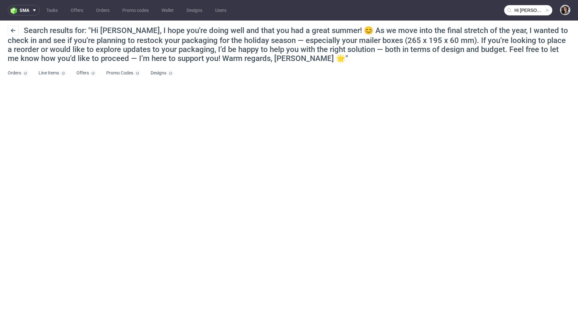
click at [524, 13] on input "Hi Ollie, I hope you're doing well and that you had a great summer! 😊 As we mov…" at bounding box center [528, 10] width 48 height 10
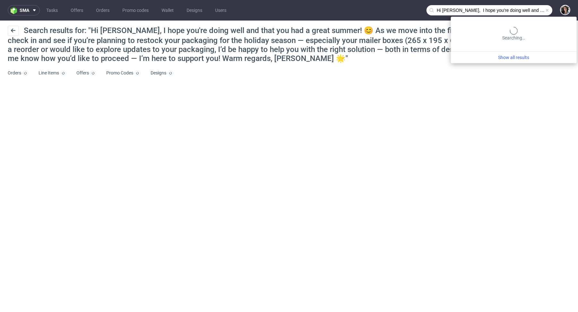
click at [524, 13] on input "Hi Ollie, I hope you're doing well and that you had a great summer! 😊 As we mov…" at bounding box center [490, 10] width 126 height 10
paste input "silwearclothing@gmail.com"
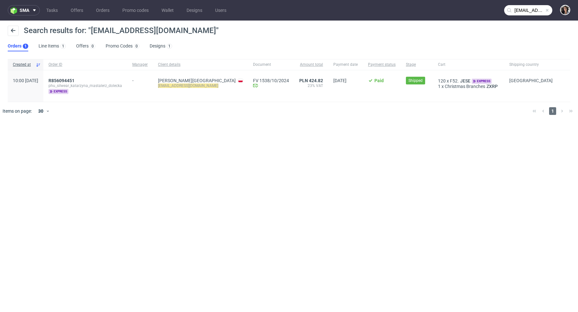
click at [537, 9] on input "silwearclothing@gmail.com" at bounding box center [528, 10] width 48 height 10
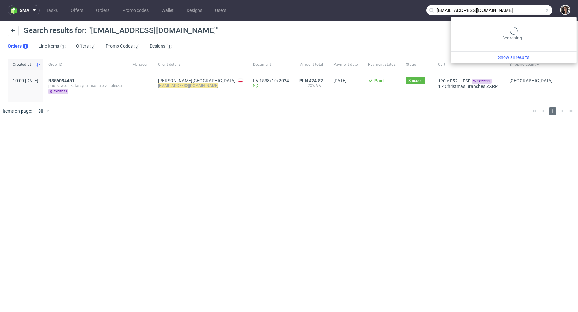
click at [537, 9] on input "silwearclothing@gmail.com" at bounding box center [490, 10] width 126 height 10
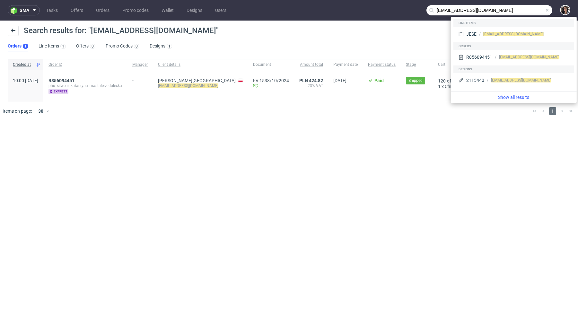
paste input "zakupy@graff-team"
type input "[EMAIL_ADDRESS][PERSON_NAME][DOMAIN_NAME]"
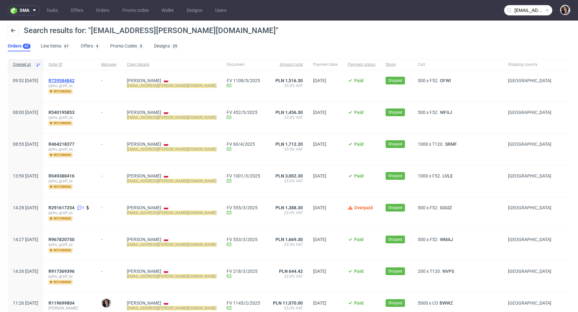
click at [75, 79] on span "R729584842" at bounding box center [61, 80] width 26 height 5
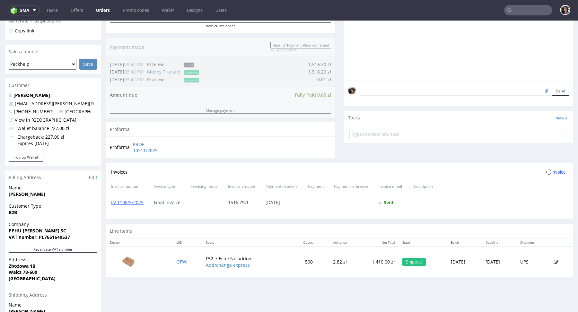
scroll to position [217, 0]
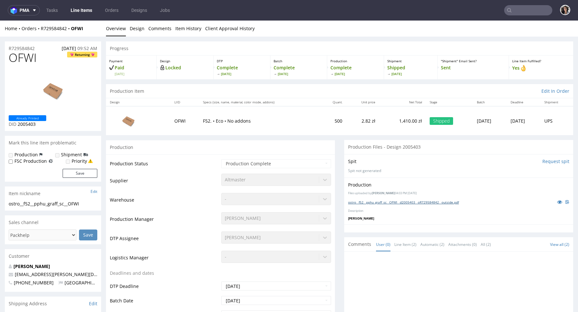
click at [414, 201] on link "ostro__f52__pphu_graff_sc__OFWI__d2005403__oR729584842__outside.pdf" at bounding box center [403, 202] width 111 height 4
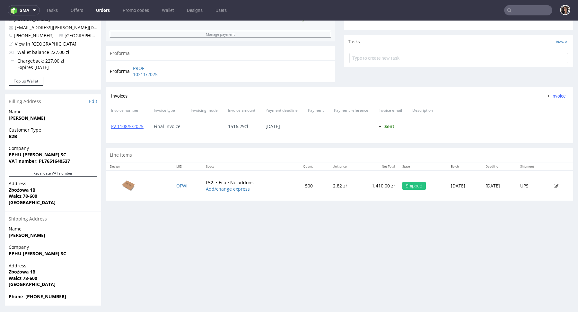
scroll to position [217, 0]
type input "[EMAIL_ADDRESS][PERSON_NAME][DOMAIN_NAME]"
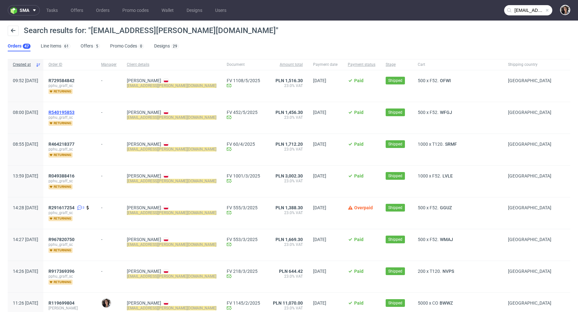
click at [75, 112] on span "R540195853" at bounding box center [61, 112] width 26 height 5
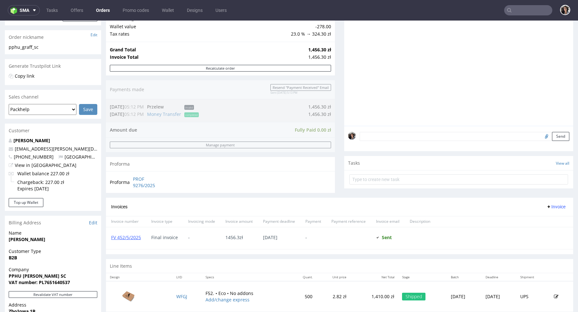
scroll to position [217, 0]
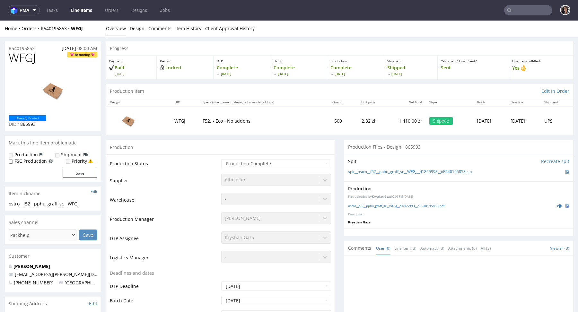
click at [128, 119] on img at bounding box center [128, 121] width 32 height 25
click at [390, 171] on link "spit__ostro__f52__pphu_graff_sc__WFGJ__d1865993__oR540195853.zip" at bounding box center [410, 171] width 124 height 5
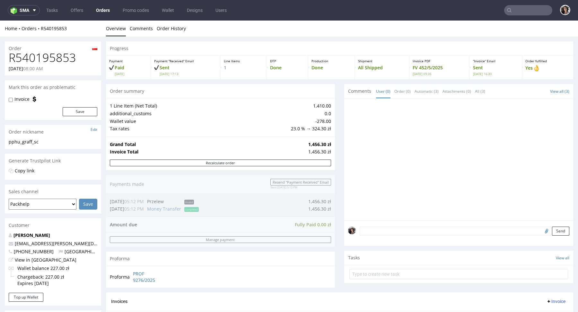
type input "[EMAIL_ADDRESS][PERSON_NAME][DOMAIN_NAME]"
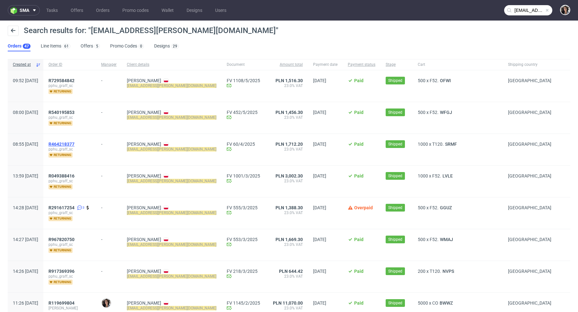
click at [75, 142] on span "R464218377" at bounding box center [61, 144] width 26 height 5
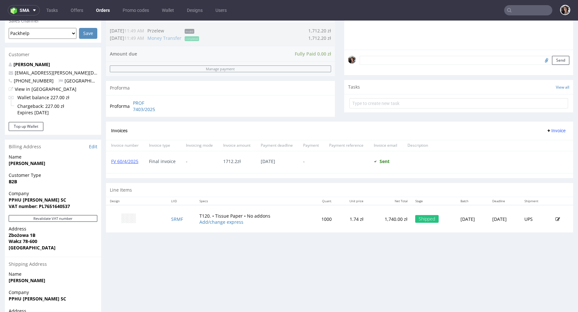
scroll to position [217, 0]
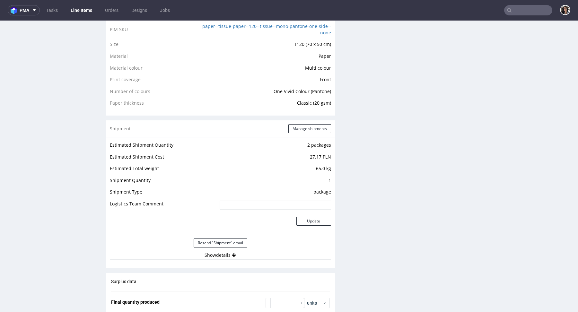
scroll to position [306, 0]
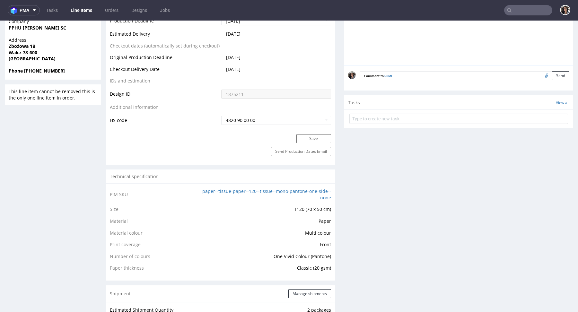
drag, startPoint x: 330, startPoint y: 199, endPoint x: 195, endPoint y: 186, distance: 135.8
click at [195, 186] on div "PIM SKU paper--tissue-paper--120--tissue--mono-pantone-one-side--none Size T120…" at bounding box center [220, 231] width 229 height 97
click at [187, 178] on div "Technical specification" at bounding box center [220, 177] width 229 height 14
drag, startPoint x: 192, startPoint y: 191, endPoint x: 328, endPoint y: 194, distance: 135.6
click at [328, 194] on tr "PIM SKU paper--tissue-paper--120--tissue--mono-pantone-one-side--none" at bounding box center [220, 197] width 221 height 18
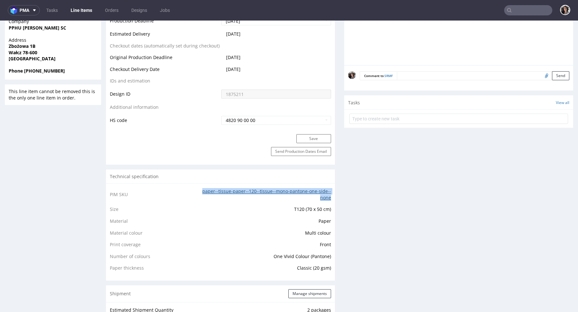
copy tr "paper--tissue-paper--120--tissue--mono-pantone-one-side--none"
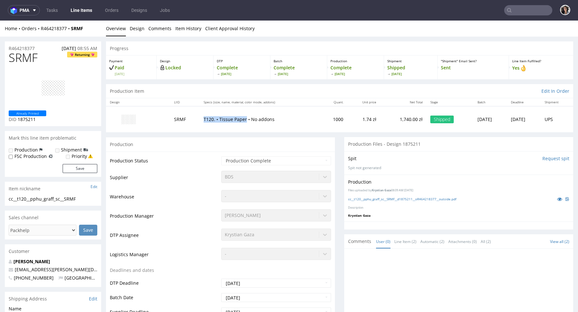
drag, startPoint x: 238, startPoint y: 119, endPoint x: 188, endPoint y: 119, distance: 49.8
click at [188, 118] on tr "SRMF T120. • Tissue Paper • No addons 1000 1.74 zł 1,740.00 zł Shipped Mon 31 M…" at bounding box center [339, 119] width 467 height 26
copy tr "T120. • Tissue Paper"
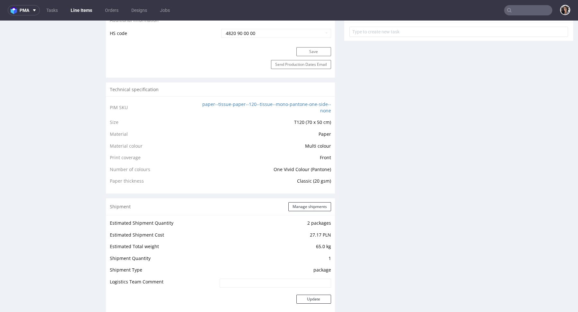
scroll to position [391, 0]
drag, startPoint x: 328, startPoint y: 111, endPoint x: 197, endPoint y: 106, distance: 130.8
click at [197, 106] on div "PIM SKU paper--tissue-paper--120--tissue--mono-pantone-one-side--none Size T120…" at bounding box center [220, 146] width 229 height 97
click at [194, 104] on td "PIM SKU" at bounding box center [154, 111] width 89 height 18
drag, startPoint x: 194, startPoint y: 104, endPoint x: 332, endPoint y: 109, distance: 138.2
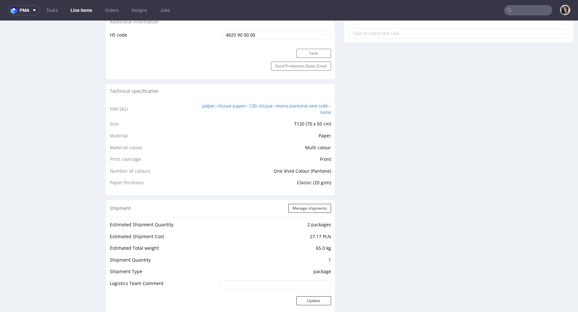
click at [332, 109] on div "Progress Payment Paid Fri 28 Mar Design Locked DTP Complete Tue 1 Apr Batch Com…" at bounding box center [339, 187] width 467 height 1074
click at [267, 92] on div "Technical specification" at bounding box center [220, 91] width 229 height 14
copy link "paper--tissue-paper--120--tissue--mono-pantone-one-side--none"
drag, startPoint x: 200, startPoint y: 106, endPoint x: 328, endPoint y: 110, distance: 128.2
click at [328, 110] on div "PIM SKU paper--tissue-paper--120--tissue--mono-pantone-one-side--none Size T120…" at bounding box center [220, 146] width 229 height 97
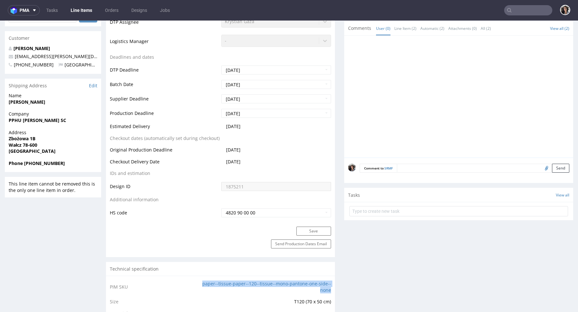
scroll to position [0, 0]
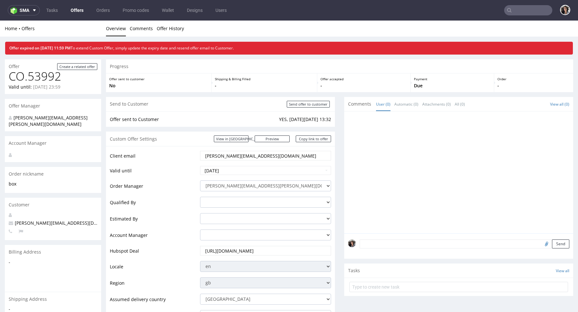
click at [76, 10] on link "Offers" at bounding box center [77, 10] width 21 height 10
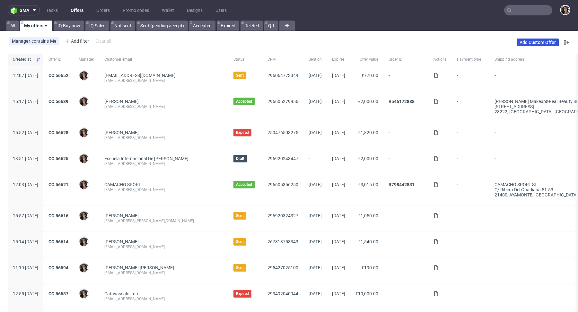
click at [533, 46] on link "Add Custom Offer" at bounding box center [538, 43] width 42 height 8
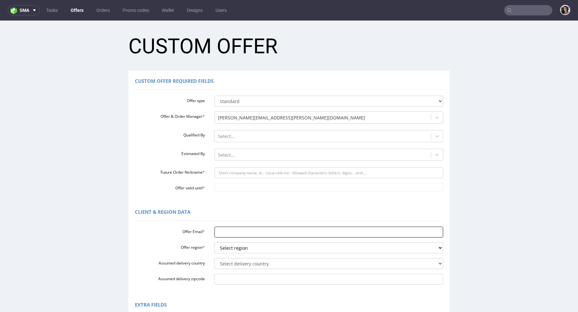
click at [224, 235] on input "Offer Email *" at bounding box center [329, 232] width 229 height 11
paste input "[EMAIL_ADDRESS][PERSON_NAME][DOMAIN_NAME]"
type input "[EMAIL_ADDRESS][PERSON_NAME][DOMAIN_NAME]"
click at [229, 246] on select "Select region eu gb de pl fr it es" at bounding box center [329, 247] width 229 height 11
select select "pl"
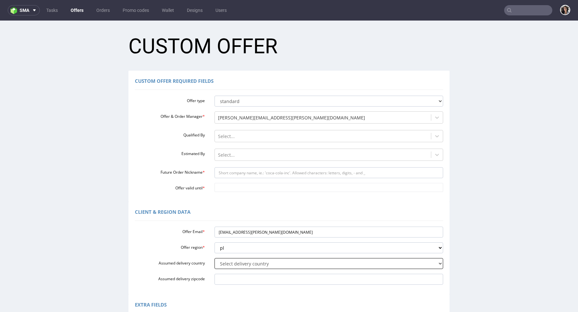
click at [232, 263] on select "Select delivery country [GEOGRAPHIC_DATA] [GEOGRAPHIC_DATA] [GEOGRAPHIC_DATA] […" at bounding box center [329, 263] width 229 height 11
select select "179"
click at [237, 281] on input "Assumed delivery zipcode" at bounding box center [329, 279] width 229 height 11
paste input "Wałcz 78-600"
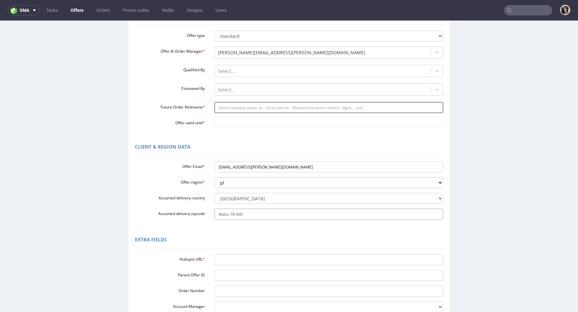
scroll to position [72, 0]
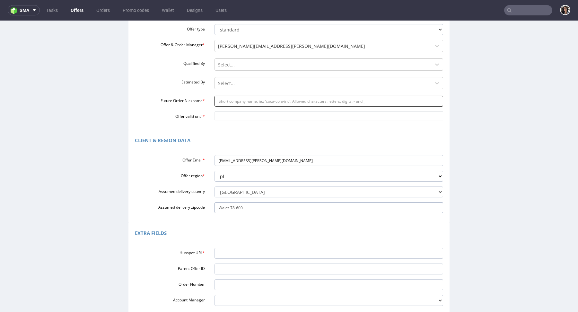
type input "Wałcz 78-600"
click at [239, 101] on input "Future Order Nickname *" at bounding box center [329, 101] width 229 height 11
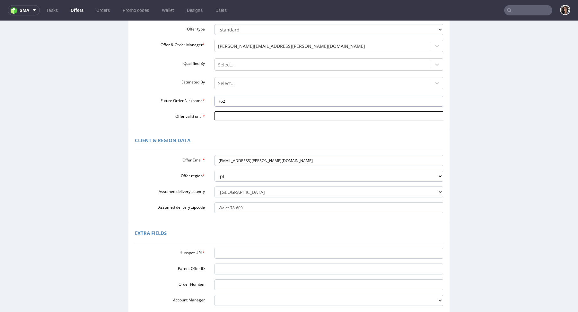
type input "F52"
click at [222, 118] on input "Offer valid until *" at bounding box center [329, 115] width 229 height 9
click at [263, 57] on td "5" at bounding box center [267, 59] width 10 height 10
type input "2025-09-05"
click at [231, 249] on input "Hubspot URL *" at bounding box center [329, 253] width 229 height 11
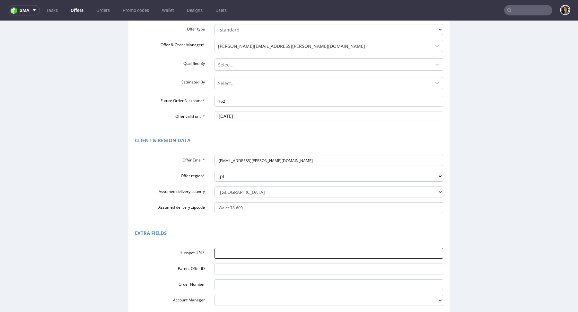
paste input "https://app-eu1.hubspot.com/contacts/25600958/record/0-3/300343110880"
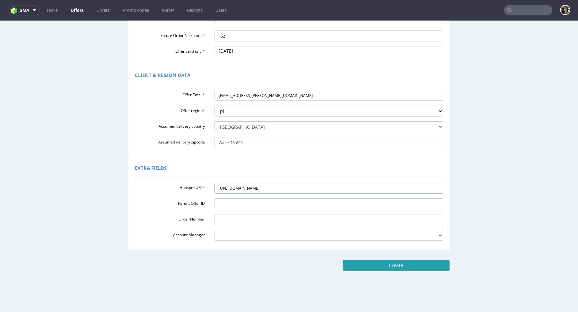
type input "https://app-eu1.hubspot.com/contacts/25600958/record/0-3/300343110880"
click at [403, 264] on input "Create" at bounding box center [396, 265] width 107 height 11
type input "Please wait..."
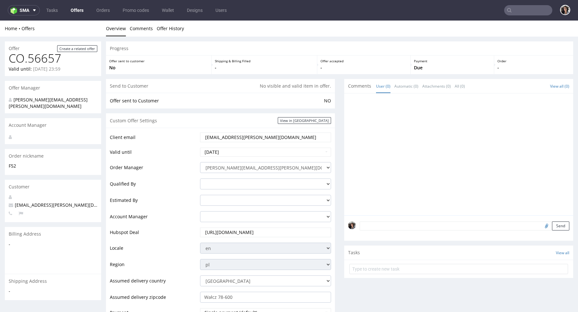
scroll to position [206, 0]
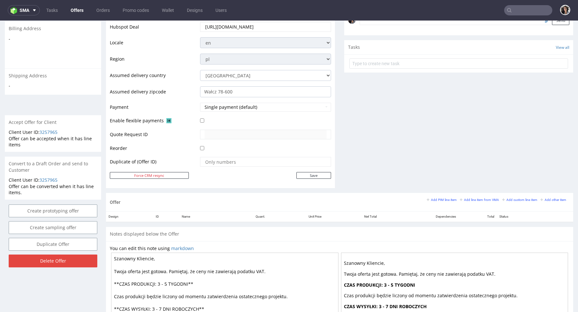
click at [451, 197] on div "Add PIM line item Add line item from VMA Add custom line item Add other item" at bounding box center [498, 200] width 143 height 6
click at [446, 198] on small "Add PIM line item" at bounding box center [442, 200] width 30 height 4
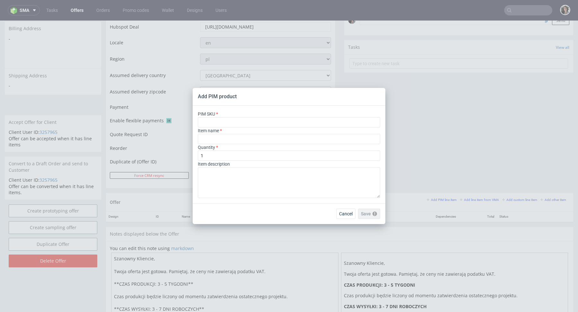
click at [261, 117] on div "PIM SKU" at bounding box center [289, 119] width 182 height 17
click at [258, 120] on input "text" at bounding box center [289, 122] width 182 height 10
paste input "paper--tissue-paper--120--tissue--mono-pantone-one-side--none"
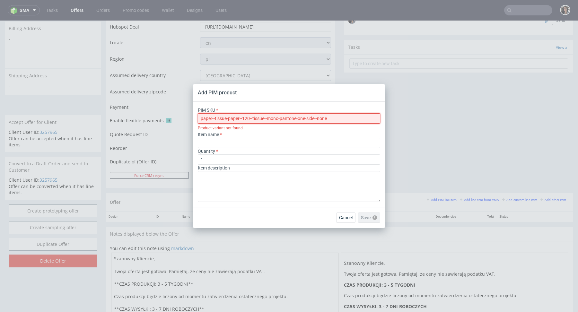
click at [209, 118] on input "paper--tissue-paper--120--tissue--mono-pantone-one-side--none" at bounding box center [289, 118] width 182 height 10
type input "paper--tissue-paper--120--tissue--mono-pantone-one-side--none"
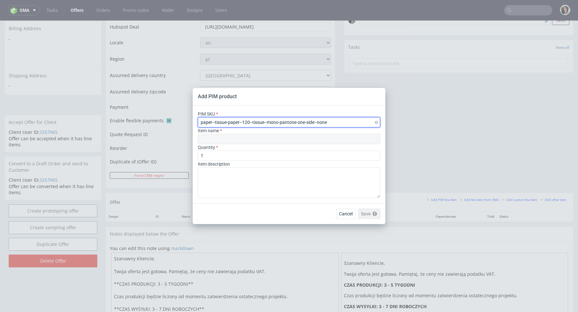
type input "Papel de seda"
type input "paper--tissue-paper--120--tissue--mono-pantone-one-side--none"
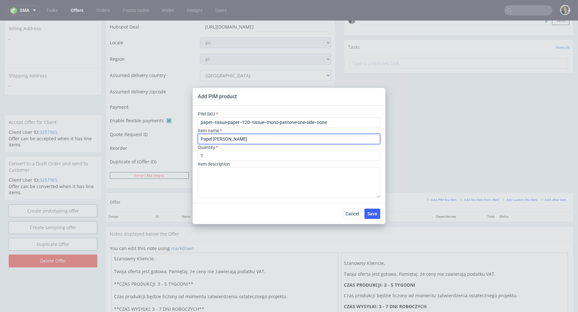
click at [241, 144] on input "Papel de seda" at bounding box center [289, 139] width 182 height 10
paste input "T120. • Tissue Paper"
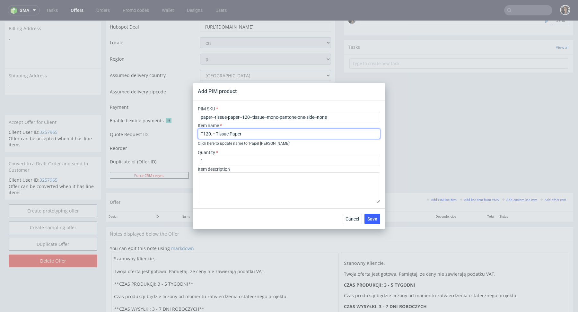
click at [211, 132] on input "T120. • Tissue Paper" at bounding box center [289, 134] width 182 height 10
type input "T120. • Tissue Paper"
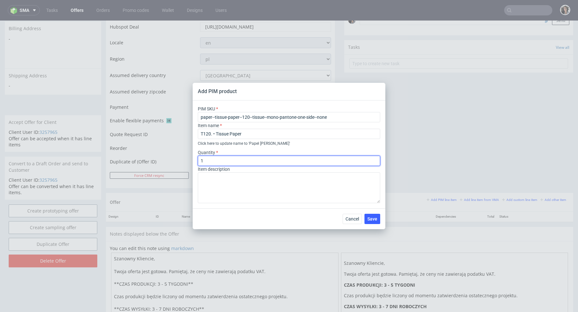
click at [227, 163] on input "1" at bounding box center [289, 161] width 182 height 10
type input "1000"
click at [375, 219] on span "Save" at bounding box center [372, 219] width 10 height 4
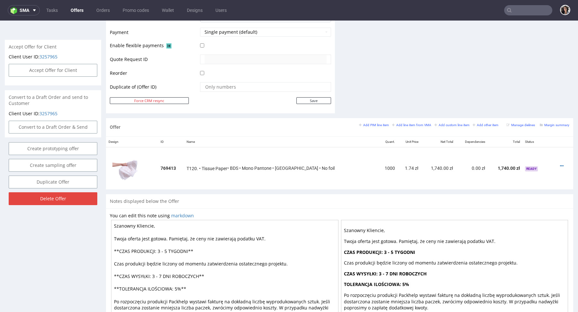
scroll to position [316, 0]
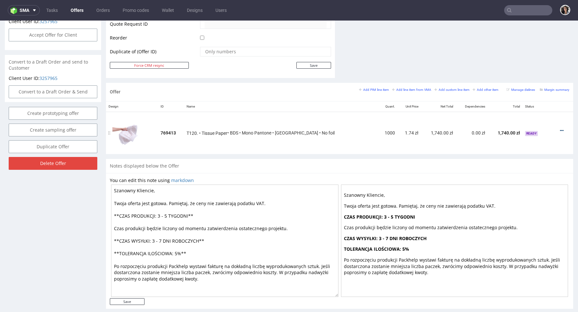
click at [560, 128] on icon at bounding box center [562, 130] width 4 height 4
click at [527, 74] on li "Edit item price" at bounding box center [530, 71] width 62 height 12
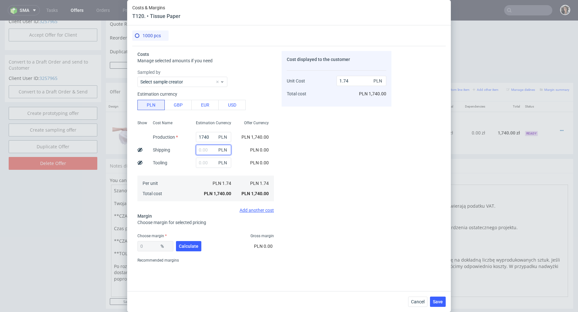
click at [201, 150] on input "text" at bounding box center [213, 150] width 35 height 10
type input "30"
type input "1.77"
type input "30"
click at [284, 172] on div "Cost displayed to the customer Unit Cost Total cost 1.77 PLN PLN 1,770.00" at bounding box center [337, 158] width 110 height 215
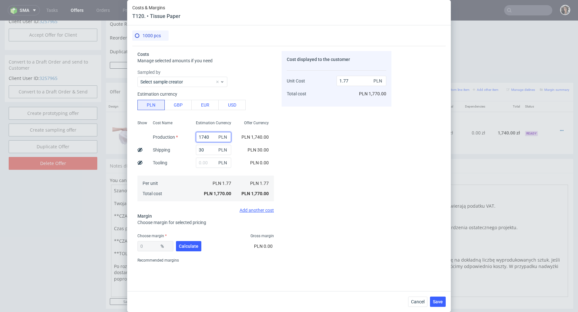
click at [211, 135] on input "1740" at bounding box center [213, 137] width 35 height 10
type input "900"
type input "0.93"
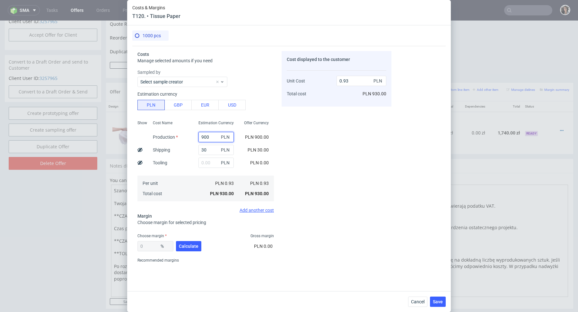
type input "900"
click at [266, 120] on span "Offer Currency" at bounding box center [256, 122] width 25 height 5
click at [187, 247] on span "Calculate" at bounding box center [189, 246] width 20 height 4
type input "49.49"
drag, startPoint x: 349, startPoint y: 80, endPoint x: 344, endPoint y: 80, distance: 5.1
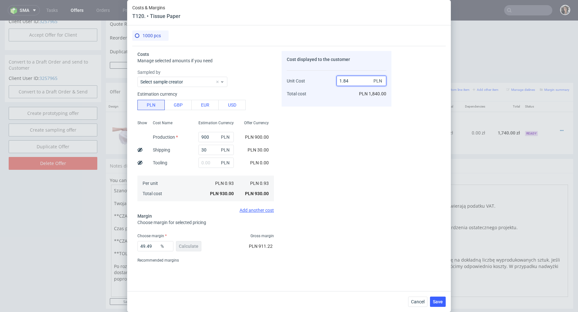
click at [344, 80] on input "1.84" at bounding box center [362, 81] width 50 height 10
type input "1.75"
type input "46.85714285714286"
click at [348, 172] on div "Cost displayed to the customer Unit Cost Total cost 1.75 PLN PLN 1,750.00" at bounding box center [337, 158] width 110 height 215
drag, startPoint x: 343, startPoint y: 81, endPoint x: 356, endPoint y: 81, distance: 13.2
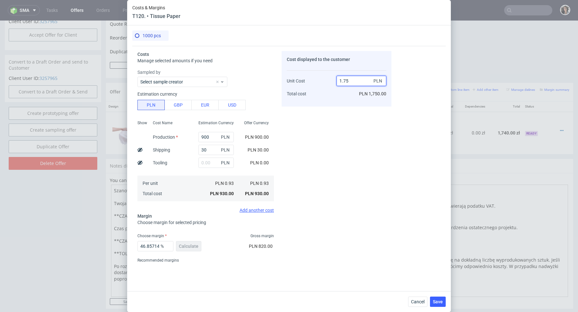
click at [356, 81] on input "1.75" at bounding box center [362, 81] width 50 height 10
type input "1.65"
type input "43.63636363636363"
type input "1.69"
type input "44.97041420118343"
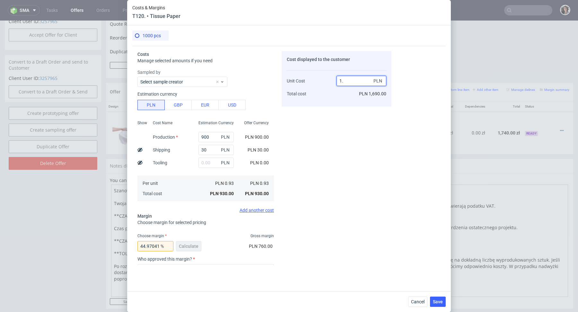
type input "1.7"
type input "45.294117647058826"
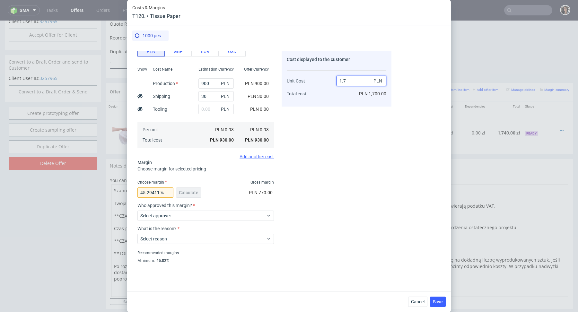
scroll to position [66, 0]
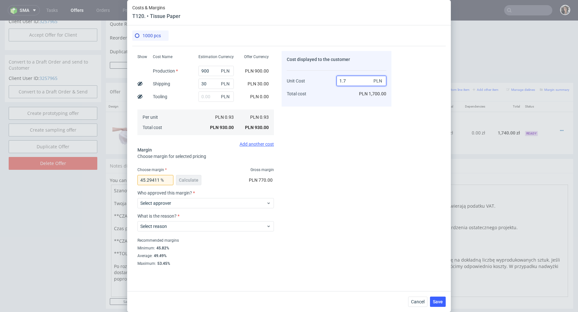
type input "1.7"
drag, startPoint x: 147, startPoint y: 180, endPoint x: 185, endPoint y: 182, distance: 38.6
click at [185, 182] on div "45.294117647058826 % Calculate" at bounding box center [169, 181] width 65 height 18
type input "45.83"
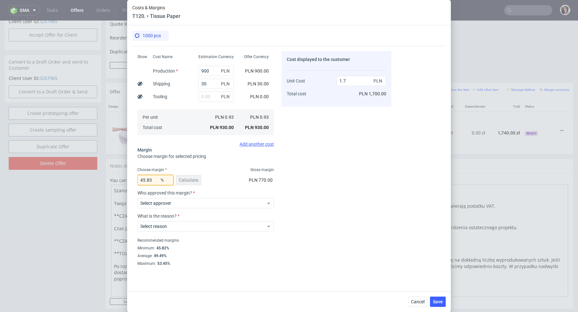
scroll to position [0, 0]
type input "1.72"
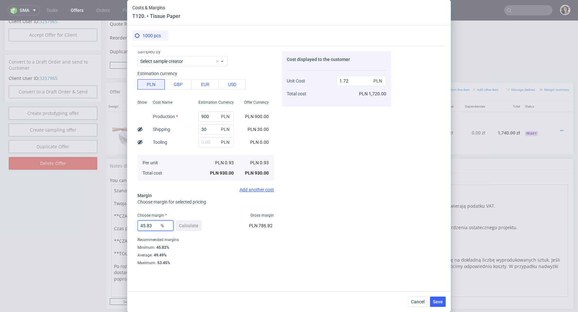
scroll to position [20, 0]
type input "46.9"
type input "1.75"
type input "46.4"
type input "1.74"
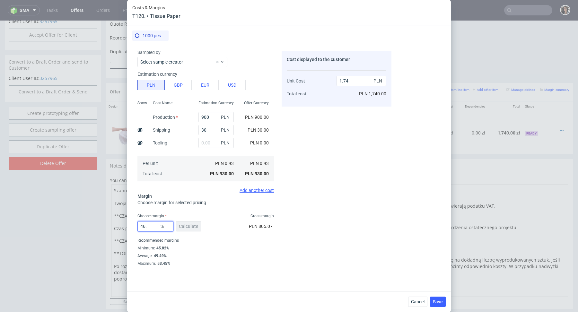
type input "46.3"
type input "1.73"
type input "46"
type input "1.72"
type input "46"
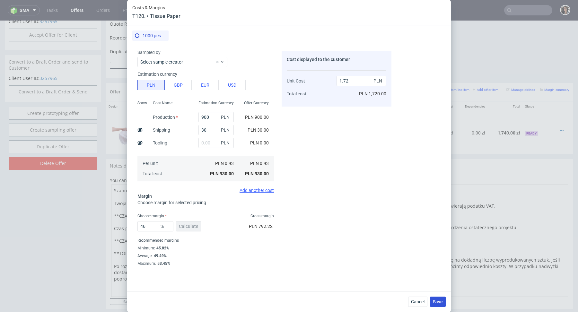
click at [441, 303] on span "Save" at bounding box center [438, 302] width 10 height 4
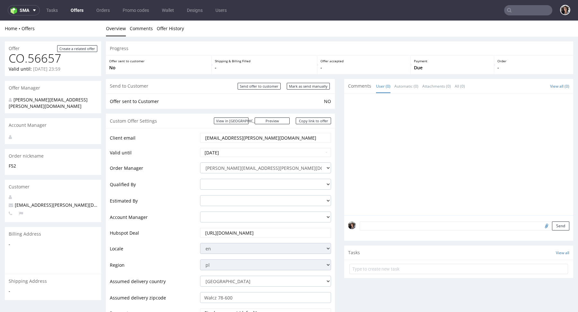
scroll to position [325, 0]
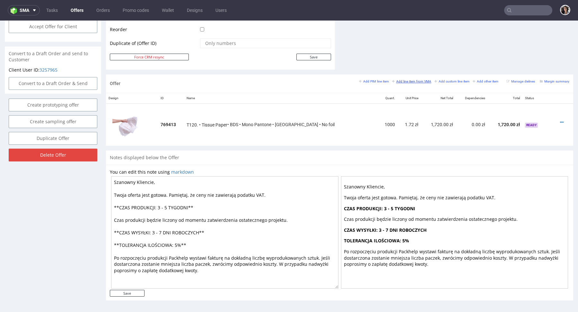
click at [408, 80] on small "Add line item from VMA" at bounding box center [411, 82] width 39 height 4
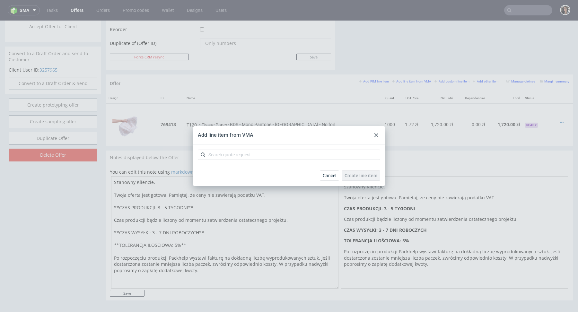
click at [375, 134] on use at bounding box center [376, 135] width 4 height 4
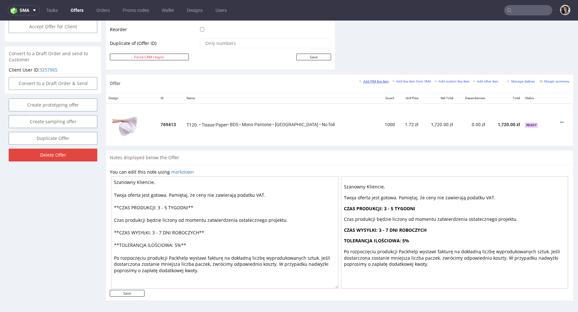
click at [373, 80] on small "Add PIM line item" at bounding box center [374, 82] width 30 height 4
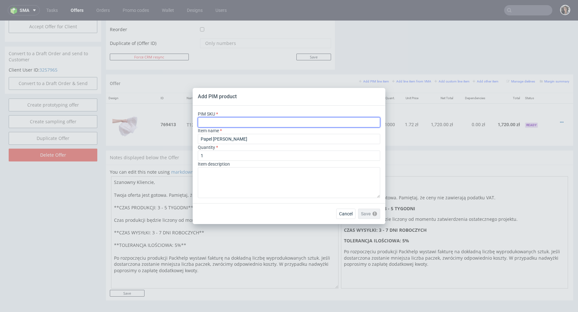
click at [220, 120] on input "text" at bounding box center [289, 122] width 182 height 10
paste input "box--mailer-box--52--cardboard-natural--print-monochrome--foil-none"
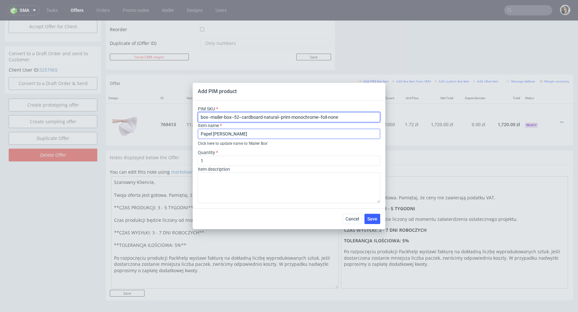
type input "box--mailer-box--52--cardboard-natural--print-monochrome--foil-none"
click at [225, 136] on input "Papel de seda" at bounding box center [289, 134] width 182 height 10
type input "Mailer box F52"
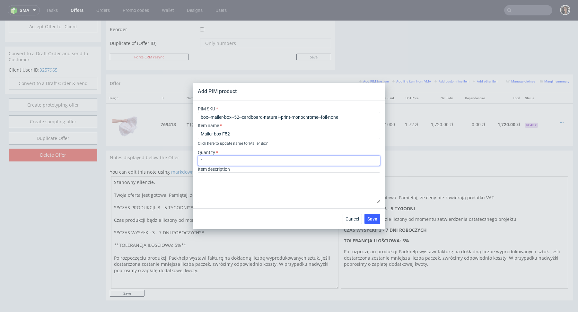
click at [218, 161] on input "1" at bounding box center [289, 161] width 182 height 10
type input "1000"
click at [374, 218] on span "Save" at bounding box center [372, 219] width 10 height 4
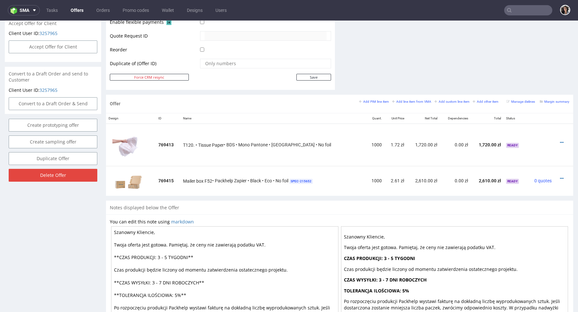
scroll to position [291, 0]
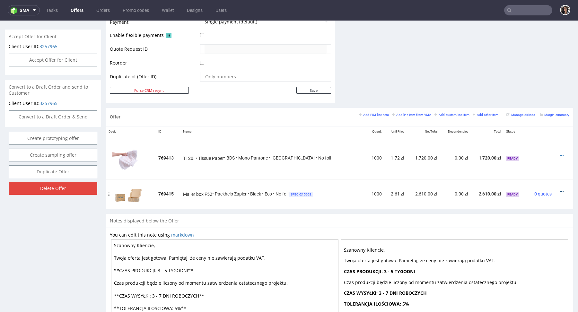
click at [560, 189] on icon at bounding box center [562, 191] width 4 height 4
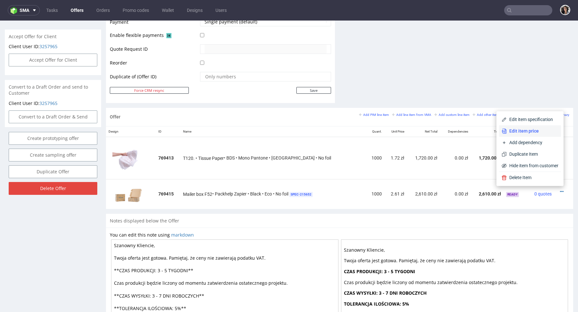
click at [524, 128] on span "Edit item price" at bounding box center [533, 131] width 52 height 6
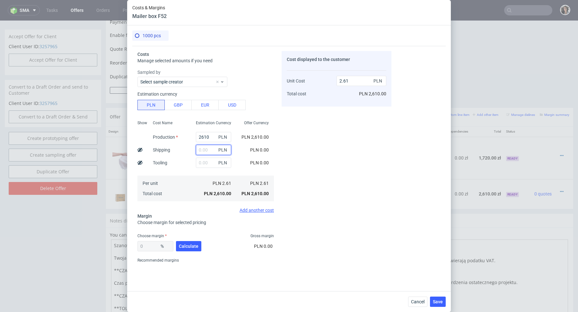
click at [208, 150] on input "text" at bounding box center [213, 150] width 35 height 10
type input "80"
type input "2.69"
type input "80"
drag, startPoint x: 207, startPoint y: 137, endPoint x: 196, endPoint y: 137, distance: 10.3
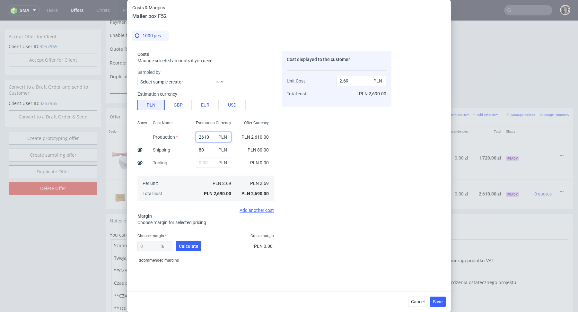
click at [196, 137] on input "2610" at bounding box center [213, 137] width 35 height 10
click at [217, 138] on span "PLN" at bounding box center [223, 137] width 13 height 9
drag, startPoint x: 211, startPoint y: 137, endPoint x: 187, endPoint y: 137, distance: 24.1
click at [187, 137] on div "Show Cost Name Production Shipping Tooling Per unit Total cost Estimation Curre…" at bounding box center [205, 160] width 137 height 85
type input "1180"
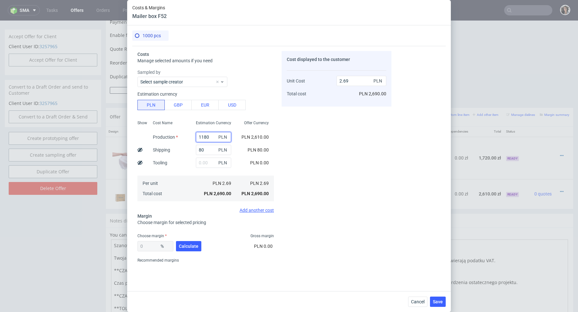
type input "1.26"
type input "1180"
click at [196, 193] on div "PLN 1,260.00" at bounding box center [214, 194] width 46 height 10
click at [191, 244] on span "Calculate" at bounding box center [189, 246] width 20 height 4
type input "47.47"
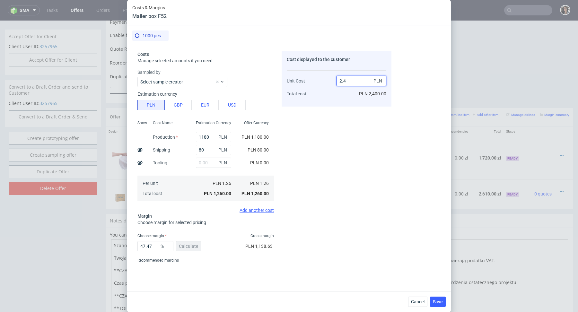
click at [351, 80] on input "2.4" at bounding box center [362, 81] width 50 height 10
type input "2.5"
type input "49.6"
type input "2.5"
click at [320, 144] on div "Cost displayed to the customer Unit Cost Total cost 2.5 PLN PLN 2,500.00" at bounding box center [337, 158] width 110 height 215
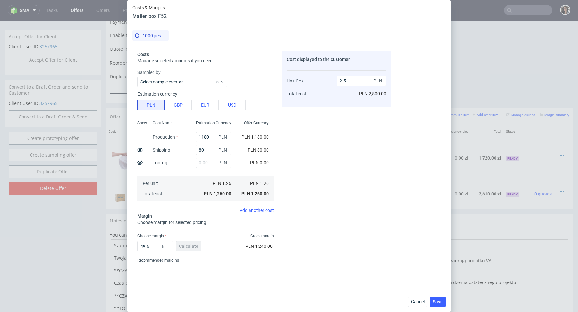
scroll to position [20, 0]
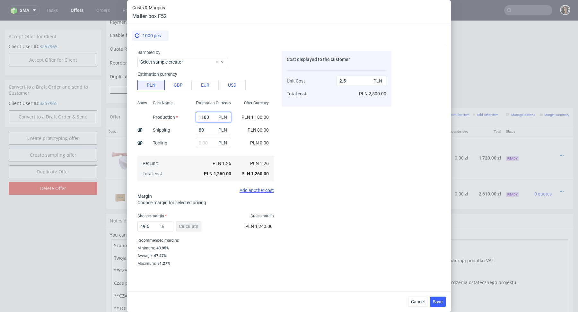
click at [214, 115] on input "1180" at bounding box center [213, 117] width 35 height 10
click at [212, 128] on input "80" at bounding box center [213, 130] width 35 height 10
click at [201, 143] on input "text" at bounding box center [213, 143] width 35 height 10
type input "1"
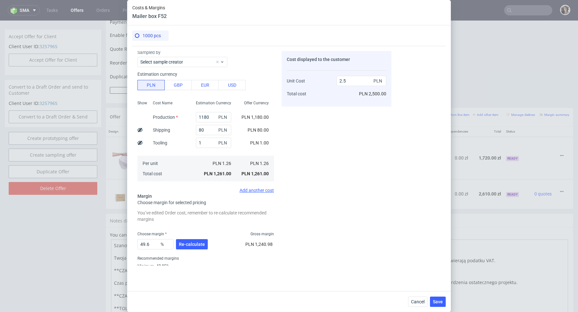
click at [189, 158] on div "Per unit Total cost" at bounding box center [169, 169] width 43 height 26
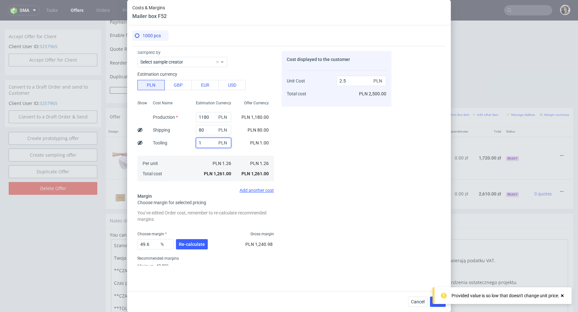
click at [206, 142] on input "1" at bounding box center [213, 143] width 35 height 10
click at [179, 175] on div "Per unit Total cost" at bounding box center [169, 169] width 43 height 26
click at [194, 244] on span "Re-calculate" at bounding box center [192, 244] width 26 height 4
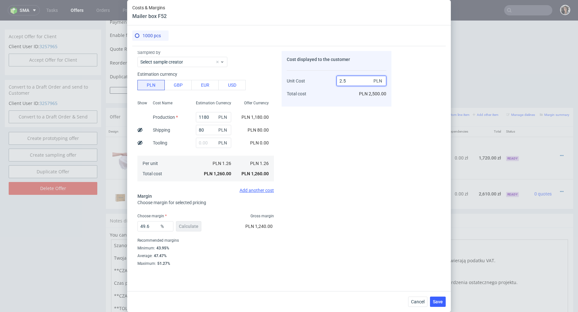
click at [353, 80] on input "2.5" at bounding box center [362, 81] width 50 height 10
type input "2."
type input "37"
type input "2"
type input "2.,9"
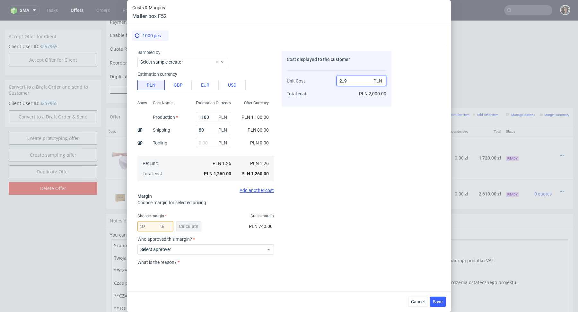
type input "NaN"
type input "1"
type input "-Infinity"
type input "2."
type input "37"
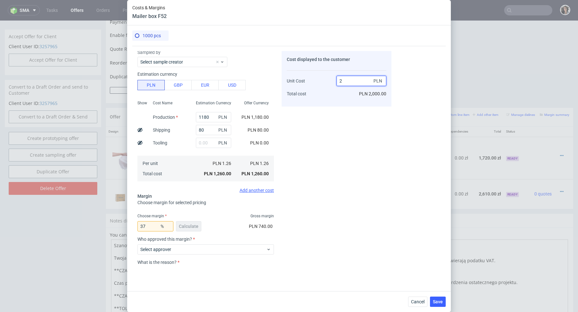
type input "29"
type input "95.6551724137931"
type input "2.9"
type input "56.55172413793104"
type input "2.9"
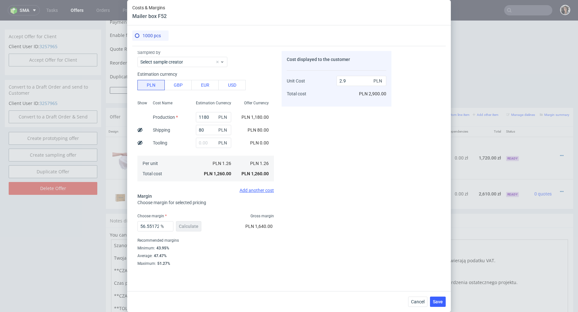
click at [326, 130] on div "Cost displayed to the customer Unit Cost Total cost 2.9 PLN PLN 2,900.00" at bounding box center [337, 158] width 110 height 215
click at [437, 302] on span "Save" at bounding box center [438, 302] width 10 height 4
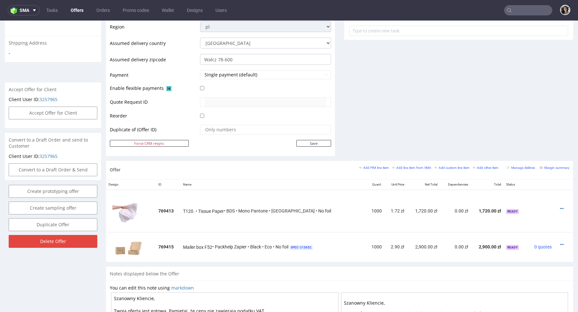
scroll to position [307, 0]
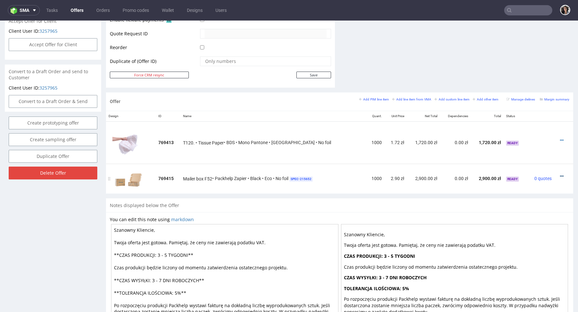
click at [560, 175] on icon at bounding box center [562, 176] width 4 height 4
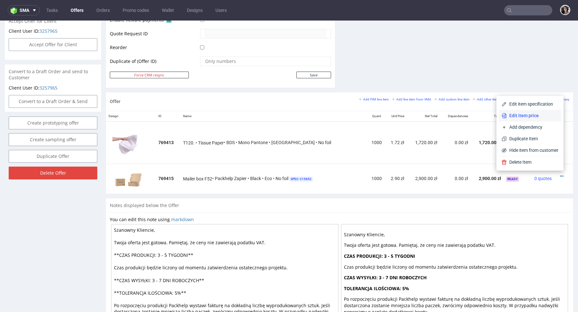
click at [530, 116] on span "Edit item price" at bounding box center [533, 115] width 52 height 6
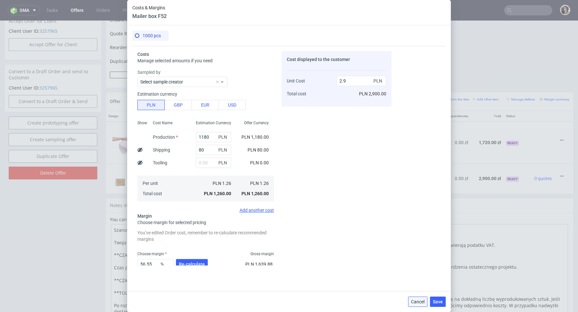
click at [418, 302] on span "Cancel" at bounding box center [417, 302] width 13 height 4
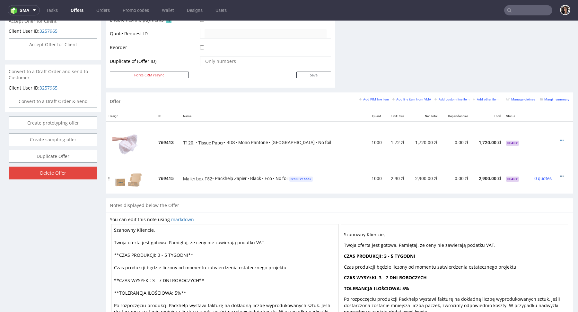
click at [560, 174] on icon at bounding box center [562, 176] width 4 height 4
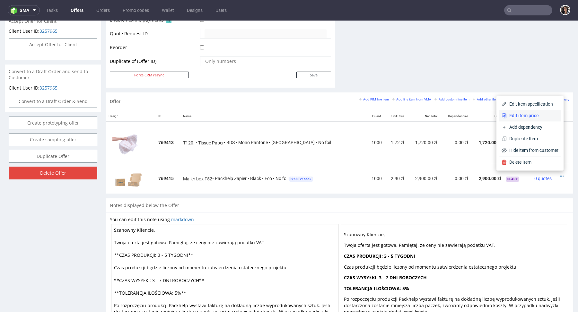
click at [529, 117] on span "Edit item price" at bounding box center [533, 115] width 52 height 6
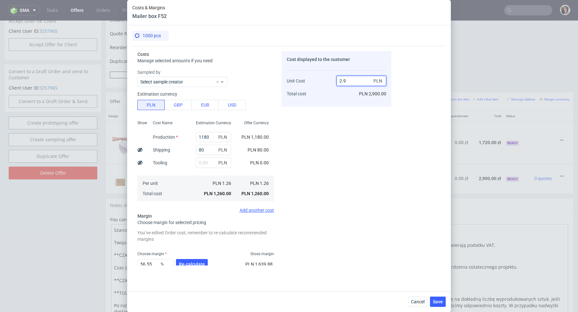
click at [350, 79] on input "2.9" at bounding box center [362, 81] width 50 height 10
type input "2.7"
type input "53.333333333333336"
click at [312, 151] on div "Cost displayed to the customer Unit Cost Total cost 2.7 PLN PLN 2,700.00" at bounding box center [337, 158] width 110 height 215
drag, startPoint x: 343, startPoint y: 81, endPoint x: 354, endPoint y: 81, distance: 10.6
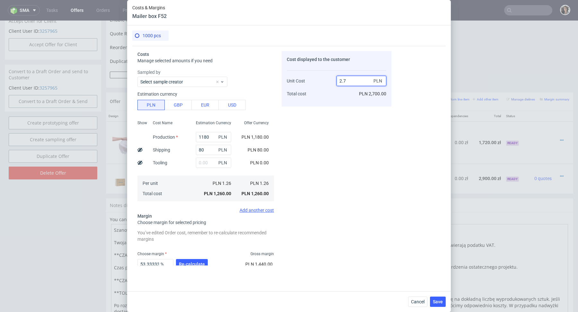
click at [354, 81] on input "2.7" at bounding box center [362, 81] width 50 height 10
type input "2.6"
type input "51.53846153846153"
type input "2.6"
click at [328, 149] on div "Cost displayed to the customer Unit Cost Total cost 2.6 PLN PLN 2,600.00" at bounding box center [337, 158] width 110 height 215
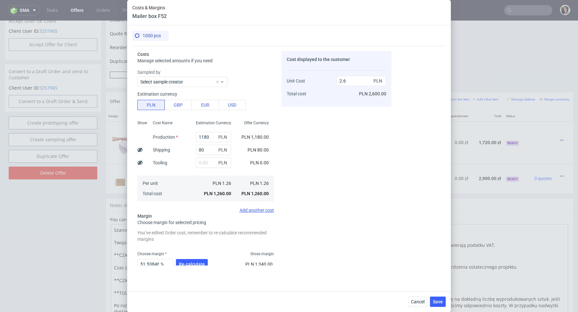
scroll to position [38, 0]
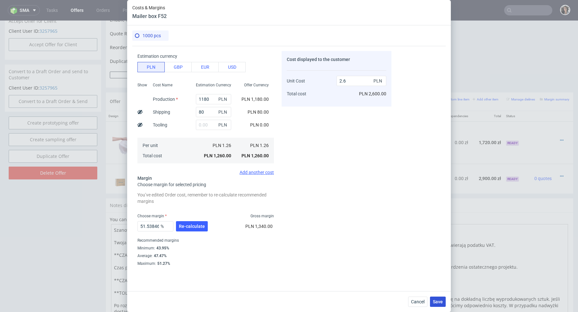
click at [437, 299] on button "Save" at bounding box center [438, 302] width 16 height 10
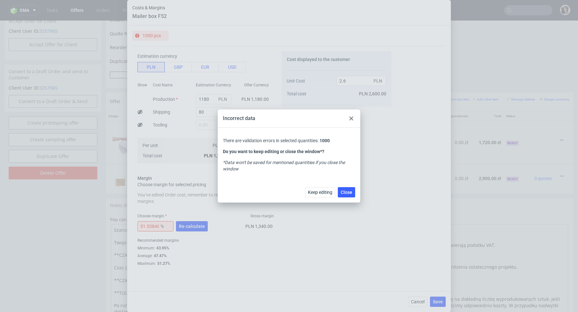
click at [353, 119] on div at bounding box center [352, 119] width 8 height 8
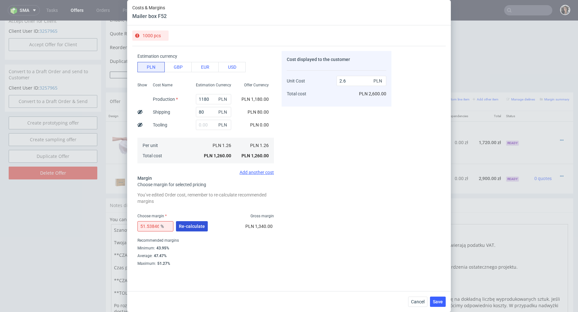
click at [187, 229] on span "Re-calculate" at bounding box center [192, 226] width 26 height 4
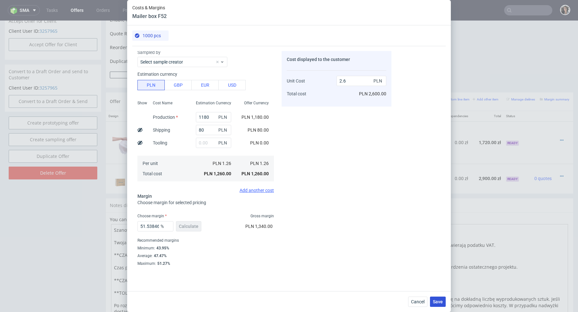
click at [441, 301] on span "Save" at bounding box center [438, 302] width 10 height 4
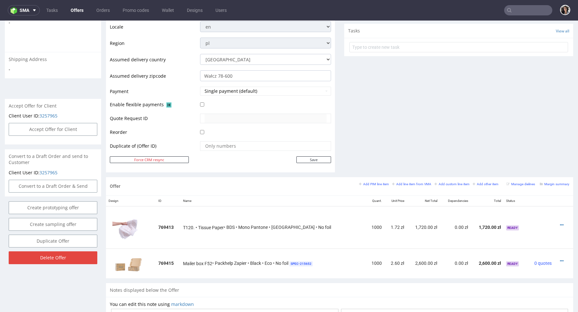
scroll to position [239, 0]
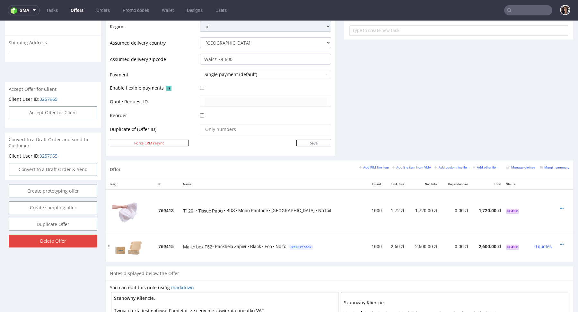
click at [560, 243] on icon at bounding box center [562, 244] width 4 height 4
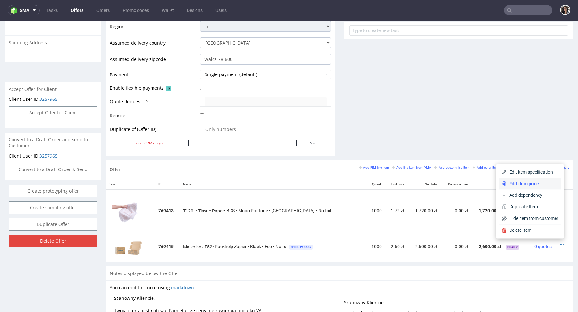
click at [534, 184] on span "Edit item price" at bounding box center [533, 184] width 52 height 6
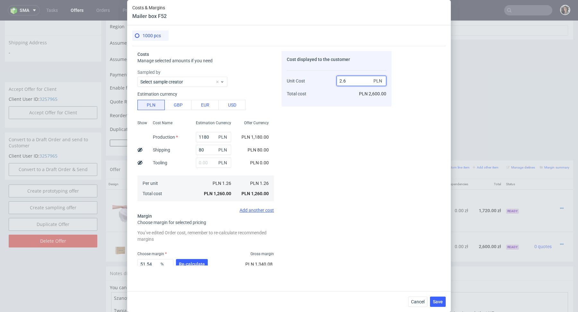
drag, startPoint x: 343, startPoint y: 80, endPoint x: 351, endPoint y: 80, distance: 8.0
click at [351, 80] on input "2.6" at bounding box center [362, 81] width 50 height 10
type input "2.55"
type input "50.588235294117645"
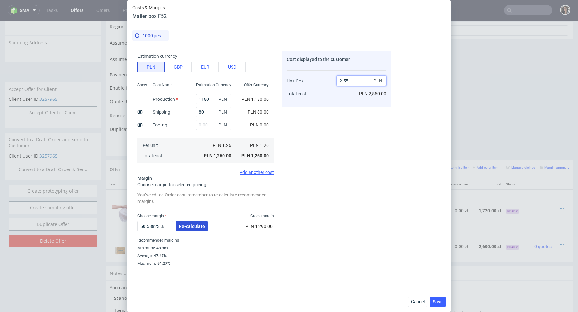
type input "2.55"
click at [198, 224] on span "Re-calculate" at bounding box center [192, 226] width 26 height 4
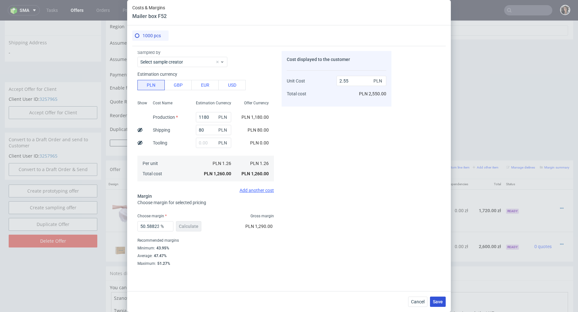
click at [438, 305] on button "Save" at bounding box center [438, 302] width 16 height 10
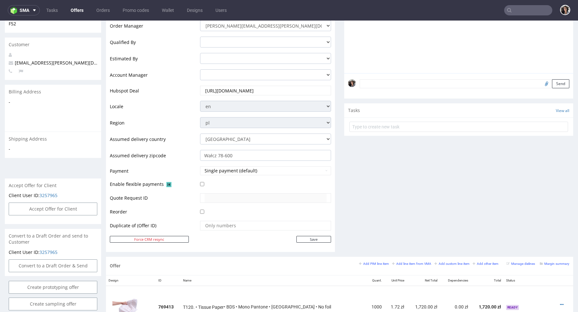
scroll to position [0, 0]
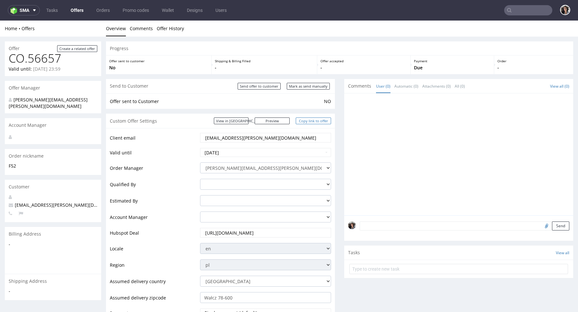
click at [313, 121] on link "Copy link to offer" at bounding box center [313, 121] width 35 height 7
click at [321, 120] on link "Copy link to offer" at bounding box center [313, 121] width 35 height 7
click at [313, 84] on input "Mark as send manually" at bounding box center [308, 86] width 43 height 7
type input "In progress..."
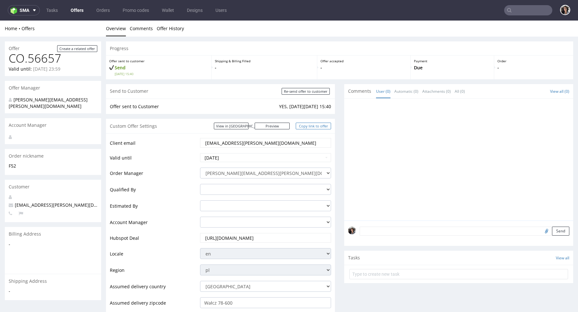
click at [318, 126] on link "Copy link to offer" at bounding box center [313, 126] width 35 height 7
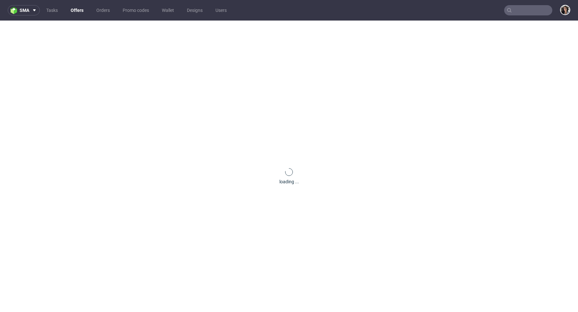
click at [514, 7] on input "text" at bounding box center [528, 10] width 48 height 10
paste input "[EMAIL_ADDRESS][PERSON_NAME][DOMAIN_NAME]"
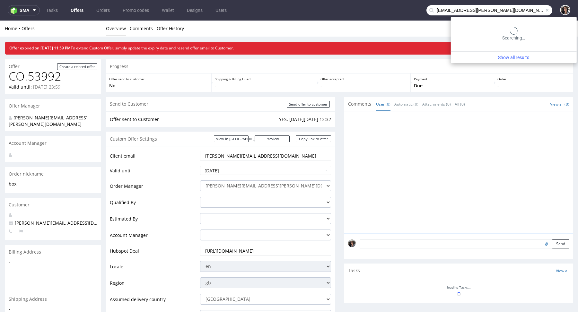
type input "[EMAIL_ADDRESS][PERSON_NAME][DOMAIN_NAME]"
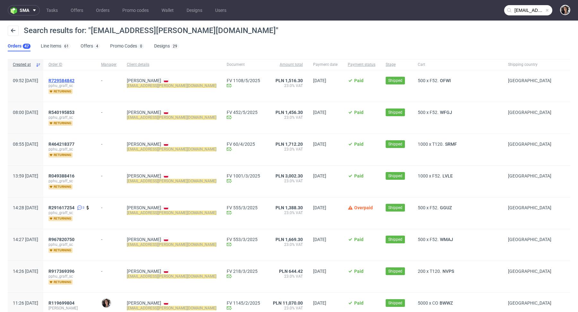
click at [75, 79] on span "R729584842" at bounding box center [61, 80] width 26 height 5
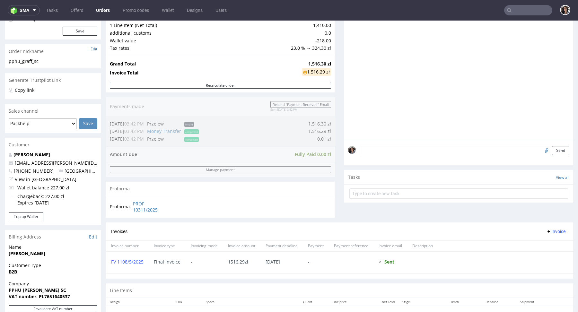
scroll to position [217, 0]
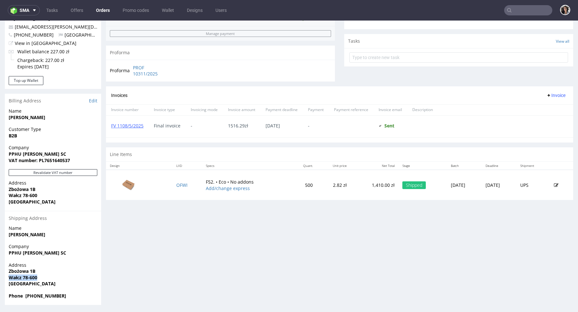
drag, startPoint x: 41, startPoint y: 277, endPoint x: 0, endPoint y: 277, distance: 40.8
click at [0, 277] on div "Order R729584842 [DATE] 09:52 AM Mark this order as problematic Invoice Save Or…" at bounding box center [289, 65] width 578 height 490
copy strong "Wałcz 78-600"
click at [172, 187] on td "OFWI" at bounding box center [187, 185] width 30 height 31
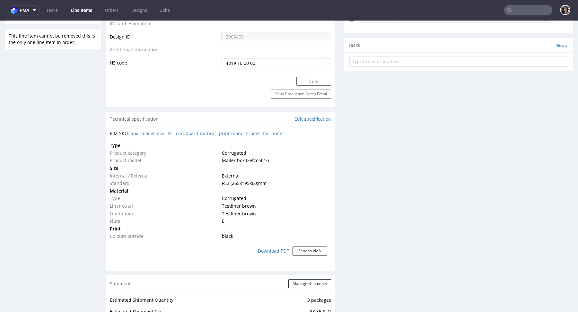
scroll to position [360, 0]
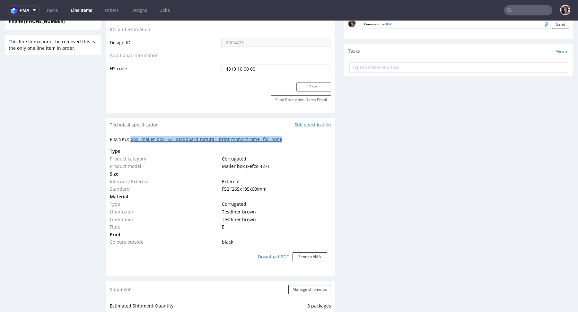
copy link "box--mailer-box--52--cardboard-natural--print-monochrome--foil-none"
drag, startPoint x: 290, startPoint y: 137, endPoint x: 131, endPoint y: 140, distance: 159.3
click at [131, 140] on div "PIM SKU: box--mailer-box--52--cardboard-natural--print-monochrome--foil-none" at bounding box center [220, 139] width 221 height 6
copy link "box--mailer-box--52--cardboard-natural--print-monochrome--foil-none"
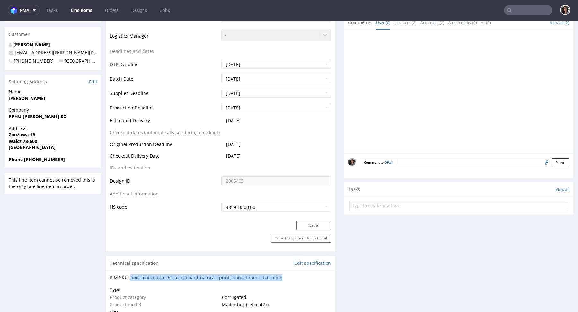
scroll to position [215, 0]
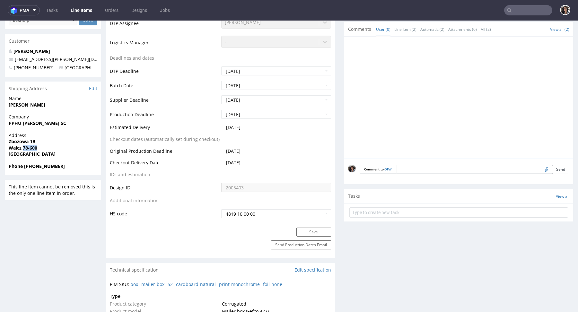
drag, startPoint x: 45, startPoint y: 147, endPoint x: 23, endPoint y: 148, distance: 21.9
click at [23, 148] on span "Wałcz 78-600" at bounding box center [53, 148] width 89 height 6
copy strong "78-600"
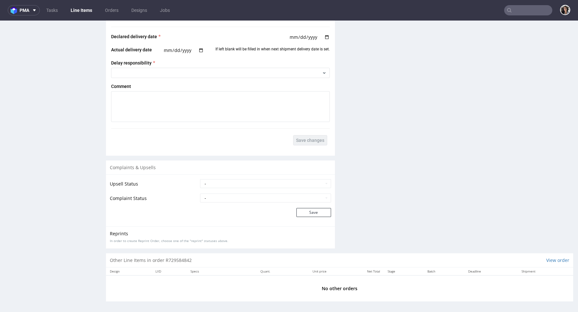
scroll to position [0, 0]
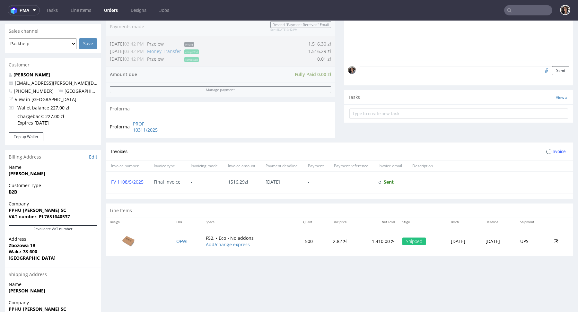
scroll to position [217, 0]
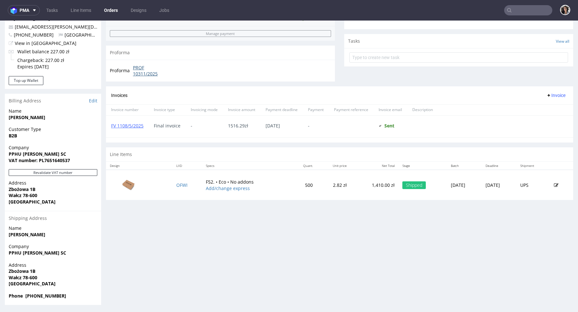
click at [145, 72] on link "PROF 10311/2025" at bounding box center [151, 71] width 37 height 13
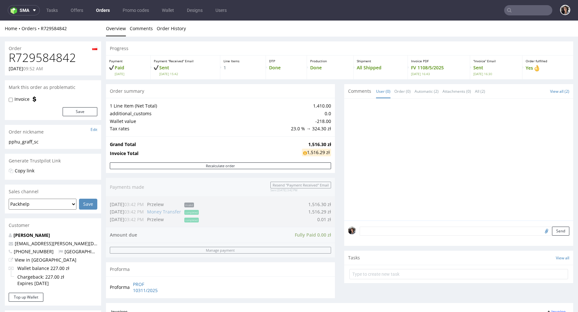
scroll to position [164, 0]
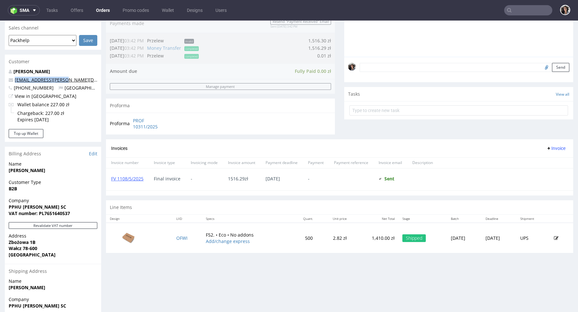
drag, startPoint x: 73, startPoint y: 80, endPoint x: 15, endPoint y: 80, distance: 57.8
click at [15, 80] on p "[EMAIL_ADDRESS][PERSON_NAME][DOMAIN_NAME]" at bounding box center [53, 80] width 89 height 6
copy link "[EMAIL_ADDRESS][PERSON_NAME][DOMAIN_NAME]"
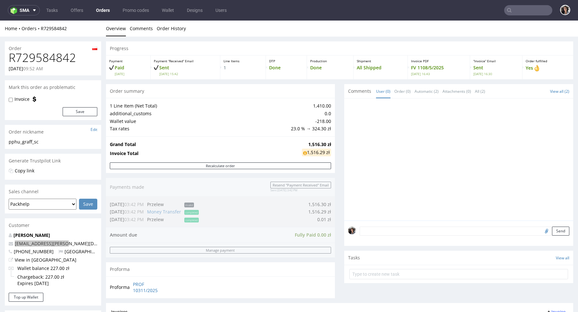
click at [516, 10] on input "text" at bounding box center [528, 10] width 48 height 10
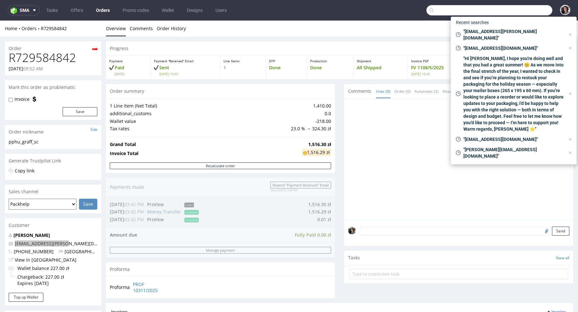
paste input "[EMAIL_ADDRESS][PERSON_NAME][DOMAIN_NAME]"
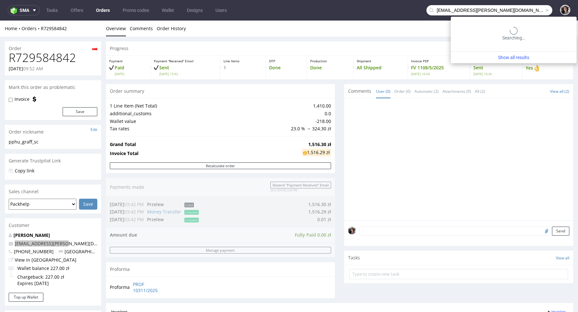
type input "[EMAIL_ADDRESS][PERSON_NAME][DOMAIN_NAME]"
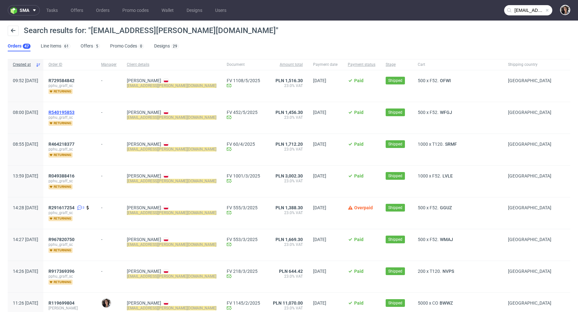
click at [74, 110] on span "R540195853" at bounding box center [61, 112] width 26 height 5
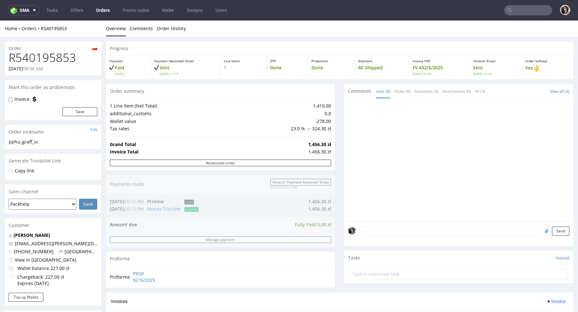
scroll to position [217, 0]
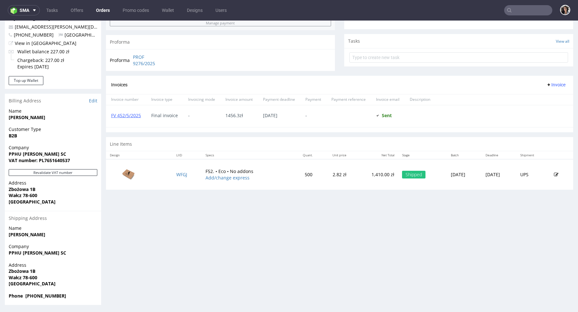
type input "[EMAIL_ADDRESS][PERSON_NAME][DOMAIN_NAME]"
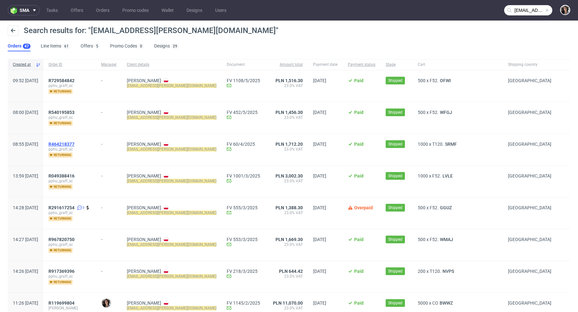
click at [75, 145] on span "R464218377" at bounding box center [61, 144] width 26 height 5
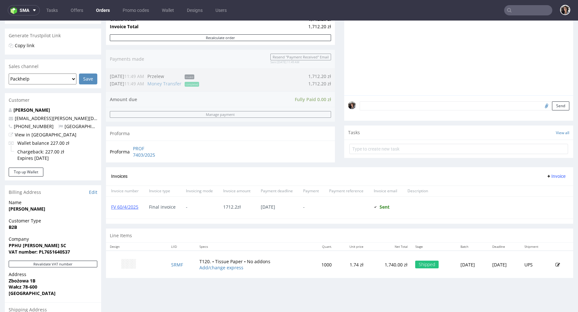
scroll to position [217, 0]
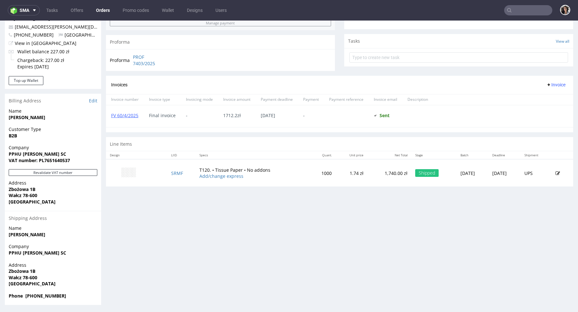
type input "zakupy@graff-team.com"
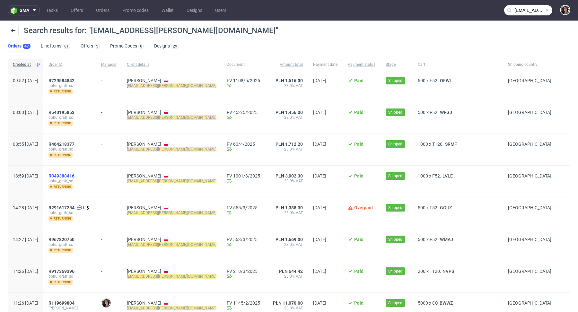
click at [75, 175] on span "R049388416" at bounding box center [61, 175] width 26 height 5
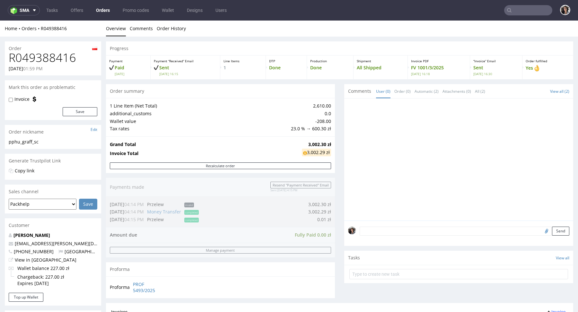
scroll to position [217, 0]
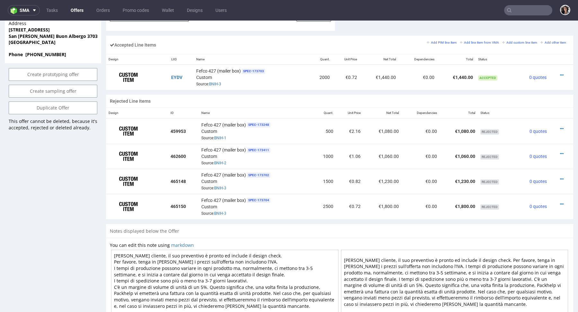
scroll to position [372, 0]
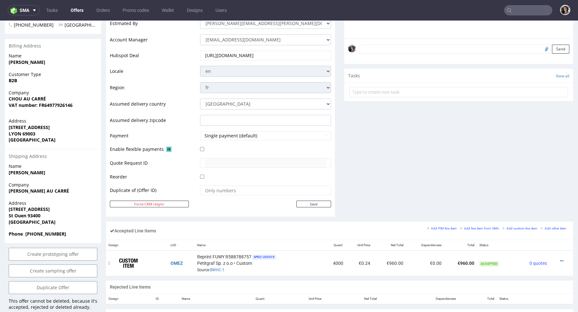
scroll to position [92, 0]
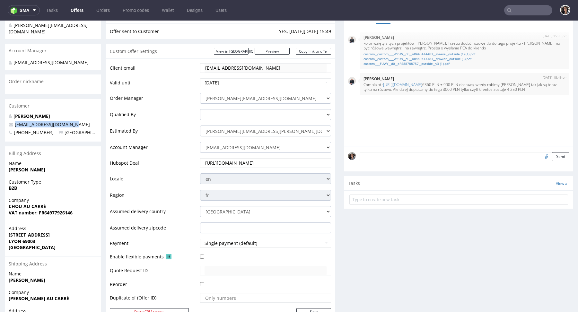
drag, startPoint x: 81, startPoint y: 122, endPoint x: 13, endPoint y: 125, distance: 68.5
click at [13, 125] on p "[EMAIL_ADDRESS][DOMAIN_NAME]" at bounding box center [53, 124] width 89 height 6
copy span "[EMAIL_ADDRESS][DOMAIN_NAME]"
click at [533, 10] on input "text" at bounding box center [528, 10] width 48 height 10
paste input "victoria@chouaucarre.com"
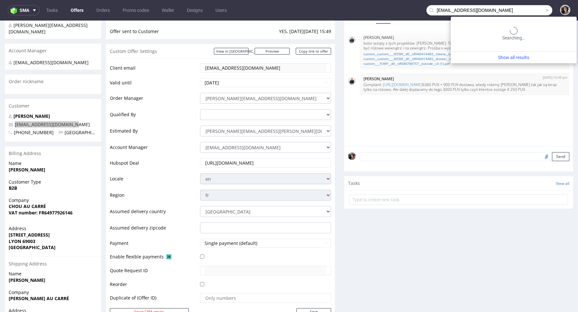
type input "victoria@chouaucarre.com"
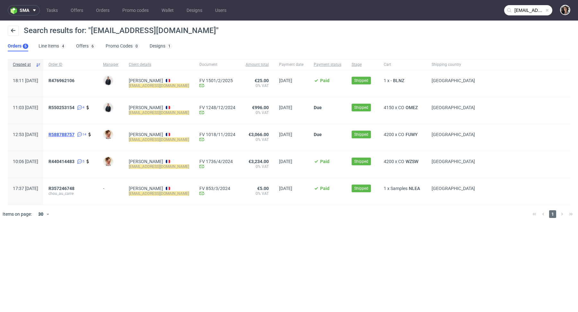
click at [75, 134] on span "R588788757" at bounding box center [61, 134] width 26 height 5
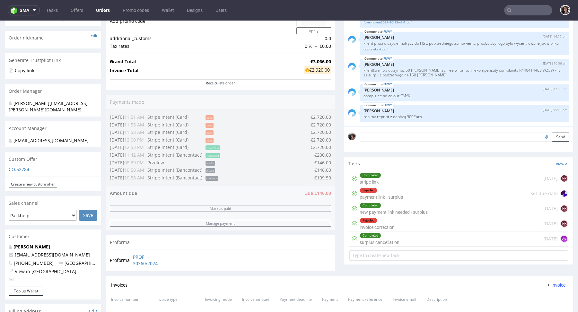
scroll to position [92, 0]
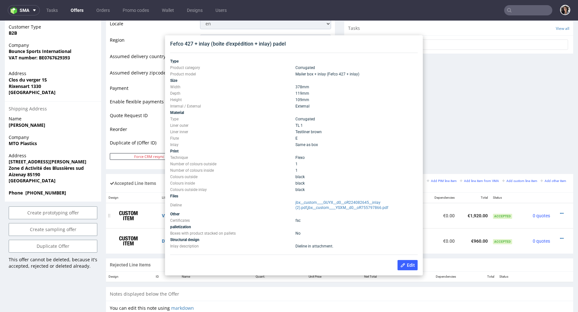
scroll to position [246, 0]
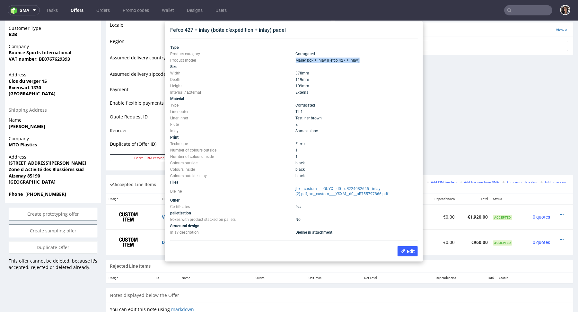
drag, startPoint x: 364, startPoint y: 62, endPoint x: 282, endPoint y: 61, distance: 81.6
click at [282, 61] on tr "Product model Mailer box + inlay (Fefco 427 + inlay)" at bounding box center [294, 60] width 248 height 6
copy tr "Mailer box + inlay (Fefco 427 + inlay)"
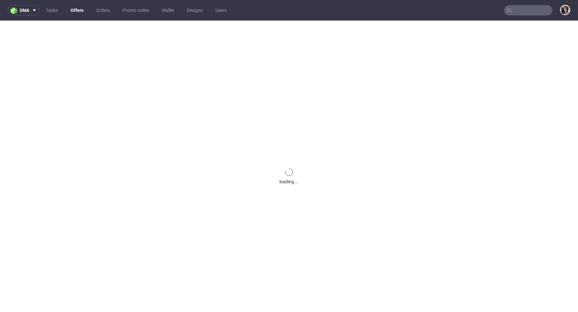
click at [527, 11] on input "text" at bounding box center [528, 10] width 48 height 10
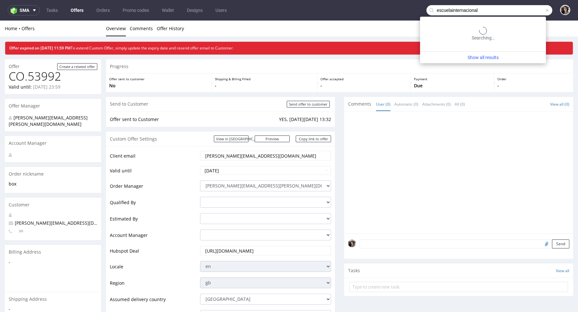
type input "escuelainternacional"
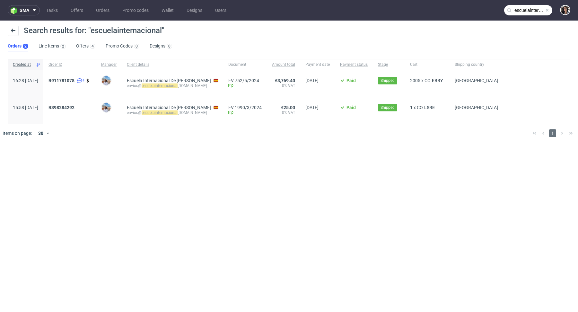
click at [85, 40] on div "Search results for: "escuelainternacional"" at bounding box center [289, 33] width 563 height 15
click at [85, 45] on link "Offers 4" at bounding box center [85, 46] width 19 height 10
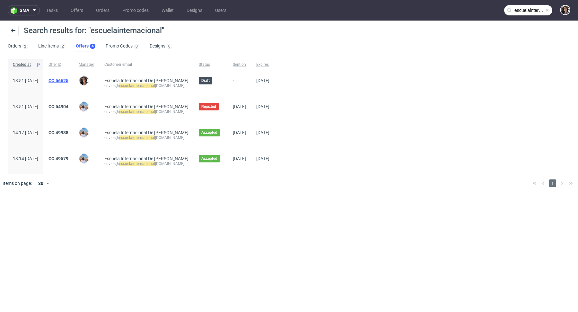
click at [68, 81] on link "CO.56625" at bounding box center [58, 80] width 20 height 5
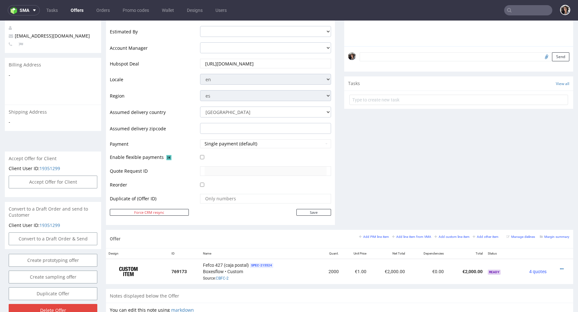
scroll to position [217, 0]
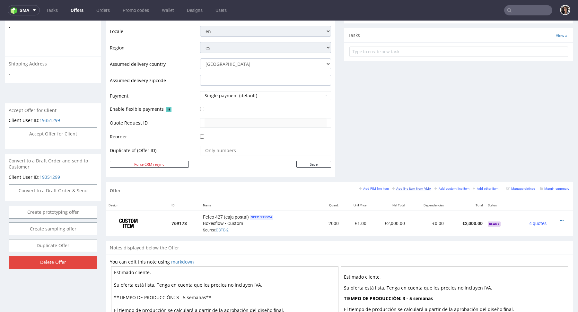
click at [408, 187] on small "Add line item from VMA" at bounding box center [411, 189] width 39 height 4
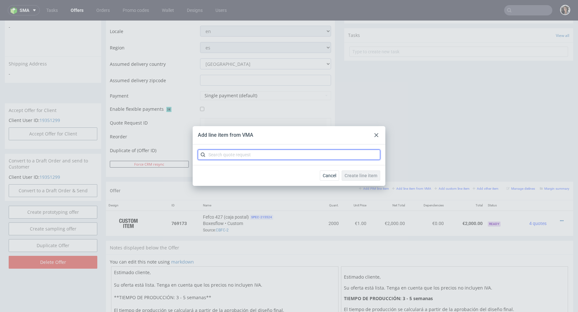
click at [280, 155] on input "text" at bounding box center [289, 155] width 182 height 10
paste input "CBFC"
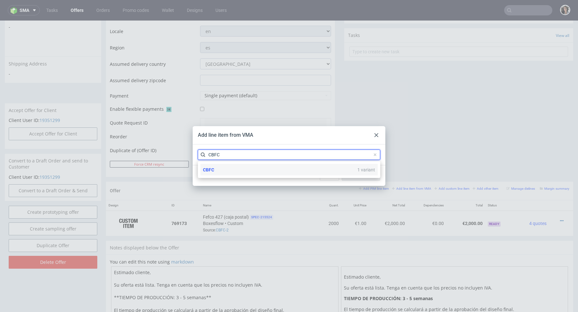
type input "CBFC"
click at [216, 169] on div "CBFC 1 variant" at bounding box center [288, 170] width 177 height 12
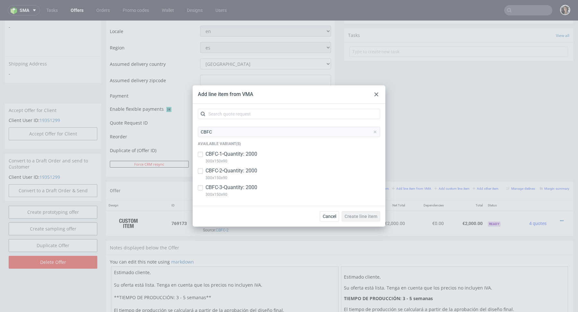
click at [203, 186] on div "CBFC-3 • Quantity: 2000 300x150x90" at bounding box center [289, 192] width 182 height 17
copy p "300x150x90"
drag, startPoint x: 230, startPoint y: 195, endPoint x: 204, endPoint y: 196, distance: 26.4
click at [204, 196] on div "CBFC-3 • Quantity: 2000 300x150x90" at bounding box center [289, 192] width 182 height 17
click at [201, 187] on input "checkbox" at bounding box center [200, 187] width 5 height 5
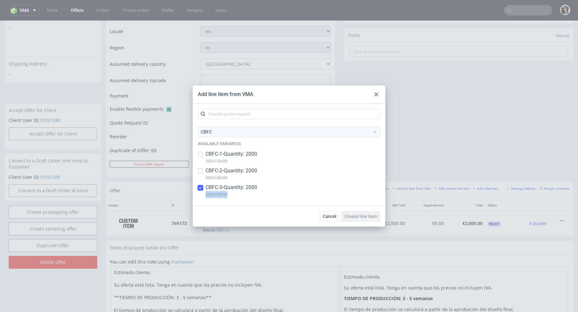
checkbox input "true"
click at [362, 212] on button "Create line item" at bounding box center [361, 216] width 39 height 10
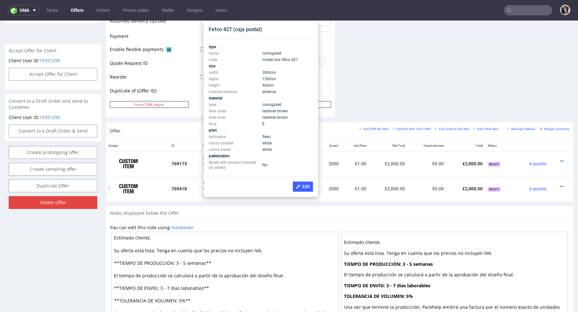
scroll to position [277, 0]
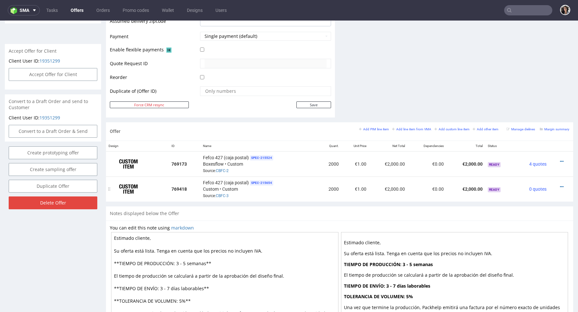
click at [558, 185] on div at bounding box center [559, 187] width 15 height 6
click at [560, 185] on icon at bounding box center [562, 187] width 4 height 4
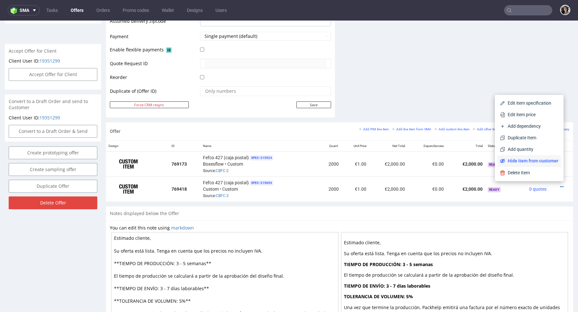
click at [534, 161] on span "Hide item from customer" at bounding box center [531, 161] width 53 height 6
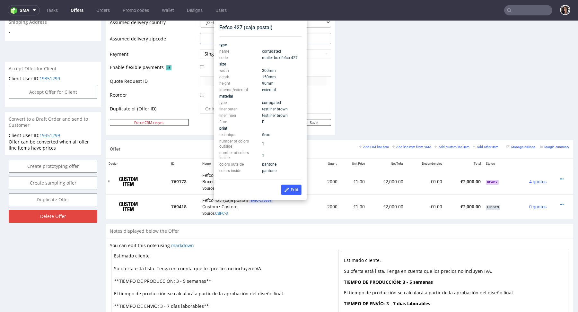
scroll to position [257, 0]
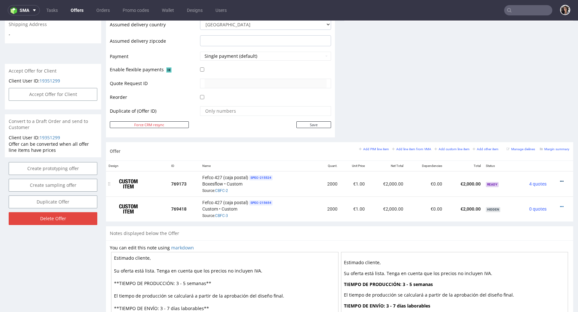
click at [560, 179] on icon at bounding box center [562, 181] width 4 height 4
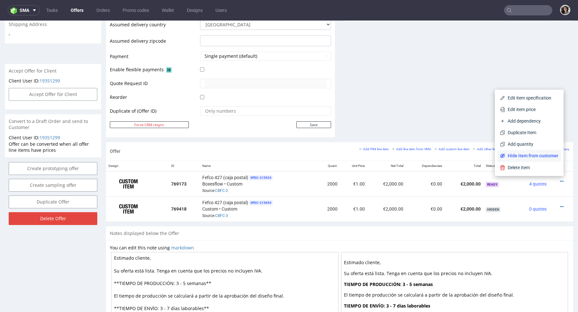
click at [542, 158] on span "Hide item from customer" at bounding box center [531, 156] width 53 height 6
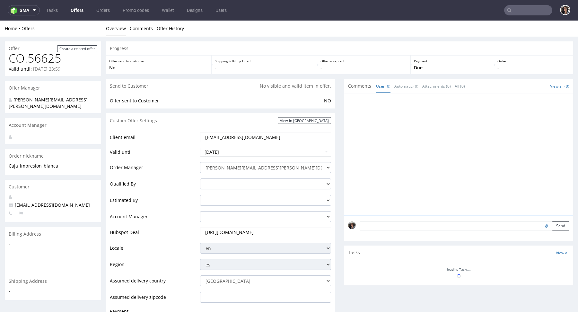
scroll to position [0, 0]
click at [556, 207] on div at bounding box center [460, 156] width 225 height 118
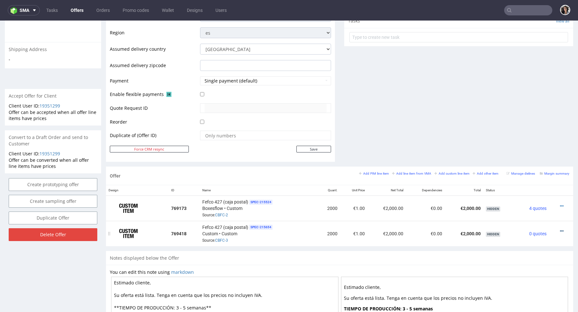
click at [560, 229] on icon at bounding box center [562, 231] width 4 height 4
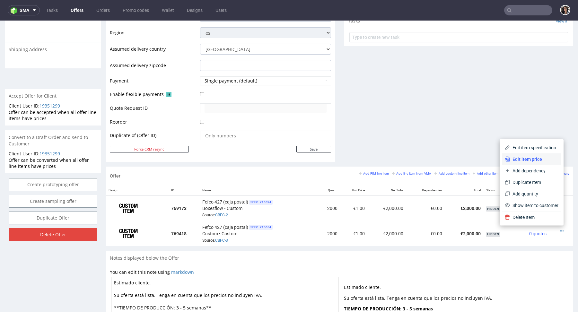
click at [531, 159] on span "Edit item price" at bounding box center [534, 159] width 48 height 6
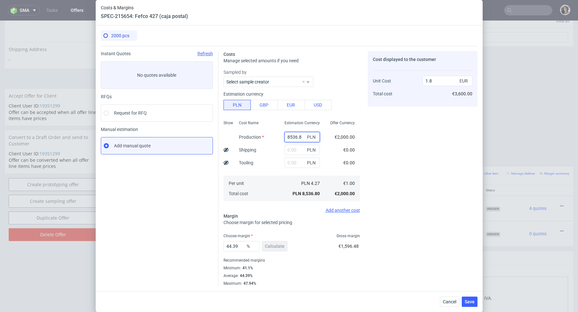
click at [295, 135] on input "8536.8" at bounding box center [302, 137] width 35 height 10
paste input "300x150x90"
type input "300x150x90"
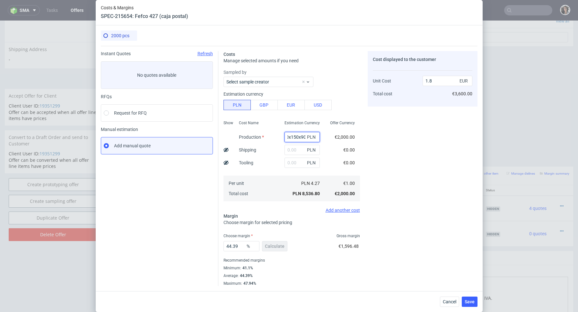
type input "0"
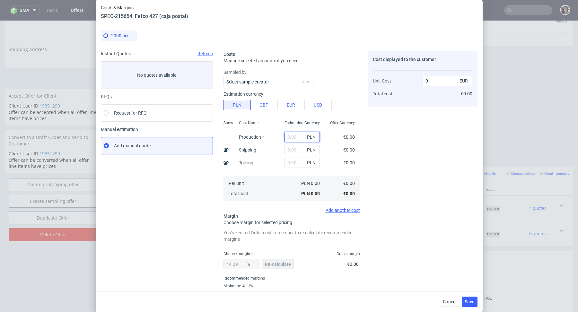
scroll to position [0, 0]
click at [452, 302] on span "Cancel" at bounding box center [449, 302] width 13 height 4
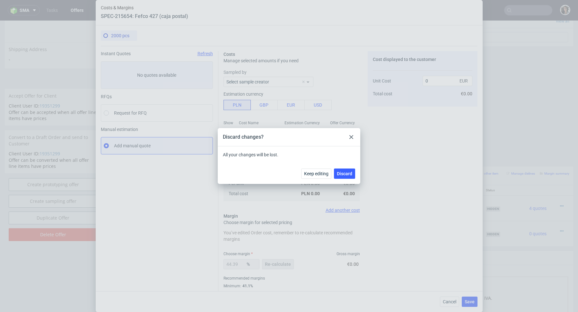
click at [351, 139] on div at bounding box center [352, 137] width 8 height 8
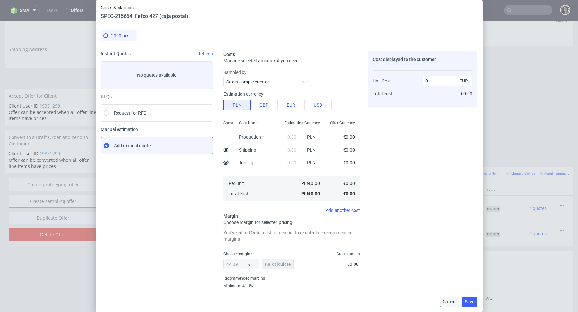
click at [450, 297] on button "Cancel" at bounding box center [449, 302] width 19 height 10
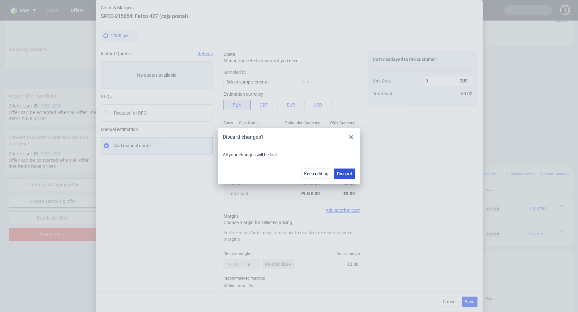
click at [343, 176] on span "Discard" at bounding box center [344, 174] width 15 height 4
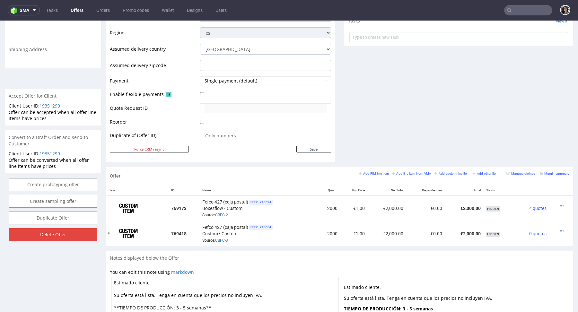
click at [560, 229] on icon at bounding box center [562, 231] width 4 height 4
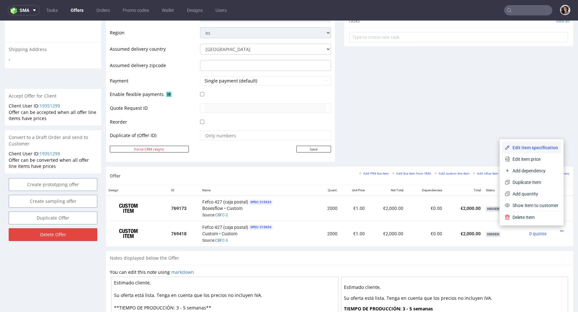
click at [519, 142] on li "Edit item specification" at bounding box center [531, 148] width 59 height 12
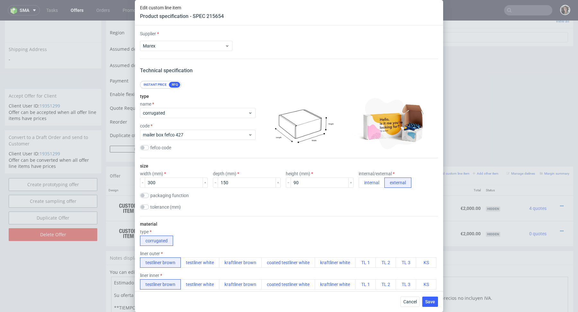
scroll to position [810, 0]
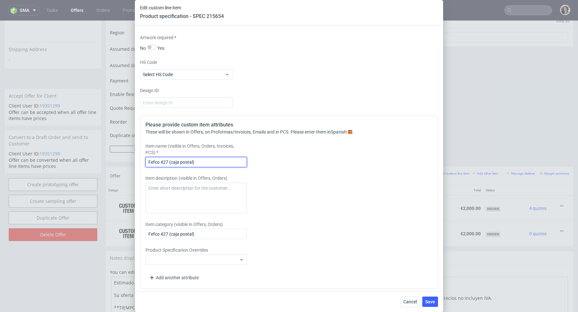
click at [192, 160] on input "Fefco 427 (caja postal)" at bounding box center [195, 162] width 101 height 10
paste input "300x150x90"
type input "Mailer box 300x150x90 mm"
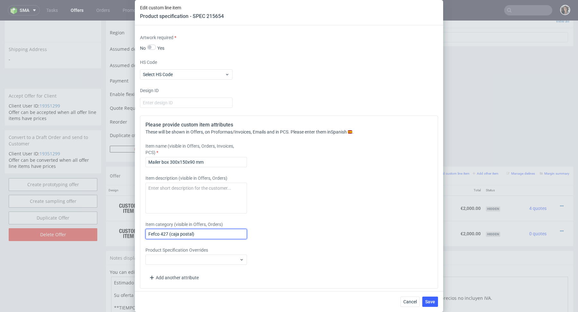
click at [192, 235] on input "Fefco 427 (caja postal)" at bounding box center [195, 234] width 101 height 10
paste input "300x150x90"
type input "Mailer box 300x150x90 mm"
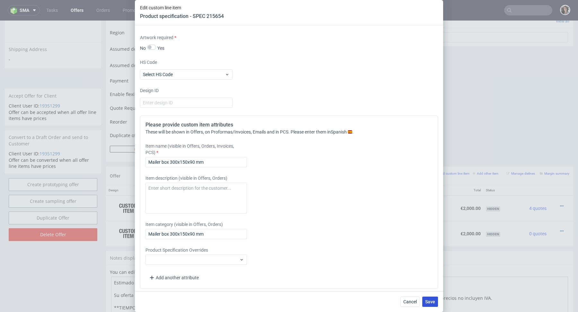
click at [426, 300] on span "Save" at bounding box center [430, 302] width 10 height 4
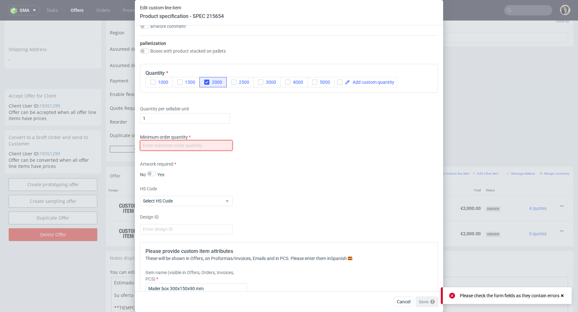
click at [223, 144] on input "number" at bounding box center [186, 145] width 92 height 10
type input "1"
click at [376, 153] on div "Supplier Marex Technical specification Instant price RFQ type name corrugated c…" at bounding box center [289, 158] width 308 height 266
click at [429, 300] on span "Save" at bounding box center [430, 302] width 10 height 4
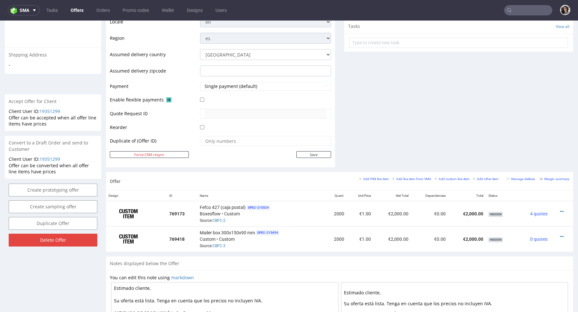
scroll to position [272, 0]
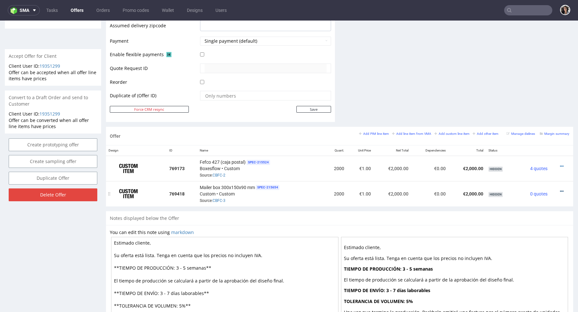
click at [560, 191] on icon at bounding box center [562, 191] width 4 height 4
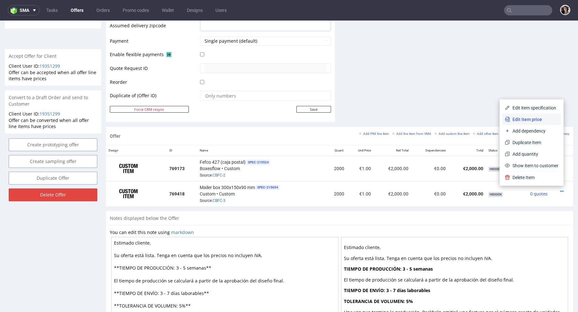
click at [522, 122] on span "Edit item price" at bounding box center [534, 119] width 48 height 6
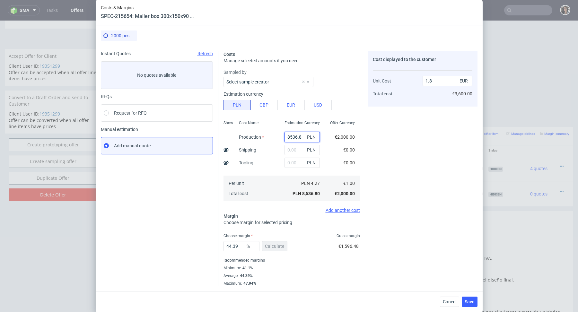
click at [301, 142] on input "8536.8" at bounding box center [302, 137] width 35 height 10
paste input "2280"
type input "2280"
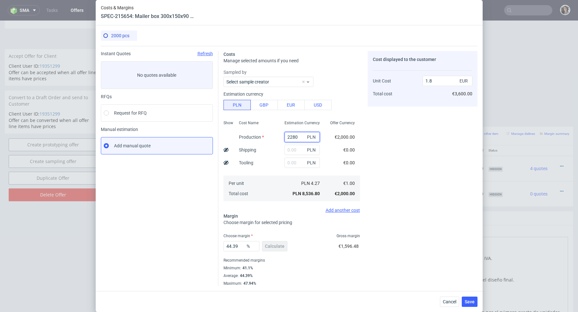
type input "0.48"
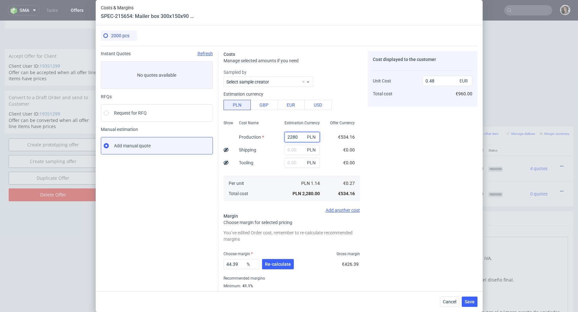
type input "2280"
click at [298, 150] on input "text" at bounding box center [302, 150] width 35 height 10
type input "3100"
type input "1.13"
type input "3100"
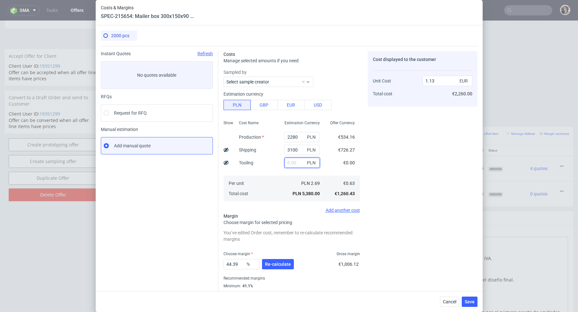
click at [291, 163] on input "text" at bounding box center [302, 163] width 35 height 10
type input "319"
type input "1.2"
type input "31"
type input "1.13"
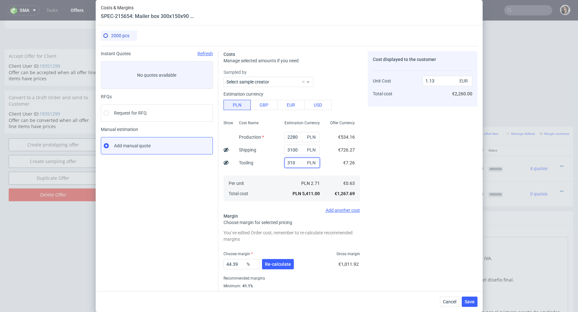
type input "3100"
type input "1.78"
type input "3100"
click at [291, 144] on div "3100 PLN" at bounding box center [302, 150] width 46 height 13
click at [291, 149] on input "3100" at bounding box center [302, 150] width 35 height 10
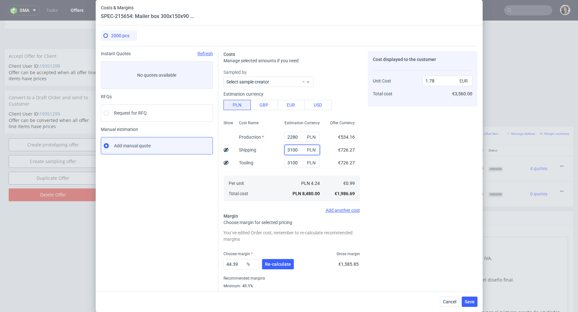
click at [291, 149] on input "3100" at bounding box center [302, 150] width 35 height 10
type input "1.13"
click at [271, 264] on span "Re-calculate" at bounding box center [278, 264] width 26 height 4
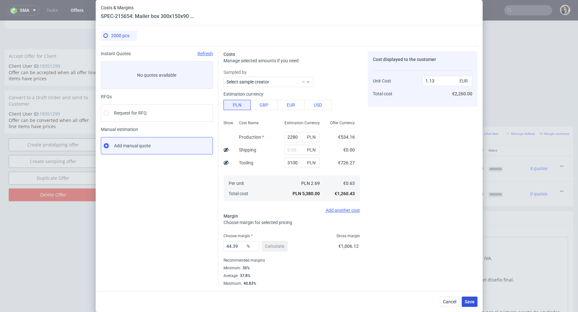
click at [473, 300] on span "Save" at bounding box center [470, 302] width 10 height 4
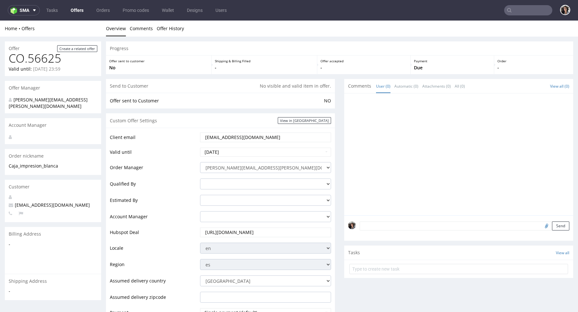
scroll to position [230, 0]
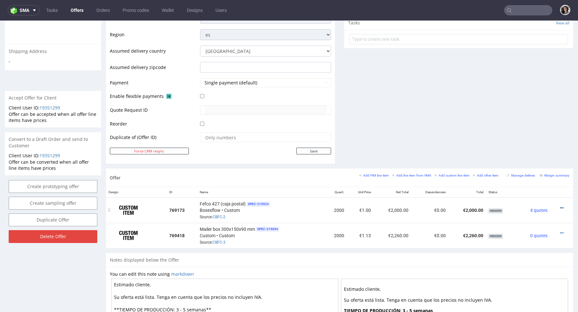
click at [560, 206] on icon at bounding box center [562, 208] width 4 height 4
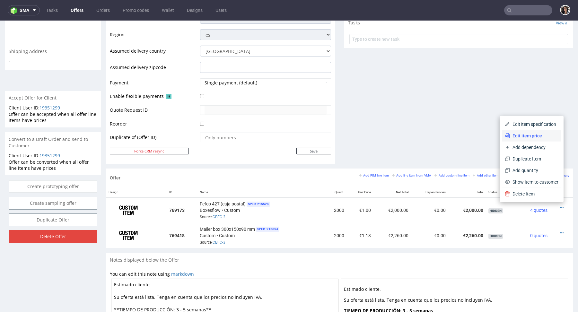
click at [524, 132] on li "Edit item price" at bounding box center [531, 136] width 59 height 12
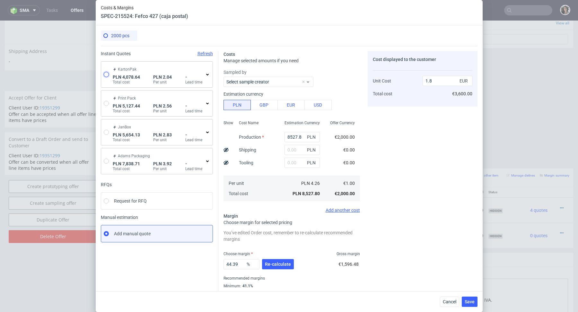
click at [107, 75] on input "radio" at bounding box center [106, 74] width 5 height 5
radio input "true"
radio input "false"
type input "2683.0699999999997"
type input "1395.57"
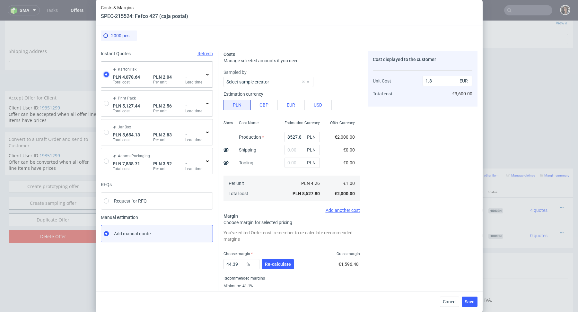
type input "0.47"
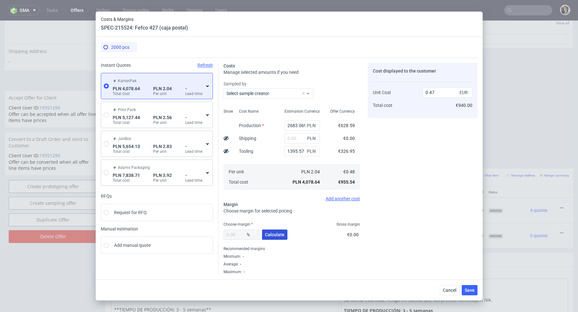
click at [279, 238] on button "Calculate" at bounding box center [274, 235] width 25 height 10
type input "39.65"
type input "0.79"
click at [470, 289] on span "Save" at bounding box center [470, 290] width 10 height 4
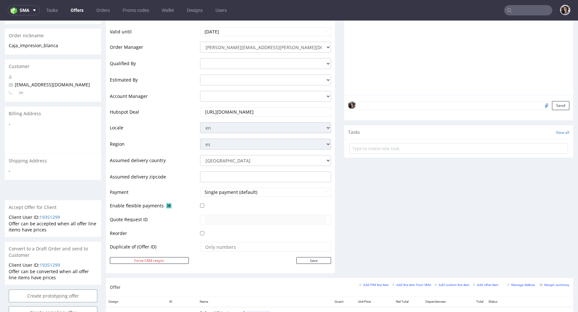
scroll to position [254, 0]
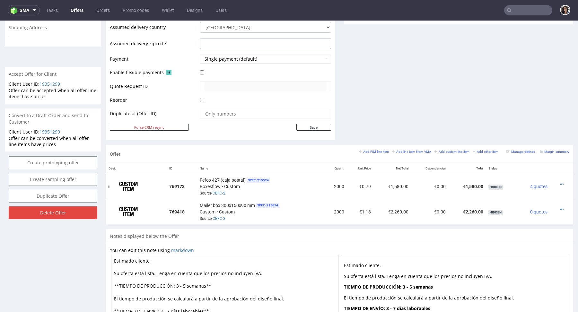
click at [560, 183] on icon at bounding box center [562, 184] width 4 height 4
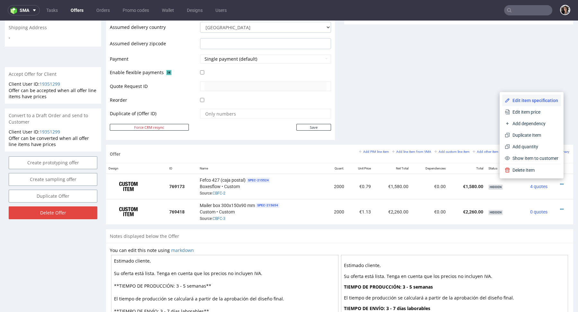
click at [519, 104] on span "Edit item specification" at bounding box center [534, 100] width 48 height 6
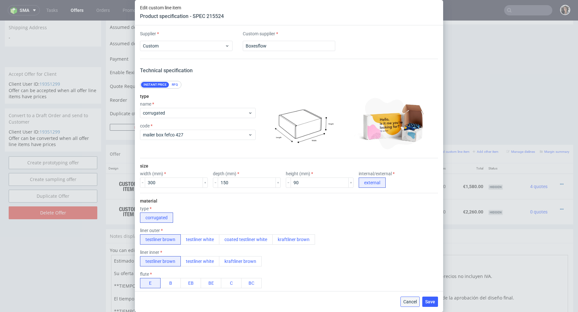
click at [410, 304] on span "Cancel" at bounding box center [409, 302] width 13 height 4
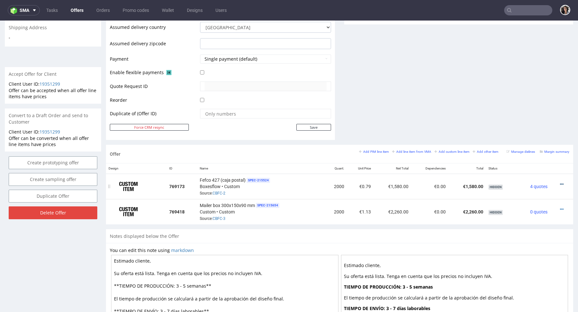
click at [560, 182] on icon at bounding box center [562, 184] width 4 height 4
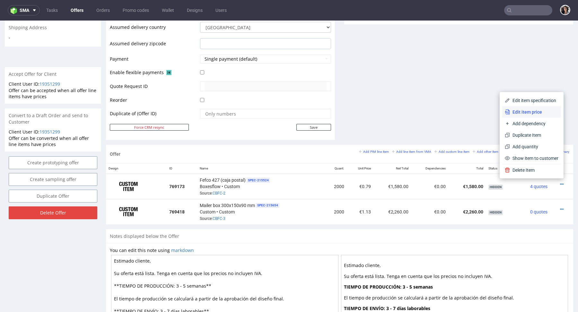
click at [517, 107] on li "Edit item price" at bounding box center [531, 112] width 59 height 12
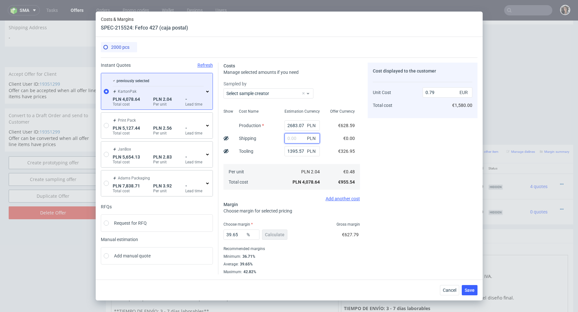
click at [298, 141] on input "text" at bounding box center [302, 138] width 35 height 10
paste input "1558.82 PLN"
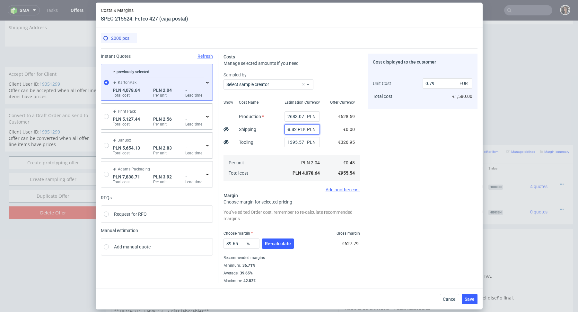
click at [294, 127] on input "1558.82 PLN" at bounding box center [302, 129] width 35 height 10
paste input "text"
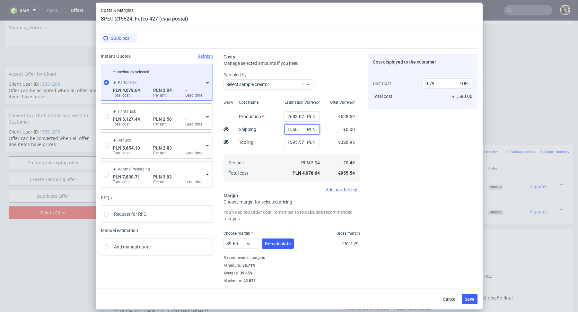
type input "1558"
type input "1.09"
type input "1"
type input "0.79"
paste input "1558.82 PLN"
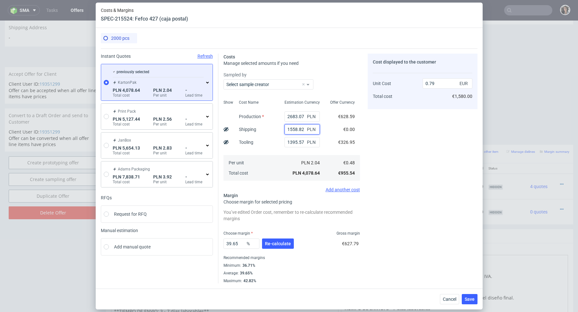
type input "1558.82"
type input "1.09"
type input "1558.82"
click at [277, 249] on div "39.65 % Re-calculate" at bounding box center [260, 245] width 72 height 18
click at [277, 242] on span "Re-calculate" at bounding box center [278, 244] width 26 height 4
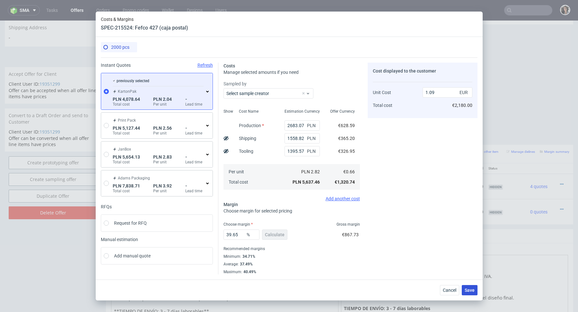
click at [469, 290] on span "Save" at bounding box center [470, 290] width 10 height 4
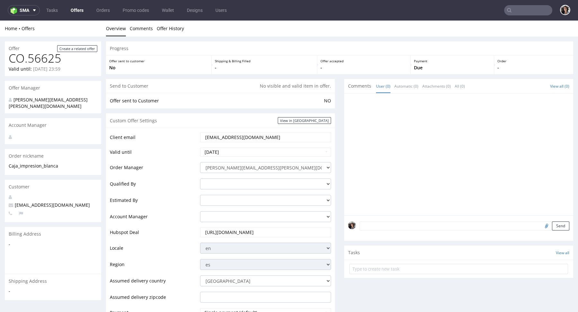
scroll to position [318, 0]
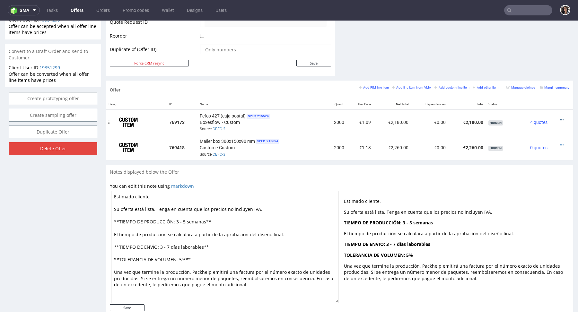
click at [560, 119] on icon at bounding box center [562, 120] width 4 height 4
click at [560, 143] on icon at bounding box center [562, 145] width 4 height 4
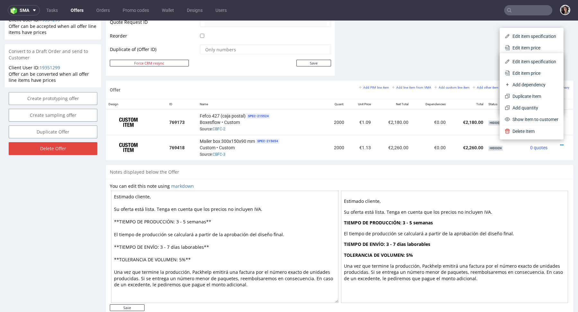
click at [567, 165] on div "Offer Create a related offer CO.56625 Valid until: September 03, 2025 23:59 Off…" at bounding box center [289, 22] width 578 height 606
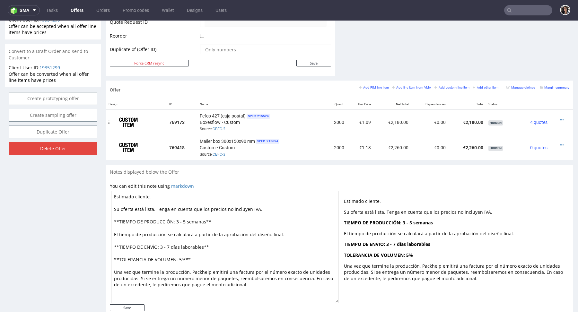
click at [557, 119] on div at bounding box center [560, 120] width 14 height 6
click at [554, 117] on div at bounding box center [560, 120] width 14 height 6
click at [560, 118] on icon at bounding box center [562, 120] width 4 height 4
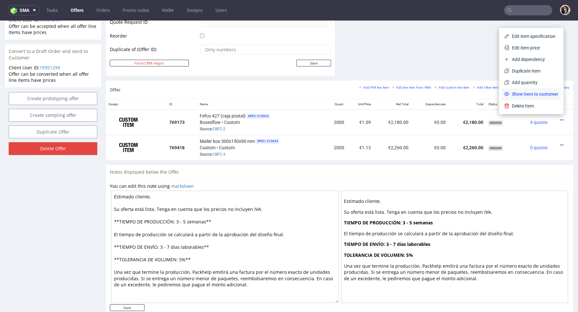
click at [518, 94] on span "Show item to customer" at bounding box center [533, 94] width 49 height 6
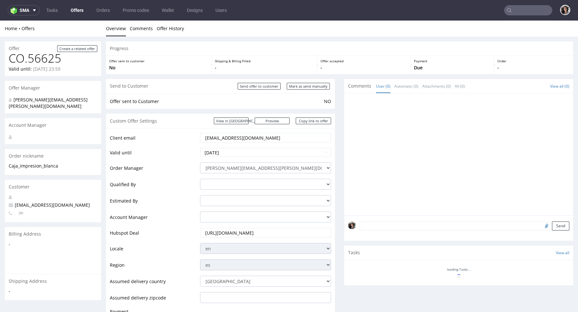
scroll to position [233, 0]
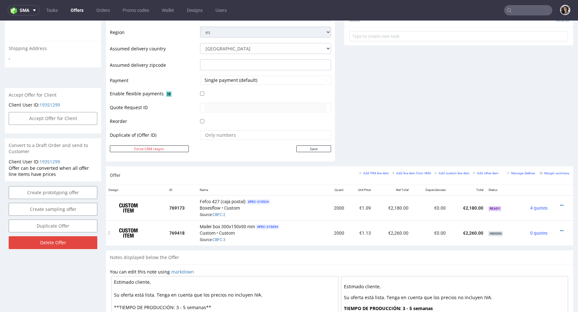
click at [557, 229] on div at bounding box center [560, 231] width 14 height 6
click at [560, 229] on icon at bounding box center [562, 231] width 4 height 4
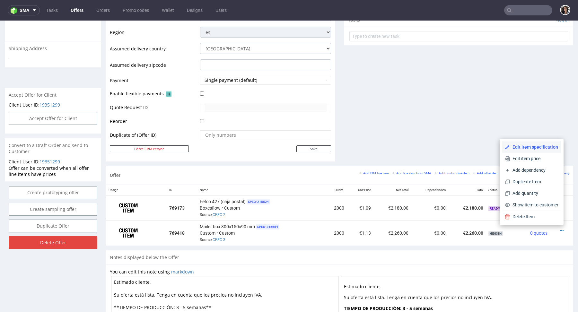
click at [543, 151] on li "Edit item specification" at bounding box center [531, 147] width 59 height 12
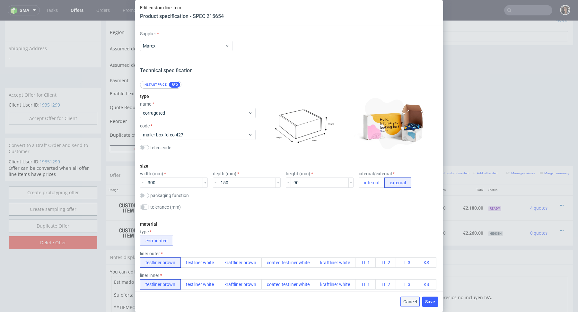
click at [409, 303] on span "Cancel" at bounding box center [409, 302] width 13 height 4
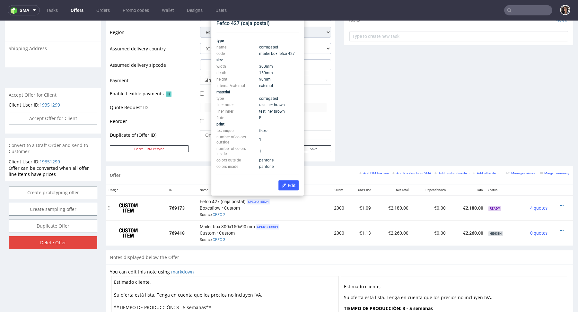
scroll to position [201, 0]
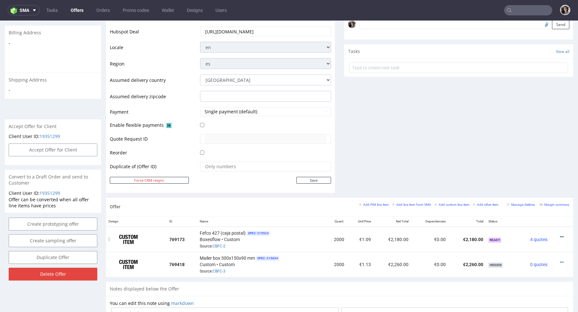
click at [560, 236] on icon at bounding box center [562, 237] width 4 height 4
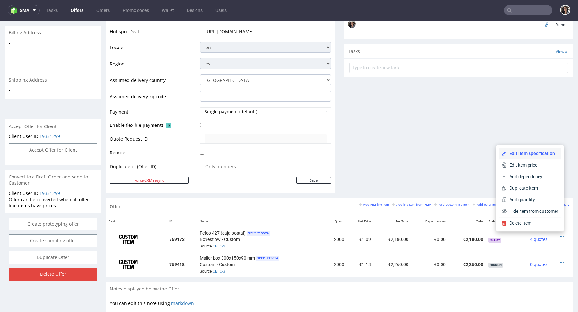
click at [514, 154] on span "Edit item specification" at bounding box center [533, 153] width 52 height 6
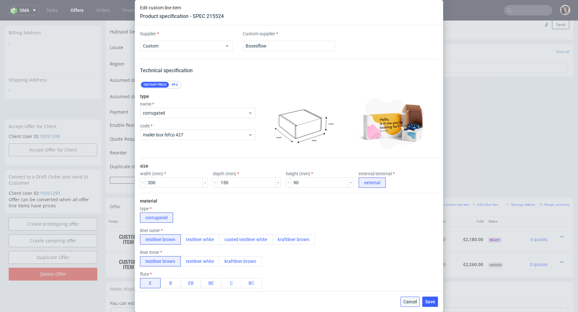
click at [408, 304] on span "Cancel" at bounding box center [409, 302] width 13 height 4
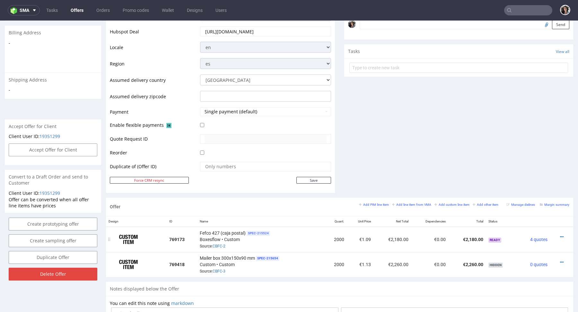
click at [253, 233] on span "SPEC- 215524" at bounding box center [258, 233] width 23 height 5
click at [560, 235] on icon at bounding box center [562, 237] width 4 height 4
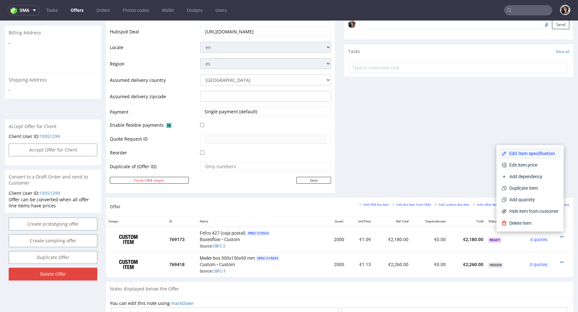
click at [521, 151] on span "Edit item specification" at bounding box center [533, 153] width 52 height 6
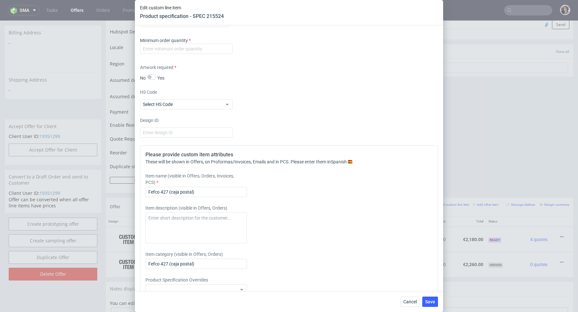
scroll to position [548, 0]
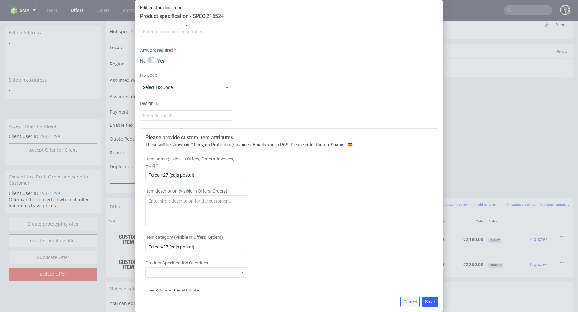
click at [413, 303] on span "Cancel" at bounding box center [409, 302] width 13 height 4
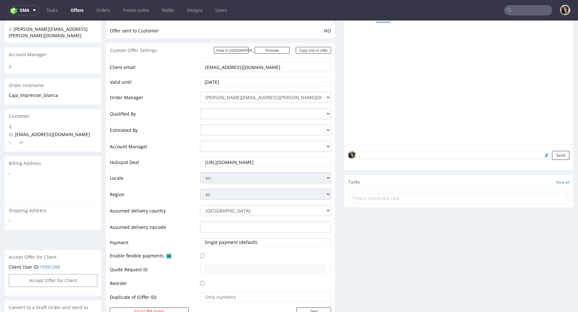
scroll to position [259, 0]
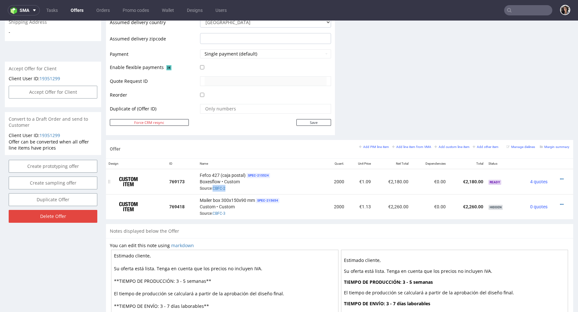
drag, startPoint x: 242, startPoint y: 187, endPoint x: 212, endPoint y: 187, distance: 30.5
click at [212, 187] on div "Fefco 427 (caja postal) SPEC- 215524 Boxesflow • Custom Source: CBFC-2" at bounding box center [261, 182] width 122 height 20
copy span "CBFC-2"
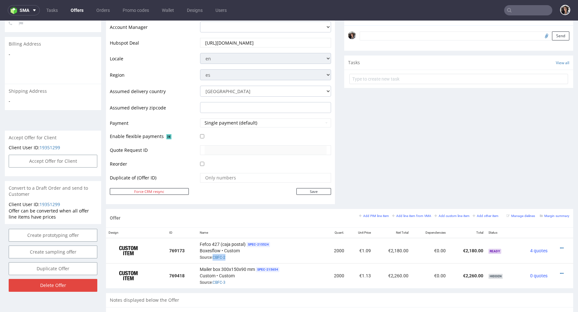
scroll to position [214, 0]
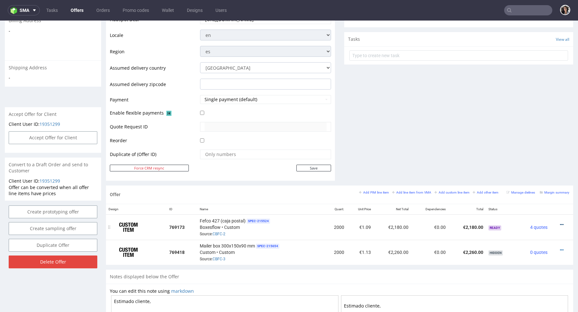
click at [560, 223] on icon at bounding box center [562, 225] width 4 height 4
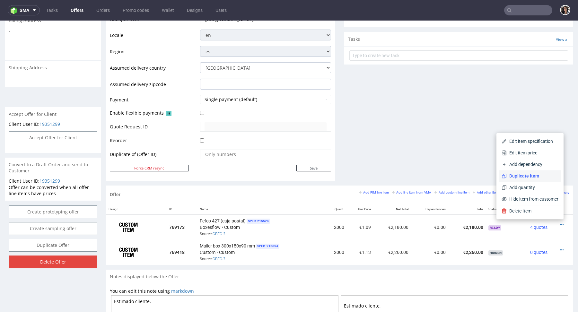
click at [528, 175] on span "Duplicate Item" at bounding box center [533, 176] width 52 height 6
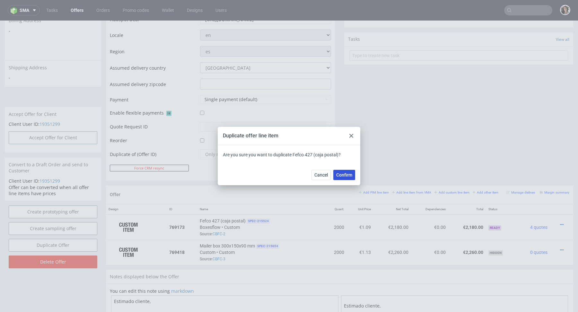
click at [349, 170] on button "Confirm" at bounding box center [344, 175] width 22 height 10
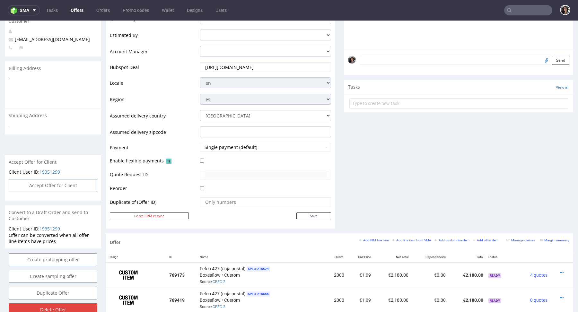
scroll to position [275, 0]
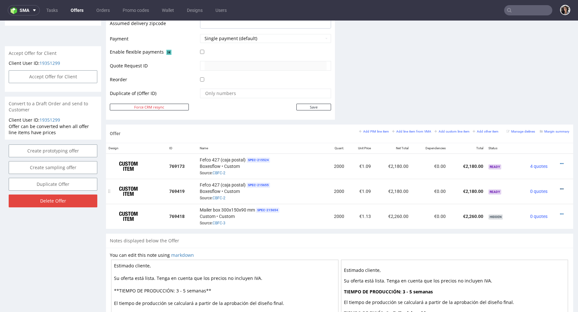
click at [560, 187] on icon at bounding box center [562, 189] width 4 height 4
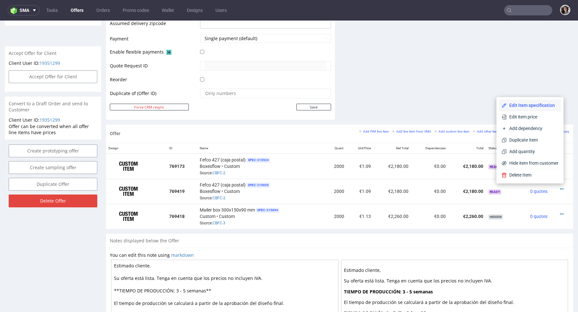
click at [525, 107] on span "Edit item specification" at bounding box center [533, 105] width 52 height 6
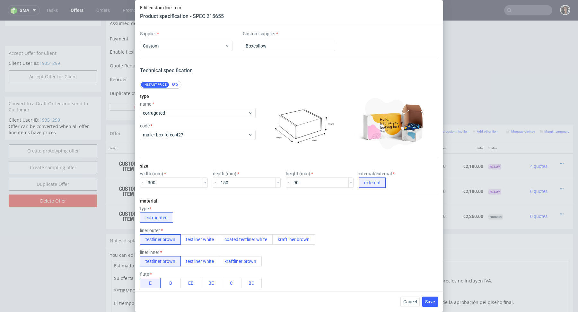
scroll to position [561, 0]
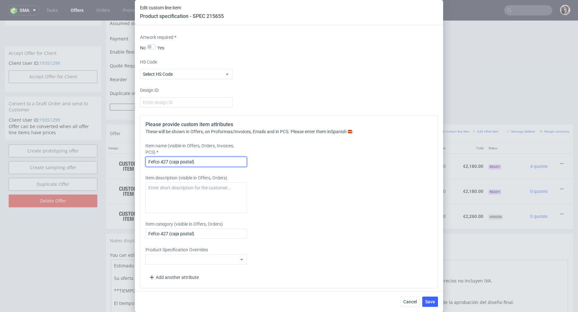
click at [196, 158] on input "Fefco 427 (caja postal)" at bounding box center [195, 162] width 101 height 10
type input "Muestra"
click at [181, 233] on input "Fefco 427 (caja postal)" at bounding box center [195, 234] width 101 height 10
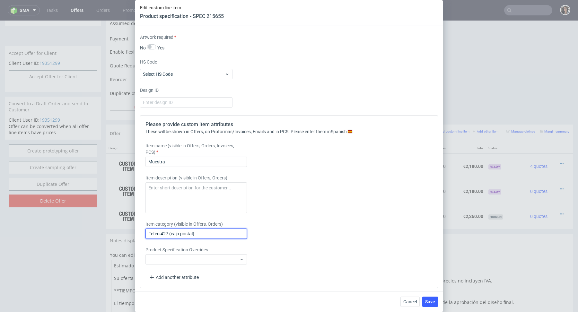
click at [181, 233] on input "Fefco 427 (caja postal)" at bounding box center [195, 234] width 101 height 10
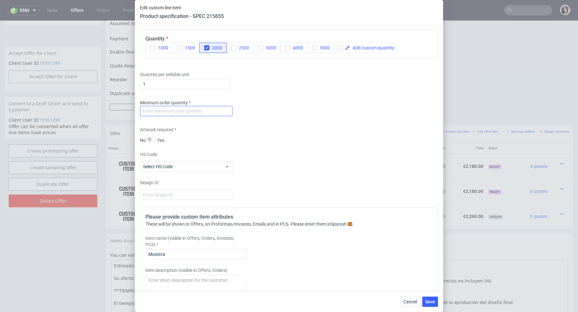
type input "Muestra"
click at [191, 109] on input "number" at bounding box center [186, 111] width 92 height 10
type input "1"
click at [252, 108] on div "Minimum order quantity 1" at bounding box center [289, 109] width 298 height 19
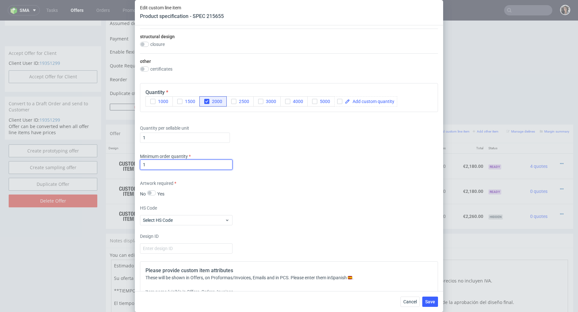
scroll to position [387, 0]
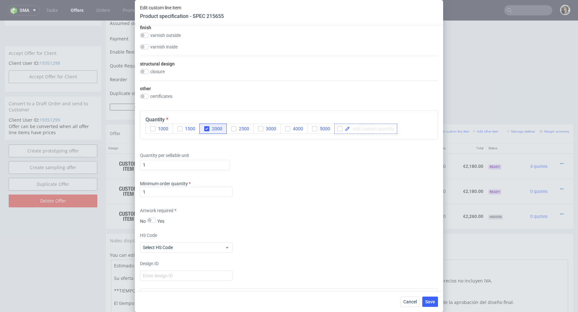
click at [363, 127] on span at bounding box center [372, 129] width 44 height 4
checkbox input "true"
click at [208, 127] on icon "button" at bounding box center [207, 129] width 4 height 4
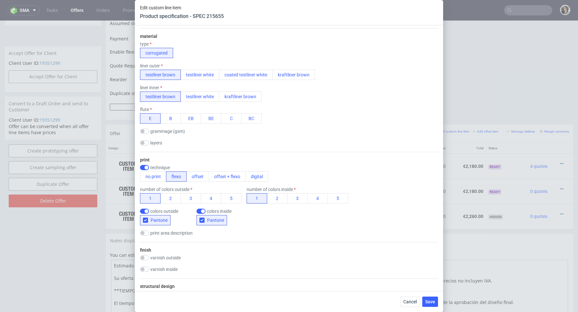
scroll to position [176, 0]
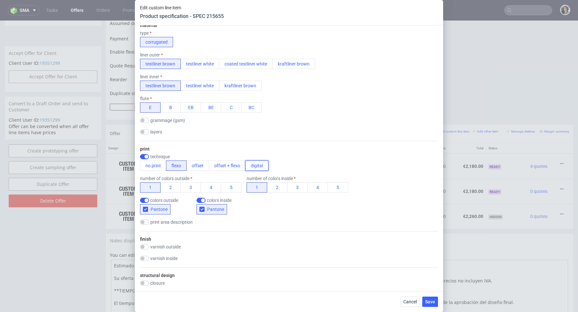
click at [258, 167] on button "digital" at bounding box center [256, 166] width 23 height 10
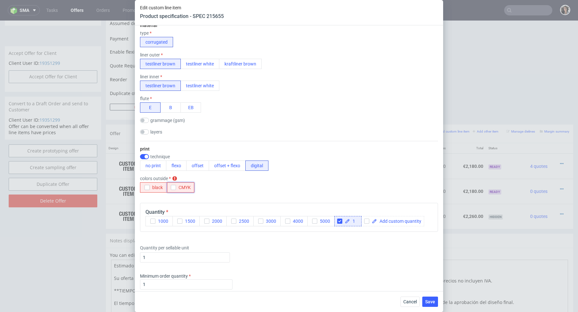
click at [174, 189] on icon "button" at bounding box center [173, 187] width 4 height 4
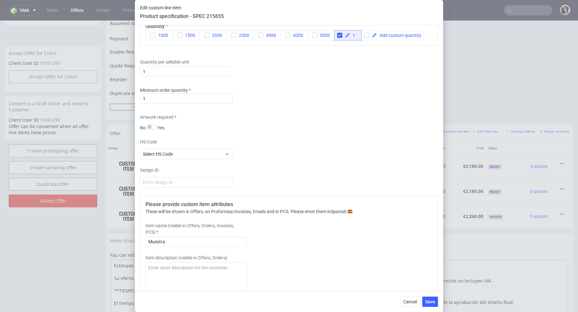
scroll to position [365, 0]
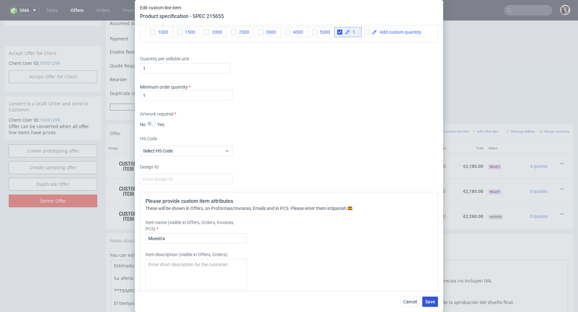
click at [425, 302] on button "Save" at bounding box center [430, 302] width 16 height 10
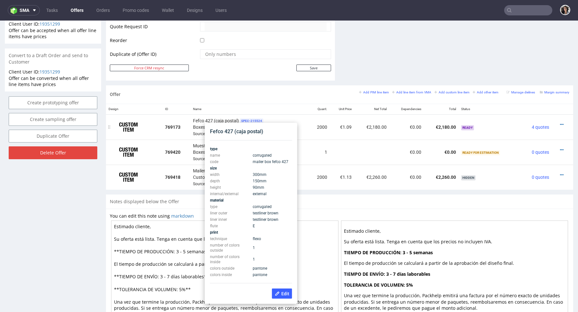
scroll to position [312, 0]
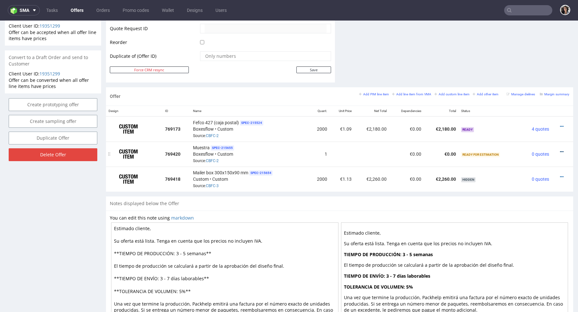
click at [560, 151] on icon at bounding box center [562, 152] width 4 height 4
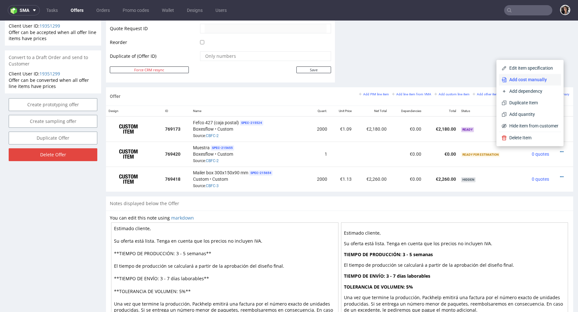
click at [520, 81] on span "Add cost manually" at bounding box center [533, 79] width 52 height 6
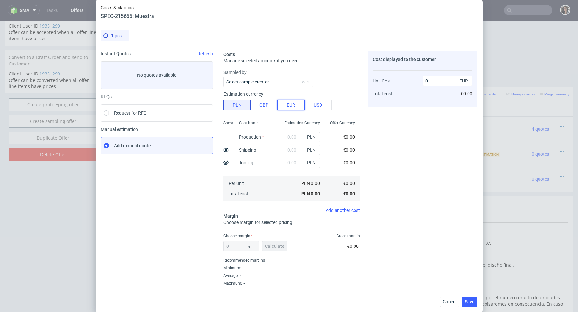
click at [284, 107] on button "EUR" at bounding box center [290, 105] width 27 height 10
click at [292, 153] on input "text" at bounding box center [302, 150] width 35 height 10
click at [294, 140] on input "text" at bounding box center [302, 137] width 35 height 10
type input "30"
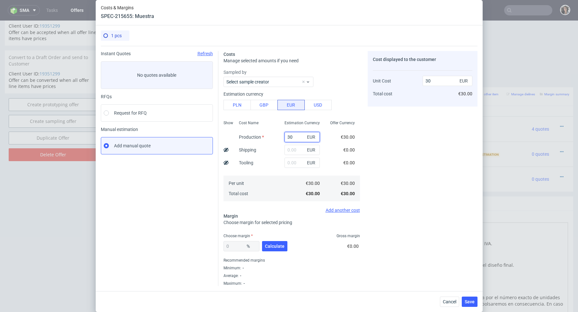
type input "30"
click at [331, 131] on div "Offer Currency €30.00 €0.00 €0.00 €30.00 €30.00" at bounding box center [342, 160] width 35 height 85
click at [436, 83] on input "30" at bounding box center [448, 81] width 50 height 10
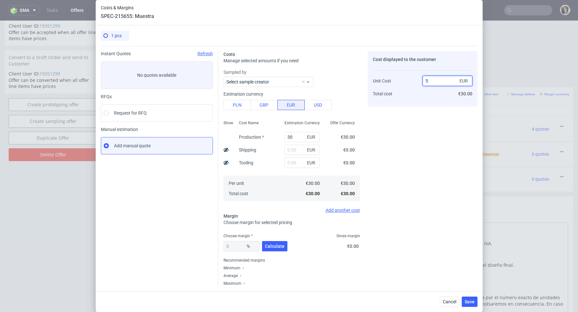
type input "50"
type input "40"
type input "50"
click at [416, 134] on div "Cost displayed to the customer Unit Cost Total cost 50 EUR €50.00" at bounding box center [423, 168] width 110 height 235
click at [269, 246] on span "Calculate" at bounding box center [275, 246] width 20 height 4
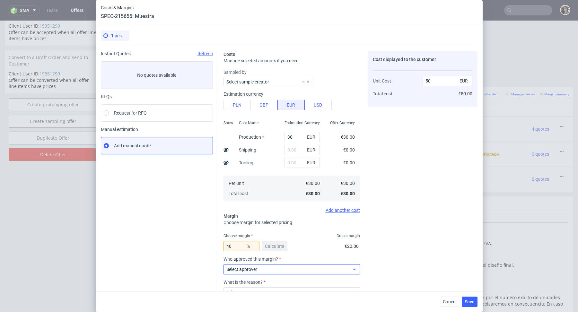
scroll to position [46, 0]
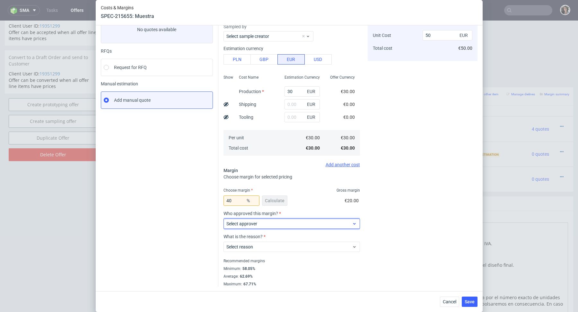
click at [252, 224] on label "Select approver" at bounding box center [241, 223] width 31 height 5
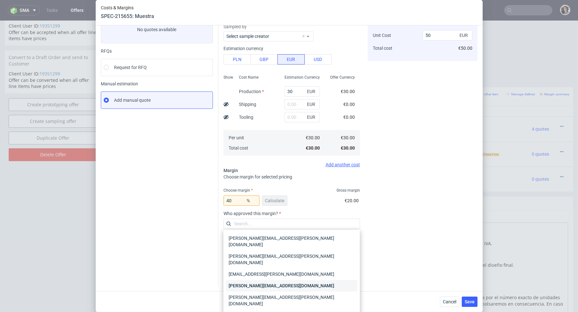
scroll to position [24, 0]
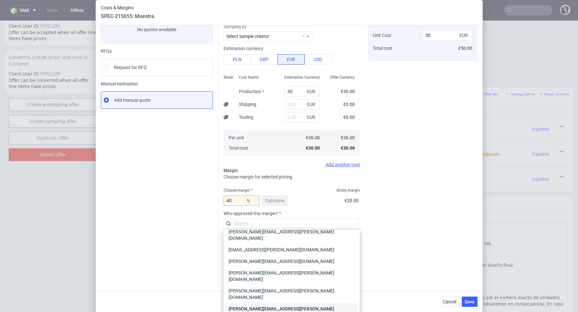
click at [246, 303] on div "[PERSON_NAME][EMAIL_ADDRESS][PERSON_NAME][DOMAIN_NAME]" at bounding box center [291, 312] width 131 height 18
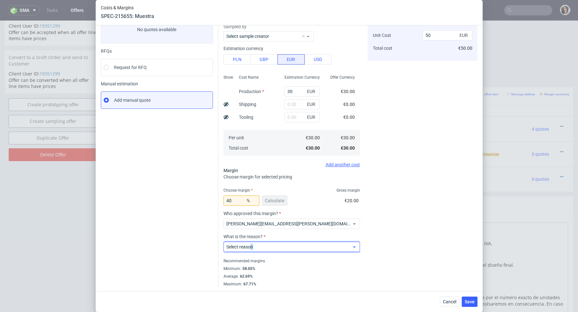
click at [251, 250] on div "Select reason" at bounding box center [292, 247] width 137 height 10
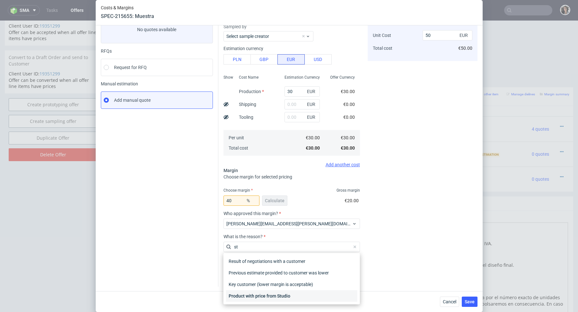
type input "st"
click at [263, 295] on div "Product with price from Studio" at bounding box center [291, 296] width 131 height 12
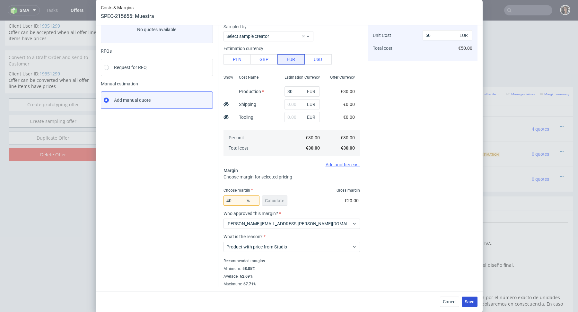
click at [471, 304] on span "Save" at bounding box center [470, 302] width 10 height 4
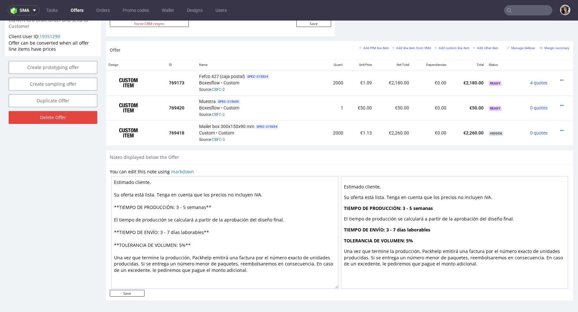
scroll to position [2, 0]
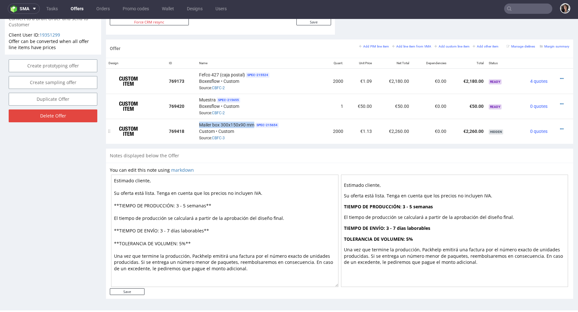
drag, startPoint x: 253, startPoint y: 124, endPoint x: 200, endPoint y: 124, distance: 53.0
click at [200, 124] on span "Mailer box 300x150x90 mm" at bounding box center [226, 125] width 55 height 6
copy span "Mailer box 300x150x90 mm"
click at [560, 76] on icon at bounding box center [562, 78] width 4 height 4
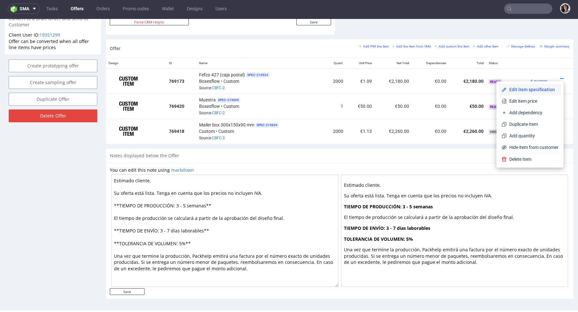
click at [529, 87] on span "Edit item specification" at bounding box center [533, 89] width 52 height 6
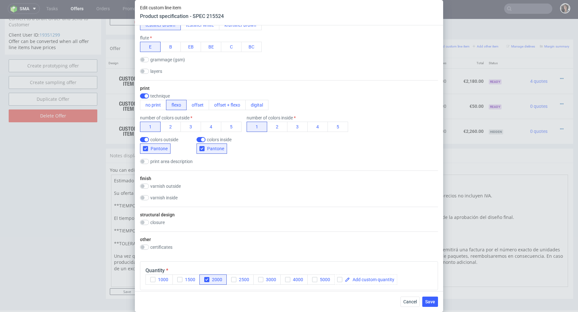
scroll to position [561, 0]
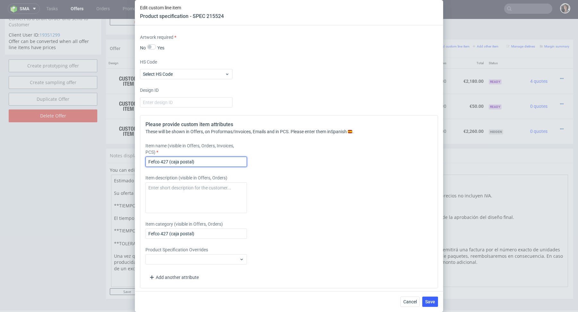
click at [200, 161] on input "Fefco 427 (caja postal)" at bounding box center [195, 162] width 101 height 10
paste input "Mailer box 300x150x90 mm"
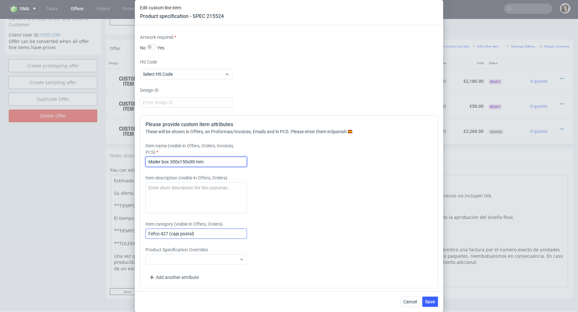
type input "Mailer box 300x150x90 mm"
click at [196, 233] on input "Fefco 427 (caja postal)" at bounding box center [195, 234] width 101 height 10
paste input "Mailer box 300x150x90 mm"
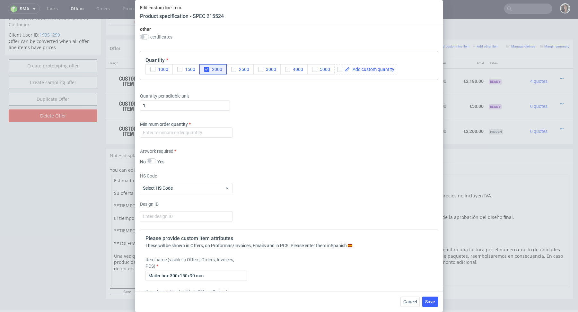
scroll to position [441, 0]
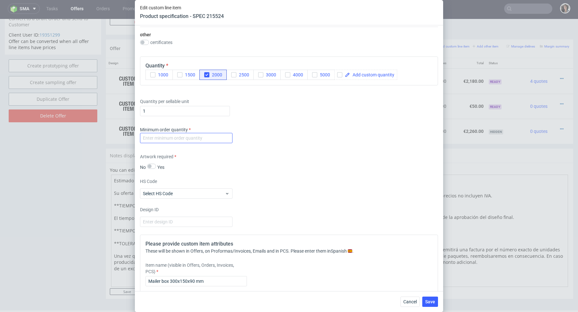
type input "Mailer box 300x150x90 mm"
click at [189, 136] on input "number" at bounding box center [186, 138] width 92 height 10
type input "1"
click at [297, 133] on div "Minimum order quantity 1" at bounding box center [289, 136] width 298 height 19
click at [433, 302] on span "Save" at bounding box center [430, 302] width 10 height 4
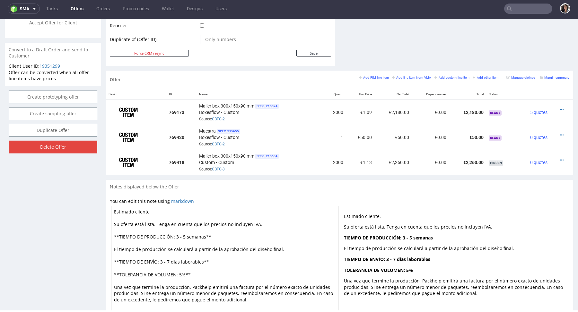
scroll to position [358, 0]
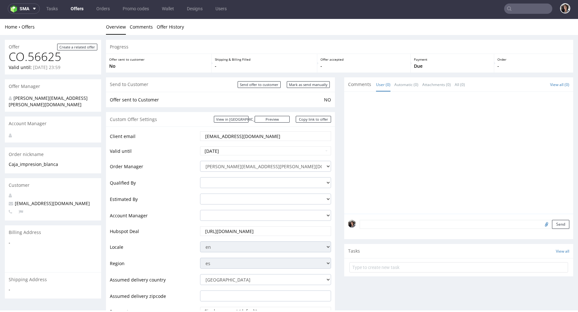
click at [303, 136] on input "[EMAIL_ADDRESS][DOMAIN_NAME]" at bounding box center [266, 136] width 122 height 9
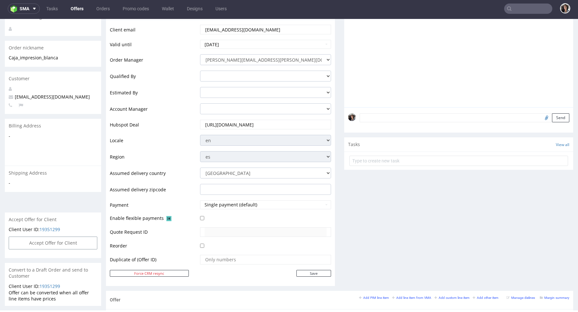
scroll to position [250, 0]
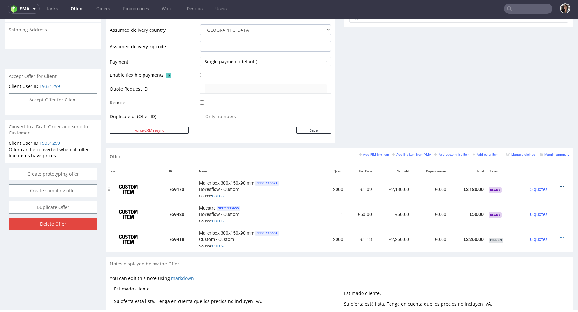
click at [560, 185] on icon at bounding box center [562, 187] width 4 height 4
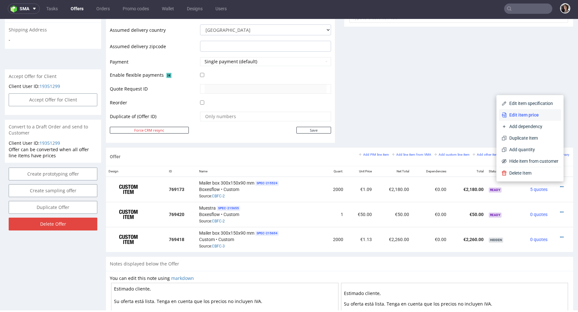
click at [524, 115] on span "Edit item price" at bounding box center [533, 115] width 52 height 6
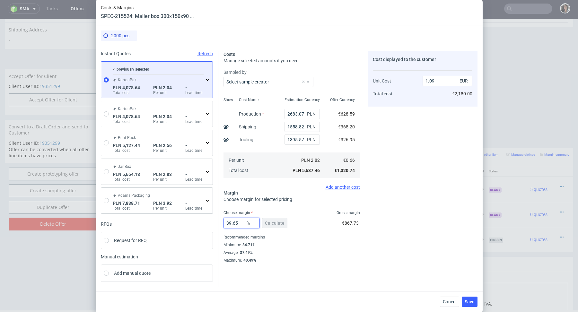
drag, startPoint x: 242, startPoint y: 225, endPoint x: 211, endPoint y: 221, distance: 31.4
click at [211, 221] on div "Instant Quotes Refresh previously selected KartonPak PLN 4,078.64 Total cost PL…" at bounding box center [289, 166] width 377 height 241
type input "45"
type input "1.19"
type input "45"
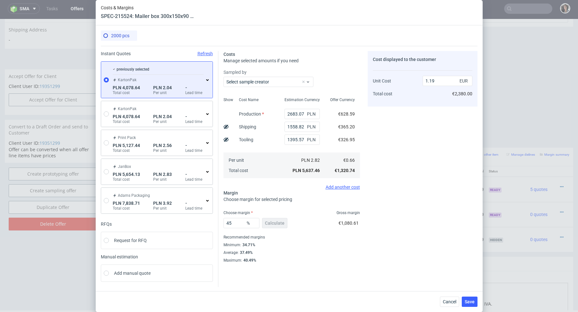
click at [327, 249] on div "Minimum : 34.71%" at bounding box center [292, 245] width 137 height 8
click at [473, 304] on span "Save" at bounding box center [470, 302] width 10 height 4
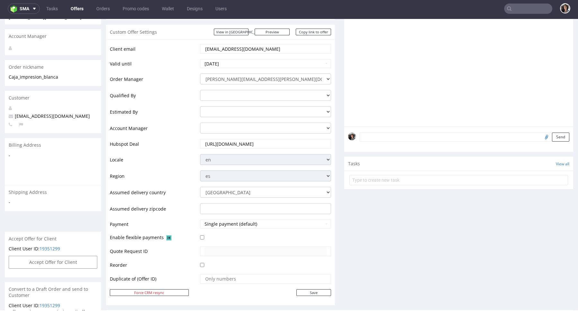
scroll to position [0, 0]
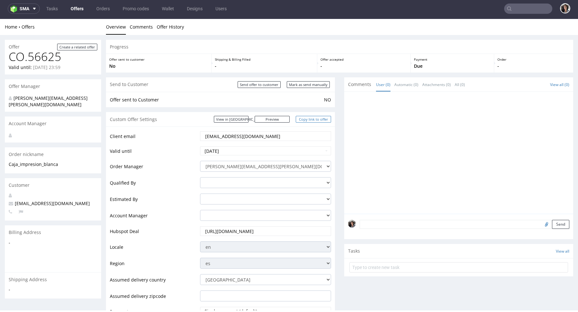
click at [313, 118] on link "Copy link to offer" at bounding box center [313, 119] width 35 height 7
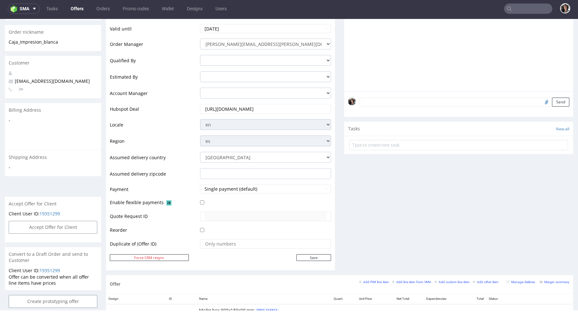
scroll to position [261, 0]
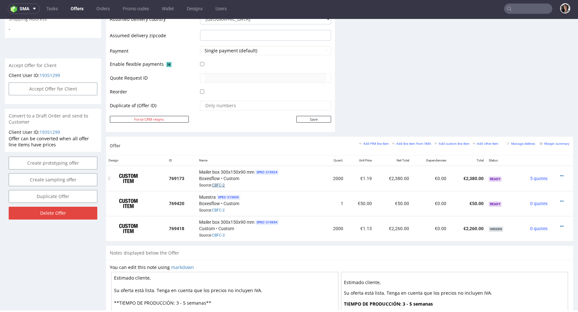
click at [222, 183] on link "CBFC-2" at bounding box center [218, 185] width 13 height 4
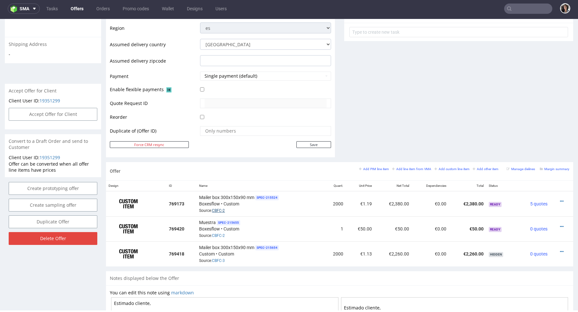
scroll to position [207, 0]
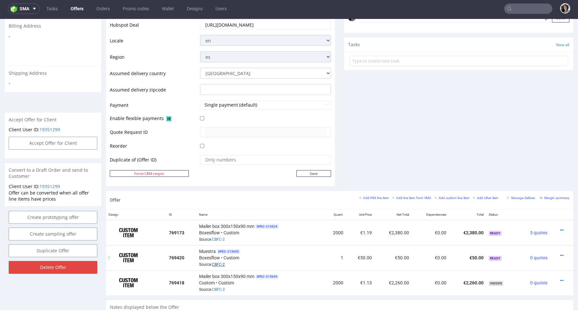
click at [216, 264] on link "CBFC-2" at bounding box center [218, 264] width 13 height 4
click at [235, 86] on input "text" at bounding box center [265, 89] width 131 height 11
paste input "28939"
type input "28939"
click at [320, 172] on input "Save" at bounding box center [313, 173] width 35 height 7
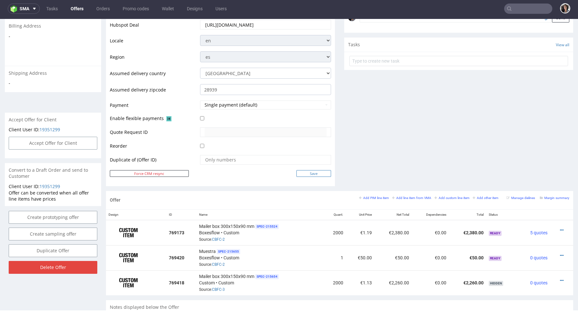
type input "In progress..."
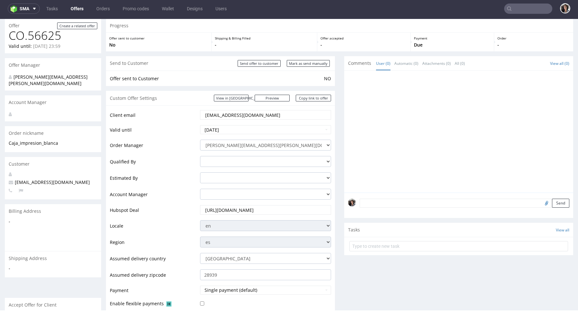
scroll to position [0, 0]
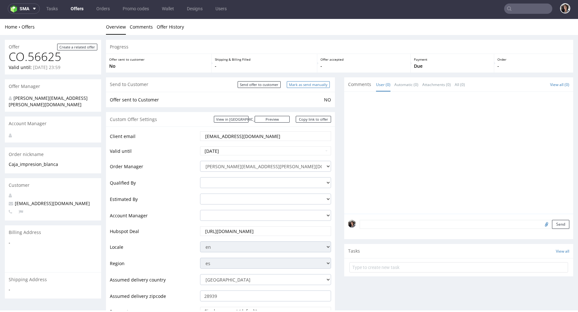
click at [310, 84] on input "Mark as send manually" at bounding box center [308, 84] width 43 height 7
type input "In progress..."
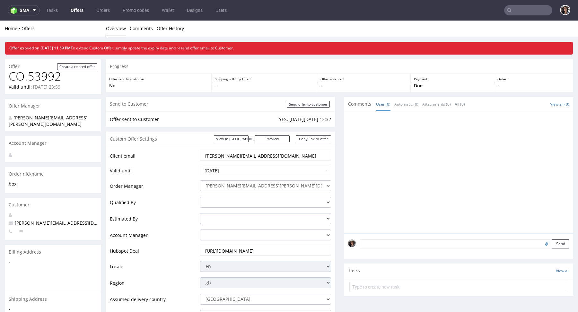
click at [523, 8] on input "text" at bounding box center [528, 10] width 48 height 10
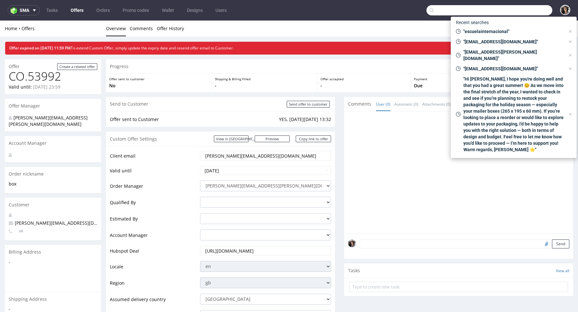
paste input "[EMAIL_ADDRESS][DOMAIN_NAME]"
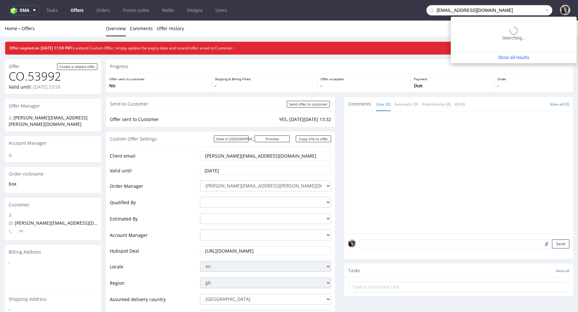
type input "[EMAIL_ADDRESS][DOMAIN_NAME]"
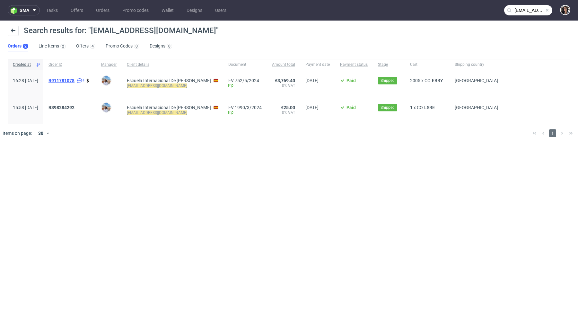
click at [75, 80] on span "R911781078" at bounding box center [61, 80] width 26 height 5
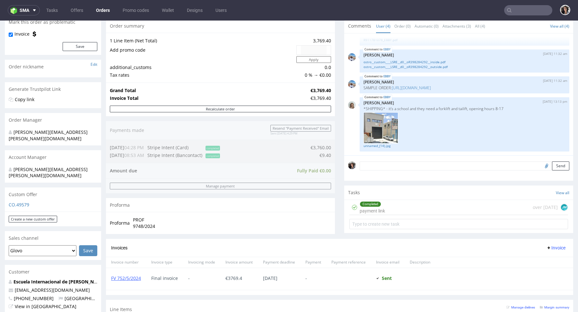
scroll to position [150, 0]
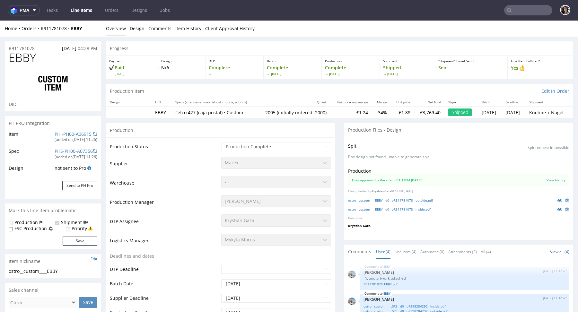
scroll to position [19, 0]
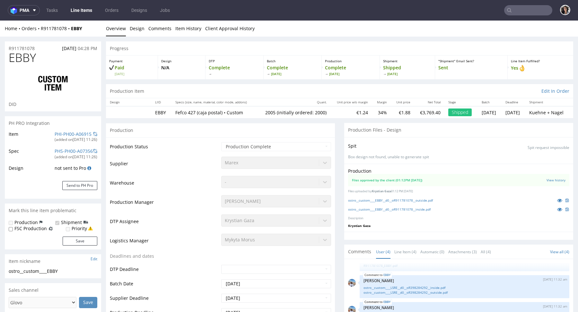
select select "in_progress"
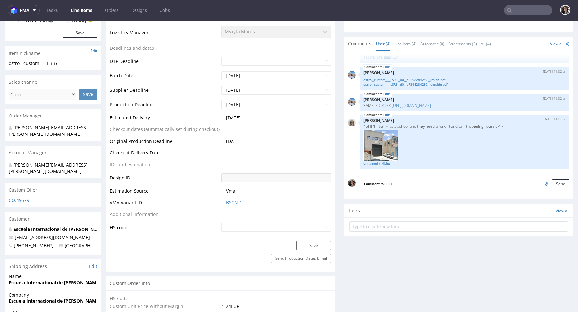
scroll to position [128, 0]
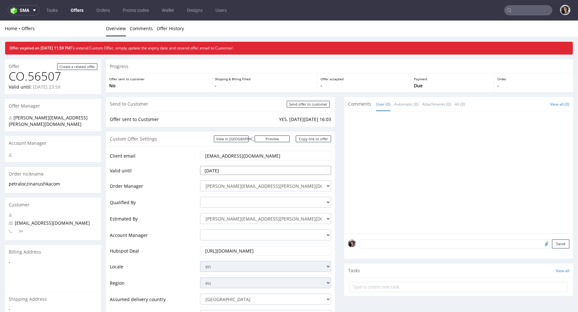
click at [276, 166] on input "2025-08-27" at bounding box center [265, 170] width 131 height 9
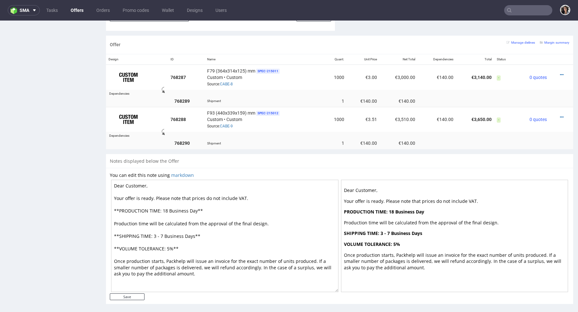
scroll to position [385, 0]
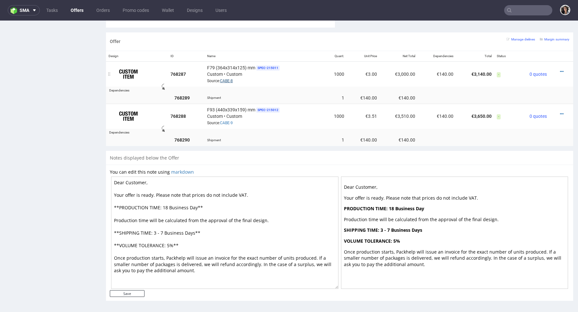
click at [226, 79] on link "CABE-8" at bounding box center [226, 81] width 13 height 4
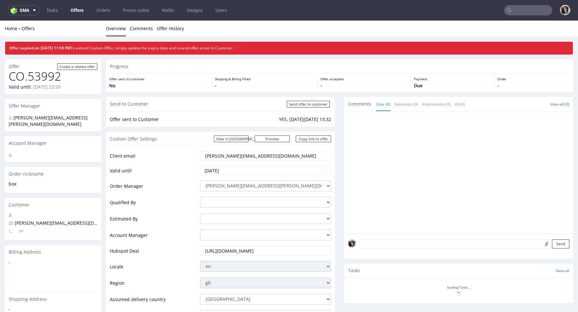
click at [516, 15] on input "text" at bounding box center [528, 10] width 48 height 10
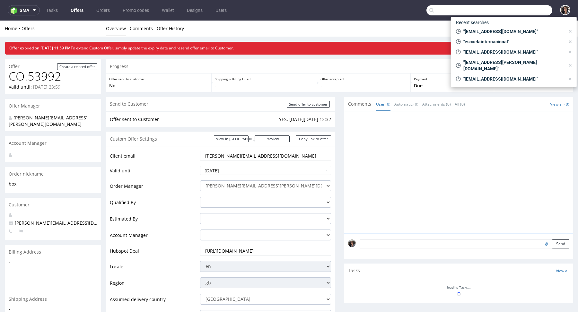
paste input "[PERSON_NAME][EMAIL_ADDRESS][DOMAIN_NAME]"
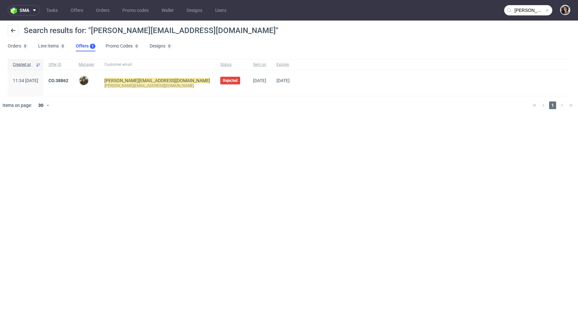
click at [528, 13] on input "[PERSON_NAME][EMAIL_ADDRESS][DOMAIN_NAME]" at bounding box center [528, 10] width 48 height 10
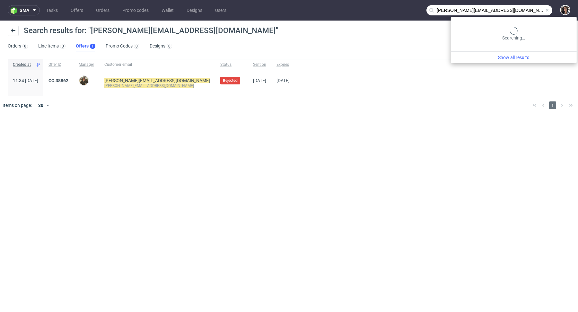
click at [528, 13] on input "[PERSON_NAME][EMAIL_ADDRESS][DOMAIN_NAME]" at bounding box center [490, 10] width 126 height 10
paste input "kirstie"
type input "[EMAIL_ADDRESS][DOMAIN_NAME]"
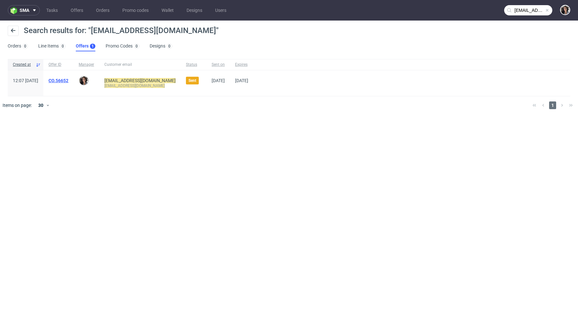
click at [68, 79] on link "CO.56652" at bounding box center [58, 80] width 20 height 5
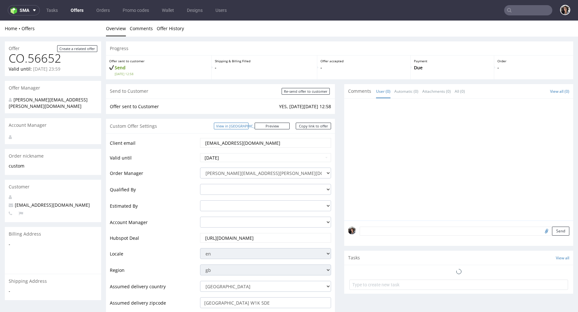
click at [243, 126] on link "View in [GEOGRAPHIC_DATA]" at bounding box center [231, 126] width 35 height 7
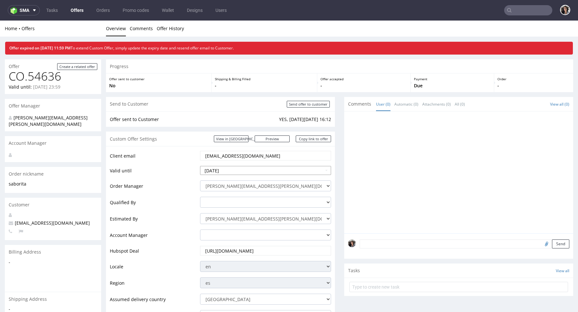
click at [236, 169] on input "2025-07-31" at bounding box center [265, 170] width 131 height 9
click at [262, 94] on th at bounding box center [264, 94] width 10 height 10
click at [215, 161] on td "1" at bounding box center [215, 161] width 10 height 10
type input "2025-09-01"
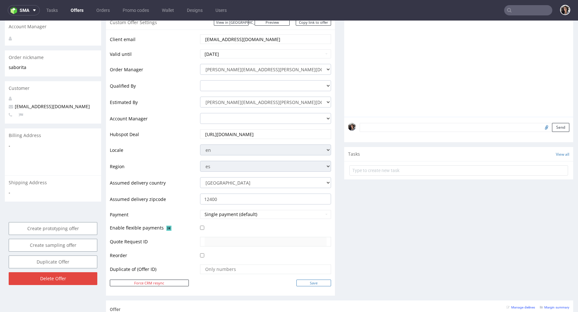
click at [314, 281] on input "Save" at bounding box center [313, 283] width 35 height 7
type input "In progress..."
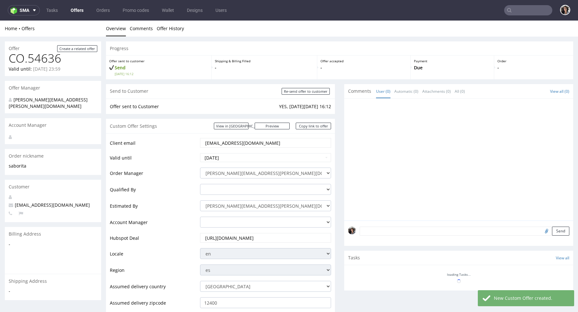
scroll to position [183, 0]
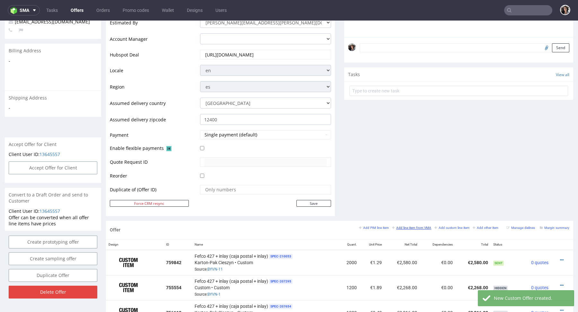
click at [415, 226] on small "Add line item from VMA" at bounding box center [411, 228] width 39 height 4
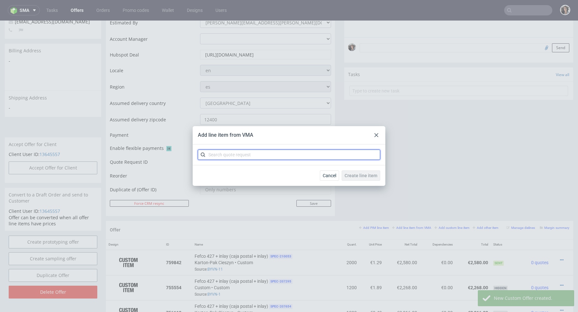
click at [315, 153] on input "text" at bounding box center [289, 155] width 182 height 10
paste input "BYVN"
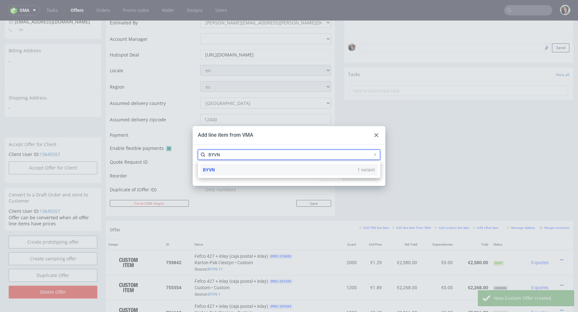
type input "BYVN"
click at [216, 168] on div "BYVN 1 variant" at bounding box center [288, 170] width 177 height 12
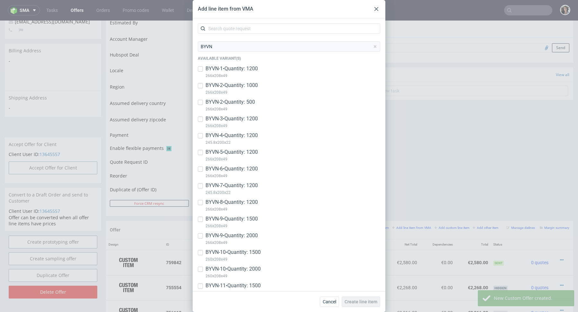
scroll to position [79, 0]
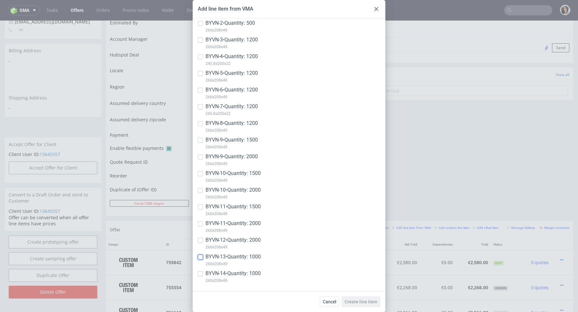
click at [200, 258] on input "checkbox" at bounding box center [200, 257] width 5 height 5
checkbox input "true"
click at [203, 271] on input "checkbox" at bounding box center [200, 273] width 5 height 5
checkbox input "true"
click at [364, 303] on span "Create line item" at bounding box center [361, 302] width 33 height 4
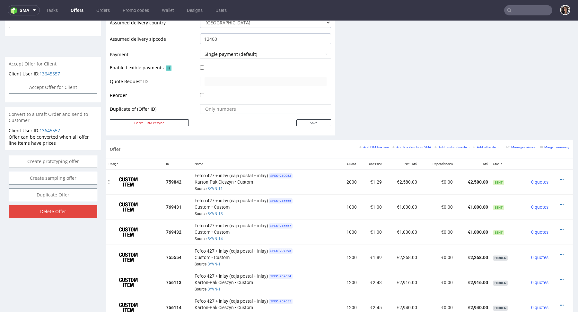
scroll to position [263, 0]
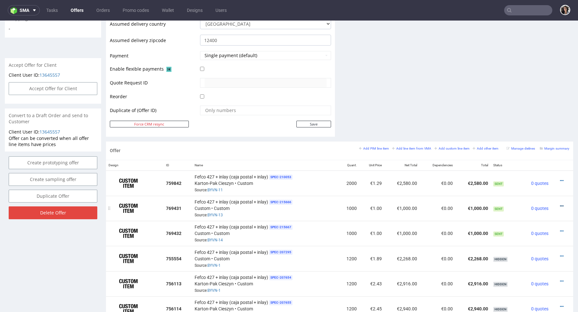
click at [560, 204] on icon at bounding box center [562, 206] width 4 height 4
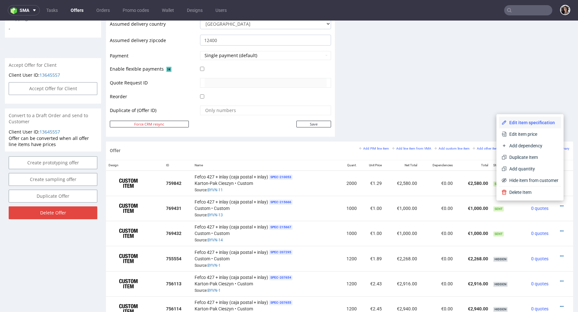
click at [519, 126] on span "Edit item specification" at bounding box center [533, 122] width 52 height 6
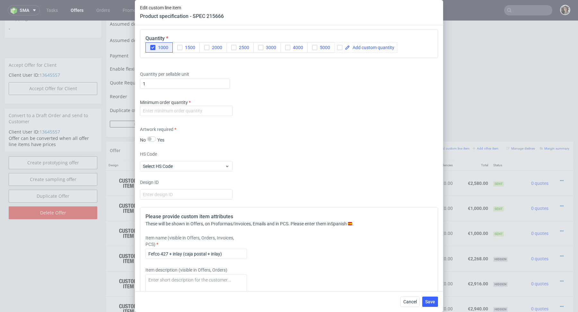
scroll to position [980, 0]
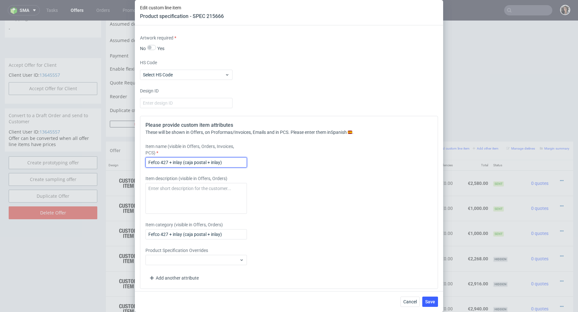
click at [210, 163] on input "Fefco 427 + inlay (caja postal + inlay)" at bounding box center [195, 162] width 101 height 10
click at [224, 161] on input "Fefco 427 + inlay (caja postal + inlay) impresion" at bounding box center [195, 162] width 101 height 10
click at [225, 159] on input "Fefco 427 + inlay (caja postal + inlay) 500/500impresion" at bounding box center [195, 162] width 101 height 10
drag, startPoint x: 230, startPoint y: 160, endPoint x: 259, endPoint y: 160, distance: 28.9
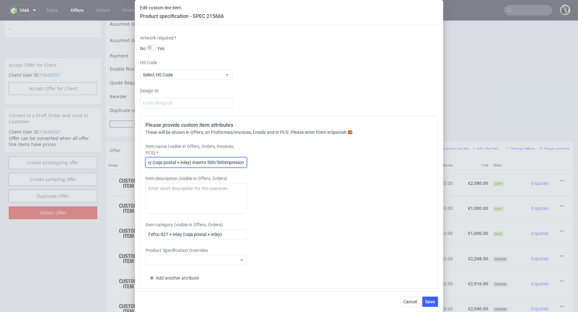
click at [259, 160] on div "Item name (visible in Offers, Orders, Invoices, PCS) Fefco 427 + inlay (caja po…" at bounding box center [251, 155] width 213 height 24
click at [226, 160] on input "Fefco 427 + inlay (caja postal + inlay) inserto 500/500impresion" at bounding box center [195, 162] width 101 height 10
click at [224, 160] on input "Fefco 427 + inlay (caja postal + inlay) inserto 500/500impresion" at bounding box center [195, 162] width 101 height 10
click at [224, 160] on input "Fefco 427 + inlay (caja postal + inlay) inserto 500/500 + impresion" at bounding box center [195, 162] width 101 height 10
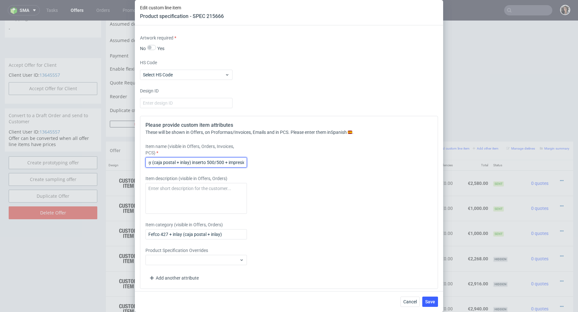
click at [224, 160] on input "Fefco 427 + inlay (caja postal + inlay) inserto 500/500 + impresion" at bounding box center [195, 162] width 101 height 10
type input "Fefco 427 + inlay (caja postal + inlay) inserto 500/500 + impresion"
click at [211, 233] on input "Fefco 427 + inlay (caja postal + inlay)" at bounding box center [195, 234] width 101 height 10
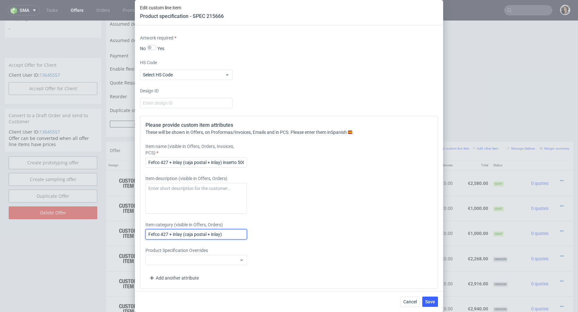
click at [211, 233] on input "Fefco 427 + inlay (caja postal + inlay)" at bounding box center [195, 234] width 101 height 10
paste input "inserto 500/500 + impresion"
type input "Fefco 427 + inlay (caja postal + inlay) inserto 500/500 + impresion"
click at [430, 301] on span "Save" at bounding box center [430, 302] width 10 height 4
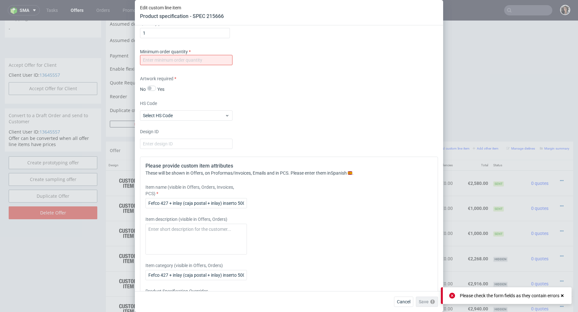
scroll to position [865, 0]
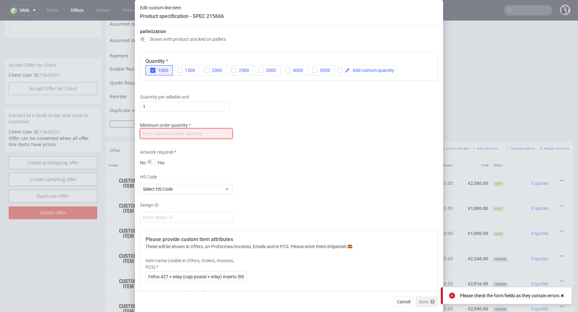
click at [218, 132] on input "number" at bounding box center [186, 133] width 92 height 10
type input "1"
click at [348, 149] on div "Artwork required No Yes" at bounding box center [289, 157] width 298 height 17
click at [425, 296] on div "Cancel Save" at bounding box center [289, 301] width 308 height 21
click at [434, 305] on button "Save" at bounding box center [430, 302] width 16 height 10
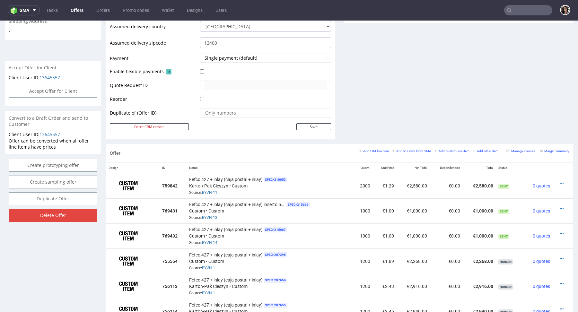
scroll to position [265, 0]
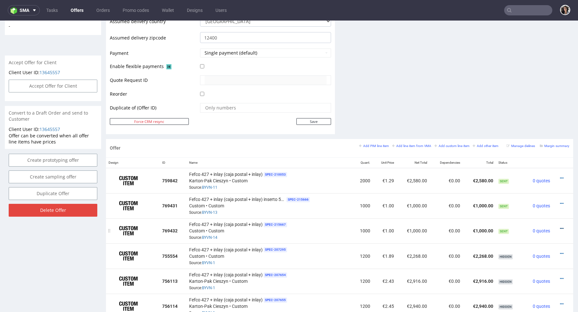
click at [560, 226] on icon at bounding box center [562, 228] width 4 height 4
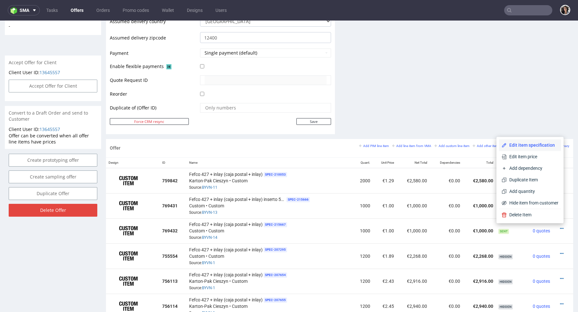
click at [533, 147] on span "Edit item specification" at bounding box center [533, 145] width 52 height 6
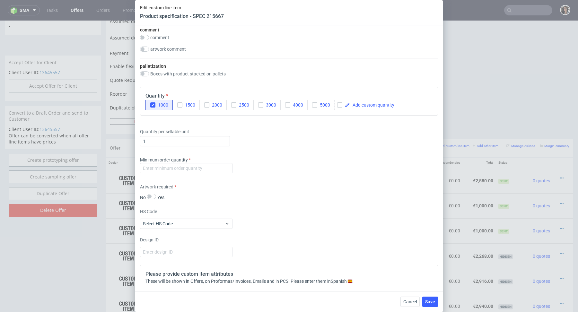
scroll to position [866, 0]
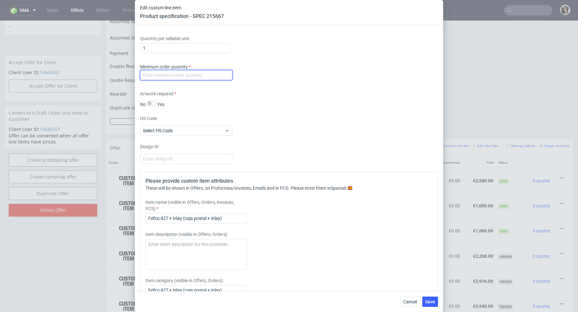
click at [225, 71] on input "number" at bounding box center [186, 75] width 92 height 10
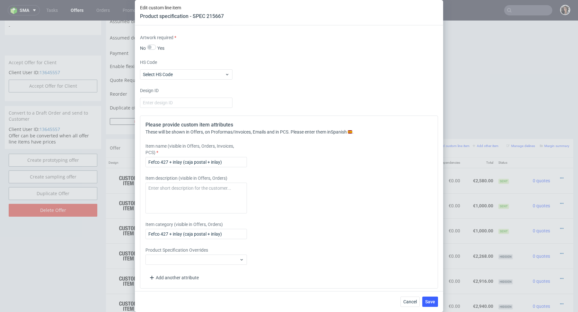
type input "1"
click at [290, 155] on div "Item name (visible in Offers, Orders, Invoices, PCS) Fefco 427 + inlay (caja po…" at bounding box center [251, 155] width 213 height 24
click at [235, 160] on input "Fefco 427 + inlay (caja postal + inlay)" at bounding box center [195, 162] width 101 height 10
paste input "Fefco 427 + inlay (caja postal + inlay) inserto 500/500 + impresion"
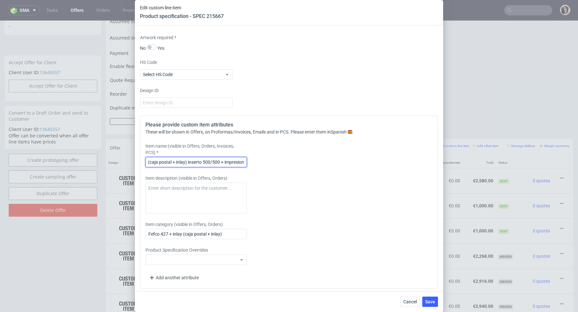
click at [223, 160] on input "Fefco 427 + inlay (caja postal + inlay) Fefco 427 + inlay (caja postal + inlay)…" at bounding box center [195, 162] width 101 height 10
click at [221, 160] on input "Fefco 427 + inlay (caja postal + inlay) Fefco 427 + inlay (caja postal + inlay)…" at bounding box center [195, 162] width 101 height 10
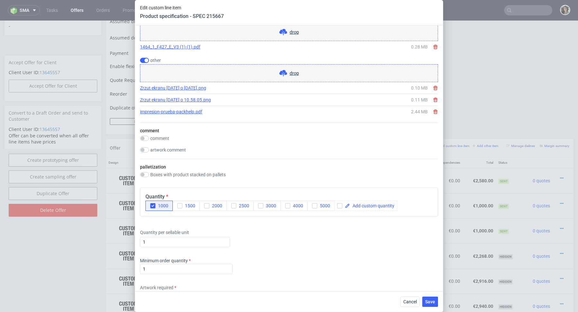
scroll to position [922, 0]
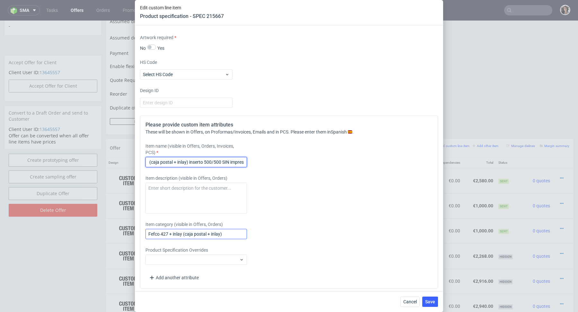
type input "Fefco 427 + inlay (caja postal + inlay) Fefco 427 + inlay (caja postal + inlay)…"
click at [222, 234] on input "Fefco 427 + inlay (caja postal + inlay)" at bounding box center [195, 234] width 101 height 10
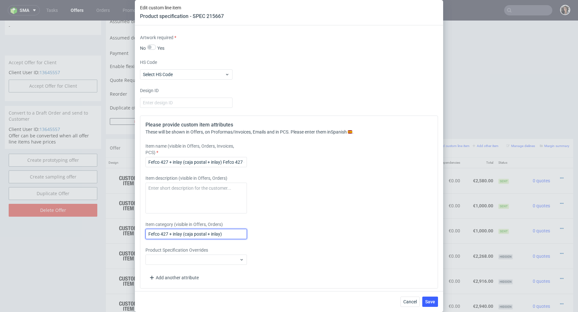
paste input "Fefco 427 + inlay (caja postal + inlay) inserto 500/500 SIN impresion"
type input "Fefco 427 + inlay (caja postal + inlay) Fefco 427 + inlay (caja postal + inlay)…"
click at [428, 302] on span "Save" at bounding box center [430, 302] width 10 height 4
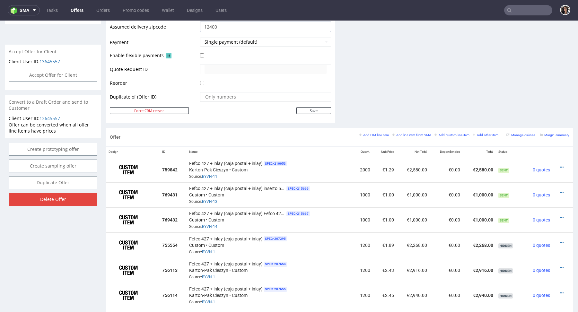
scroll to position [283, 0]
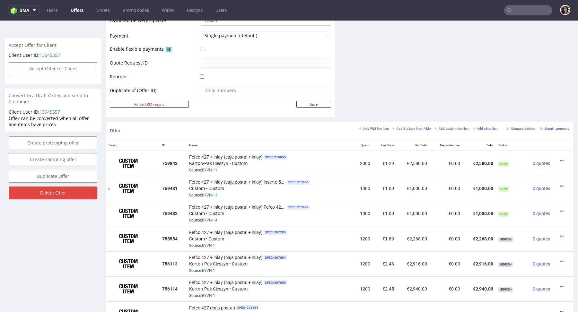
click at [560, 184] on icon at bounding box center [562, 186] width 4 height 4
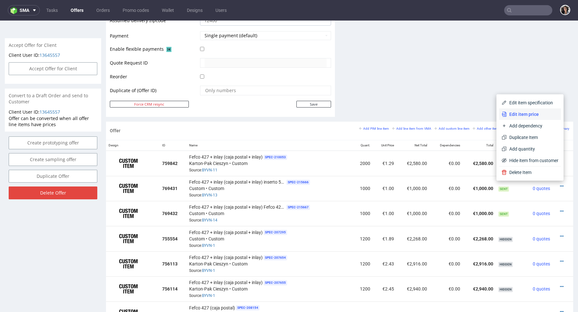
click at [519, 114] on span "Edit item price" at bounding box center [533, 114] width 52 height 6
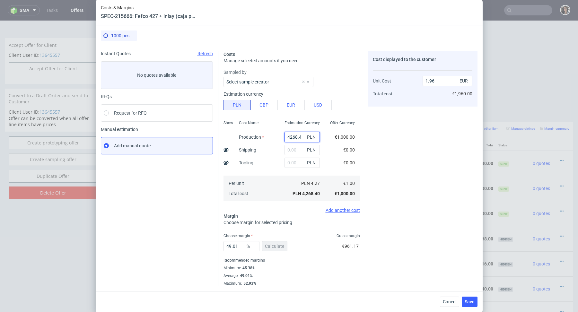
click at [296, 139] on input "4268.4" at bounding box center [302, 137] width 35 height 10
paste input "2240"
type input "42622408.4"
click at [296, 139] on input "42622408.4" at bounding box center [302, 137] width 35 height 10
type input "19583.39"
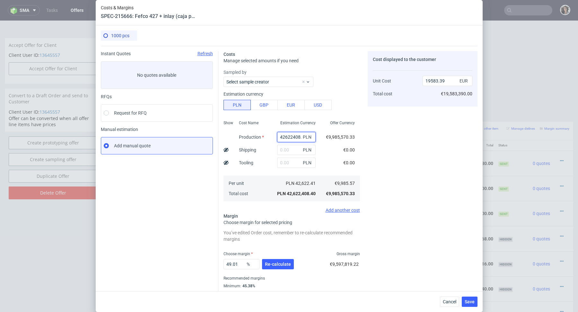
click at [296, 139] on input "42622408.4" at bounding box center [296, 137] width 39 height 10
paste input "2240"
type input "2240"
type input "1.03"
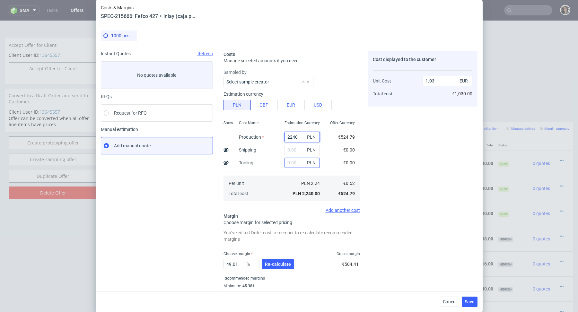
type input "2240"
click at [285, 166] on input "text" at bounding box center [302, 163] width 35 height 10
type input "28"
type input "1.05"
type input "285"
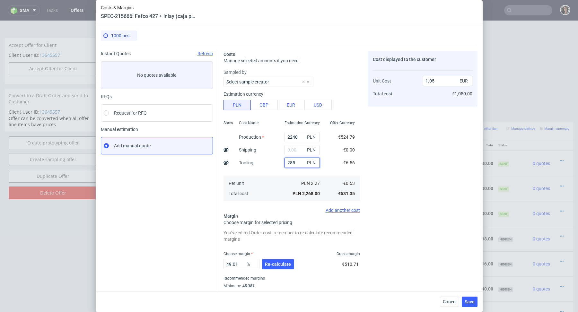
type input "1.16"
type input "2850"
type input "2.34"
type input "2850"
click at [271, 200] on div "Per unit Total cost" at bounding box center [257, 189] width 46 height 26
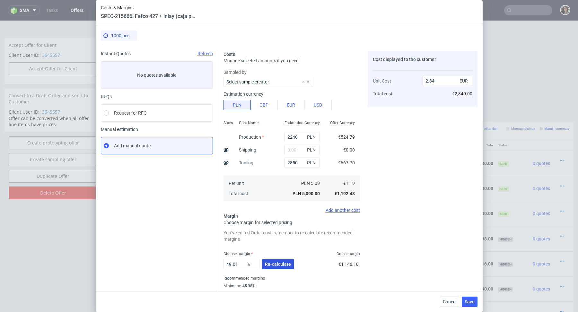
click at [275, 261] on button "Re-calculate" at bounding box center [278, 264] width 32 height 10
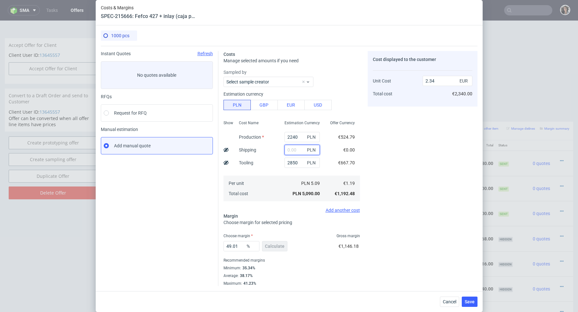
click at [295, 149] on input "text" at bounding box center [302, 150] width 35 height 10
paste input "1 054,40"
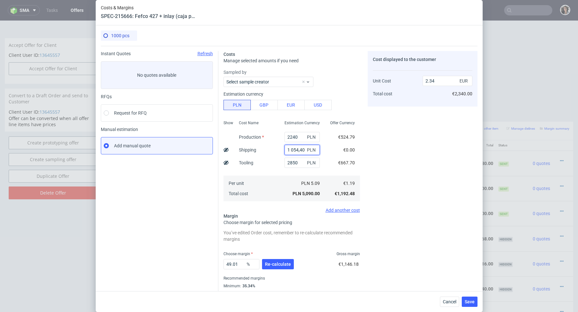
click at [290, 150] on input "1 054,40" at bounding box center [302, 150] width 35 height 10
type input "54.4"
type input "2.36"
click at [300, 149] on input "54.4" at bounding box center [302, 150] width 35 height 10
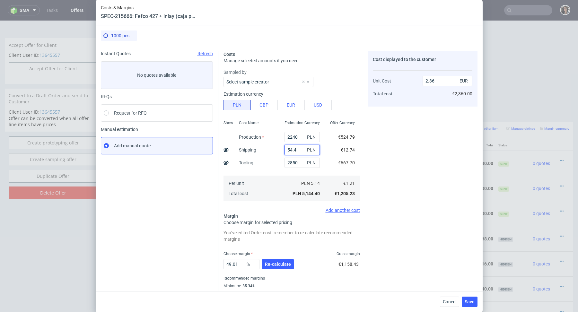
click at [300, 149] on input "54.4" at bounding box center [302, 150] width 35 height 10
paste input "1 054,40"
type input "1 054,40"
type input "2.34"
click at [291, 149] on input "text" at bounding box center [302, 150] width 35 height 10
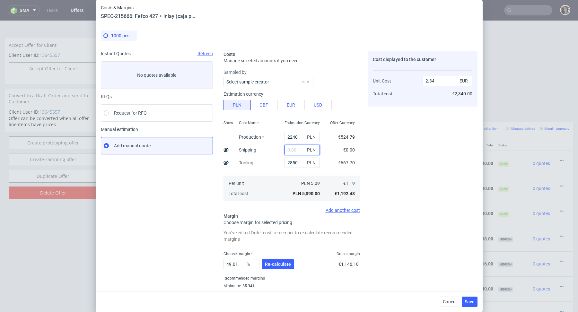
paste input "1 054,40"
click at [291, 149] on input "1 054,40" at bounding box center [302, 150] width 35 height 10
type input "1054.4"
type input "2.83"
type input "1054.4"
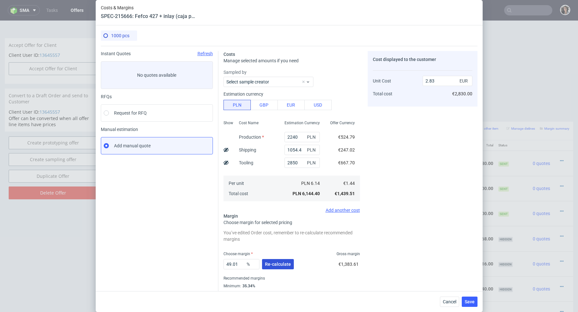
click at [279, 265] on span "Re-calculate" at bounding box center [278, 264] width 26 height 4
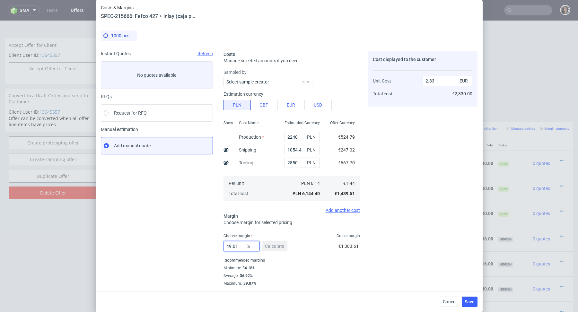
drag, startPoint x: 242, startPoint y: 247, endPoint x: 208, endPoint y: 248, distance: 34.1
click at [208, 247] on div "Instant Quotes Refresh No quotes available RFQs Request for RFQ Manual estimati…" at bounding box center [289, 166] width 377 height 240
type input "37"
type input "2.29"
type input "37"
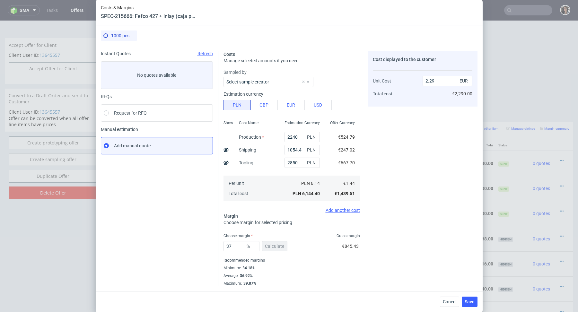
click at [275, 264] on div "Minimum : 34.18%" at bounding box center [292, 268] width 137 height 8
click at [470, 303] on span "Save" at bounding box center [470, 302] width 10 height 4
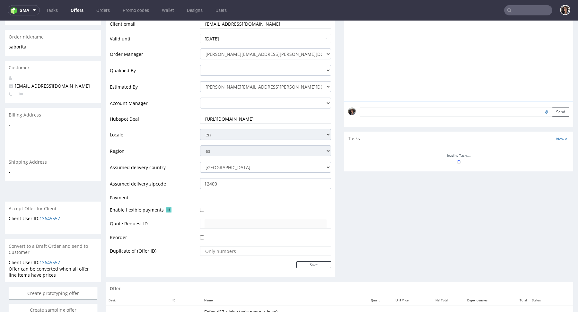
scroll to position [265, 0]
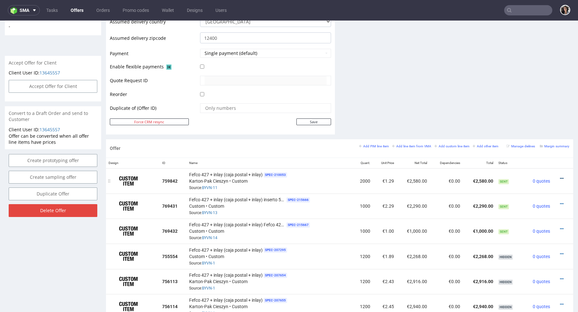
click at [560, 176] on icon at bounding box center [562, 178] width 4 height 4
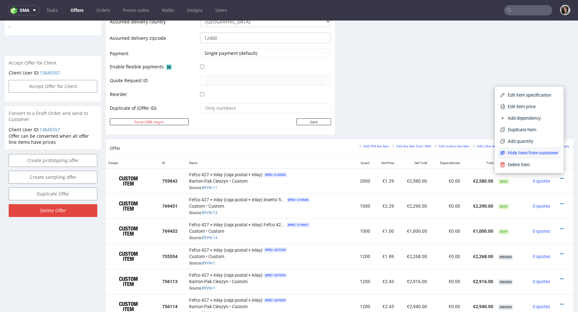
click at [538, 154] on span "Hide item from customer" at bounding box center [531, 153] width 53 height 6
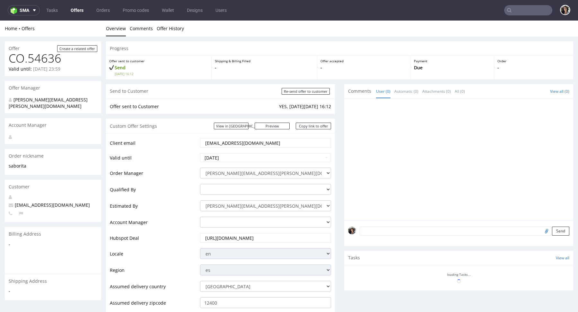
scroll to position [264, 0]
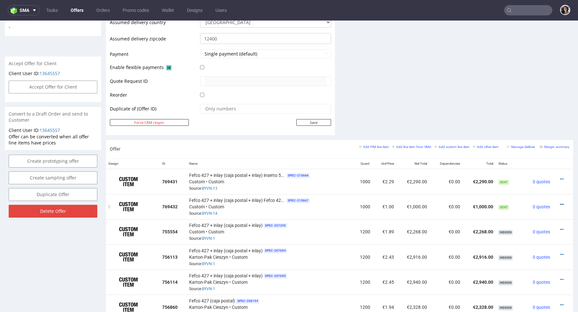
click at [560, 203] on icon at bounding box center [562, 204] width 4 height 4
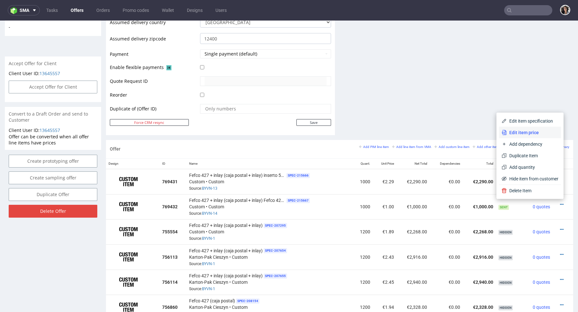
click at [520, 133] on span "Edit item price" at bounding box center [533, 132] width 52 height 6
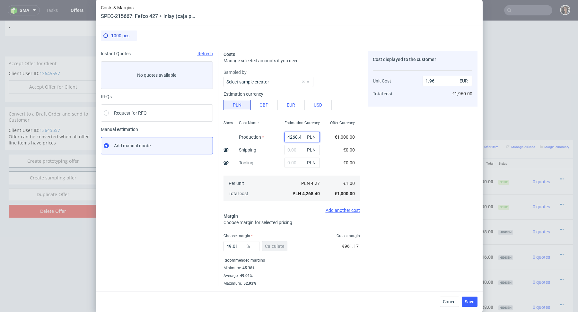
click at [293, 137] on input "4268.4" at bounding box center [302, 137] width 35 height 10
paste input "1990"
type input "1990"
type input "0.91"
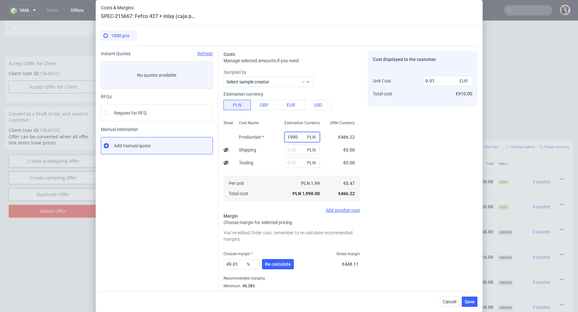
type input "1990"
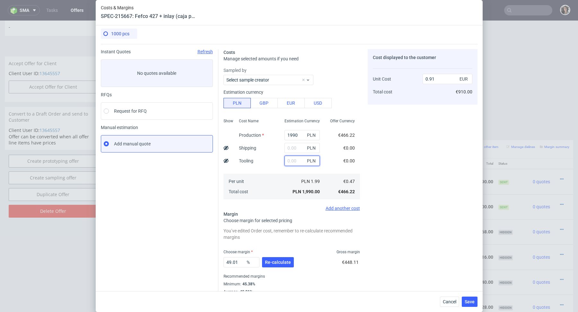
click at [296, 161] on input "text" at bounding box center [302, 161] width 35 height 10
type input "21"
type input "0.92"
type input "2150"
type input "1.9"
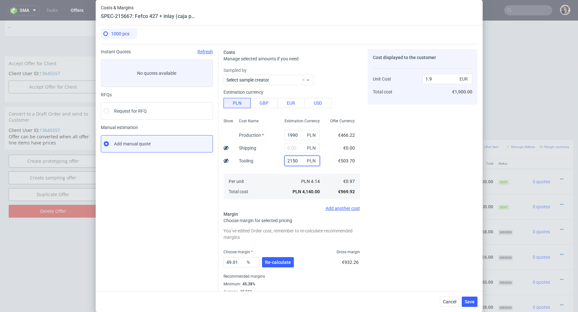
type input "2150"
click at [264, 191] on div "Per unit Total cost" at bounding box center [257, 187] width 46 height 26
click at [277, 261] on span "Re-calculate" at bounding box center [278, 262] width 26 height 4
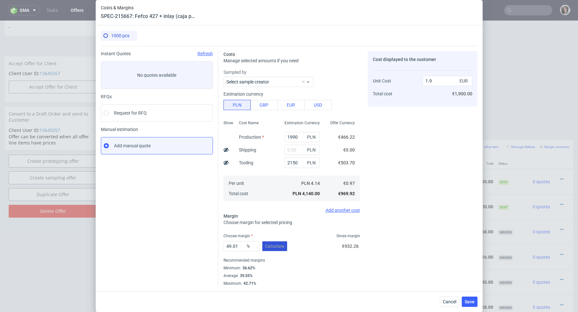
scroll to position [0, 0]
click at [291, 151] on input "text" at bounding box center [302, 150] width 35 height 10
paste input "1 054,40"
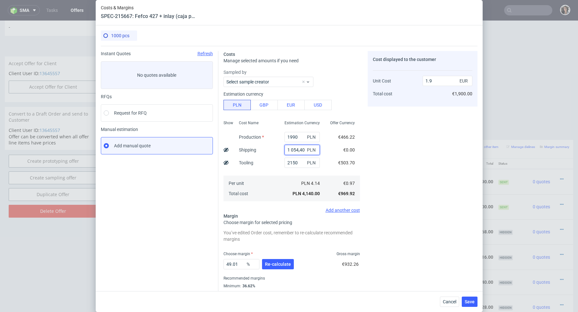
click at [291, 151] on input "1 054,40" at bounding box center [302, 150] width 35 height 10
type input "1054.4"
type input "2.39"
type input "1054.4"
click at [278, 262] on span "Re-calculate" at bounding box center [278, 264] width 26 height 4
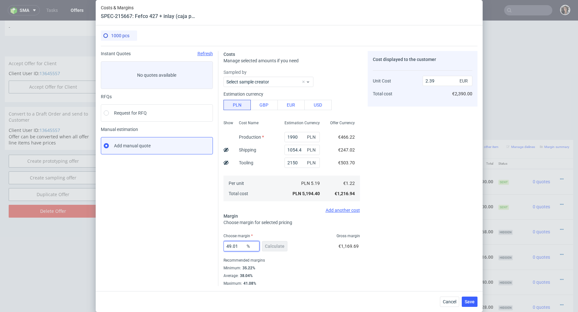
drag, startPoint x: 241, startPoint y: 247, endPoint x: 207, endPoint y: 247, distance: 33.4
click at [207, 247] on div "Instant Quotes Refresh No quotes available RFQs Request for RFQ Manual estimati…" at bounding box center [289, 166] width 377 height 240
type input "38"
type input "1.96"
type input "39"
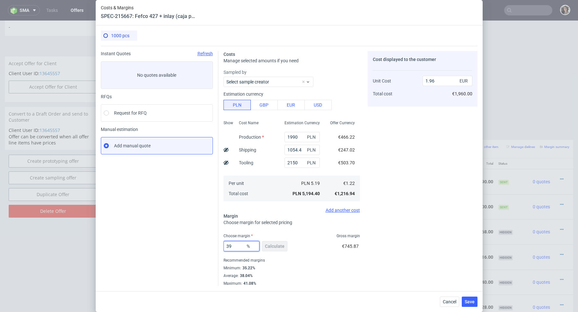
type input "1.99"
type input "38"
type input "1.96"
type input "38.5"
type input "1.98"
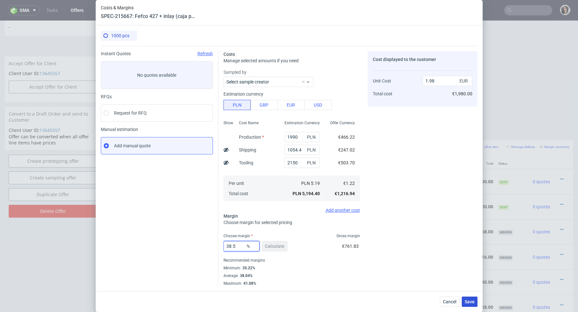
type input "38.5"
click at [473, 303] on span "Save" at bounding box center [470, 302] width 10 height 4
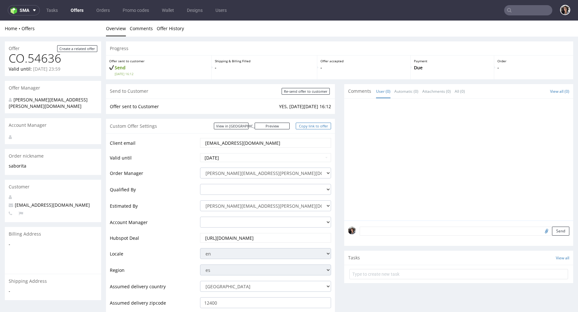
click at [316, 127] on link "Copy link to offer" at bounding box center [313, 126] width 35 height 7
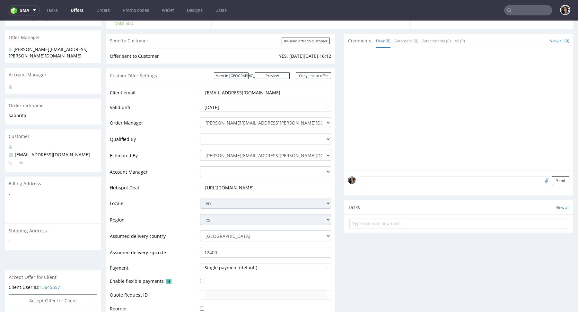
scroll to position [92, 0]
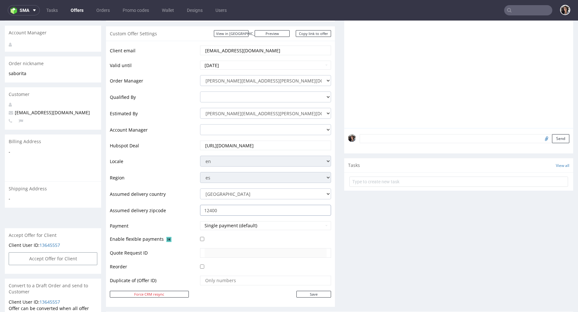
click at [233, 210] on input "12400" at bounding box center [265, 210] width 131 height 11
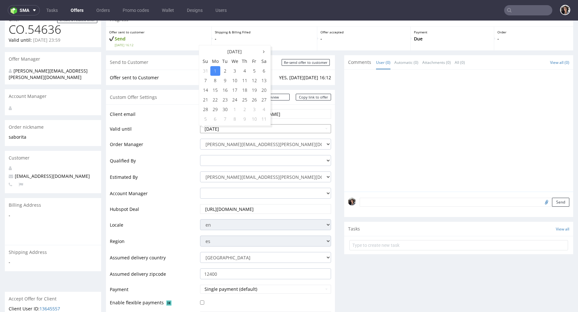
click at [233, 128] on input "2025-09-01" at bounding box center [265, 128] width 131 height 9
click at [254, 74] on td "5" at bounding box center [255, 71] width 10 height 10
type input "2025-09-05"
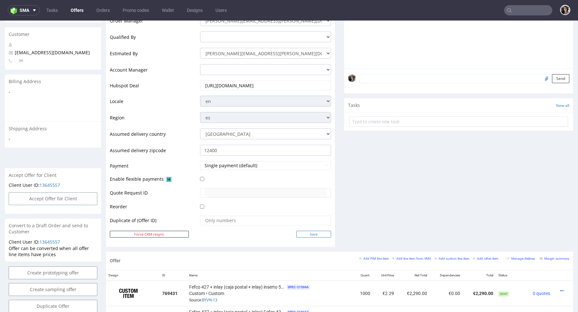
click at [316, 234] on input "Save" at bounding box center [313, 234] width 35 height 7
type input "In progress..."
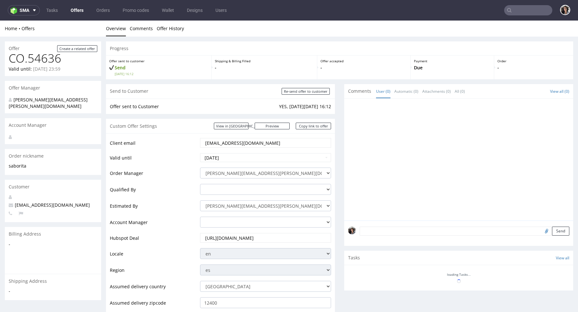
scroll to position [0, 0]
click at [313, 90] on input "Re-send offer to customer" at bounding box center [306, 91] width 48 height 7
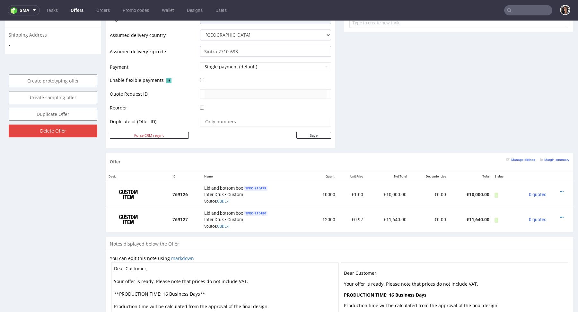
scroll to position [263, 0]
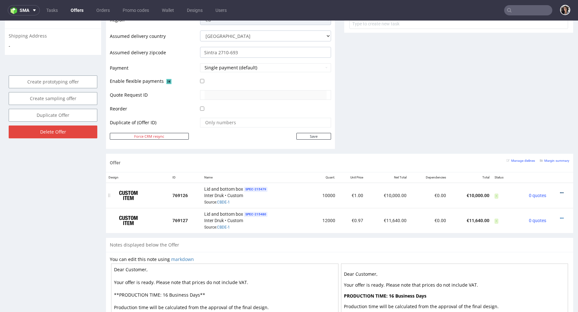
click at [560, 191] on icon at bounding box center [562, 193] width 4 height 4
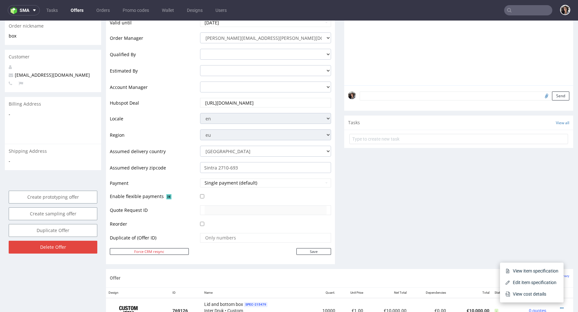
scroll to position [0, 0]
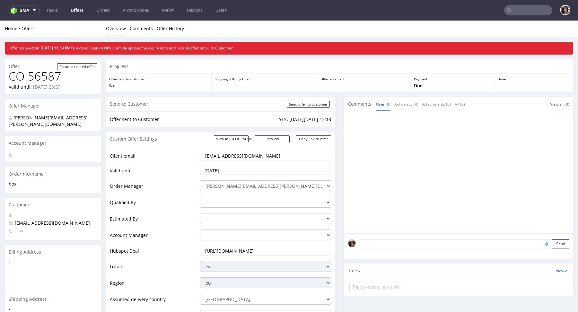
click at [252, 158] on td "5" at bounding box center [255, 161] width 10 height 10
type input "[DATE]"
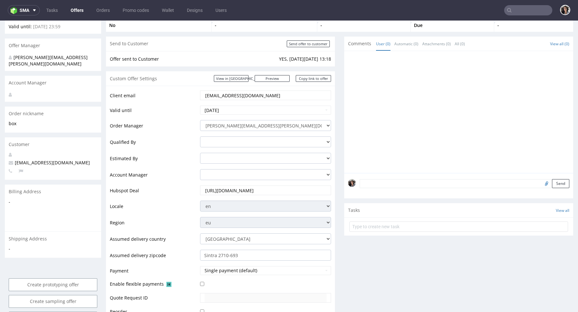
scroll to position [104, 0]
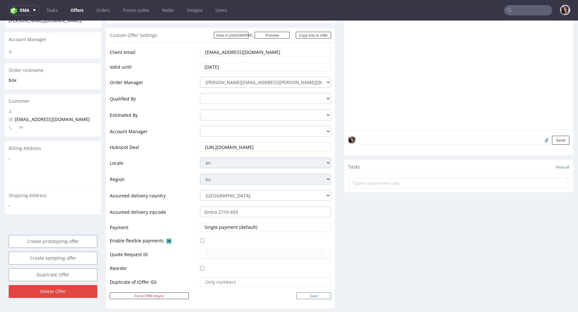
click at [312, 294] on input "Save" at bounding box center [313, 296] width 35 height 7
type input "In progress..."
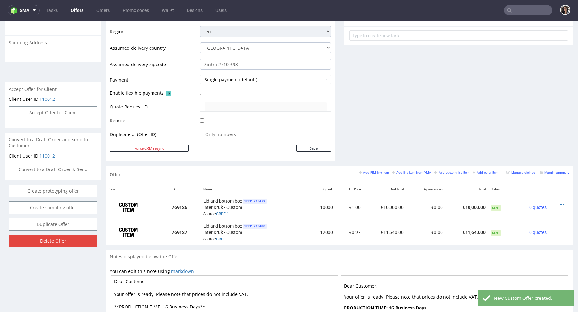
scroll to position [254, 0]
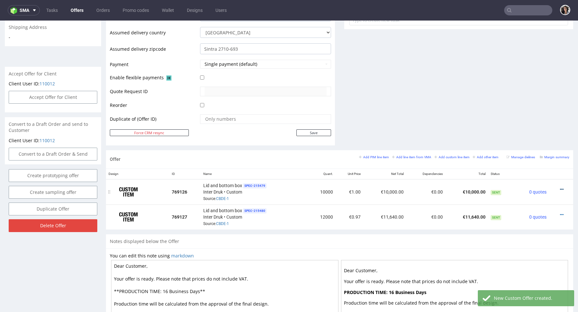
click at [560, 188] on icon at bounding box center [562, 189] width 4 height 4
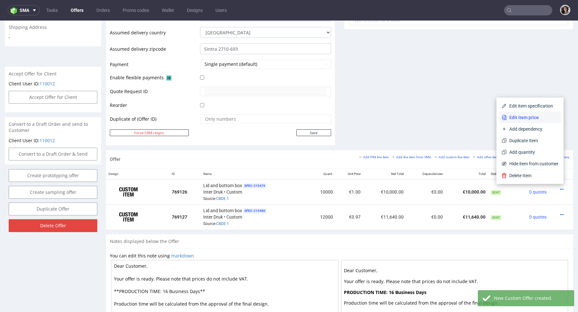
click at [521, 119] on span "Edit item price" at bounding box center [533, 117] width 52 height 6
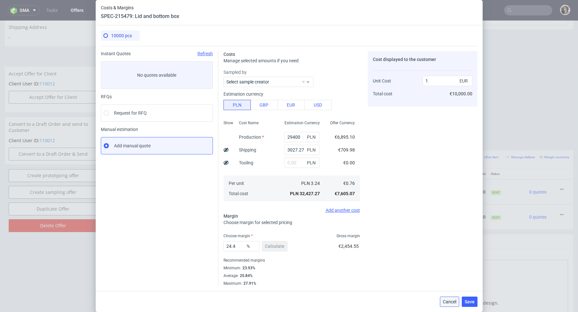
click at [449, 305] on button "Cancel" at bounding box center [449, 302] width 19 height 10
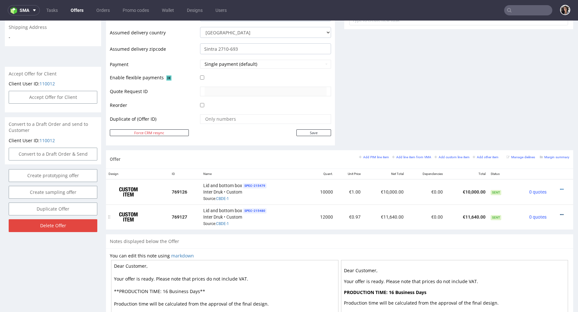
click at [560, 213] on icon at bounding box center [562, 215] width 4 height 4
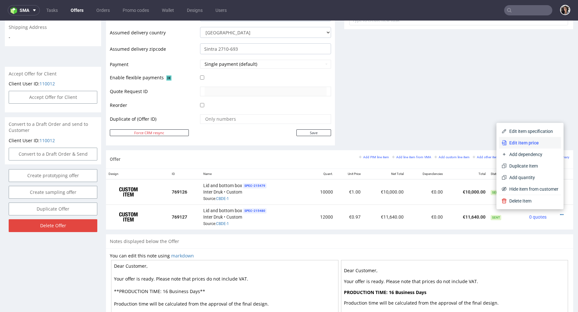
click at [520, 143] on span "Edit item price" at bounding box center [533, 143] width 52 height 6
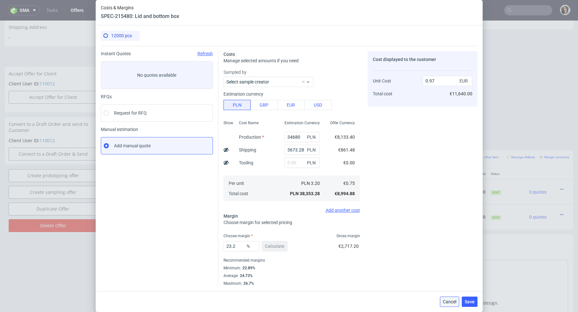
click at [449, 300] on span "Cancel" at bounding box center [449, 302] width 13 height 4
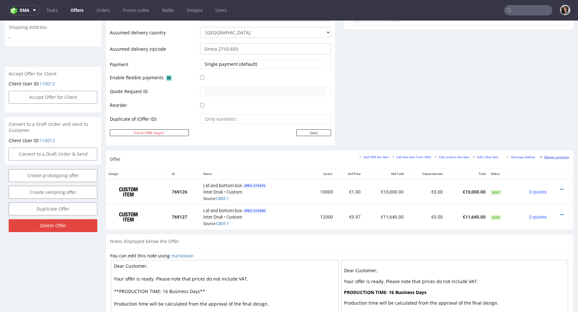
click at [543, 155] on small "Margin summary" at bounding box center [555, 157] width 30 height 4
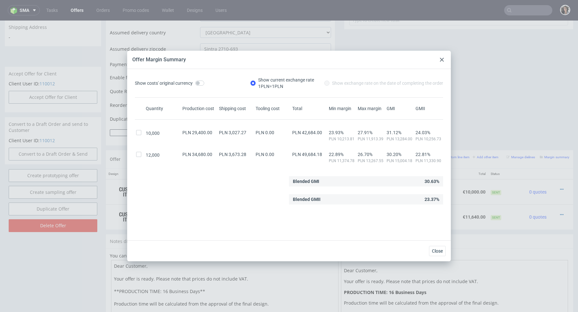
click at [441, 58] on icon at bounding box center [442, 60] width 4 height 4
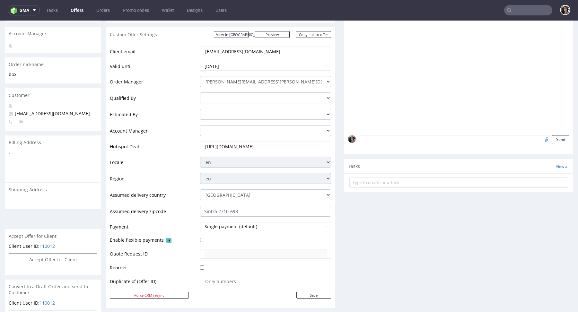
scroll to position [35, 0]
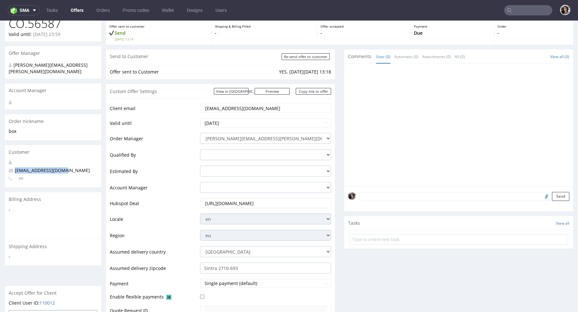
drag, startPoint x: 67, startPoint y: 166, endPoint x: 13, endPoint y: 165, distance: 53.6
click at [13, 167] on p "[EMAIL_ADDRESS][DOMAIN_NAME]" at bounding box center [53, 170] width 89 height 6
copy span "[EMAIL_ADDRESS][DOMAIN_NAME]"
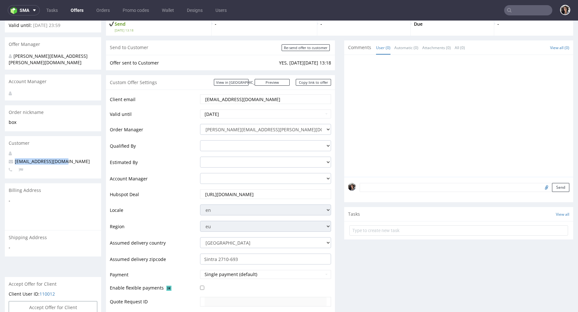
scroll to position [0, 0]
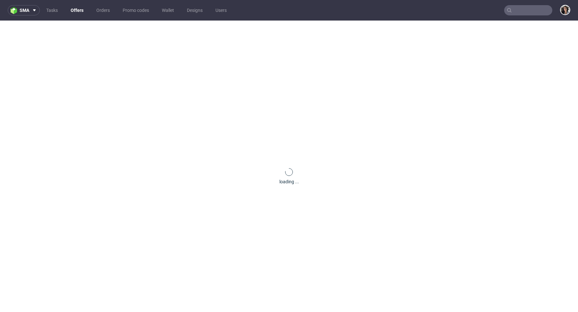
click at [515, 8] on input "text" at bounding box center [528, 10] width 48 height 10
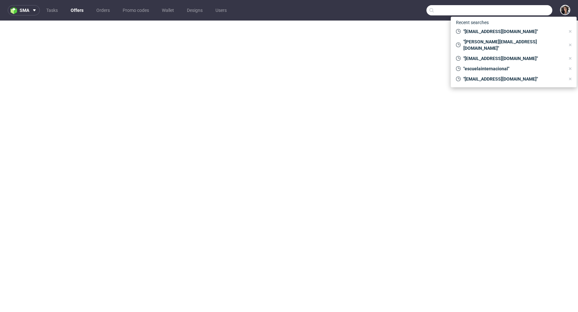
paste input "[EMAIL_ADDRESS][DOMAIN_NAME]"
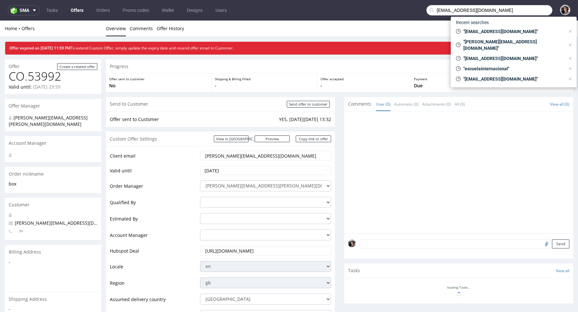
type input "[EMAIL_ADDRESS][DOMAIN_NAME]"
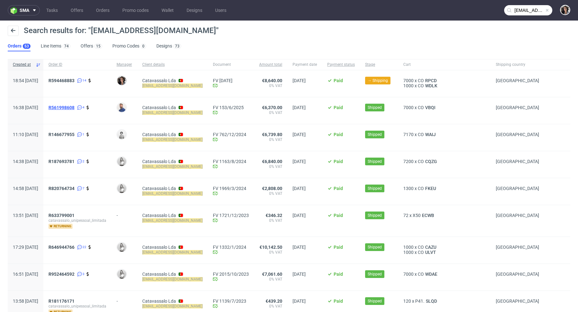
click at [75, 106] on span "R561998608" at bounding box center [61, 107] width 26 height 5
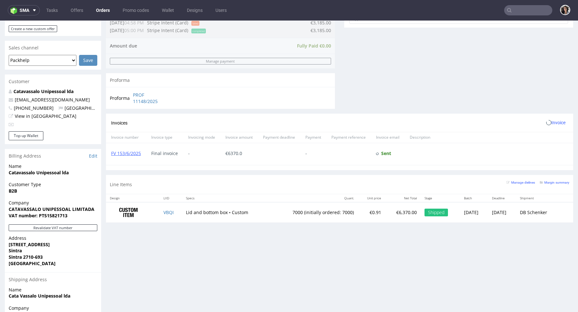
scroll to position [283, 0]
